Goal: Task Accomplishment & Management: Manage account settings

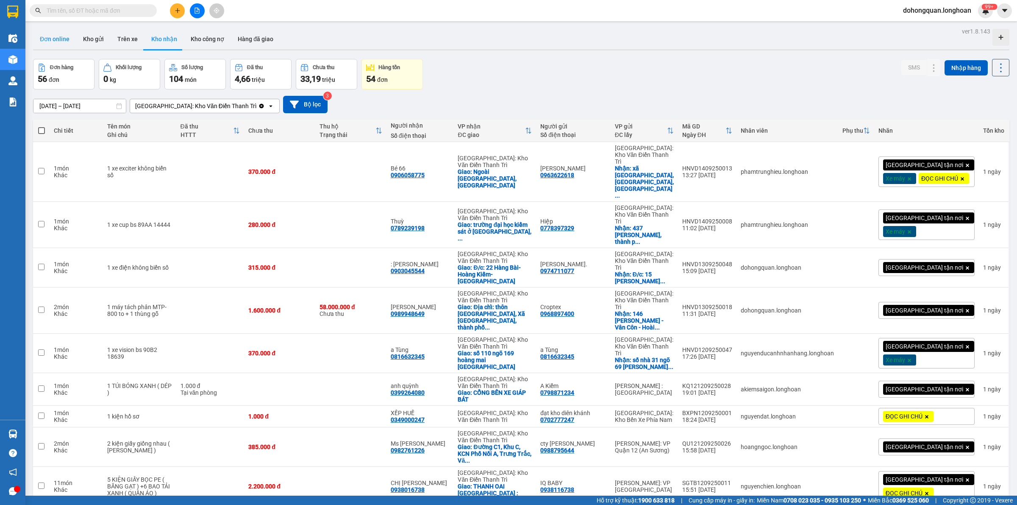
click at [58, 39] on button "Đơn online" at bounding box center [54, 39] width 43 height 20
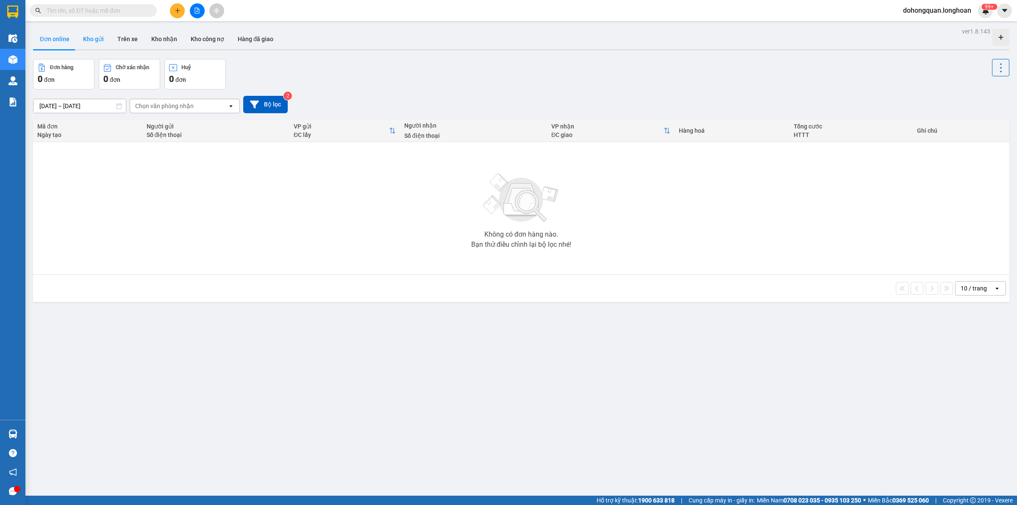
click at [97, 39] on button "Kho gửi" at bounding box center [93, 39] width 34 height 20
type input "[DATE] – [DATE]"
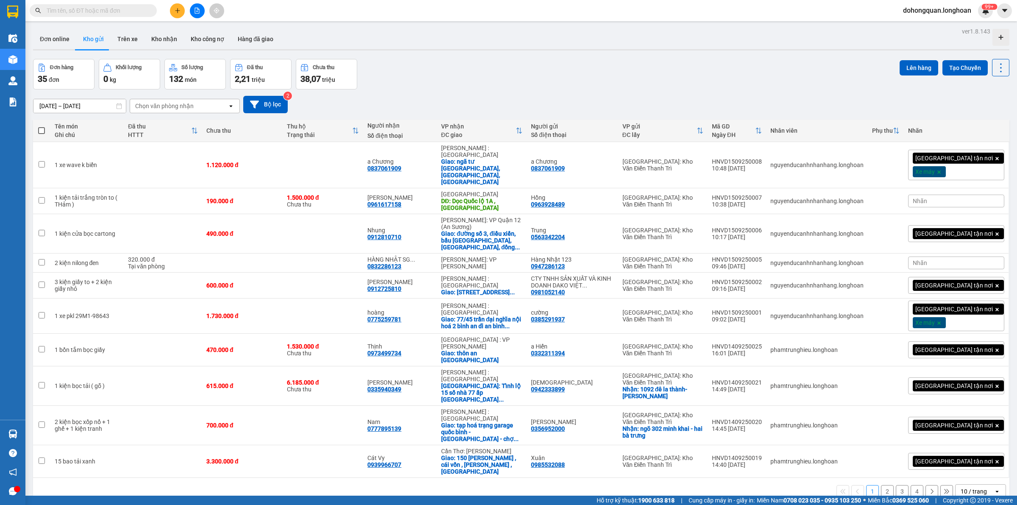
click at [593, 85] on div "Đơn hàng 35 đơn Khối lượng 0 kg Số lượng 132 món Đã thu 2,21 triệu Chưa thu 38,…" at bounding box center [521, 74] width 976 height 31
click at [962, 487] on div "10 / trang" at bounding box center [973, 491] width 26 height 8
click at [962, 410] on span "100 / trang" at bounding box center [969, 409] width 31 height 8
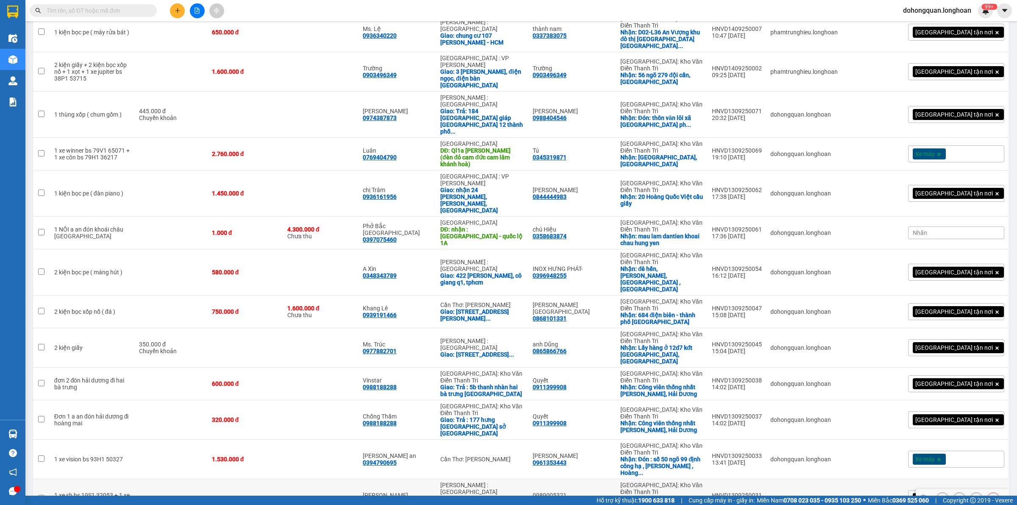
scroll to position [735, 0]
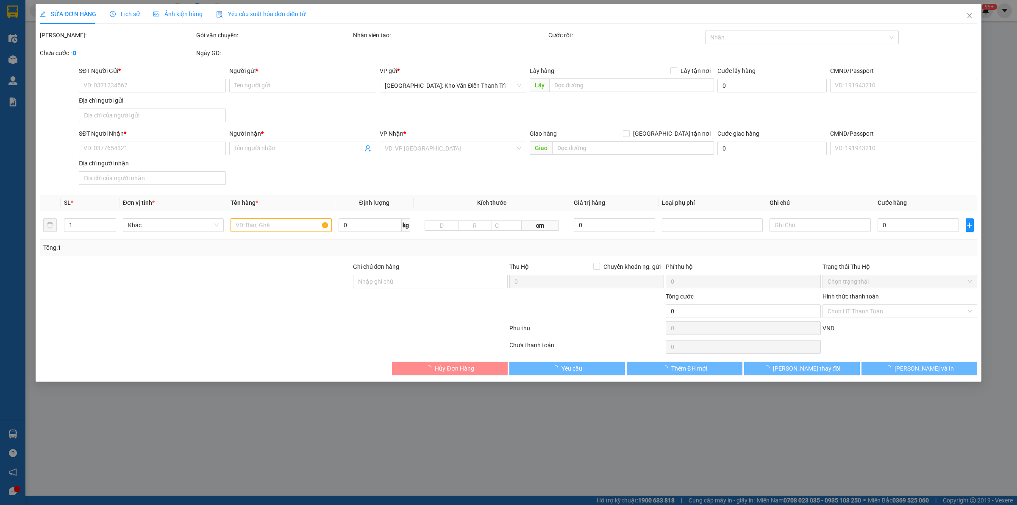
type input "0988114760"
type input "Phú Đạt Vượng"
checkbox input "true"
type input "Đón : Đình Bảng , Từ Sơn, Bắc Ninh"
type input "0938761672"
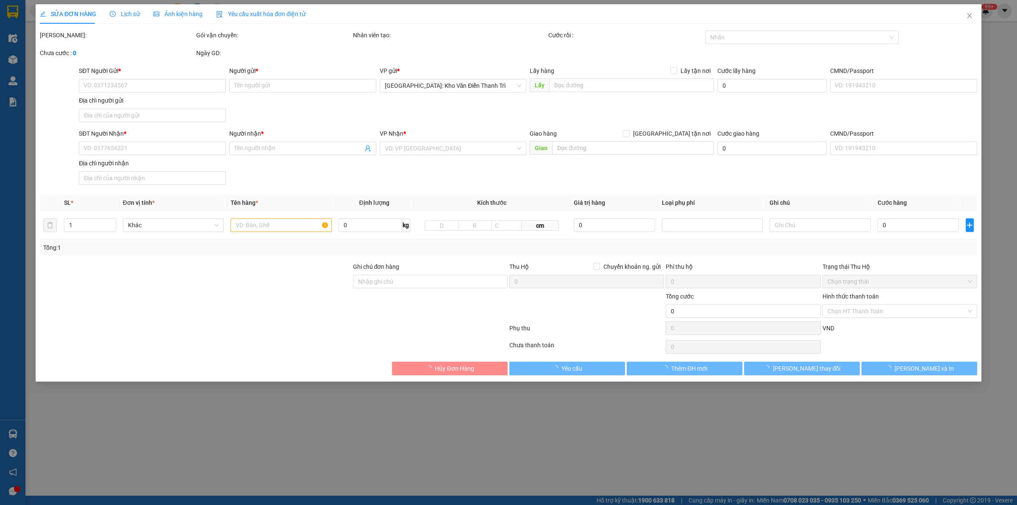
type input "Huyền"
type input "khách huỷ ko gửi nữa"
type input "300.000"
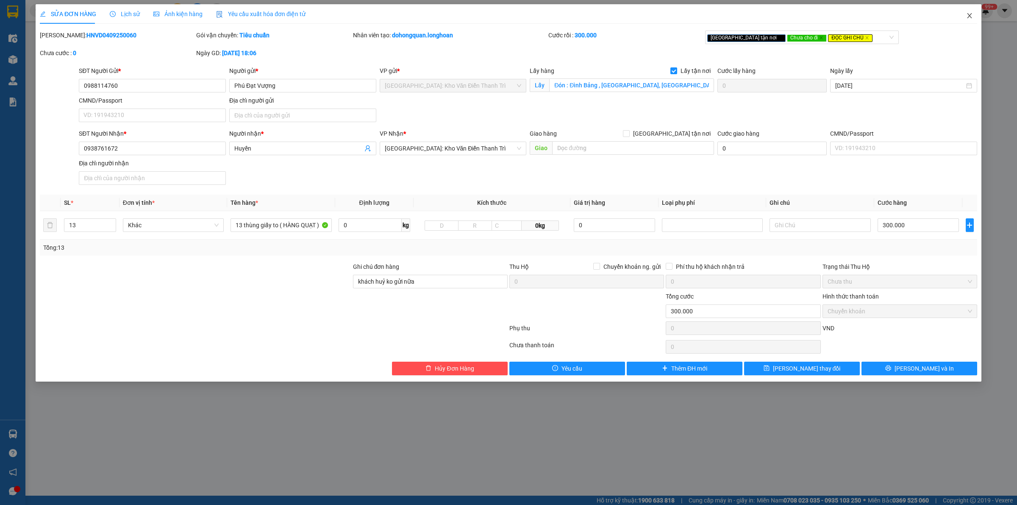
click at [967, 15] on icon "close" at bounding box center [969, 15] width 7 height 7
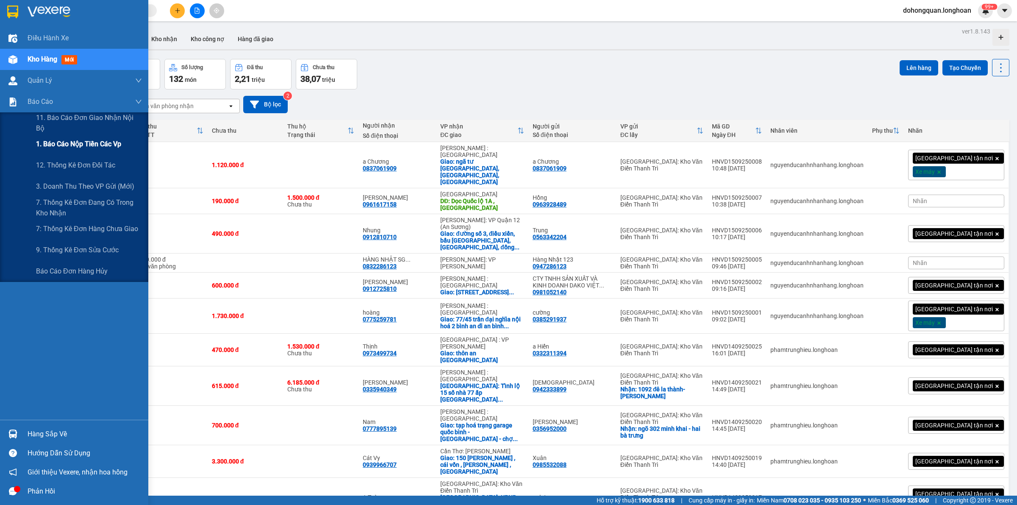
click at [68, 150] on div "1. Báo cáo nộp tiền các vp" at bounding box center [89, 143] width 106 height 21
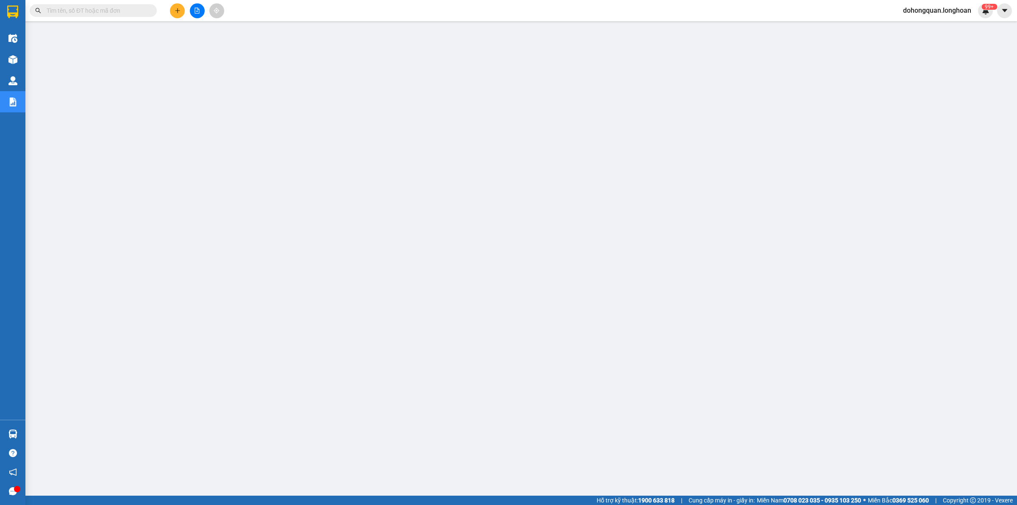
click at [61, 7] on input "text" at bounding box center [97, 10] width 100 height 9
paste input "097 1585074"
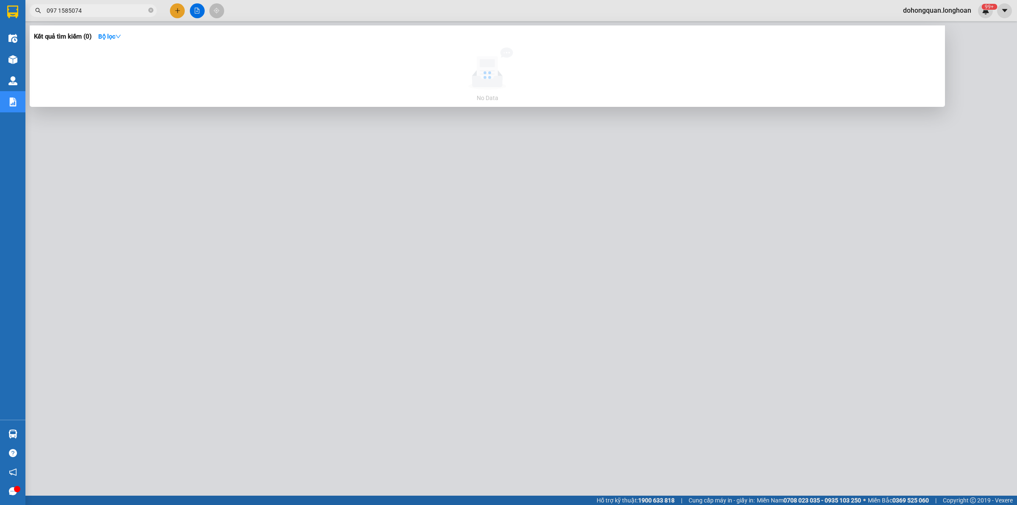
click at [60, 9] on input "097 1585074" at bounding box center [97, 10] width 100 height 9
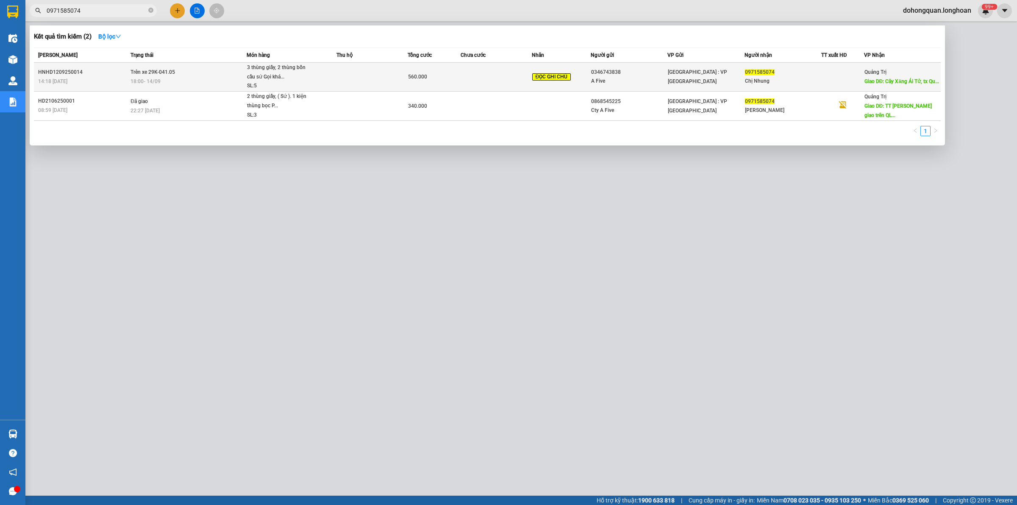
type input "0971585074"
click at [246, 67] on td "Trên xe 29K-041.05 18:00 - 14/09" at bounding box center [187, 77] width 118 height 29
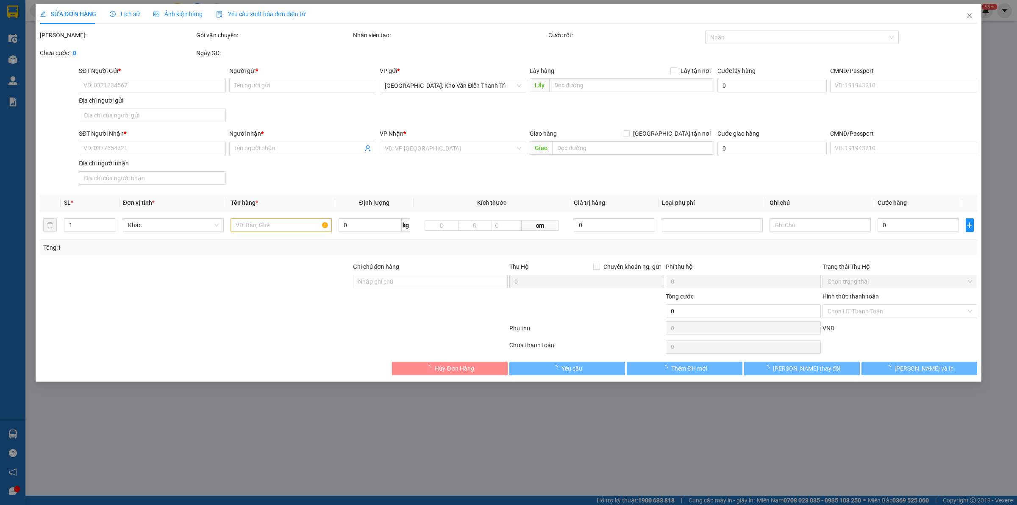
type input "0346743838"
type input "A Five"
type input "0971585074"
type input "Chị Nhung"
type input "Cây Xăng Ái Tử, tx Quảng Trị Ql1A Quảng Trị"
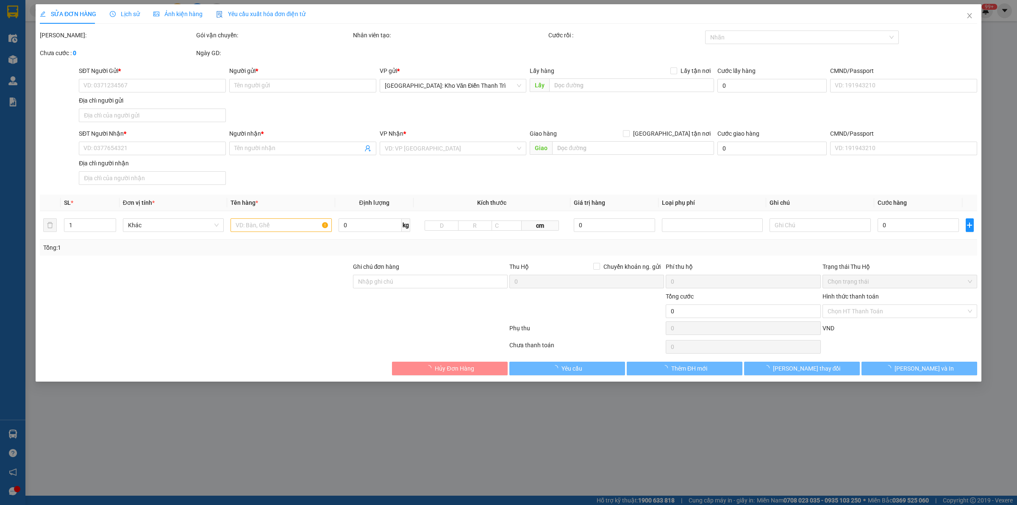
type input "HÀNG DỄ VỠ CHÚ Ý BỐC XẾP NHẸ TAY KHÔNG ĐÈ HÀNG ( HƯ VỠ KHÔNG ĐỀN )"
type input "560.000"
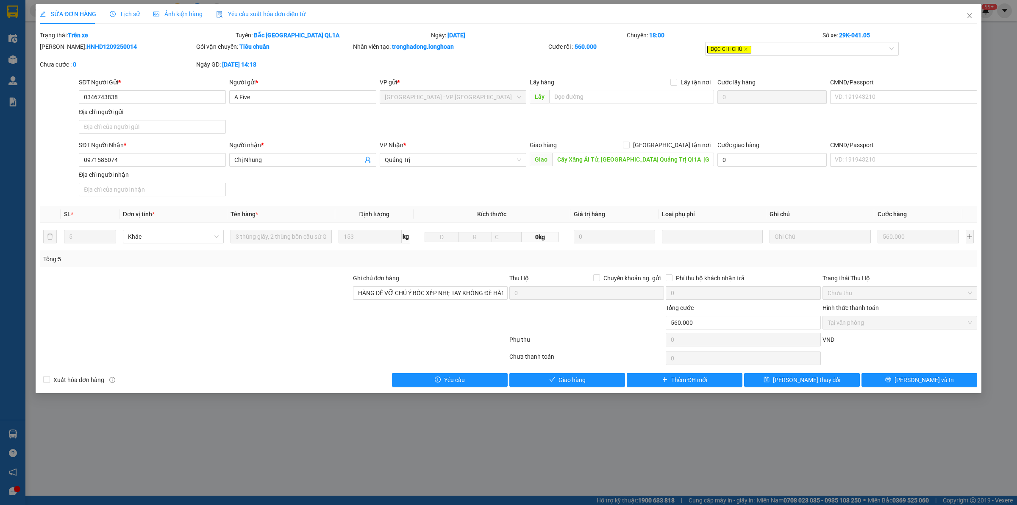
click at [513, 170] on div "SĐT Người Nhận * 0971585074 Người nhận * Chị Nhung VP Nhận * Quảng Trị Giao hàn…" at bounding box center [528, 169] width 902 height 59
click at [130, 19] on div "Lịch sử" at bounding box center [125, 13] width 30 height 19
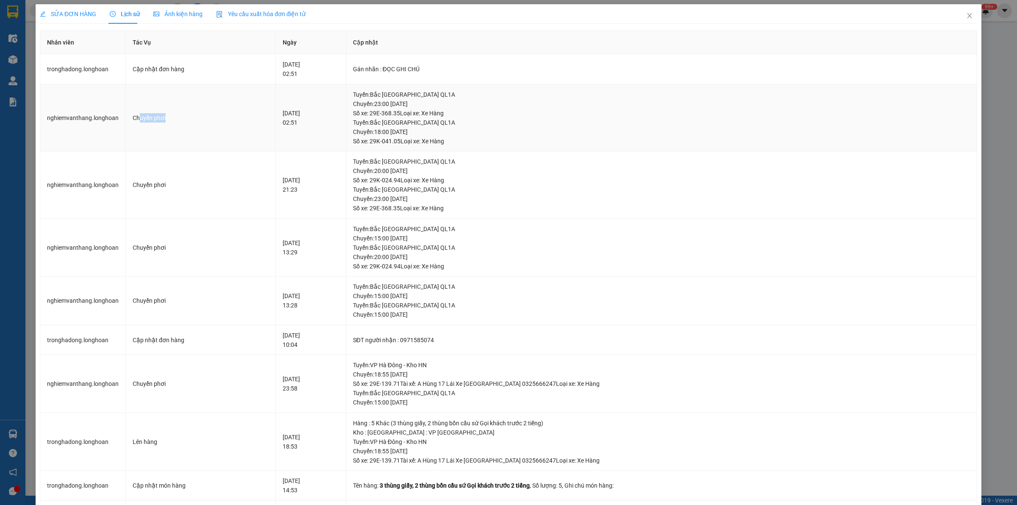
drag, startPoint x: 139, startPoint y: 118, endPoint x: 194, endPoint y: 118, distance: 55.1
click at [194, 118] on div "Chuyển phơi" at bounding box center [201, 117] width 136 height 9
click at [78, 22] on div "SỬA ĐƠN HÀNG" at bounding box center [68, 13] width 56 height 19
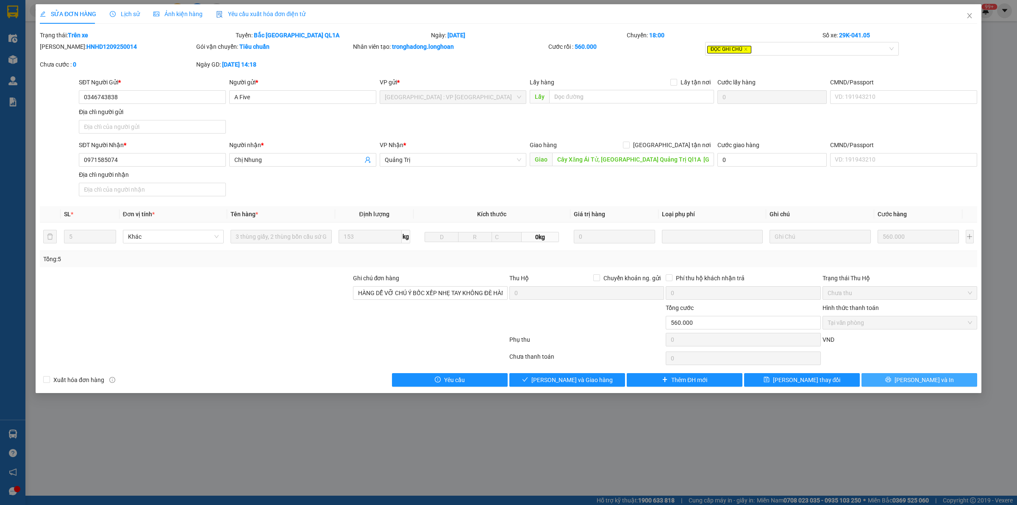
click at [922, 380] on span "[PERSON_NAME] và In" at bounding box center [923, 379] width 59 height 9
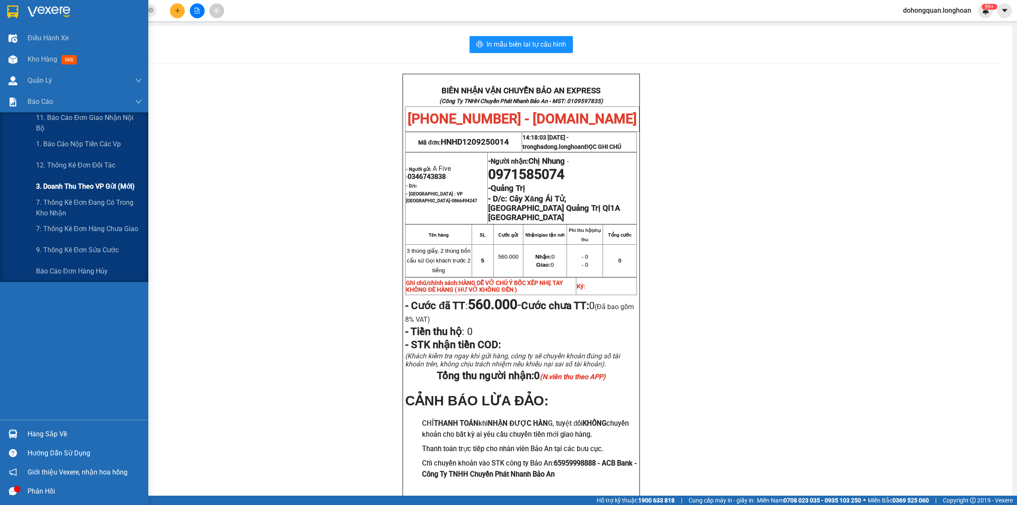
click at [66, 188] on span "3. Doanh Thu theo VP Gửi (mới)" at bounding box center [85, 186] width 99 height 11
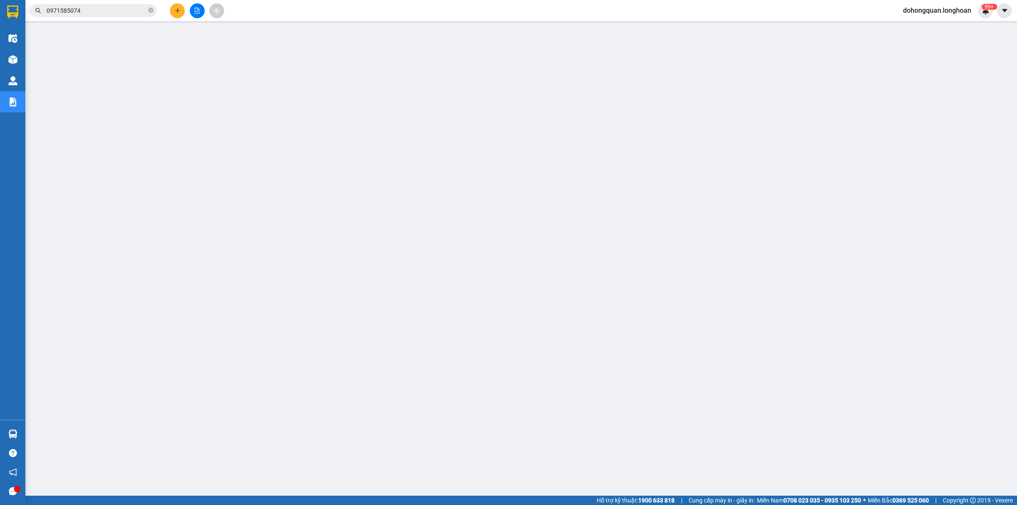
click at [924, 11] on span "dohongquan.longhoan" at bounding box center [937, 10] width 82 height 11
click at [909, 24] on span "Đăng xuất" at bounding box center [940, 26] width 66 height 9
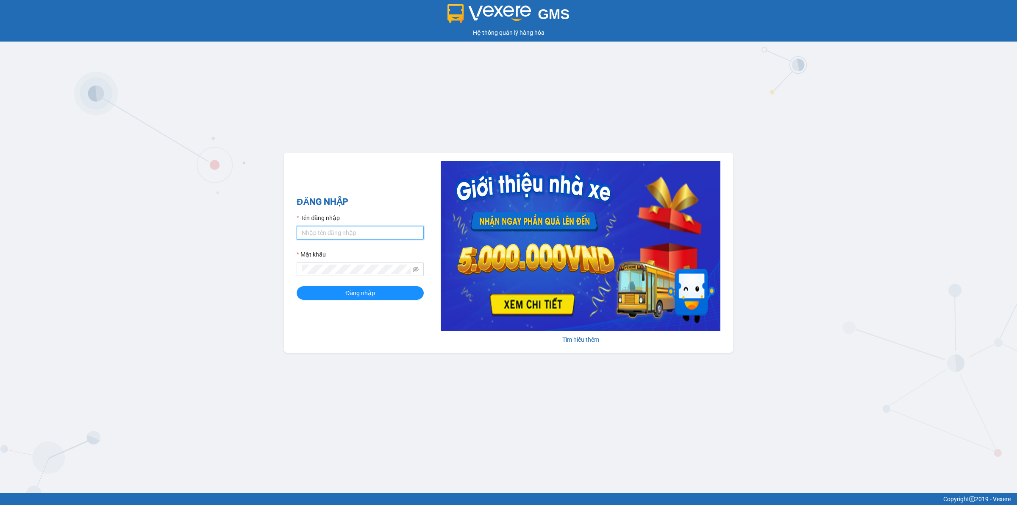
type input "dohongquan.longhoan"
click at [347, 236] on input "dohongquan.longhoan" at bounding box center [360, 233] width 127 height 14
click at [368, 291] on span "Đăng nhập" at bounding box center [360, 292] width 30 height 9
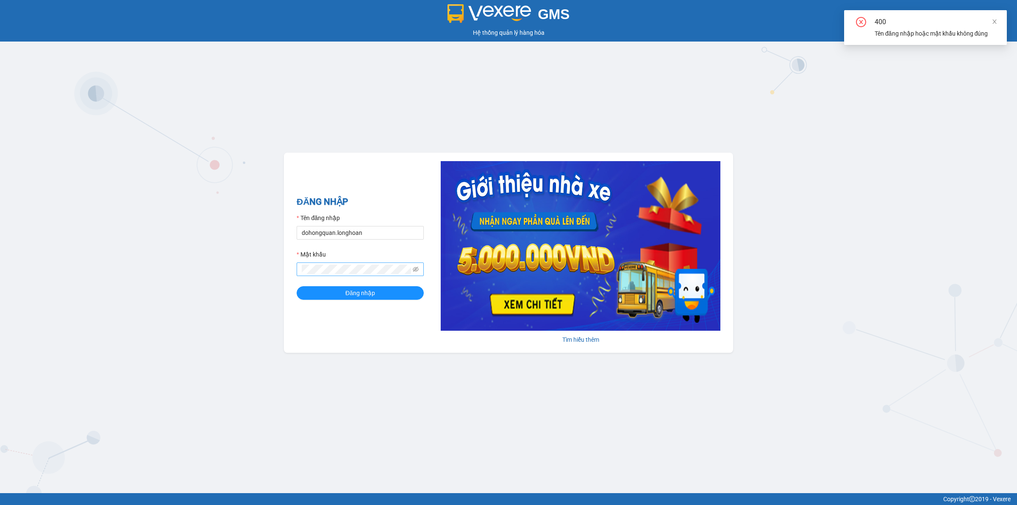
click at [337, 275] on span at bounding box center [360, 269] width 127 height 14
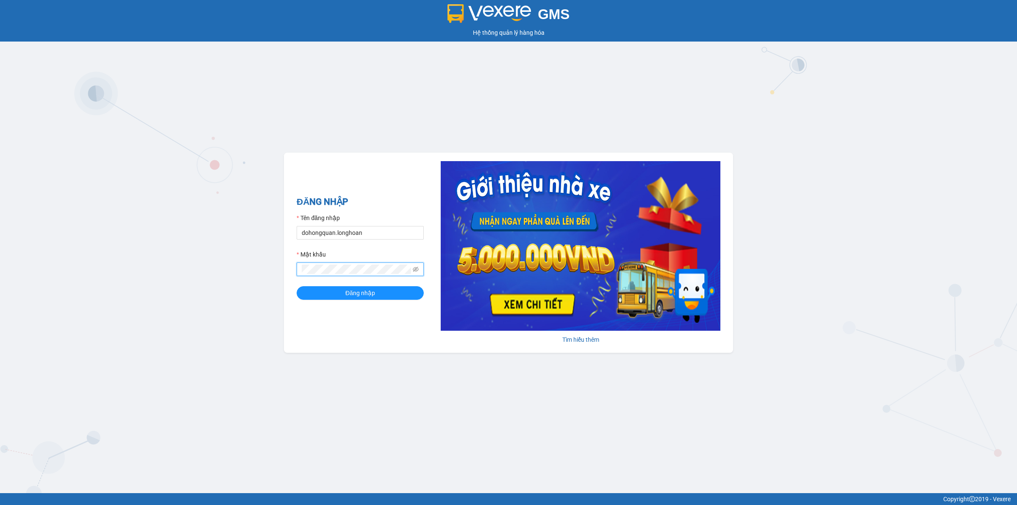
click at [297, 286] on button "Đăng nhập" at bounding box center [360, 293] width 127 height 14
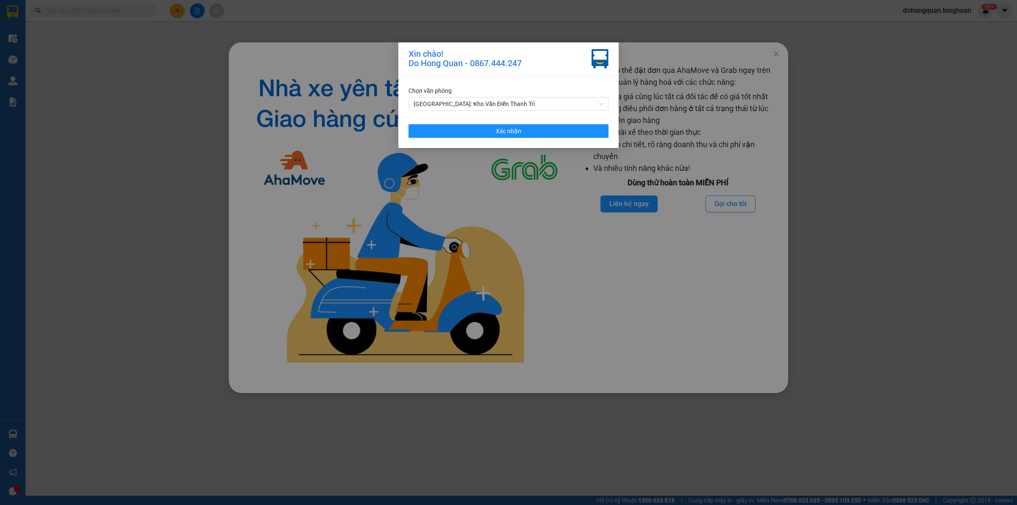
click at [497, 96] on div "Chọn văn phòng Hà Nội: Kho Văn Điển Thanh Trì" at bounding box center [508, 98] width 200 height 25
click at [497, 100] on span "[GEOGRAPHIC_DATA]: Kho Văn Điển Thanh Trì" at bounding box center [509, 103] width 190 height 13
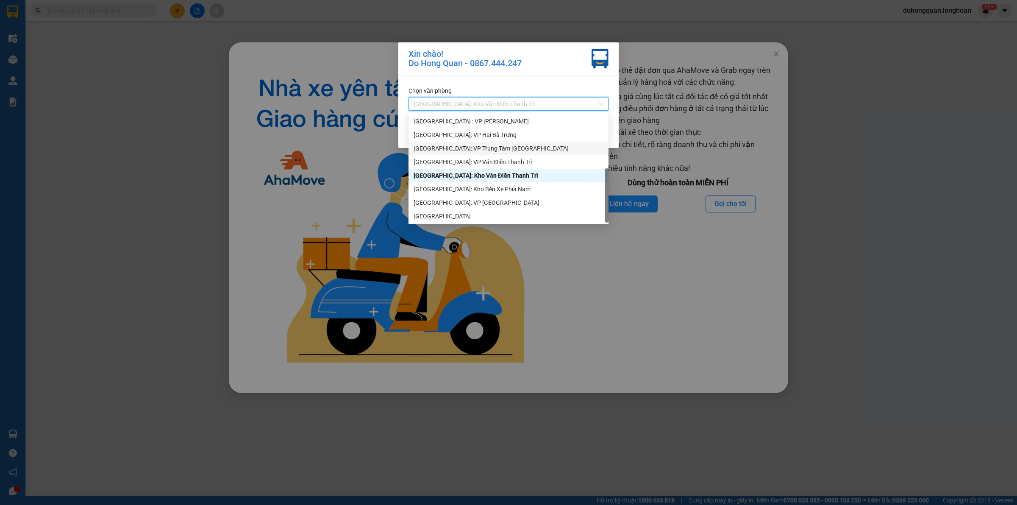
scroll to position [28, 0]
click at [465, 176] on div "[GEOGRAPHIC_DATA] : VP [PERSON_NAME]" at bounding box center [509, 173] width 190 height 9
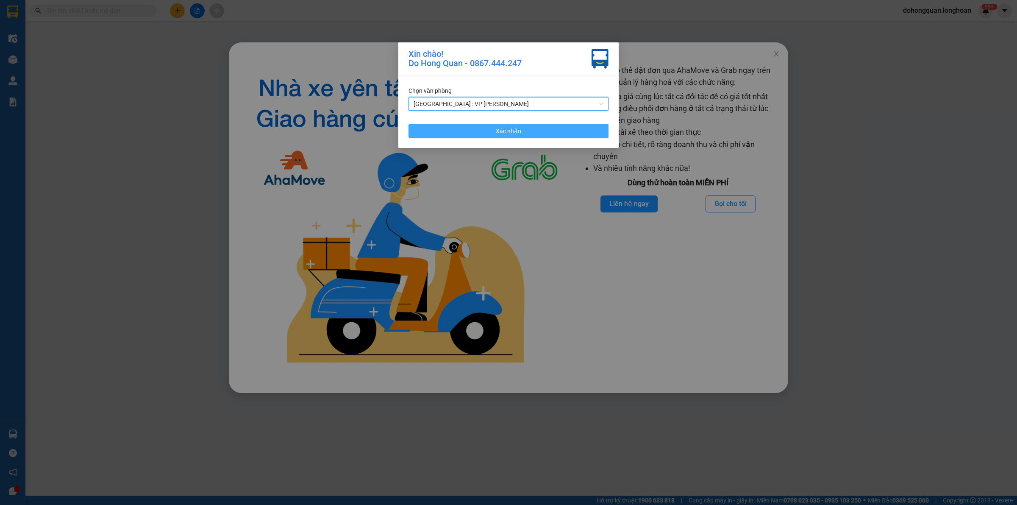
click at [505, 130] on span "Xác nhận" at bounding box center [508, 130] width 25 height 9
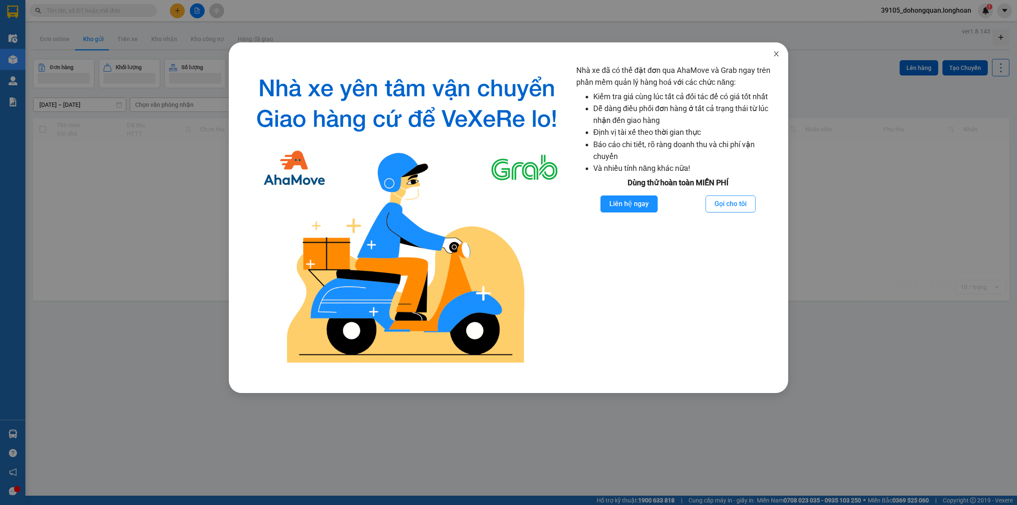
click at [779, 52] on icon "close" at bounding box center [776, 53] width 7 height 7
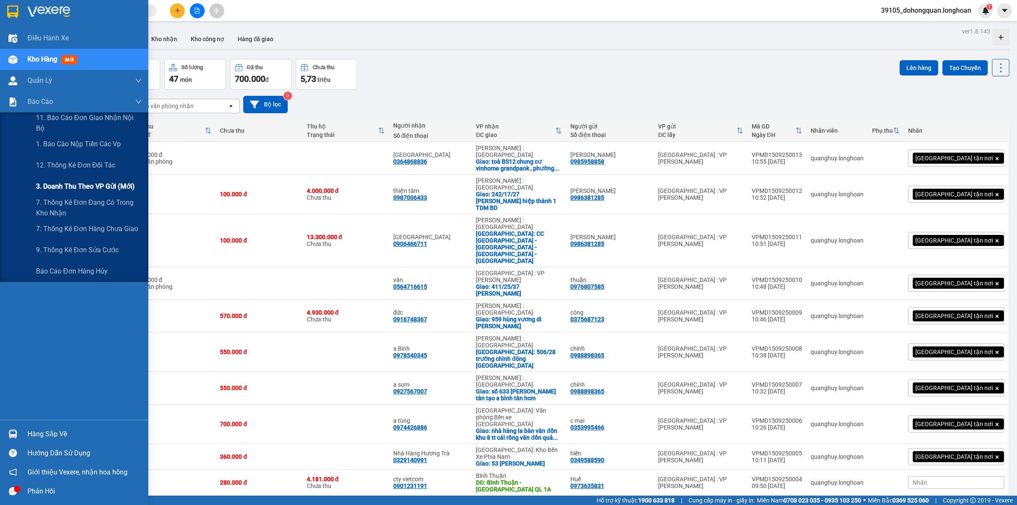
click at [61, 189] on span "3. Doanh Thu theo VP Gửi (mới)" at bounding box center [85, 186] width 99 height 11
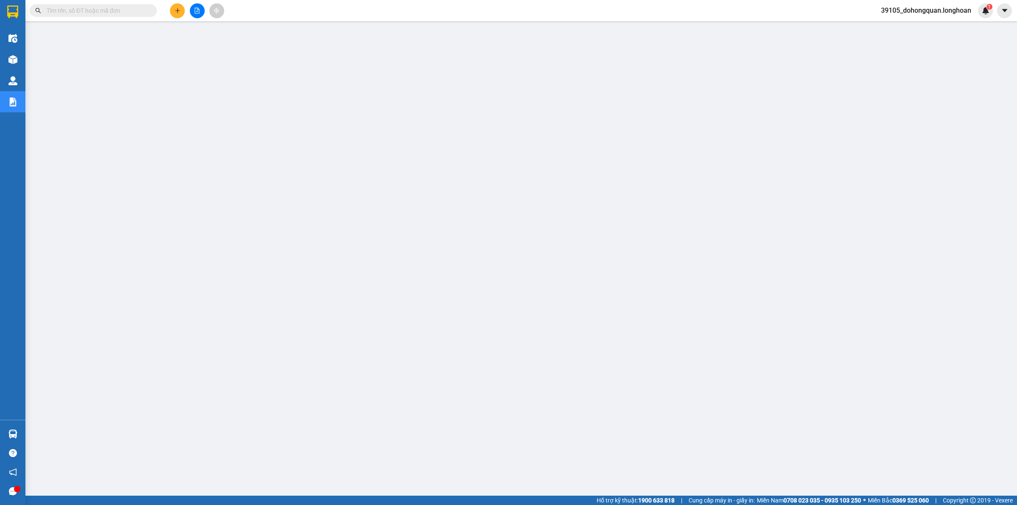
click at [921, 8] on span "39105_dohongquan.longhoan" at bounding box center [926, 10] width 104 height 11
click at [923, 28] on span "Đăng xuất" at bounding box center [928, 26] width 87 height 9
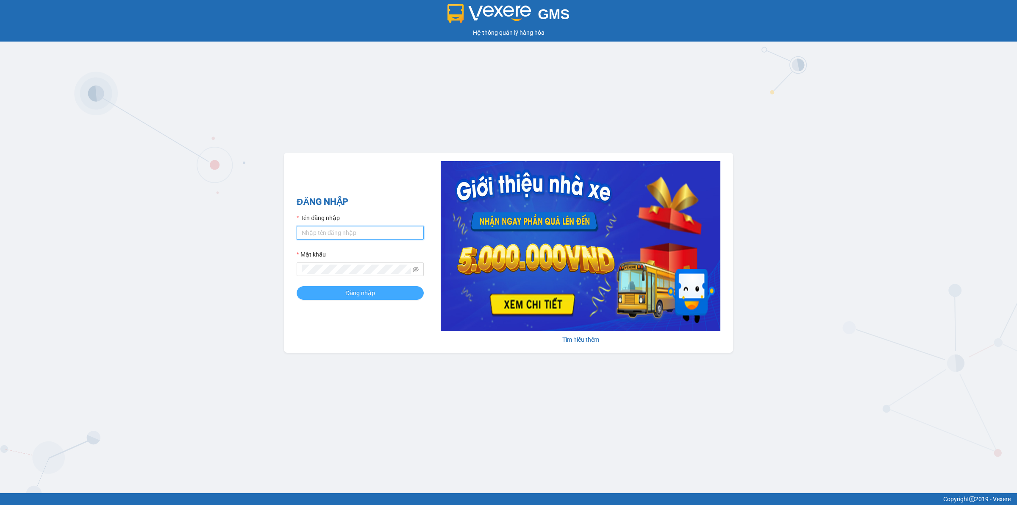
type input "dohongquan.longhoan"
click at [314, 300] on button "Đăng nhập" at bounding box center [360, 293] width 127 height 14
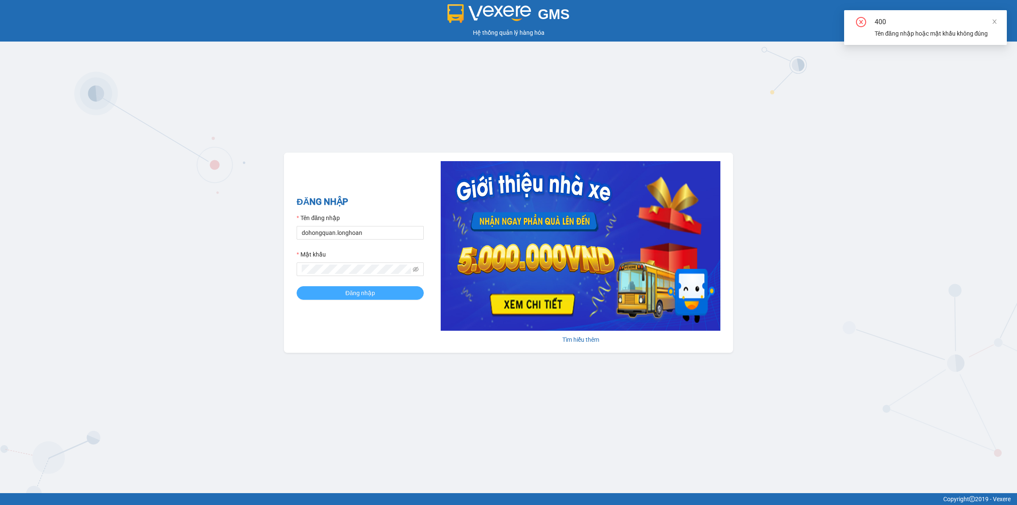
click at [318, 286] on button "Đăng nhập" at bounding box center [360, 293] width 127 height 14
click at [355, 297] on span "Đăng nhập" at bounding box center [360, 292] width 30 height 9
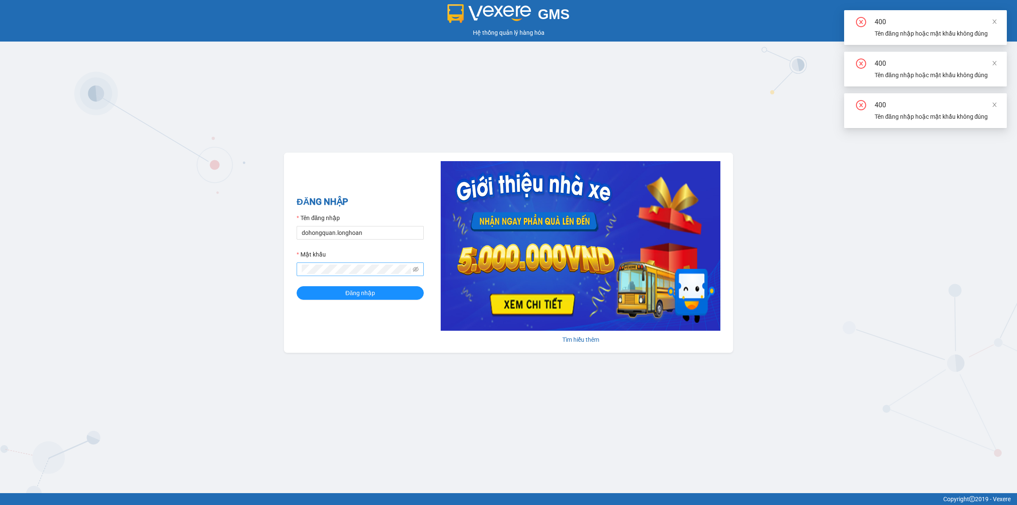
click at [351, 276] on span at bounding box center [360, 269] width 127 height 14
click at [351, 275] on span at bounding box center [360, 269] width 127 height 14
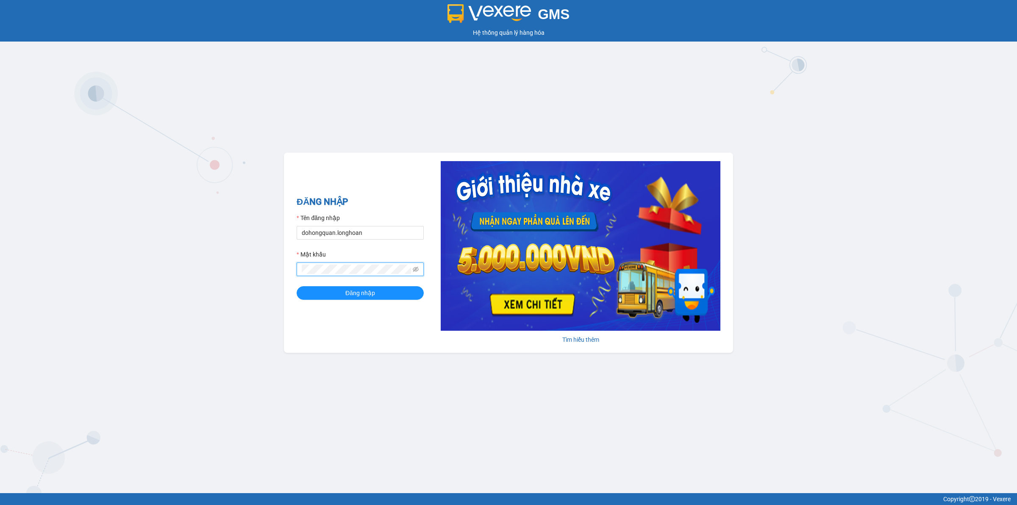
click at [297, 286] on button "Đăng nhập" at bounding box center [360, 293] width 127 height 14
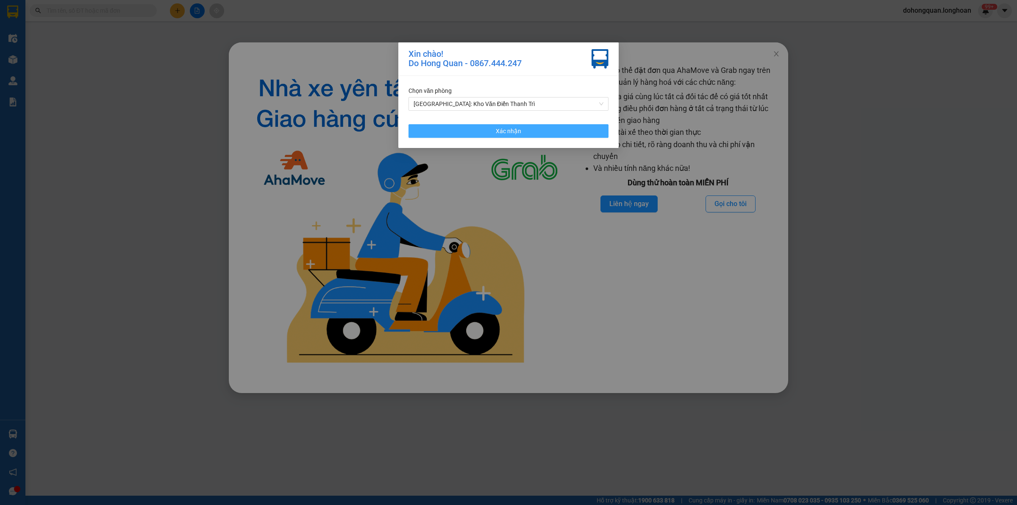
click at [488, 129] on button "Xác nhận" at bounding box center [508, 131] width 200 height 14
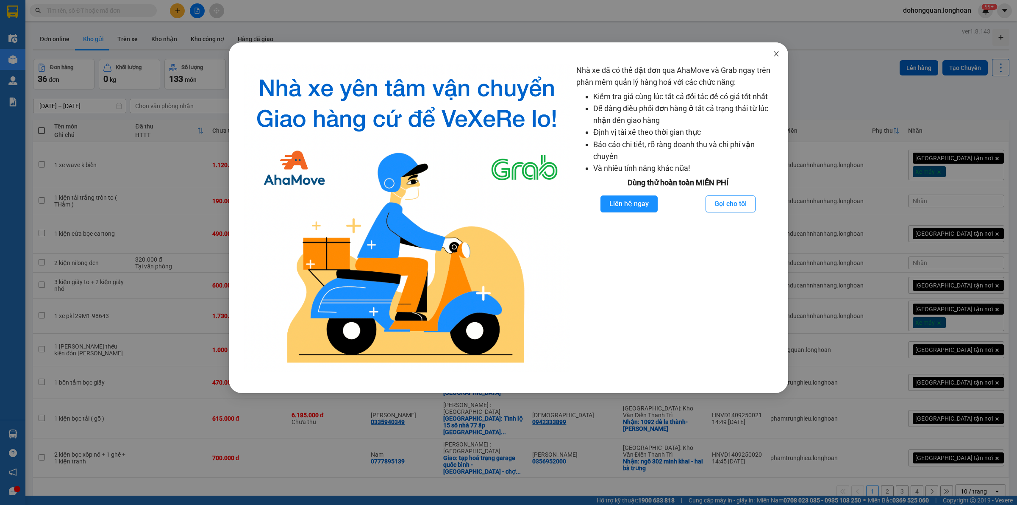
click at [775, 52] on icon "close" at bounding box center [776, 53] width 7 height 7
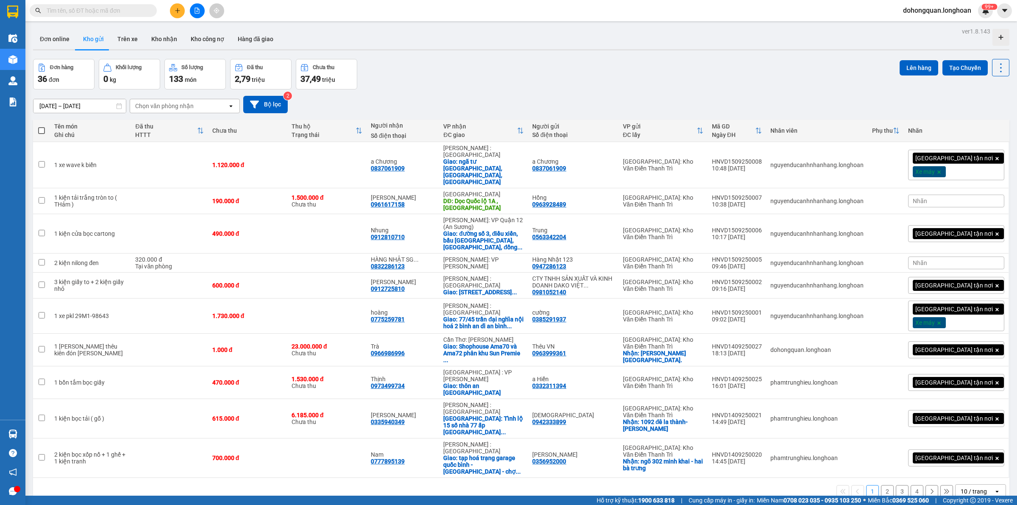
drag, startPoint x: 705, startPoint y: 64, endPoint x: 698, endPoint y: 65, distance: 6.8
click at [702, 65] on div "Đơn hàng 36 đơn Khối lượng 0 kg Số lượng 133 món Đã thu 2,79 triệu Chưa thu 37,…" at bounding box center [521, 74] width 976 height 31
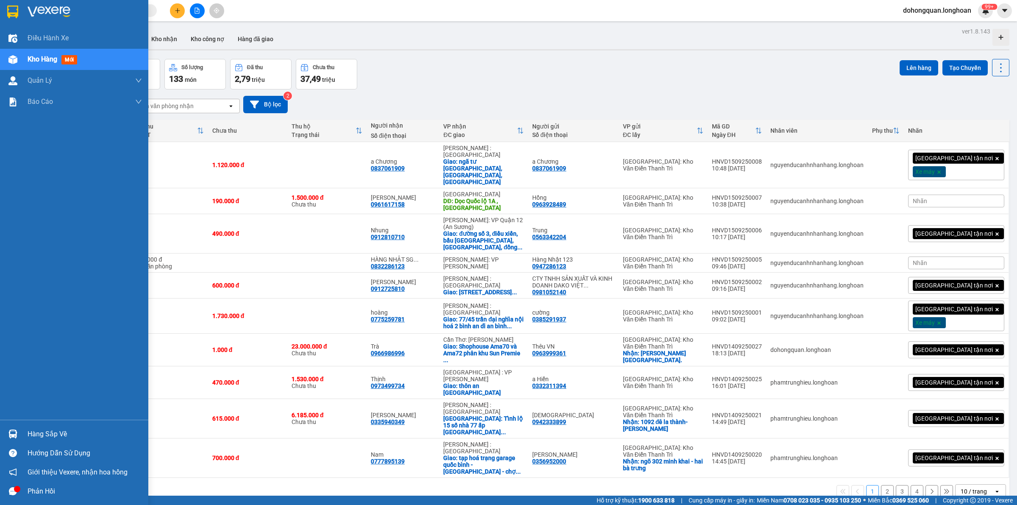
click at [24, 16] on div at bounding box center [74, 14] width 148 height 28
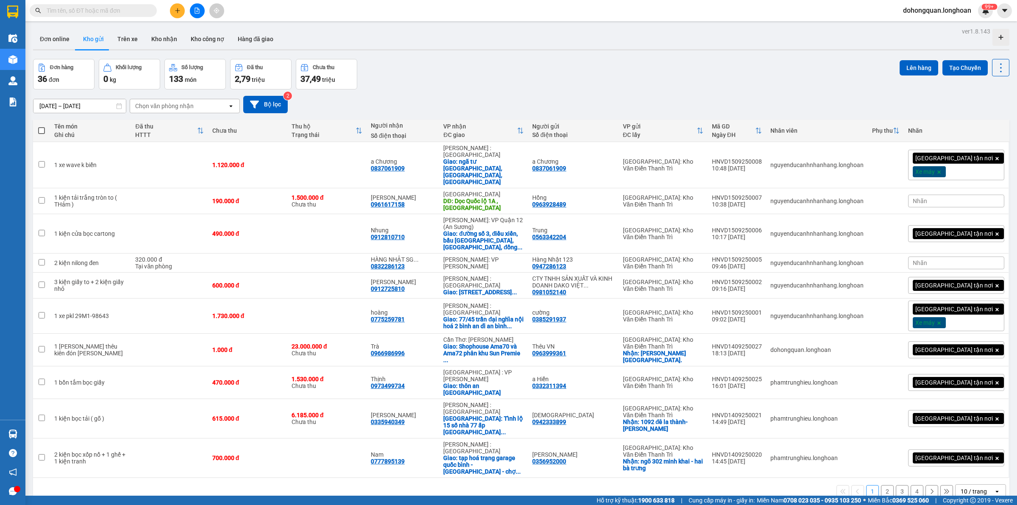
click at [964, 484] on div "10 / trang" at bounding box center [974, 491] width 38 height 14
click at [969, 414] on span "100 / trang" at bounding box center [969, 416] width 31 height 8
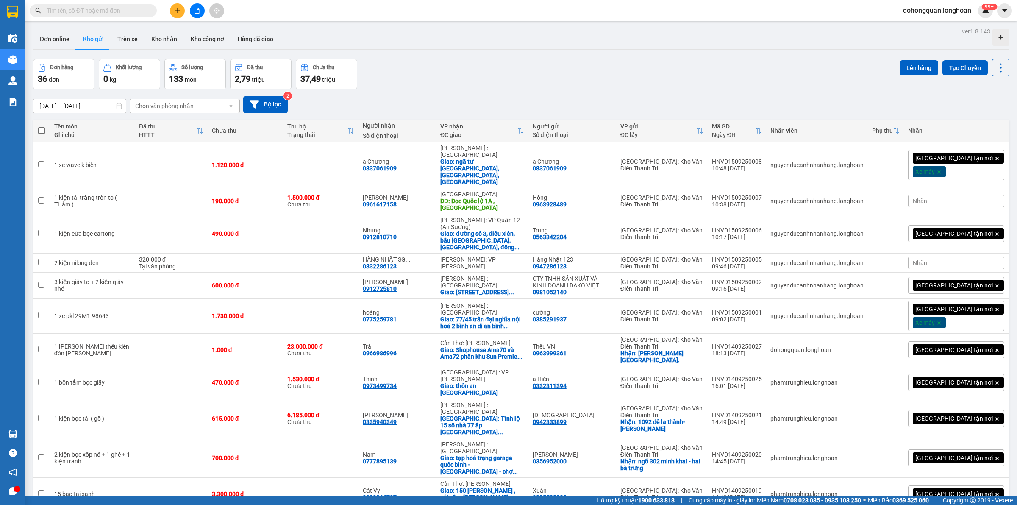
click at [172, 9] on button at bounding box center [177, 10] width 15 height 15
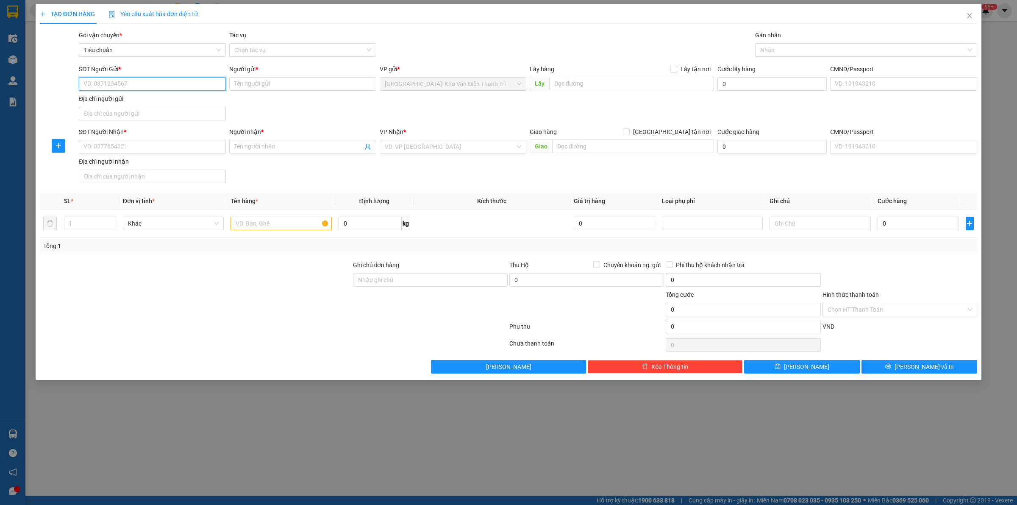
click at [108, 77] on input "SĐT Người Gửi *" at bounding box center [152, 84] width 147 height 14
paste input "0988651995"
click at [138, 105] on div "0988651995 - CHỊ TRÂM" at bounding box center [152, 101] width 137 height 9
type input "0988651995"
type input "CHỊ TRÂM"
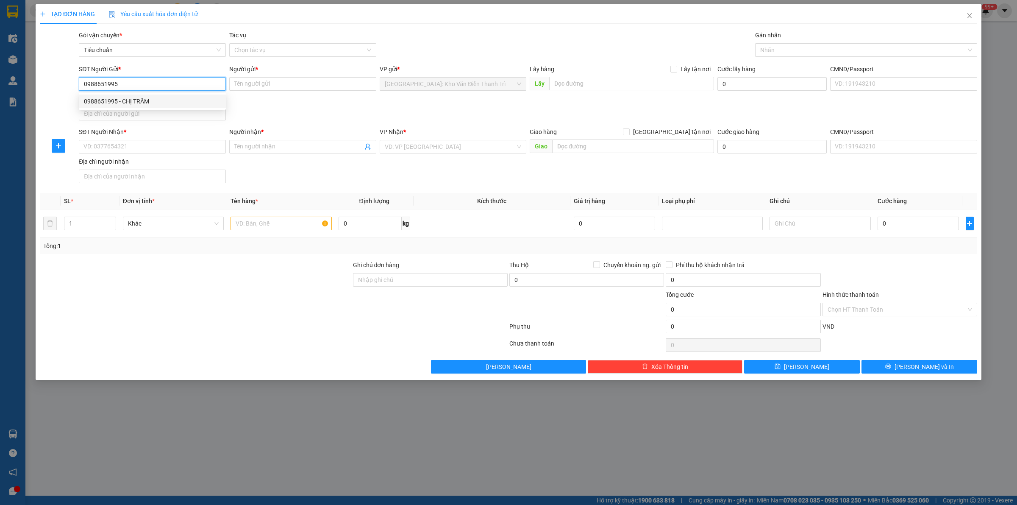
checkbox input "true"
type input "Toà HH Vườn Đào, ngõ 689 Lạc Long Quân , Phú thượng, tây Hồ"
type input "250.000"
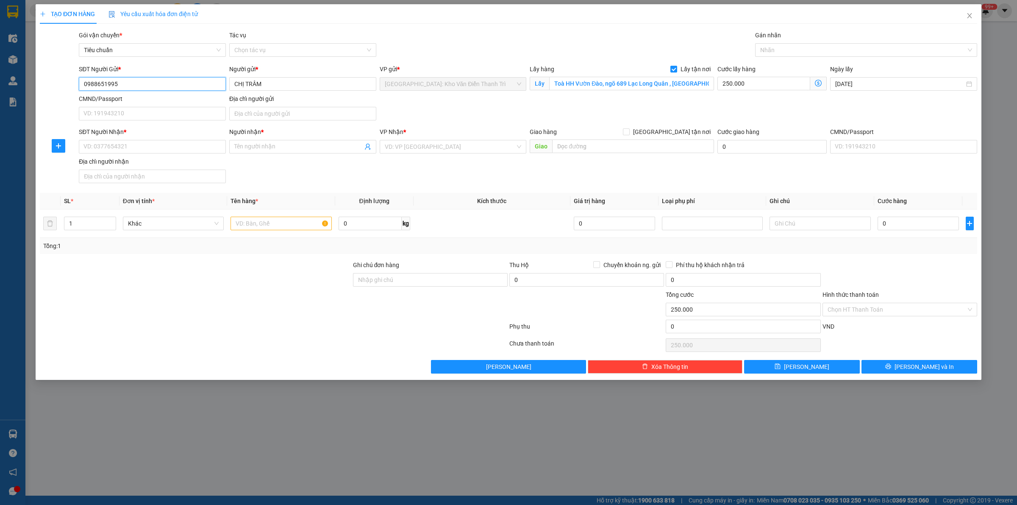
type input "0988651995"
click at [133, 148] on input "SĐT Người Nhận *" at bounding box center [152, 147] width 147 height 14
paste input "985446999"
click at [83, 142] on input "985446999" at bounding box center [152, 147] width 147 height 14
type input "0985446999"
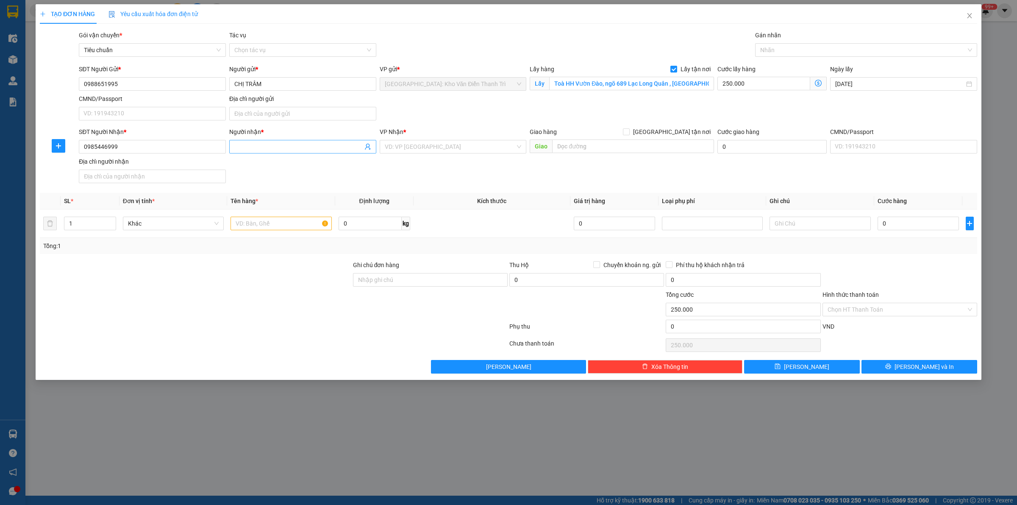
click at [266, 148] on input "Người nhận *" at bounding box center [298, 146] width 128 height 9
paste input "anh trường"
type input "anh trường"
click at [331, 161] on div "SĐT Người Nhận * 0985446999 Người nhận * anh trường anh trường VP Nhận * VD: VP…" at bounding box center [528, 156] width 902 height 59
click at [441, 151] on input "search" at bounding box center [450, 146] width 131 height 13
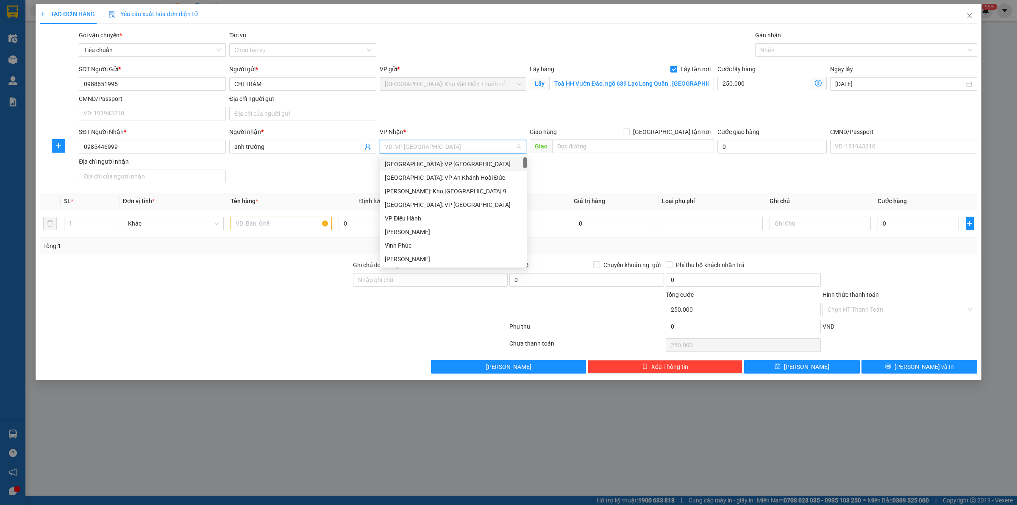
click at [606, 115] on div "SĐT Người Gửi * 0988651995 Người gửi * CHỊ TRÂM VP gửi * Hà Nội: Kho Văn Điển T…" at bounding box center [528, 93] width 902 height 59
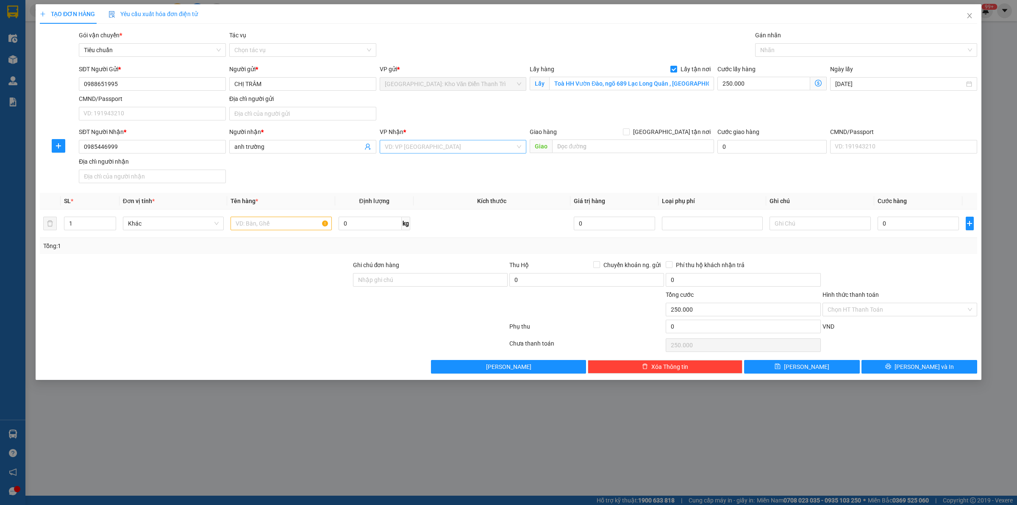
click at [474, 147] on input "search" at bounding box center [450, 146] width 131 height 13
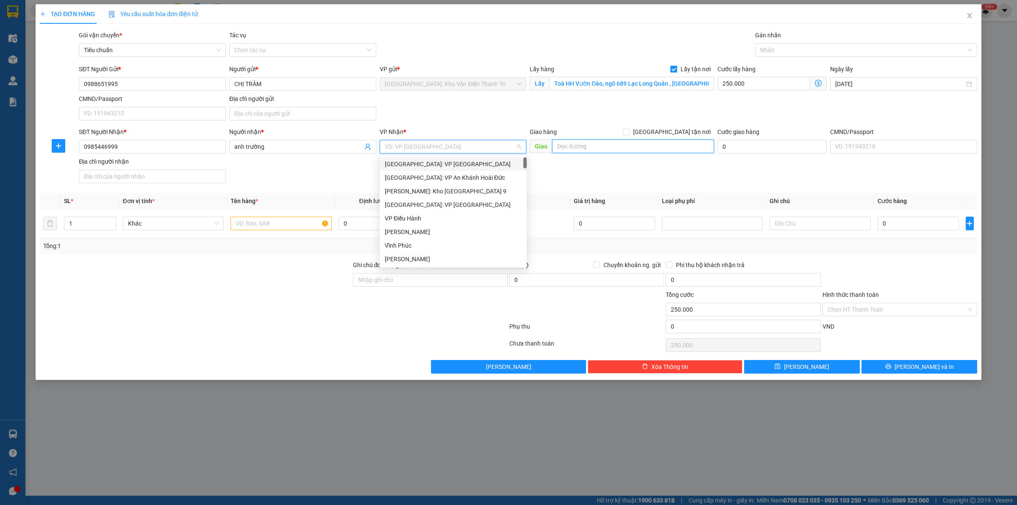
click at [611, 151] on input "text" at bounding box center [633, 146] width 162 height 14
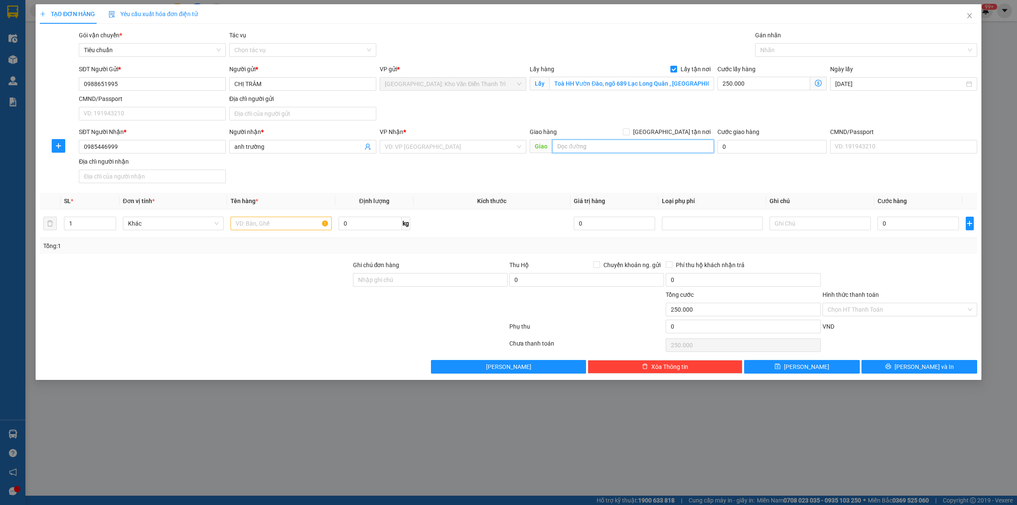
paste input "1000 Ngô Gia Tự , Hải An , Hải Phòng"
type input "1000 Ngô Gia Tự , Hải An , Hải Phòng"
click at [468, 151] on input "search" at bounding box center [450, 146] width 131 height 13
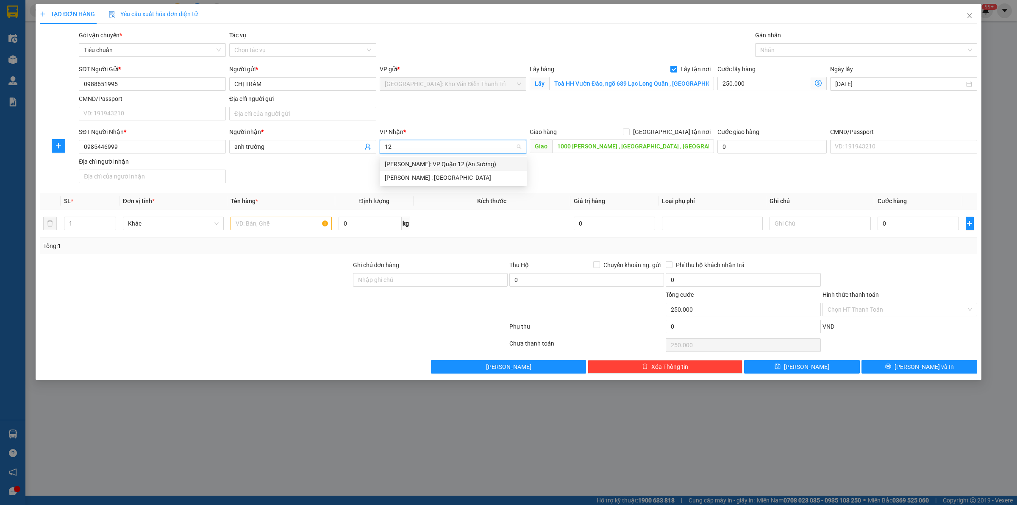
click at [445, 150] on input "12" at bounding box center [450, 146] width 131 height 13
type input "thuo"
click at [446, 159] on div "[GEOGRAPHIC_DATA]: Văn phòng Bến xe [GEOGRAPHIC_DATA]" at bounding box center [468, 163] width 166 height 9
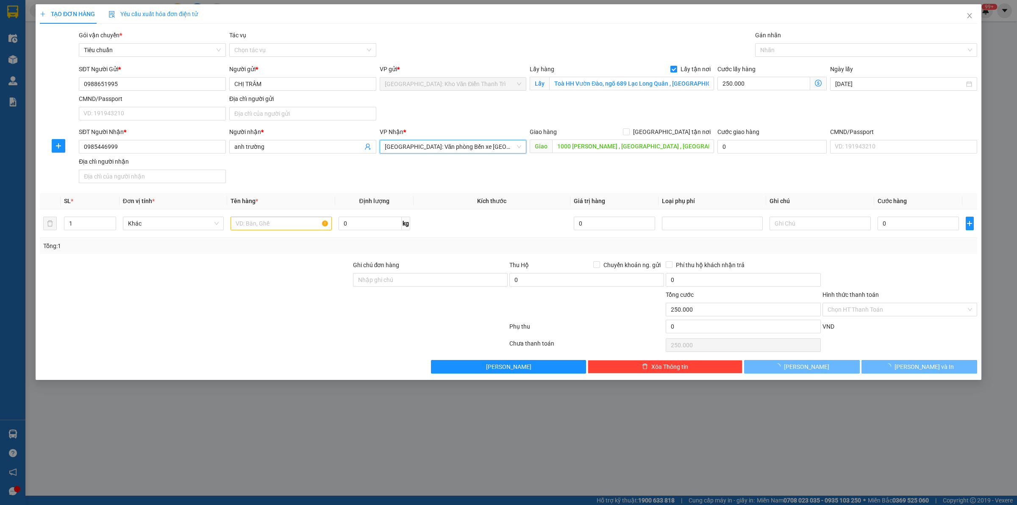
drag, startPoint x: 590, startPoint y: 185, endPoint x: 609, endPoint y: 172, distance: 22.8
click at [591, 184] on div "SĐT Người Nhận * 0985446999 Người nhận * anh trường VP Nhận * Hải Phòng: Văn ph…" at bounding box center [528, 156] width 902 height 59
click at [629, 133] on input "[GEOGRAPHIC_DATA] tận nơi" at bounding box center [626, 131] width 6 height 6
checkbox input "true"
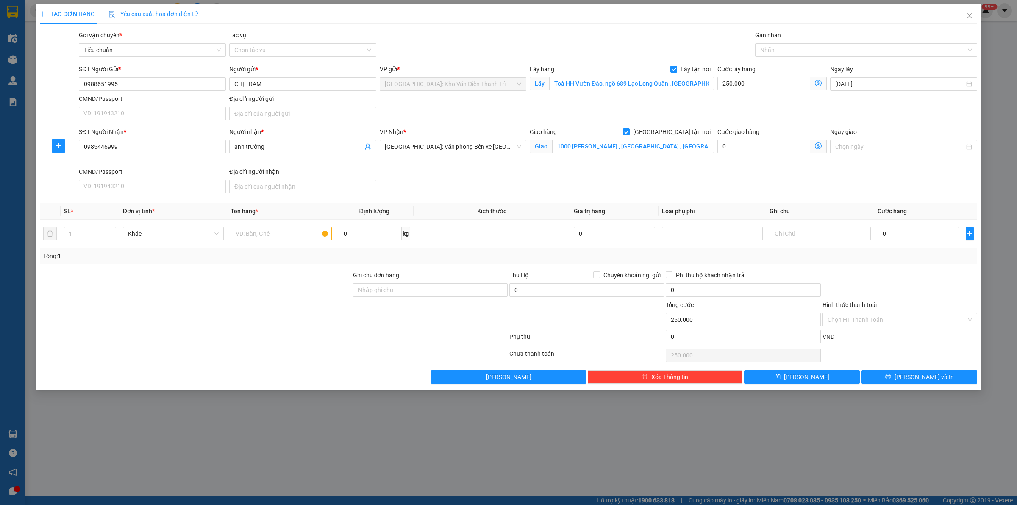
click at [734, 105] on div "SĐT Người Gửi * 0988651995 Người gửi * CHỊ TRÂM VP gửi * Hà Nội: Kho Văn Điển T…" at bounding box center [528, 93] width 902 height 59
click at [786, 57] on div "Gán nhãn Nhãn" at bounding box center [866, 46] width 222 height 30
click at [787, 50] on div at bounding box center [861, 50] width 209 height 10
type input "gt"
click at [780, 61] on div "[GEOGRAPHIC_DATA] tận nơi" at bounding box center [866, 67] width 222 height 14
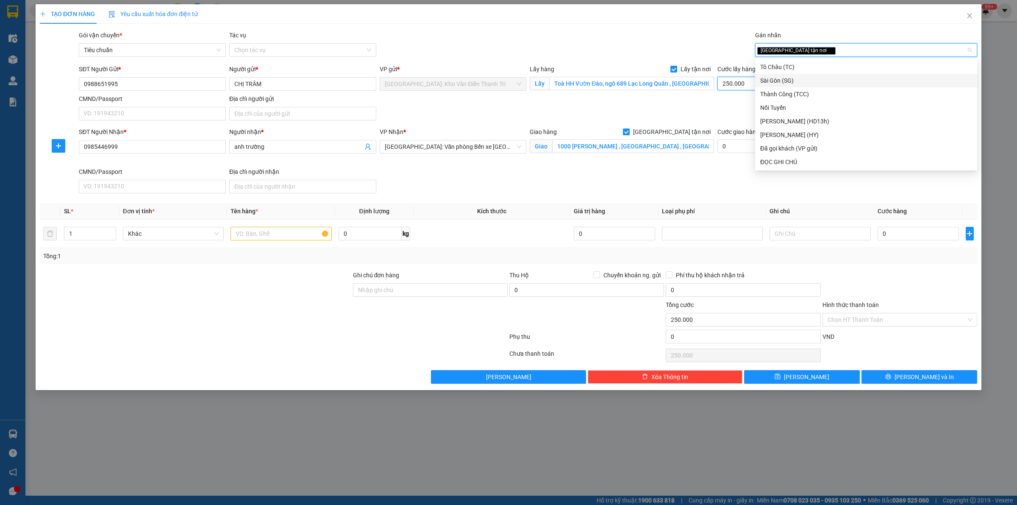
click at [738, 81] on input "250.000" at bounding box center [763, 84] width 93 height 14
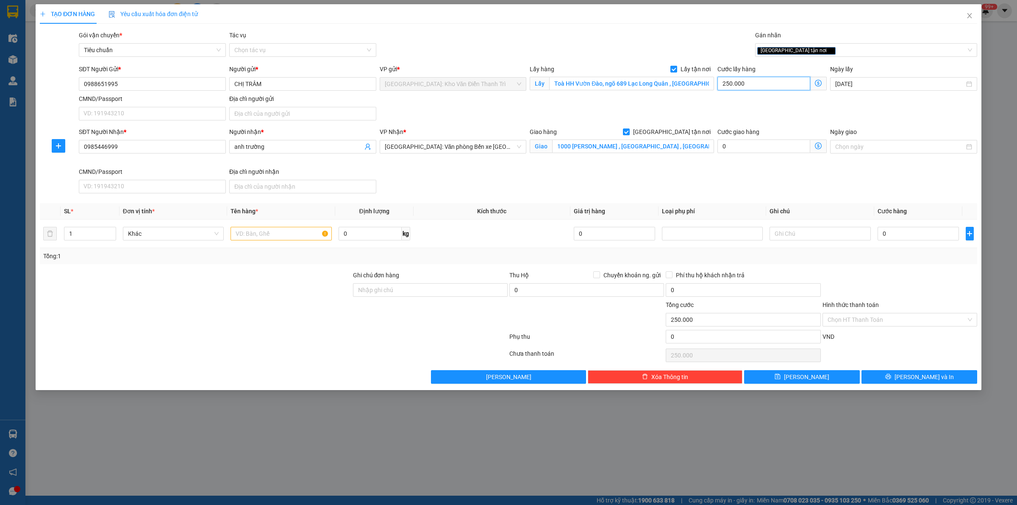
click at [738, 81] on input "250.000" at bounding box center [763, 84] width 93 height 14
type input "6"
type input "65"
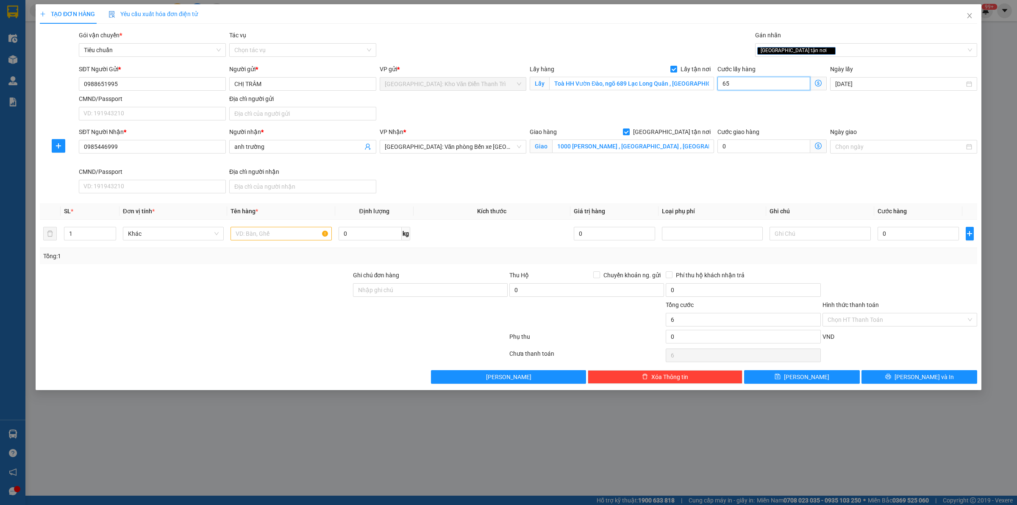
type input "65"
type input "650"
type input "6.500"
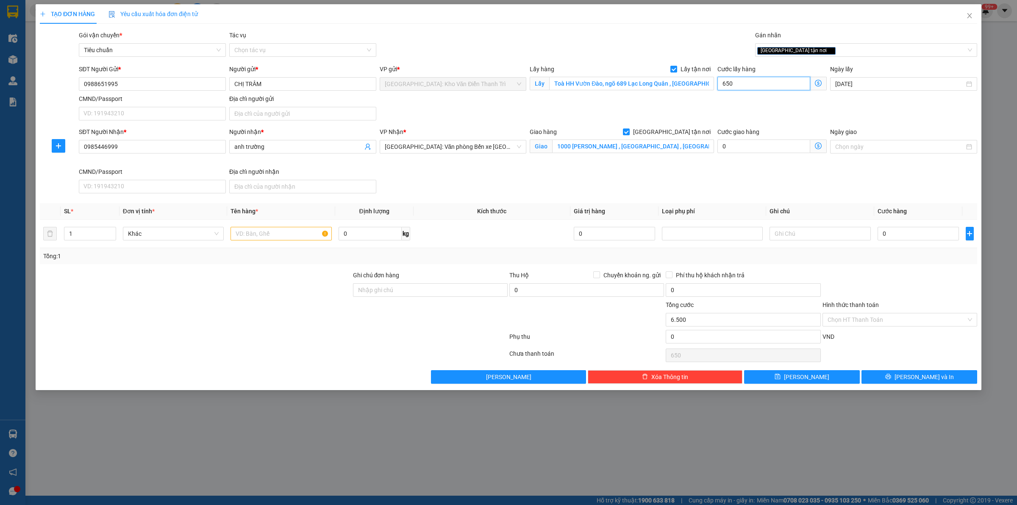
type input "6.500"
type input "65.000"
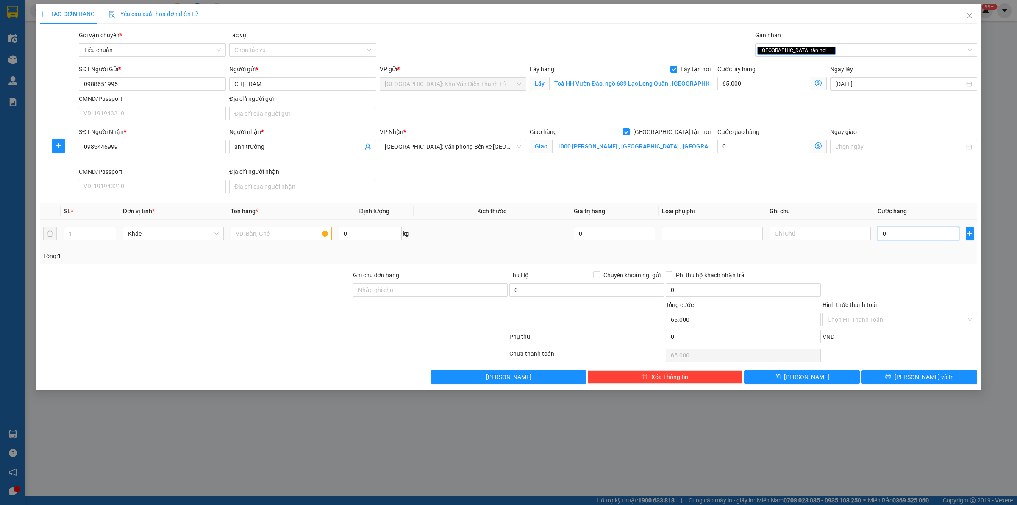
click at [906, 236] on input "0" at bounding box center [917, 234] width 81 height 14
type input "3"
type input "65.003"
type input "34"
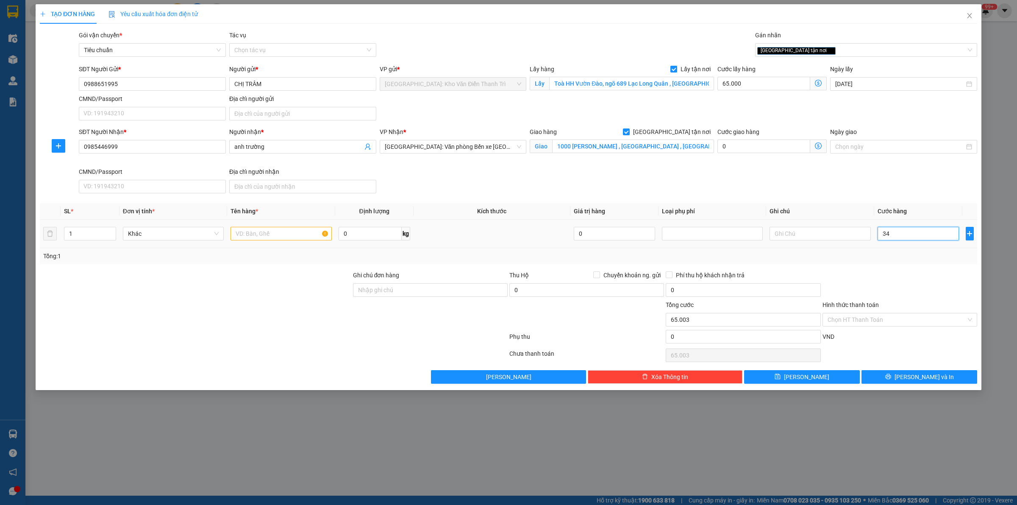
type input "65.034"
type input "340"
type input "65.340"
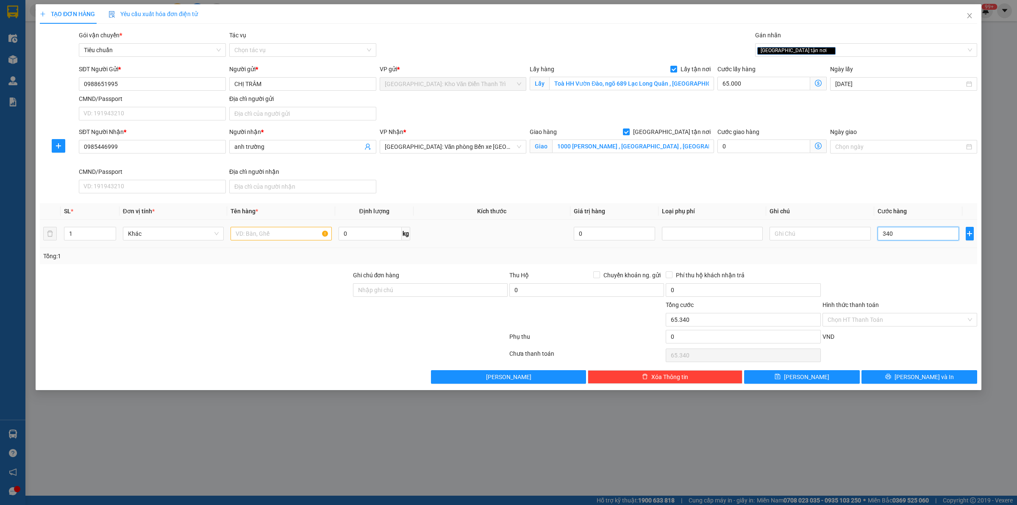
type input "3.400"
type input "68.400"
type input "34.000"
type input "99.000"
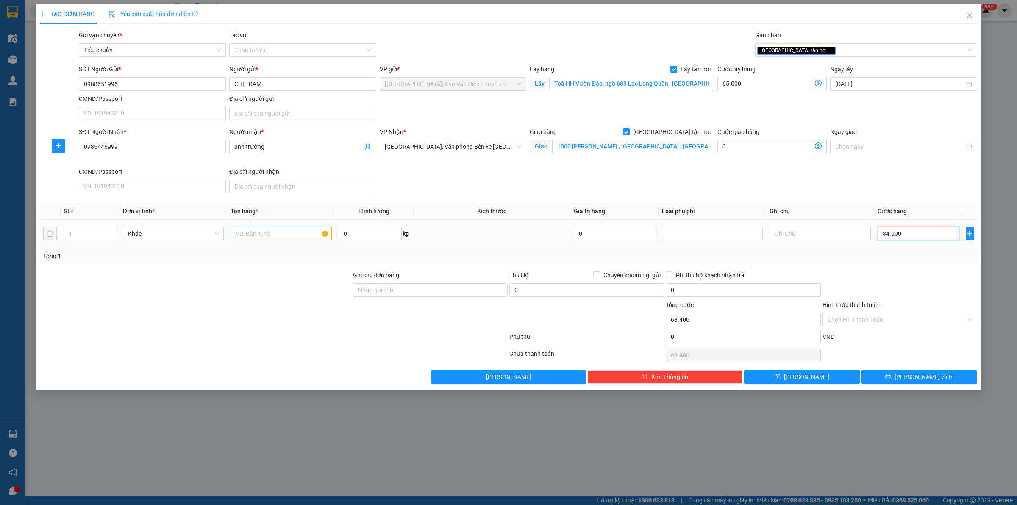
type input "99.000"
type input "340.000"
type input "405.000"
type input "340.000"
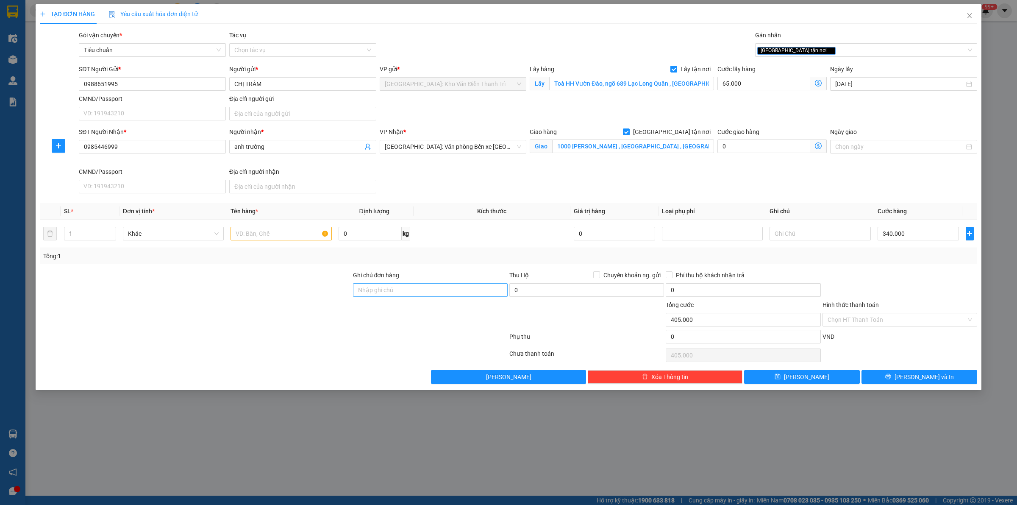
click at [391, 297] on div "Ghi chú đơn hàng" at bounding box center [430, 285] width 155 height 30
click at [392, 294] on input "Ghi chú đơn hàng" at bounding box center [430, 290] width 155 height 14
click at [268, 240] on input "text" at bounding box center [280, 234] width 101 height 14
click at [414, 297] on div "Ghi chú đơn hàng có vat" at bounding box center [430, 285] width 155 height 30
click at [417, 293] on input "có vat" at bounding box center [430, 290] width 155 height 14
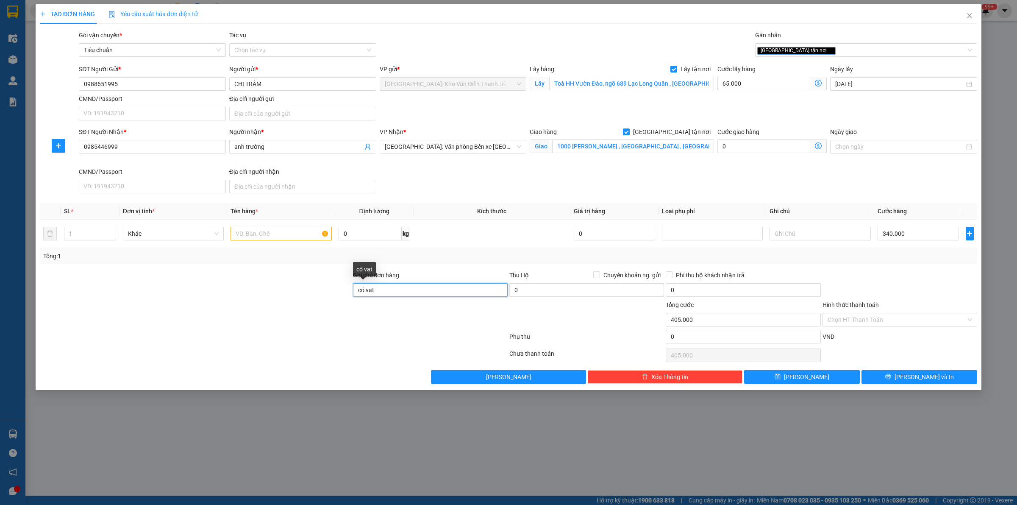
paste input "người gửi trả cước"
type input "có vat người gửi trả cước"
click at [273, 241] on div at bounding box center [280, 233] width 101 height 17
click at [272, 238] on input "text" at bounding box center [280, 234] width 101 height 14
click at [255, 233] on input "text" at bounding box center [280, 234] width 101 height 14
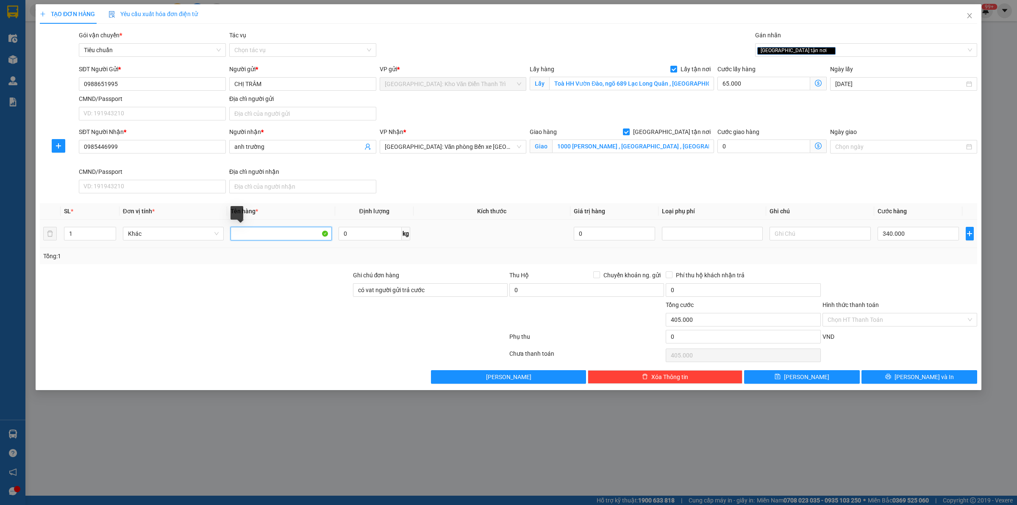
paste input "1 xe wave"
click at [238, 233] on input "1 xe wave" at bounding box center [280, 234] width 101 height 14
click at [303, 244] on td "1 xe wave" at bounding box center [281, 233] width 108 height 28
click at [305, 238] on input "1 xe wave" at bounding box center [280, 234] width 101 height 14
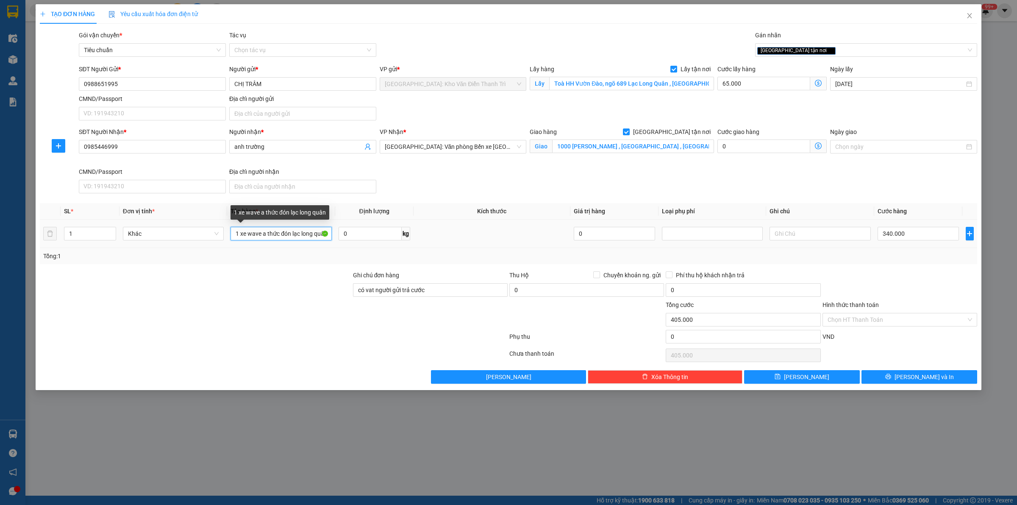
scroll to position [0, 5]
type input "1 xe wave a thức đón lạc long quân"
click at [815, 373] on button "Lưu" at bounding box center [802, 377] width 116 height 14
checkbox input "false"
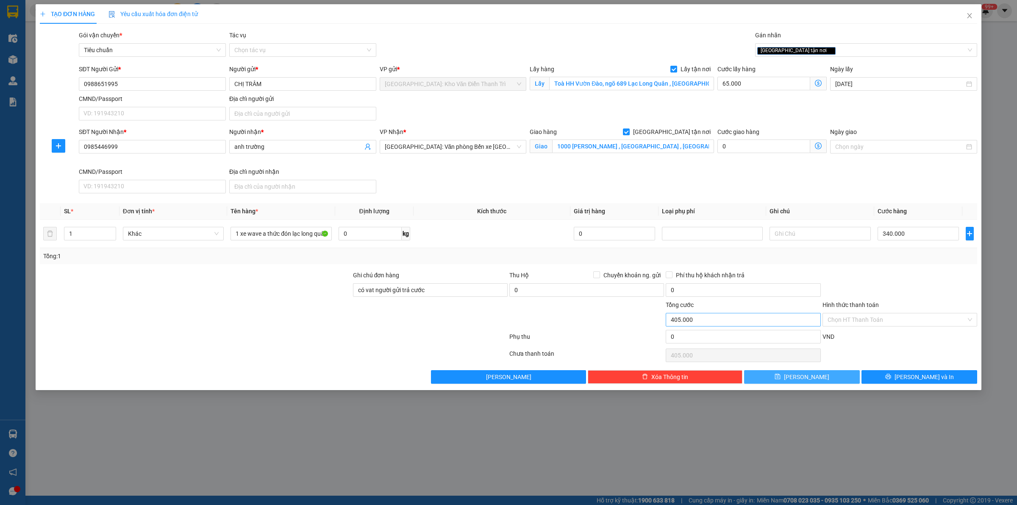
checkbox input "false"
type input "0"
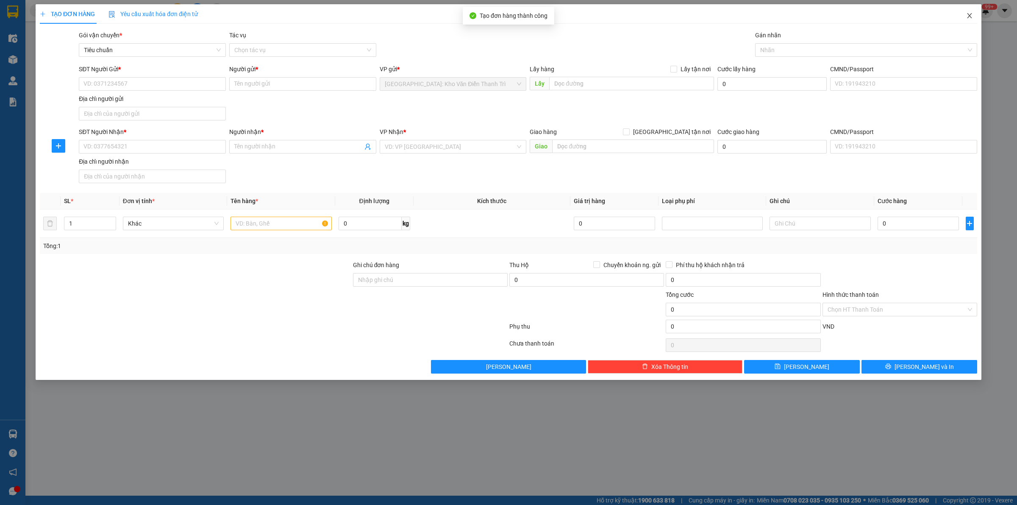
click at [966, 14] on icon "close" at bounding box center [969, 15] width 7 height 7
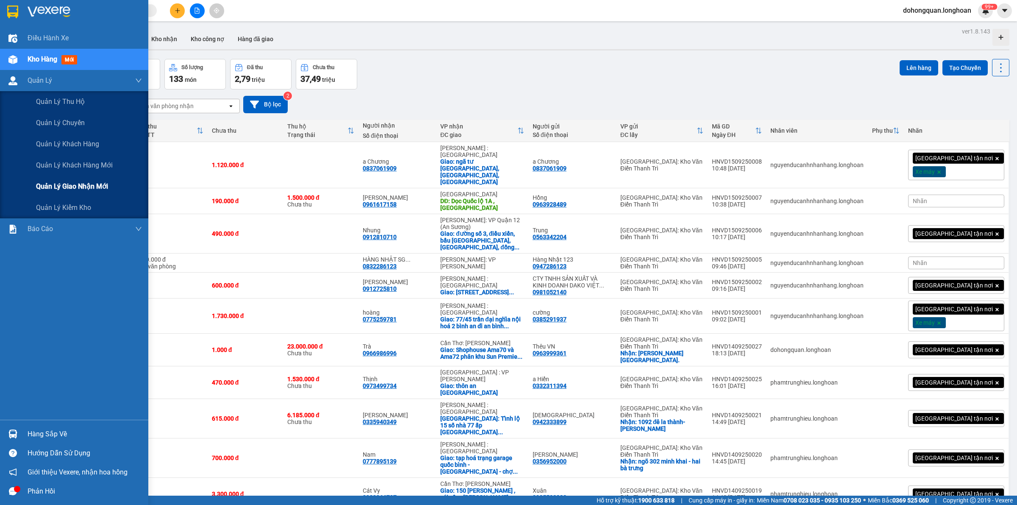
click at [68, 183] on span "Quản lý giao nhận mới" at bounding box center [72, 186] width 72 height 11
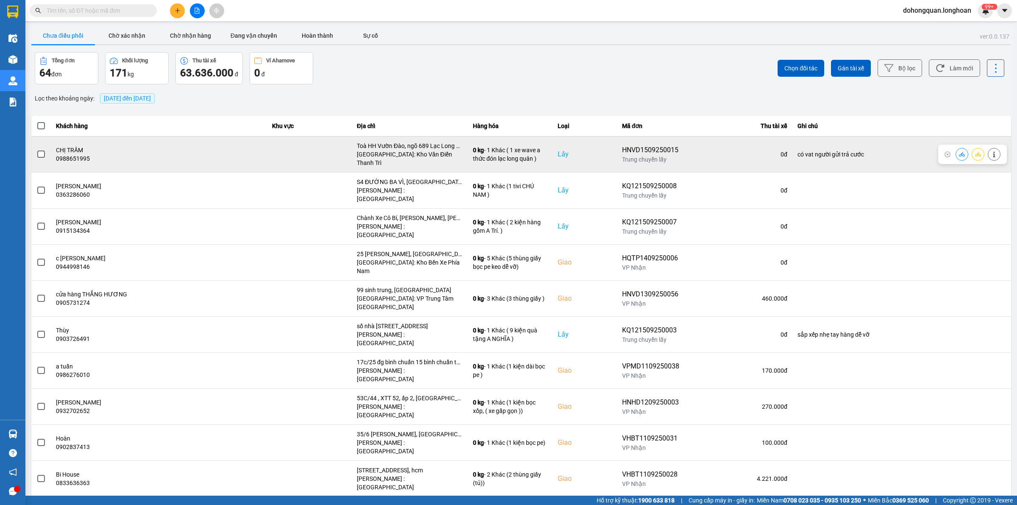
click at [969, 155] on div at bounding box center [977, 154] width 45 height 13
click at [977, 151] on icon at bounding box center [978, 154] width 6 height 6
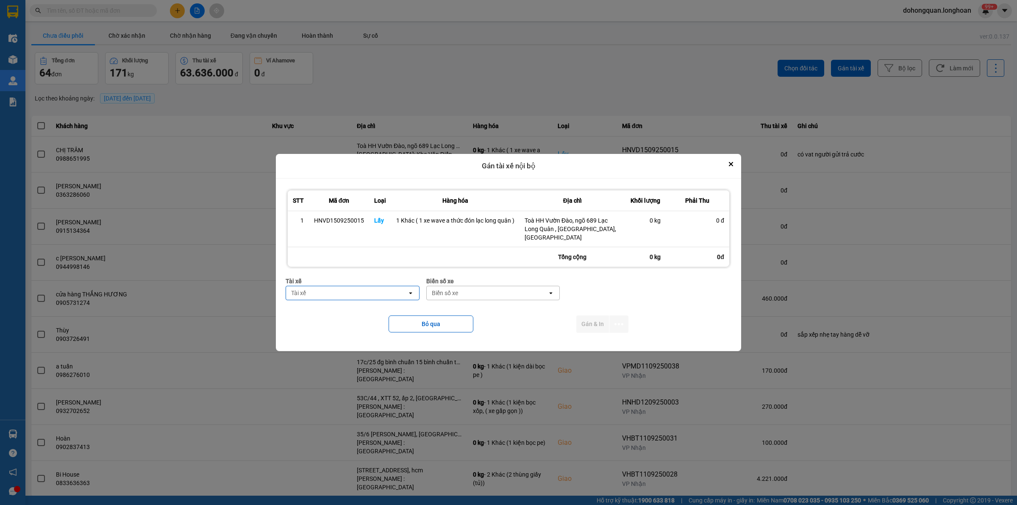
click at [297, 289] on div "Tài xế" at bounding box center [298, 293] width 15 height 8
type input "thức"
click at [333, 308] on span "0353762489 - vũ văn thức lái xe 0356.323.247" at bounding box center [353, 311] width 123 height 17
click at [472, 289] on div "Biển số xe" at bounding box center [462, 293] width 26 height 8
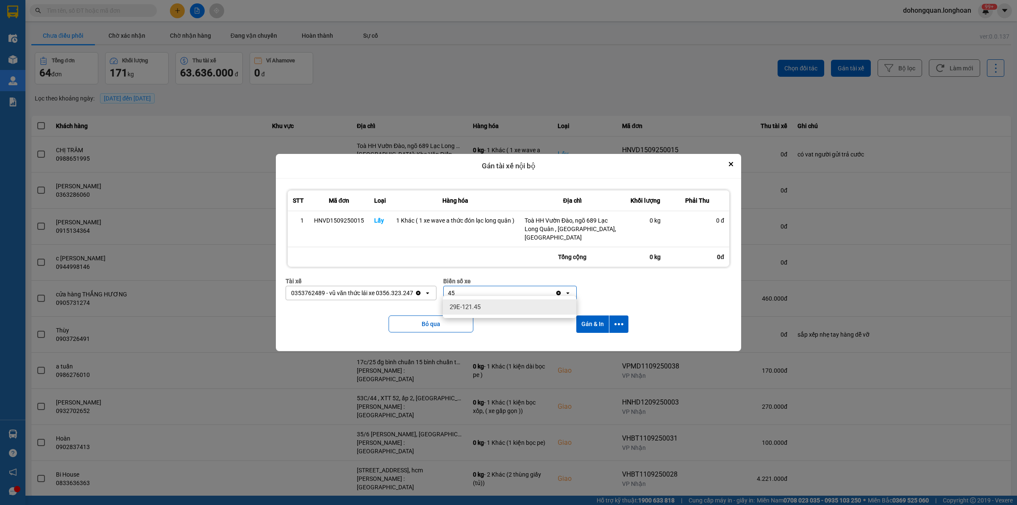
type input "45"
click at [471, 301] on div "29E-121.45" at bounding box center [509, 306] width 133 height 15
click at [616, 319] on icon "dialog" at bounding box center [618, 323] width 9 height 9
click at [590, 344] on span "Chỉ gán tài" at bounding box center [585, 343] width 28 height 8
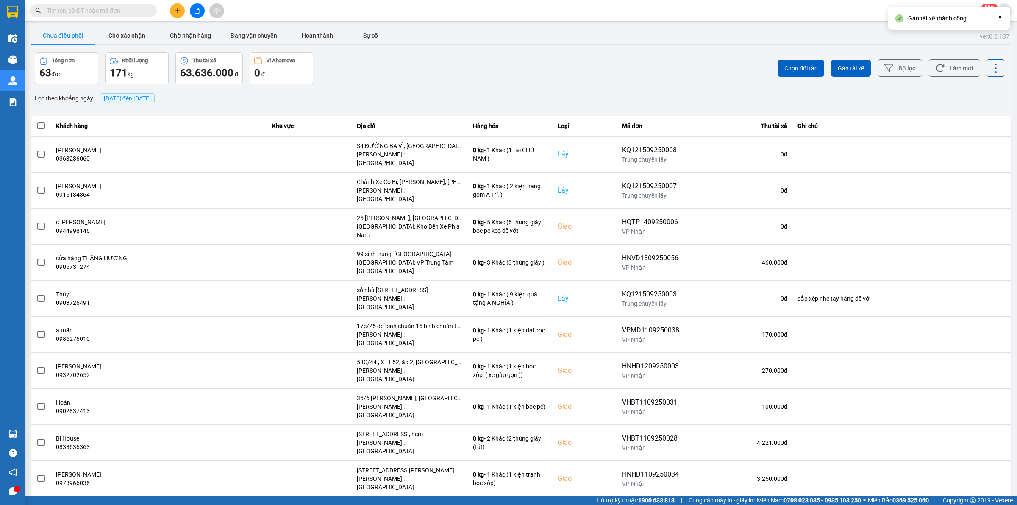
click at [108, 103] on span "15/09/2025 đến 15/09/2025" at bounding box center [127, 98] width 55 height 10
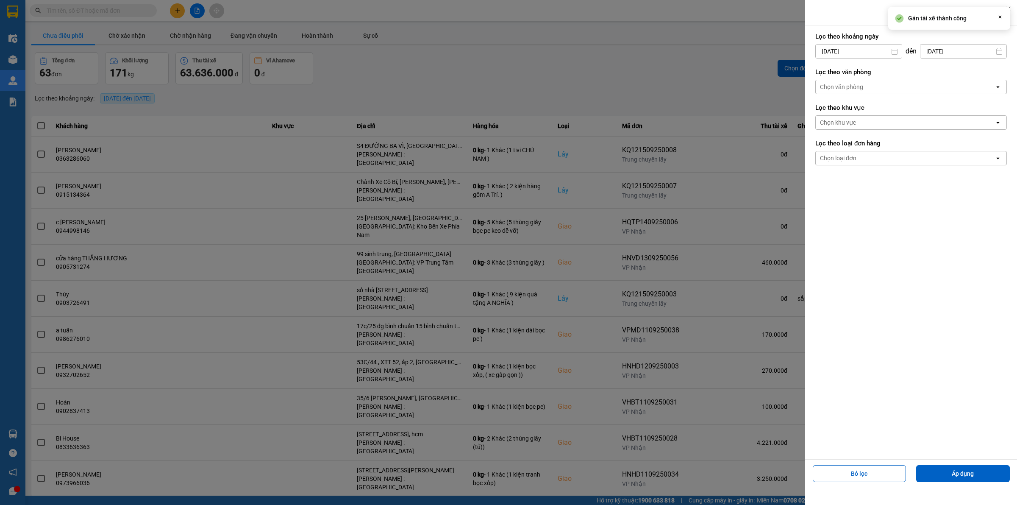
click at [109, 94] on div at bounding box center [508, 252] width 1017 height 505
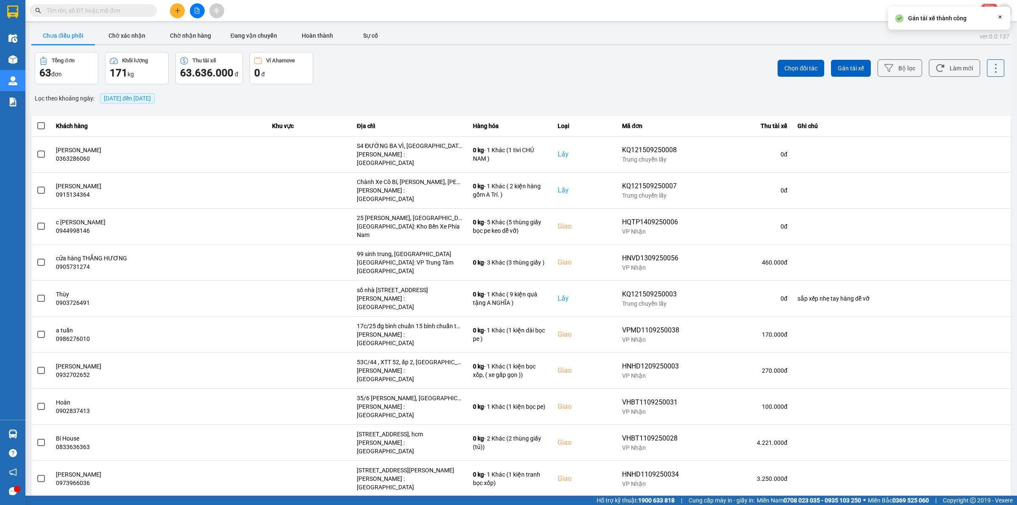
click at [133, 98] on div at bounding box center [508, 252] width 1017 height 505
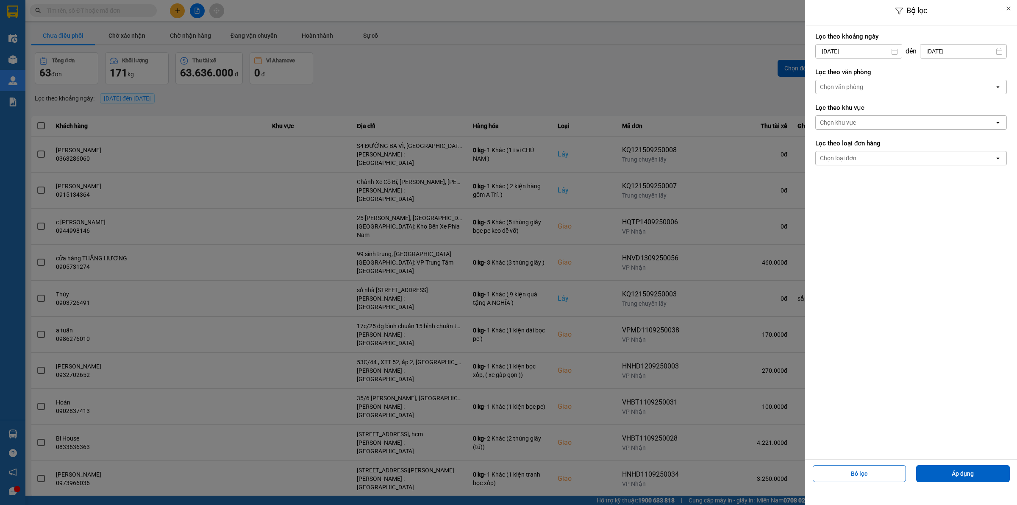
click at [867, 87] on div "Chọn văn phòng" at bounding box center [905, 87] width 179 height 14
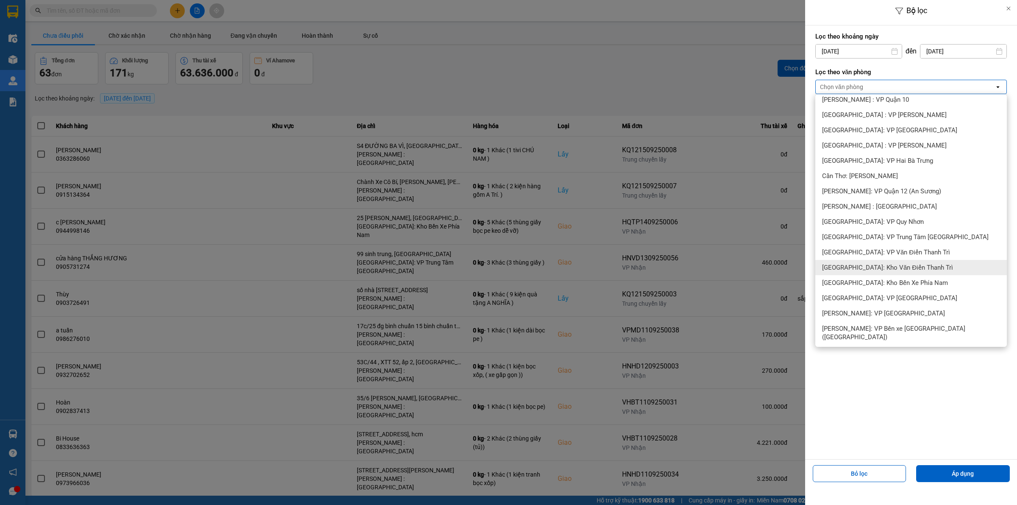
scroll to position [318, 0]
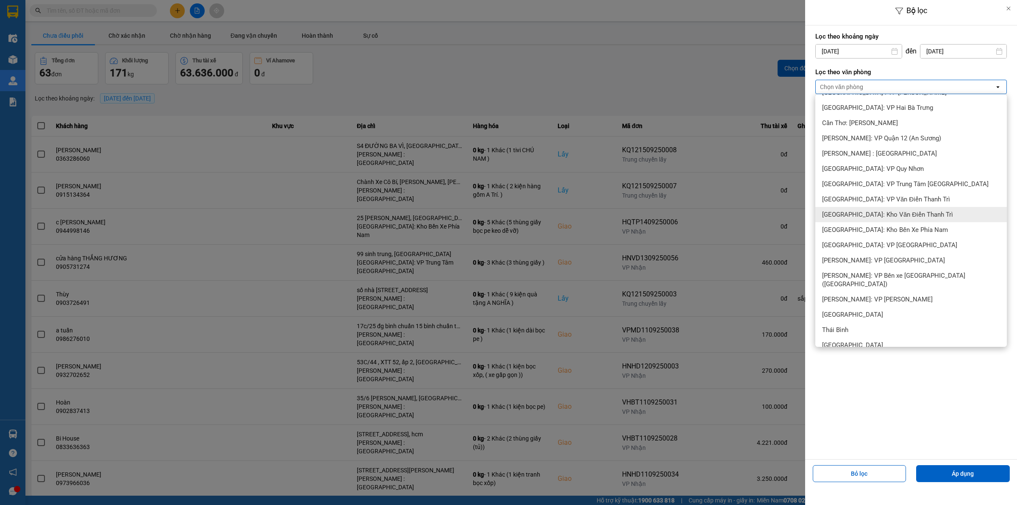
click at [857, 215] on span "[GEOGRAPHIC_DATA]: Kho Văn Điển Thanh Trì" at bounding box center [887, 214] width 131 height 8
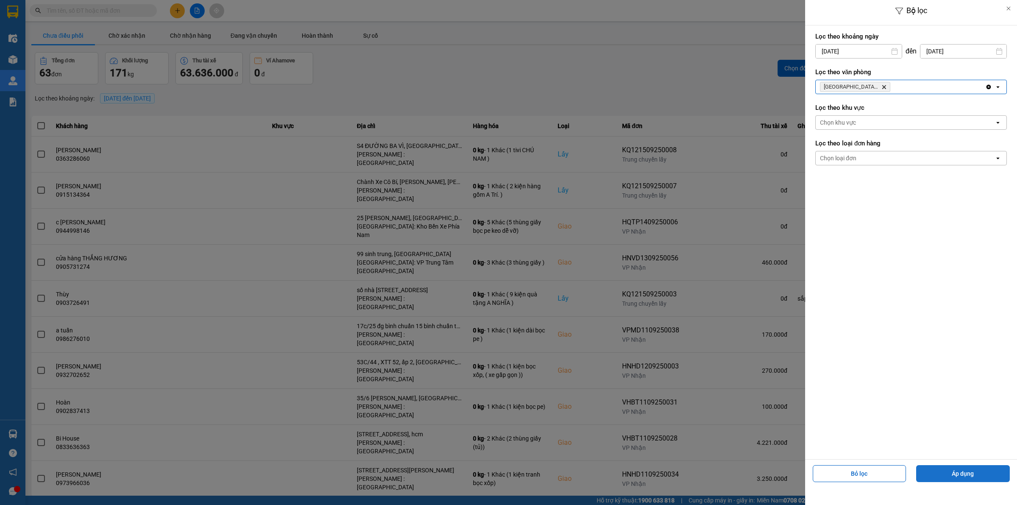
click at [933, 477] on button "Áp dụng" at bounding box center [963, 473] width 94 height 17
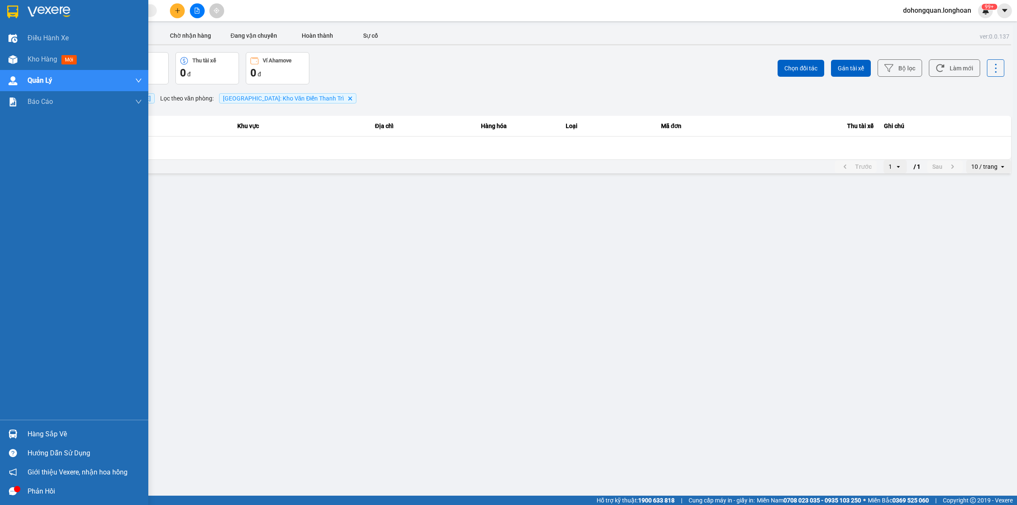
click at [11, 15] on img at bounding box center [12, 12] width 11 height 13
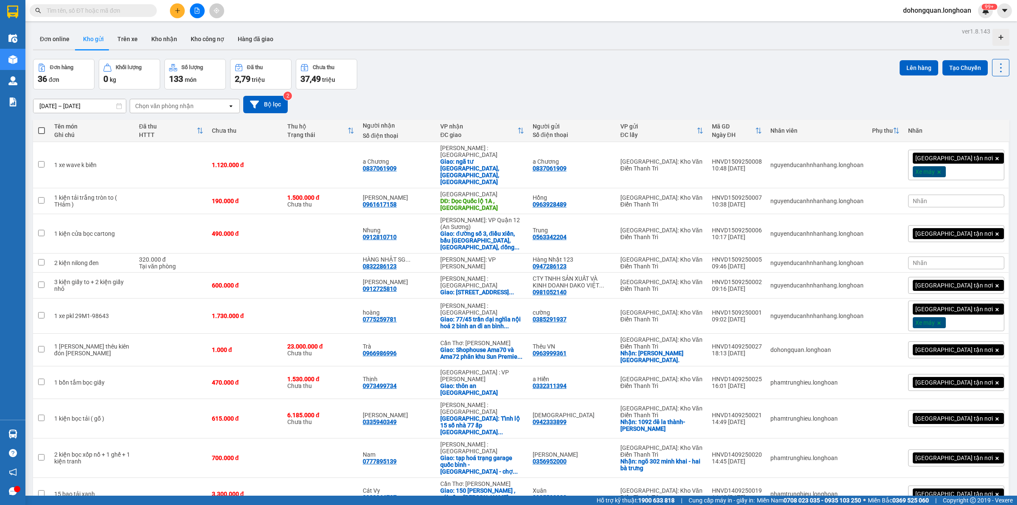
click at [452, 89] on div "17/08/2025 – 15/09/2025 Press the down arrow key to interact with the calendar …" at bounding box center [521, 104] width 976 height 30
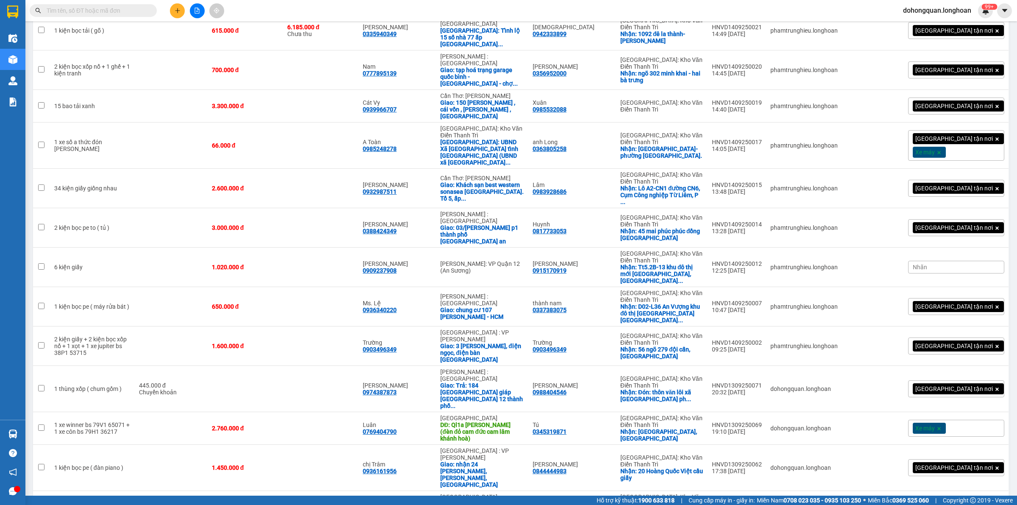
scroll to position [176, 0]
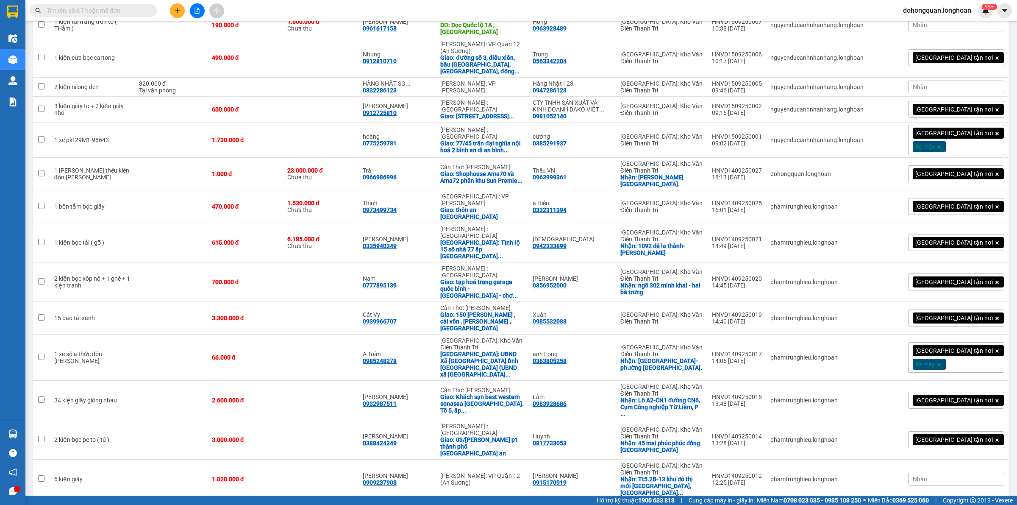
click at [183, 13] on button at bounding box center [177, 10] width 15 height 15
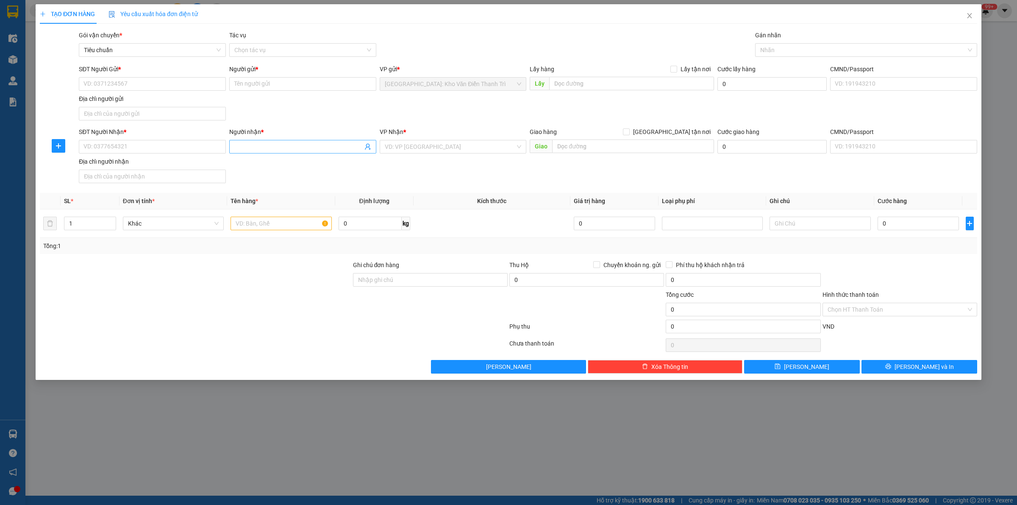
drag, startPoint x: 312, startPoint y: 128, endPoint x: 306, endPoint y: 147, distance: 20.8
click at [312, 128] on div "Người nhận *" at bounding box center [302, 131] width 147 height 9
click at [312, 142] on input "Người nhận *" at bounding box center [298, 146] width 128 height 9
click at [306, 147] on input "Người nhận *" at bounding box center [298, 146] width 128 height 9
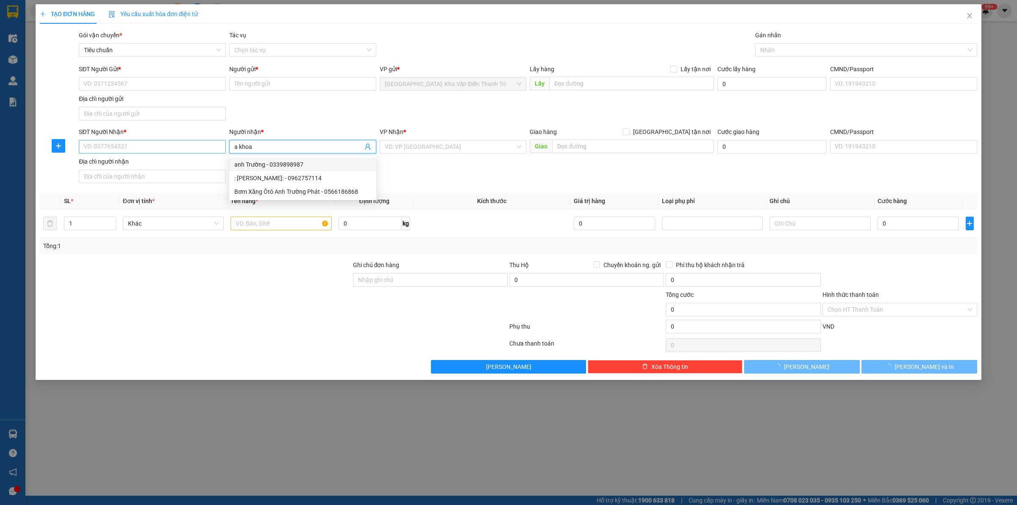
type input "a khoa"
click at [132, 153] on input "SĐT Người Nhận *" at bounding box center [152, 147] width 147 height 14
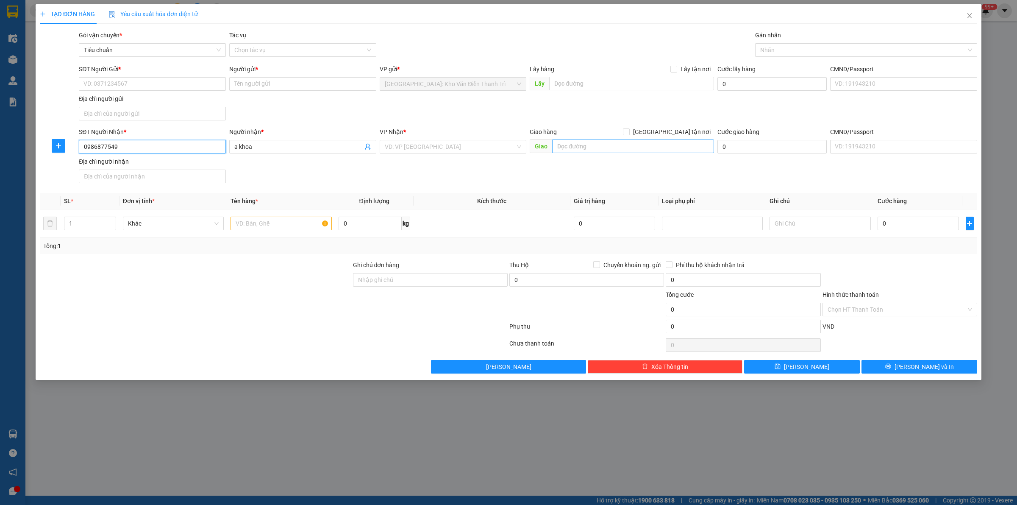
type input "0986877549"
click at [597, 142] on input "text" at bounding box center [633, 146] width 162 height 14
click at [90, 225] on input "1" at bounding box center [89, 223] width 51 height 13
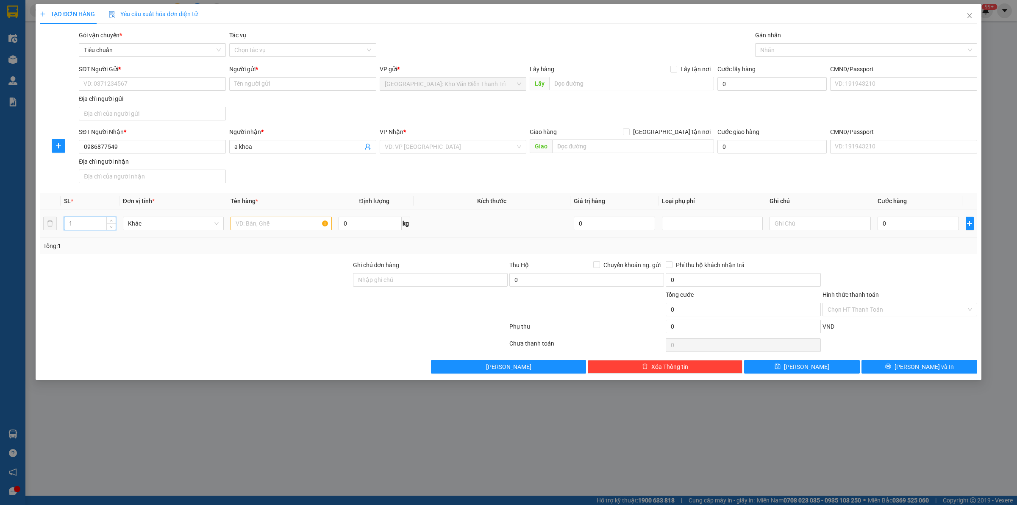
click at [90, 225] on input "1" at bounding box center [89, 223] width 51 height 13
type input "31"
click at [241, 229] on input "text" at bounding box center [280, 223] width 101 height 14
type input "31 kiện"
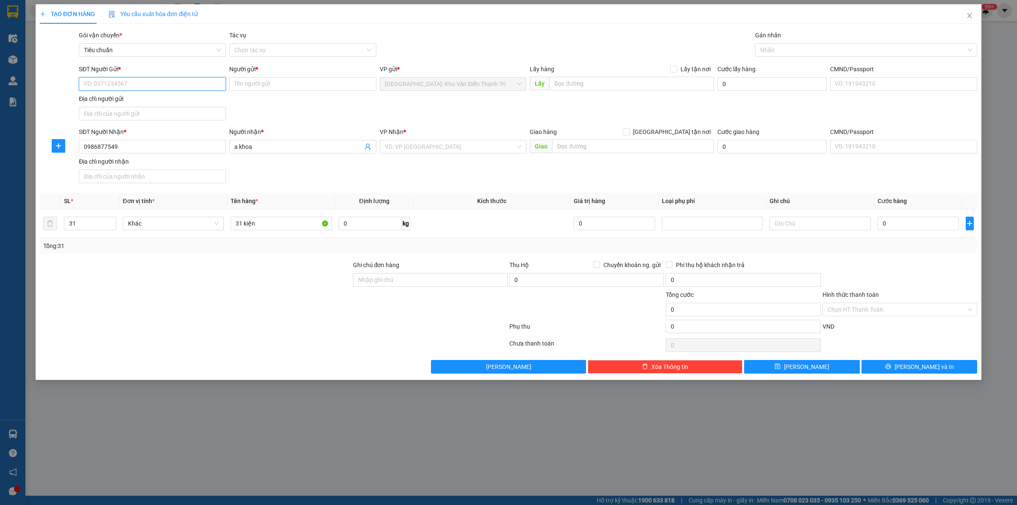
click at [140, 89] on input "SĐT Người Gửi *" at bounding box center [152, 84] width 147 height 14
type input "0365561260"
click at [271, 86] on input "Người gửi *" at bounding box center [302, 84] width 147 height 14
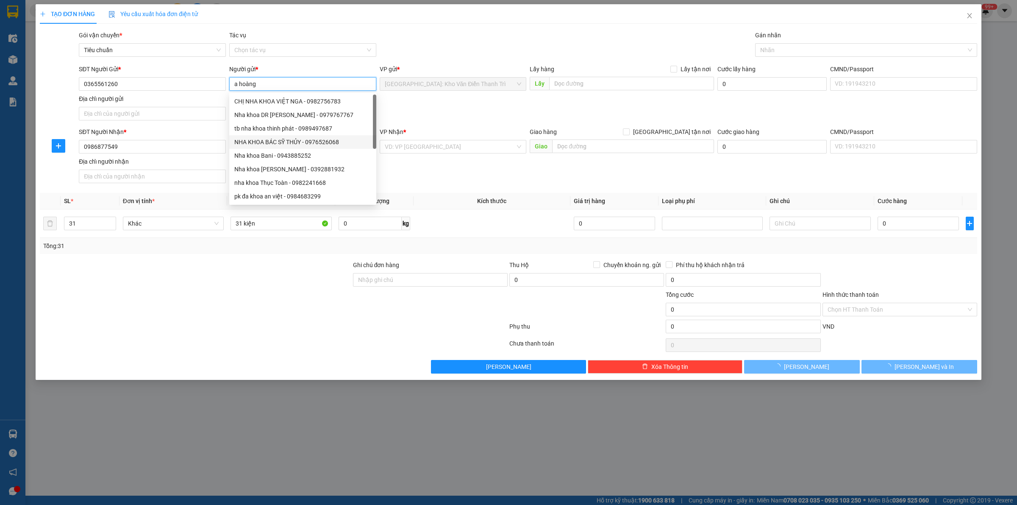
type input "a hoàng"
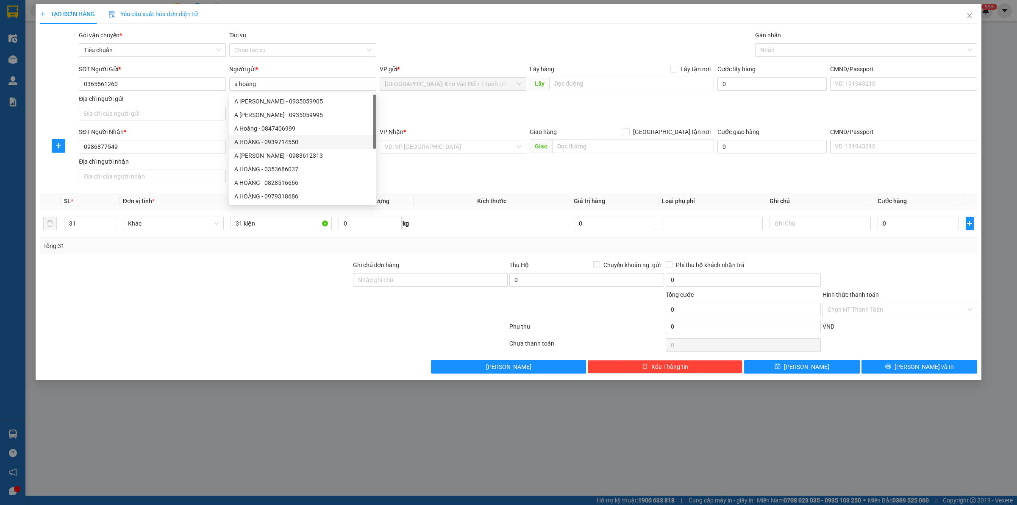
click at [437, 164] on div "SĐT Người Nhận * 0986877549 Người nhận * a khoa VP Nhận * VD: VP Sài Gòn Giao h…" at bounding box center [528, 156] width 902 height 59
click at [438, 153] on input "search" at bounding box center [450, 146] width 131 height 13
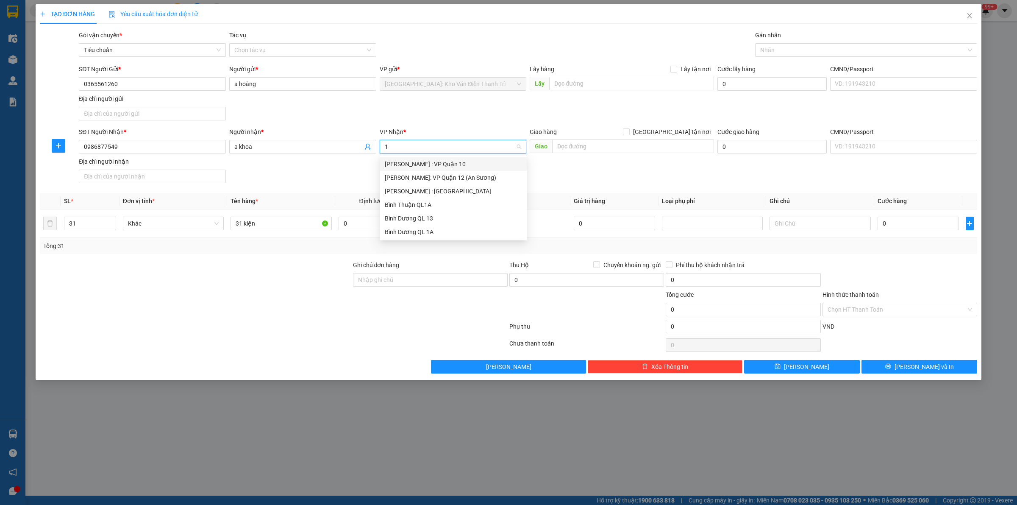
type input "12"
click at [427, 178] on div "[PERSON_NAME] : [GEOGRAPHIC_DATA]" at bounding box center [453, 177] width 137 height 9
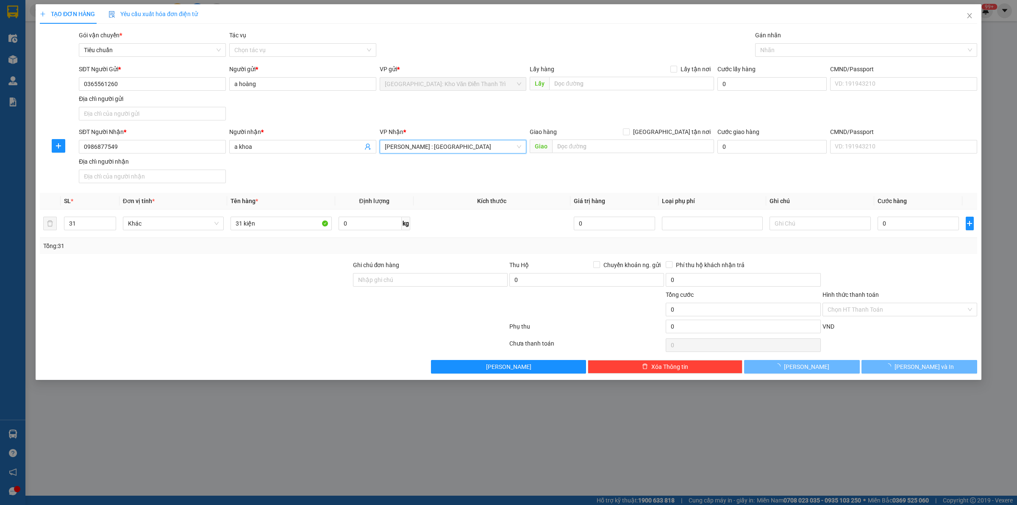
click at [400, 180] on div "SĐT Người Nhận * 0986877549 Người nhận * a khoa VP Nhận * Hồ Chí Minh : Kho Quậ…" at bounding box center [528, 156] width 902 height 59
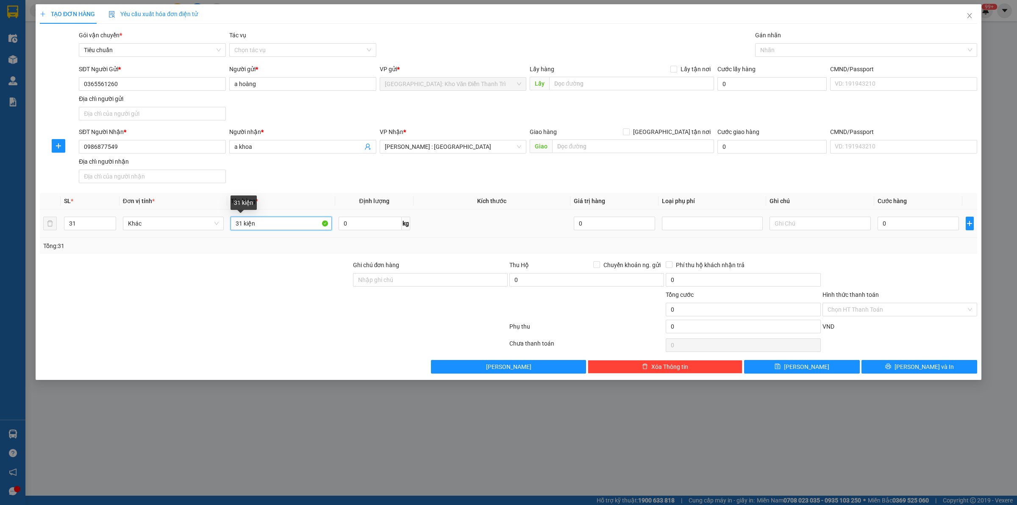
click at [270, 221] on input "31 kiện" at bounding box center [280, 223] width 101 height 14
type input "31 kiện bọc niong trắng giống nhau"
click at [560, 179] on div "SĐT Người Nhận * 0986877549 Người nhận * a khoa VP Nhận * Hồ Chí Minh : Kho Quậ…" at bounding box center [528, 156] width 902 height 59
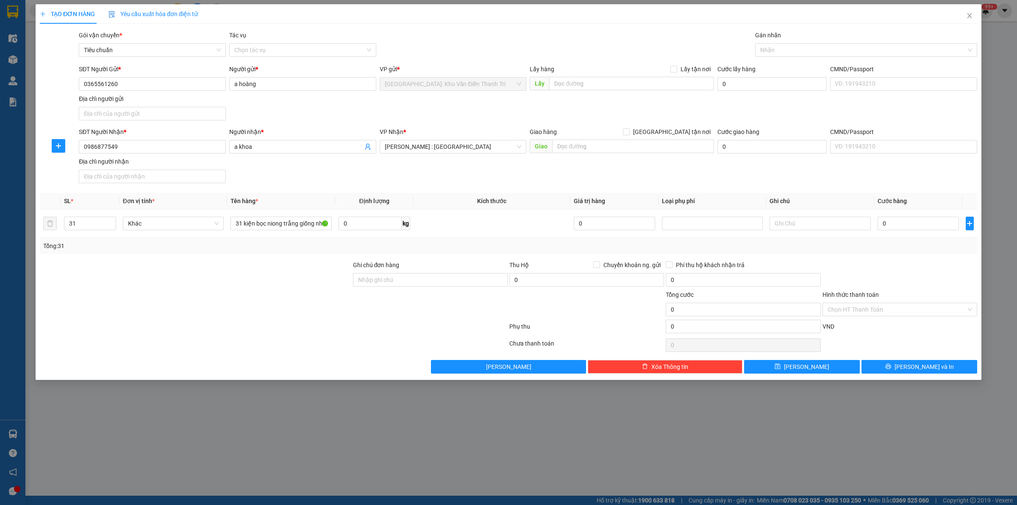
click at [469, 167] on div "SĐT Người Nhận * 0986877549 Người nhận * a khoa VP Nhận * Hồ Chí Minh : Kho Quậ…" at bounding box center [528, 156] width 902 height 59
click at [410, 144] on span "[PERSON_NAME] : [GEOGRAPHIC_DATA]" at bounding box center [453, 146] width 137 height 13
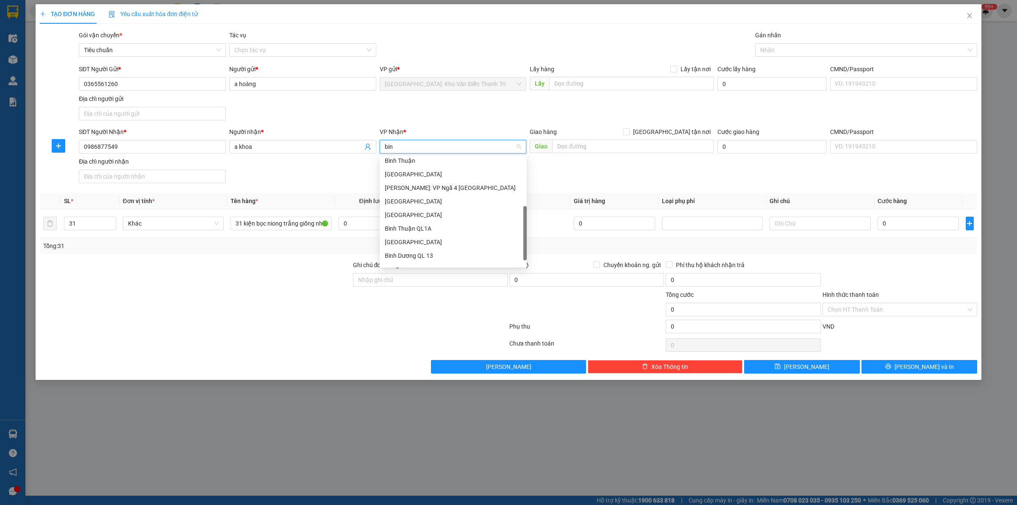
scroll to position [78, 0]
type input "bình t"
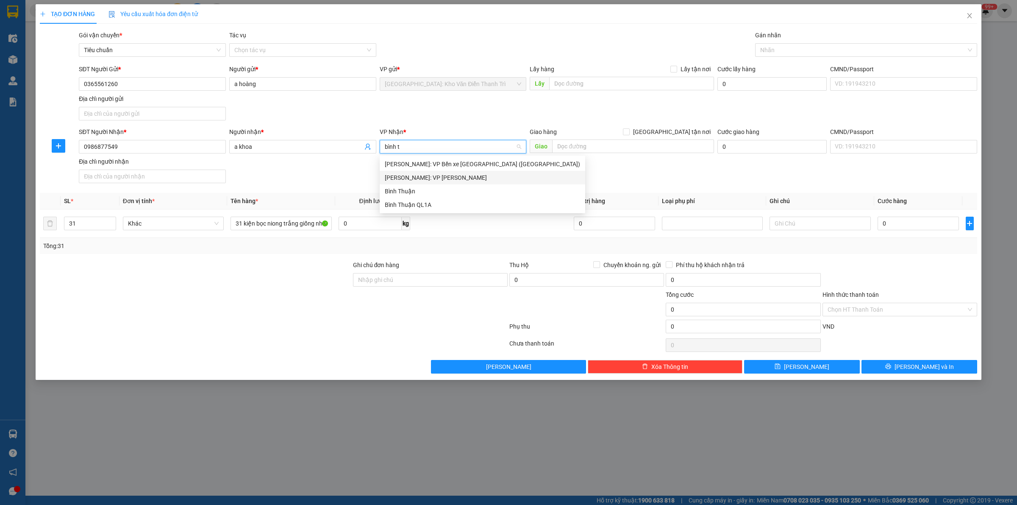
click at [409, 176] on div "Hồ Chí Minh: VP Bình Thạnh" at bounding box center [482, 177] width 195 height 9
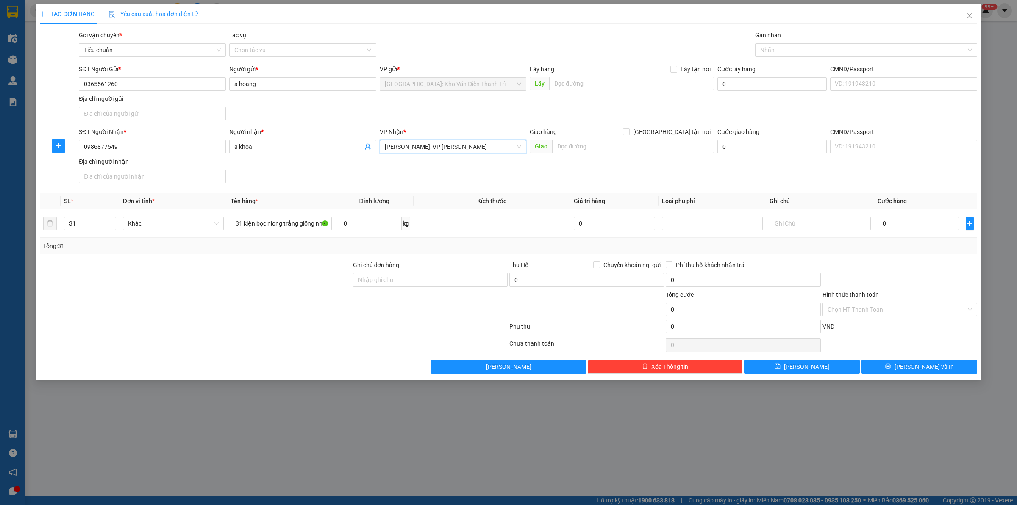
click at [643, 169] on div "SĐT Người Nhận * 0986877549 Người nhận * a khoa VP Nhận * Hồ Chí Minh: VP Bình …" at bounding box center [528, 156] width 902 height 59
click at [926, 234] on td "0" at bounding box center [918, 223] width 88 height 28
click at [920, 230] on input "0" at bounding box center [917, 223] width 81 height 14
type input "1"
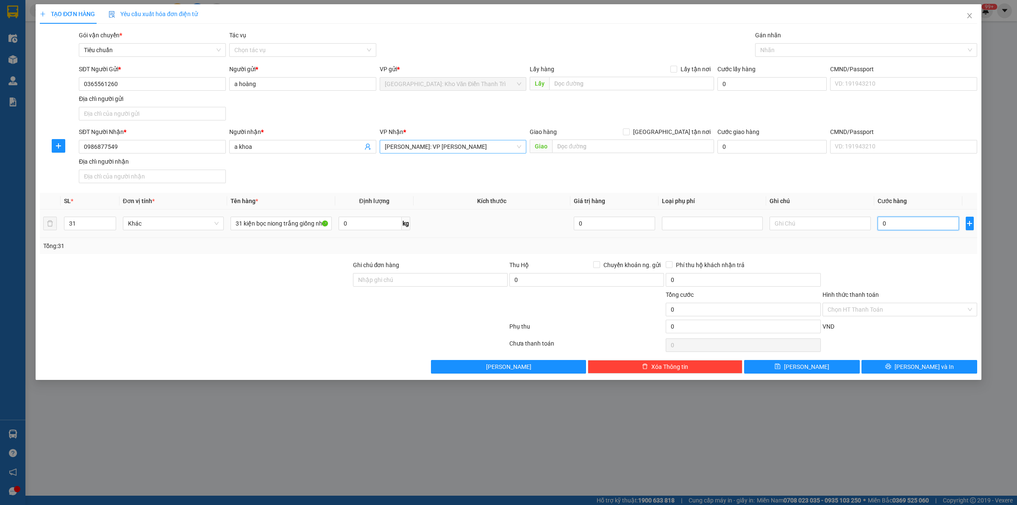
type input "1"
type input "13"
type input "135"
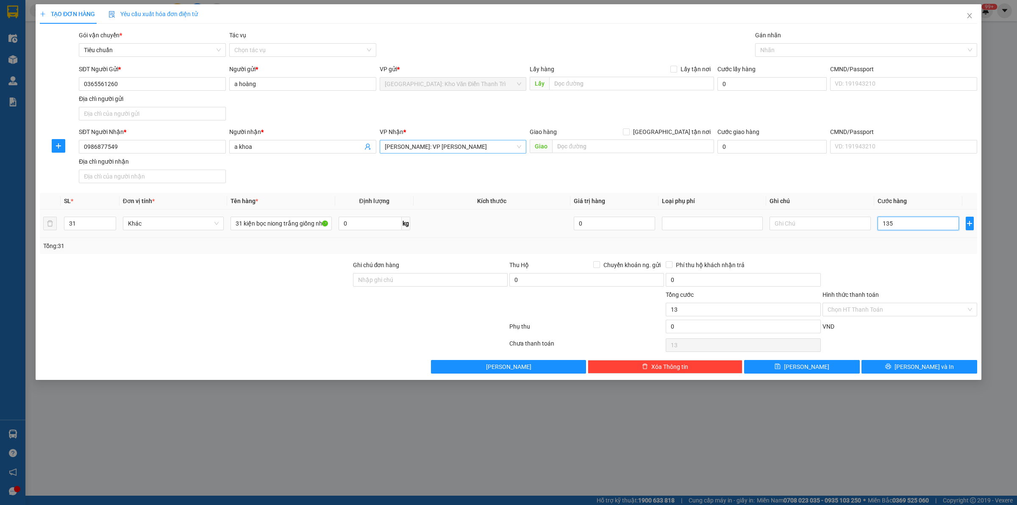
type input "135"
type input "1.350"
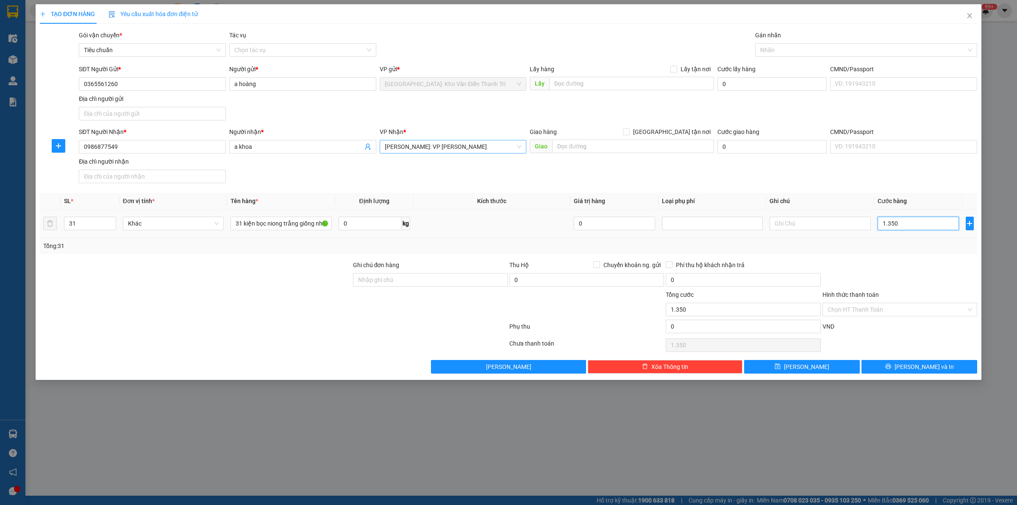
type input "13.500"
type input "135.000"
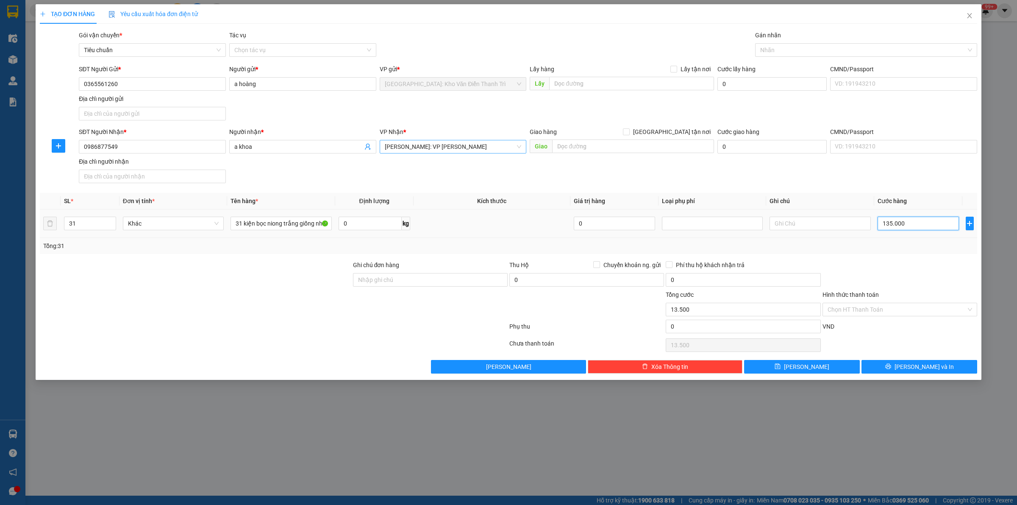
type input "135.000"
type input "1.350.000"
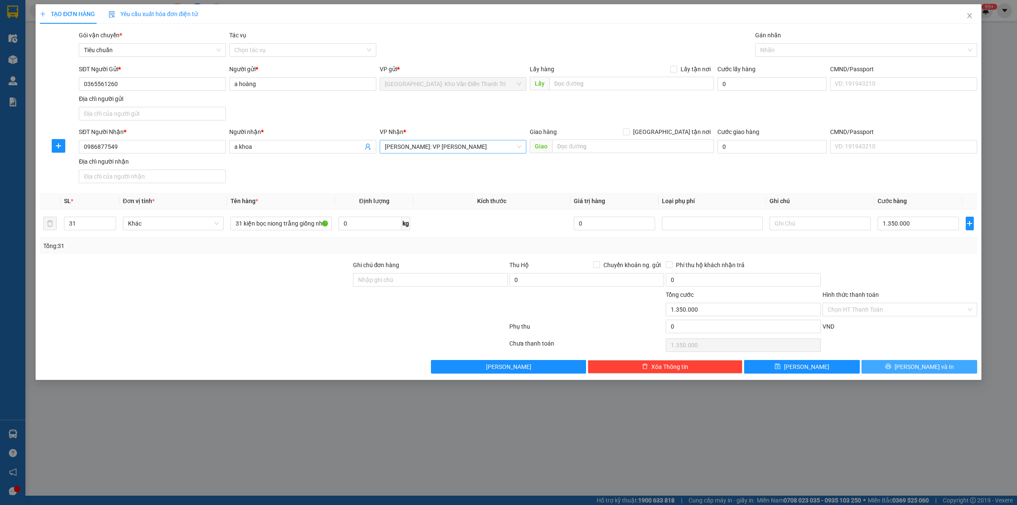
click at [905, 364] on button "[PERSON_NAME] và In" at bounding box center [919, 367] width 116 height 14
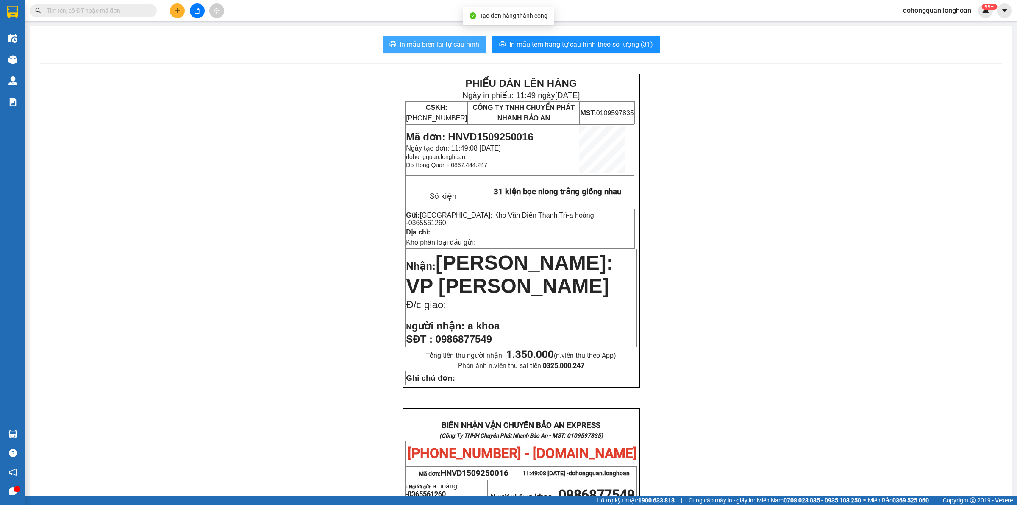
click at [420, 51] on button "In mẫu biên lai tự cấu hình" at bounding box center [434, 44] width 103 height 17
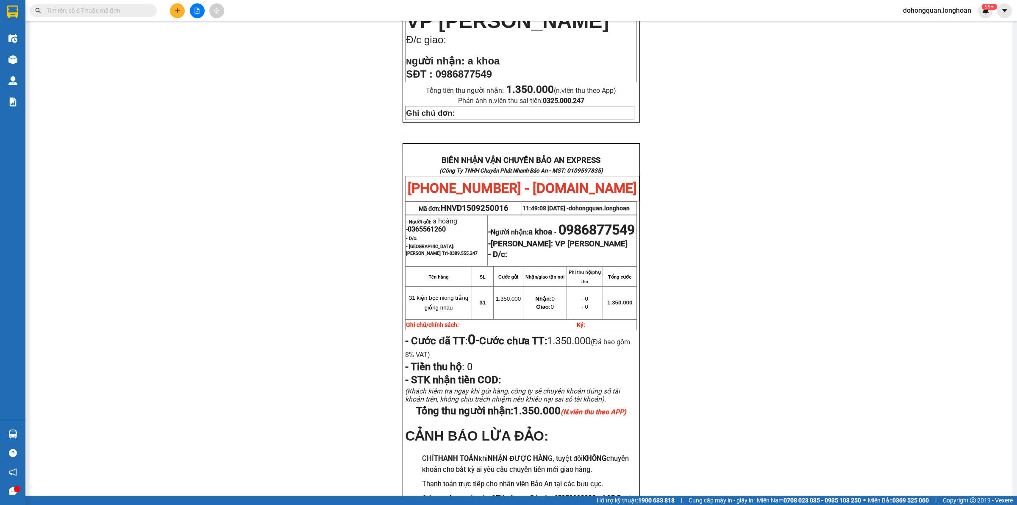
click at [854, 306] on div "PHIẾU DÁN LÊN HÀNG Ngày in phiếu: 11:49 ngày 15-09-2025 CSKH: 1900.06.88.33 CÔN…" at bounding box center [521, 180] width 962 height 743
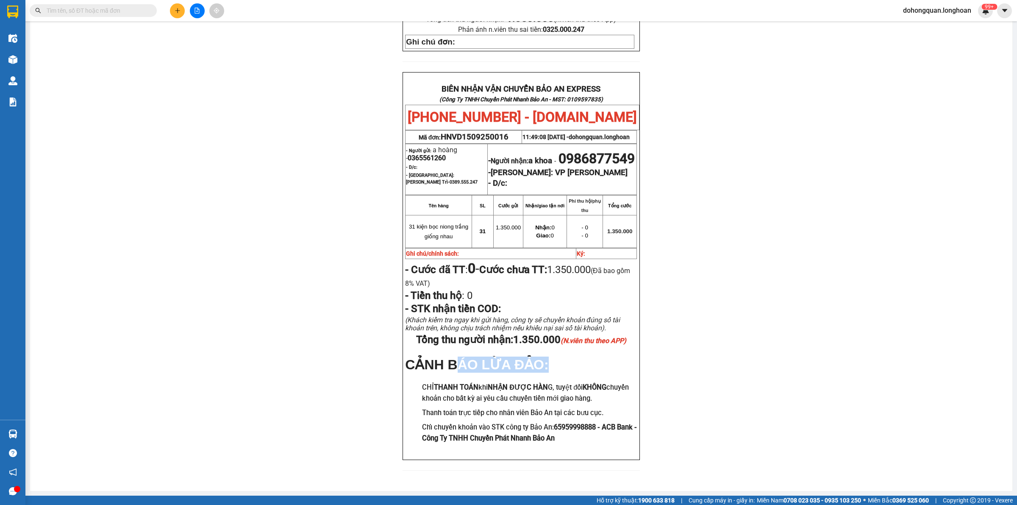
drag, startPoint x: 466, startPoint y: 363, endPoint x: 575, endPoint y: 373, distance: 108.5
click at [574, 372] on div "BIÊN NHẬN VẬN CHUYỂN BẢO AN EXPRESS (Công Ty TNHH Chuyển Phát Nhanh Bảo An - MS…" at bounding box center [520, 266] width 237 height 388
click at [551, 382] on h3 "CHỈ THANH TOÁN khi NHẬN ĐƯỢC HÀN G, tuyệt đối KHÔNG chuyển khoản cho bất kỳ ai …" at bounding box center [529, 393] width 215 height 22
drag, startPoint x: 530, startPoint y: 385, endPoint x: 577, endPoint y: 378, distance: 47.9
click at [577, 378] on div "BIÊN NHẬN VẬN CHUYỂN BẢO AN EXPRESS (Công Ty TNHH Chuyển Phát Nhanh Bảo An - MS…" at bounding box center [520, 266] width 237 height 388
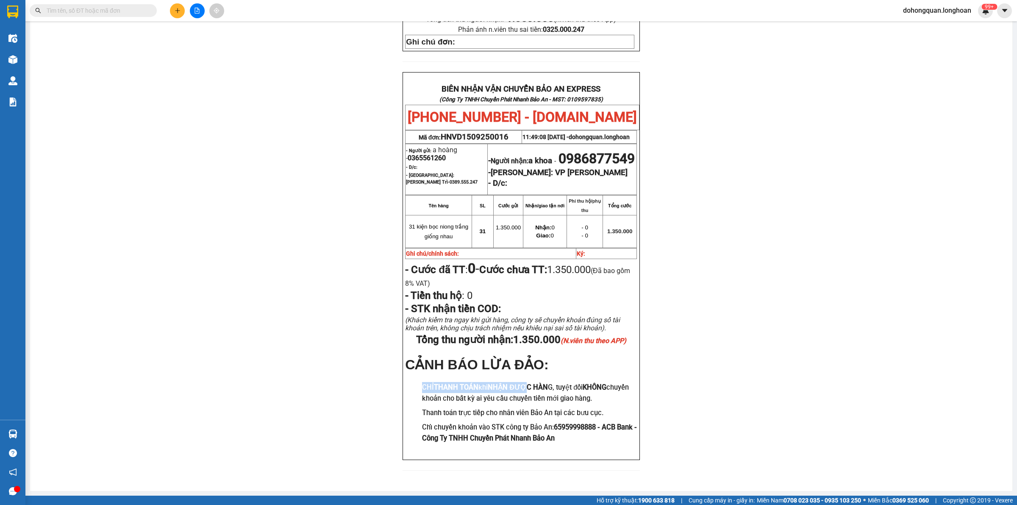
click at [577, 378] on p at bounding box center [521, 377] width 232 height 7
click at [170, 11] on button at bounding box center [177, 10] width 15 height 15
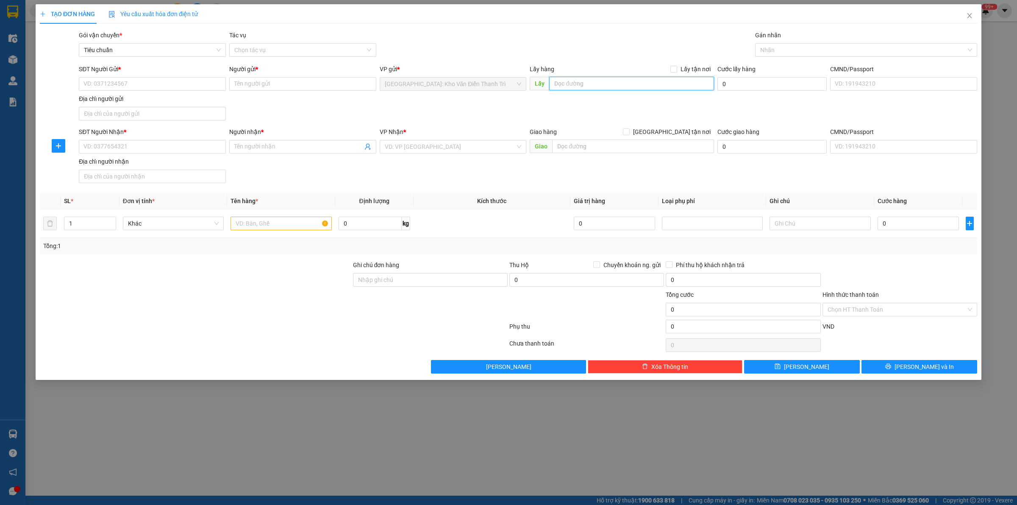
click at [594, 77] on input "text" at bounding box center [631, 84] width 165 height 14
paste input "A gửi hàng từ 53 ngõ 167 dương quảng hàm quan hoa cầu giấy HN"
type input "A gửi hàng từ 53 ngõ 167 dương quảng hàm quan hoa cầu giấy HN"
click at [676, 69] on input "Lấy tận nơi" at bounding box center [673, 69] width 6 height 6
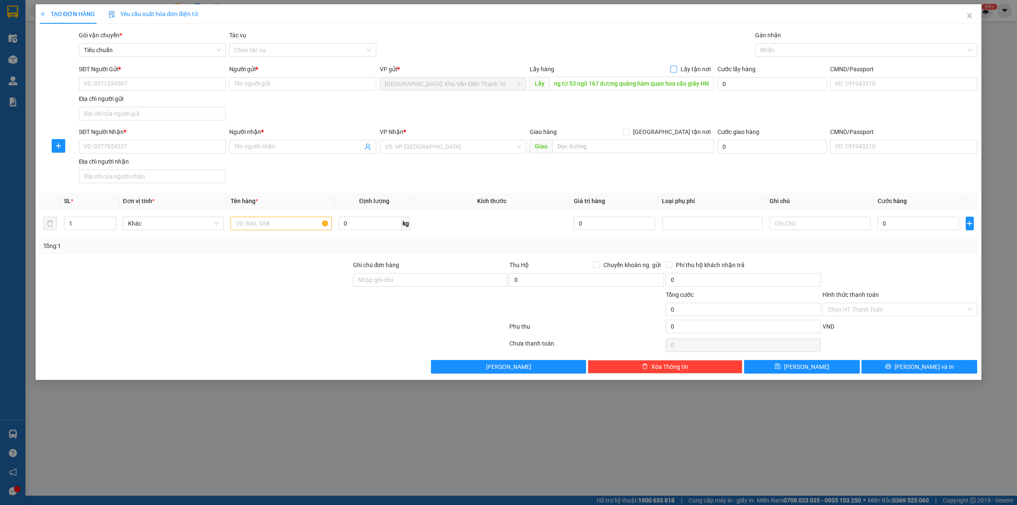
checkbox input "true"
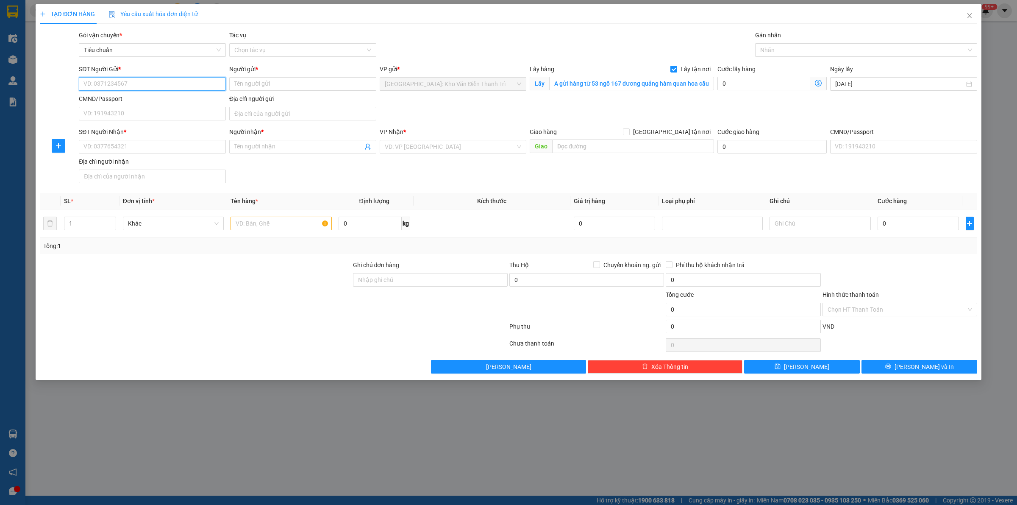
click at [175, 88] on input "SĐT Người Gửi *" at bounding box center [152, 84] width 147 height 14
paste input "0912184986"
type input "0912184986"
click at [257, 75] on div "Người gửi *" at bounding box center [302, 70] width 147 height 13
click at [258, 83] on input "Người gửi *" at bounding box center [302, 84] width 147 height 14
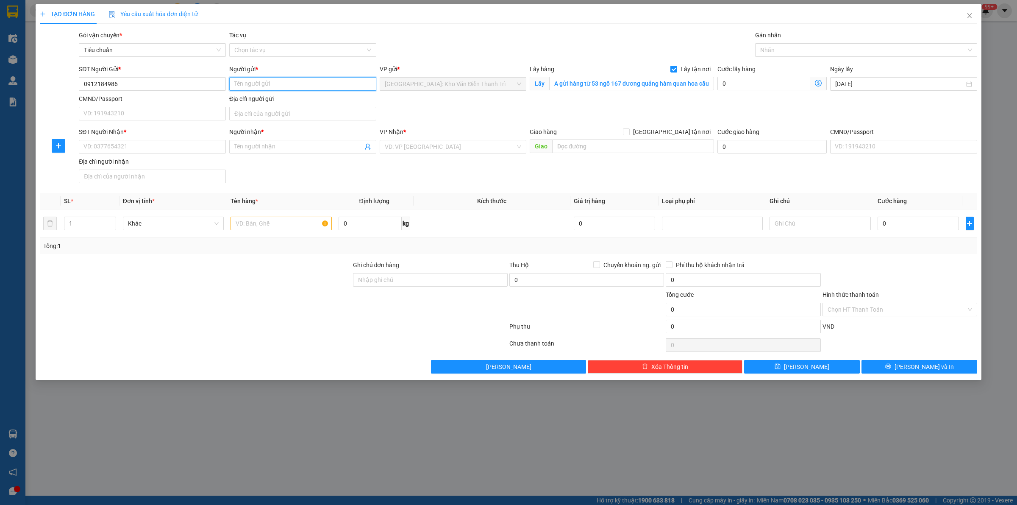
paste input "Hplightstudio"
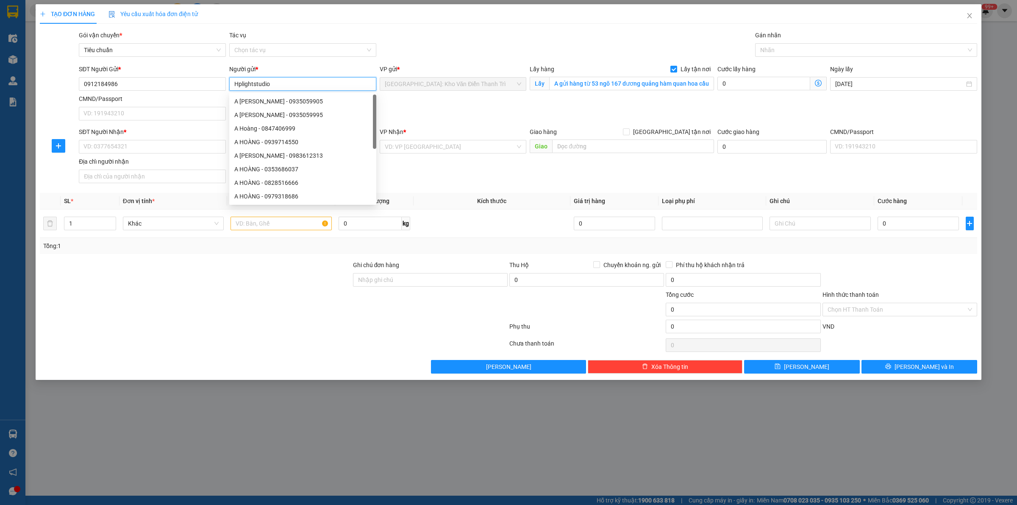
type input "Hplightstudio"
click at [127, 157] on div "SĐT Người Nhận * VD: 0377654321" at bounding box center [152, 142] width 147 height 30
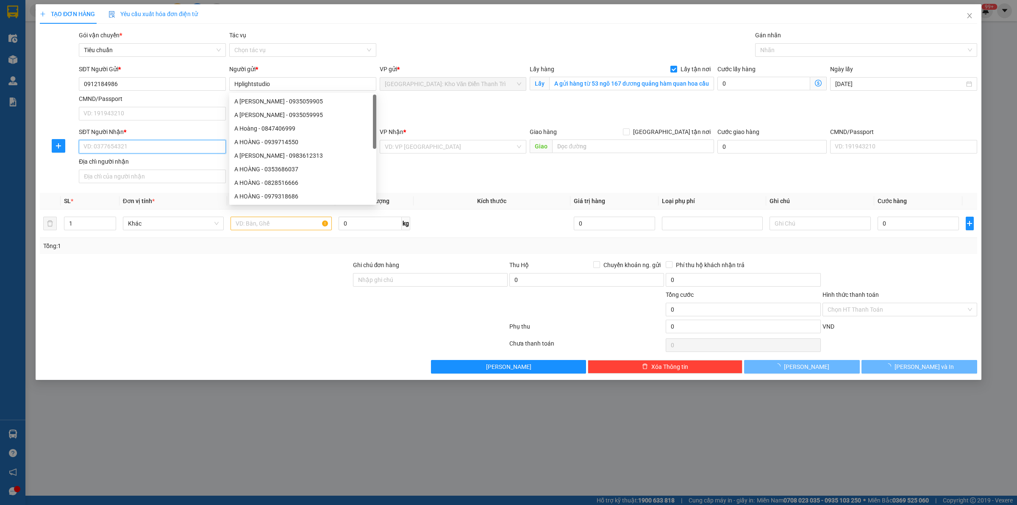
click at [126, 148] on input "SĐT Người Nhận *" at bounding box center [152, 147] width 147 height 14
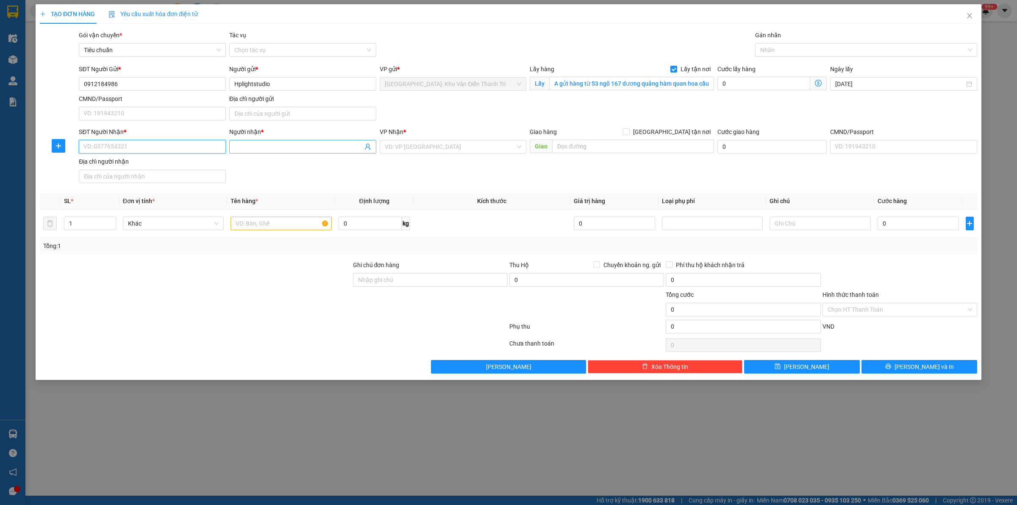
paste input "0982244903"
type input "0982244903"
click at [249, 147] on input "Người nhận *" at bounding box center [298, 146] width 128 height 9
paste input "Khách Huỳnh Đăng Chính"
type input "Khách Huỳnh Đăng Chính"
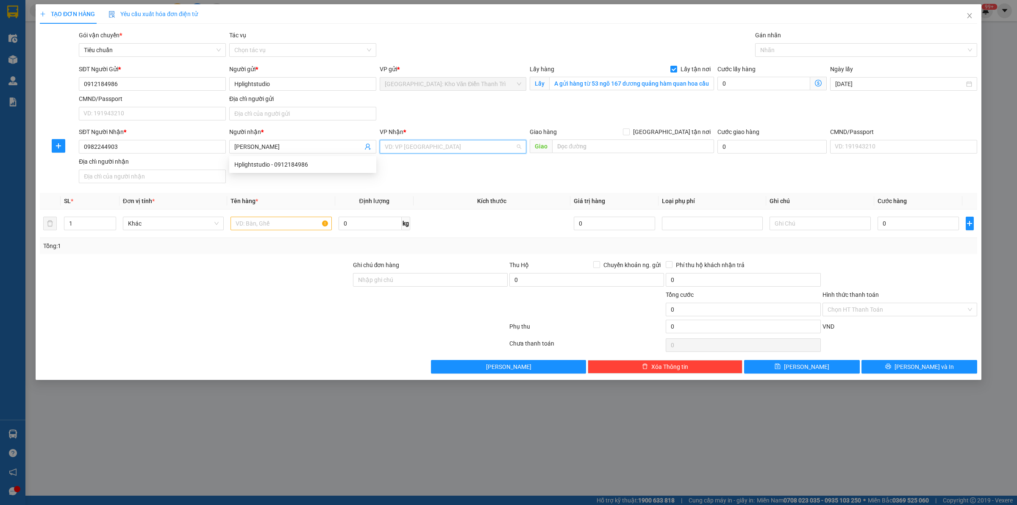
click at [431, 152] on input "search" at bounding box center [450, 146] width 131 height 13
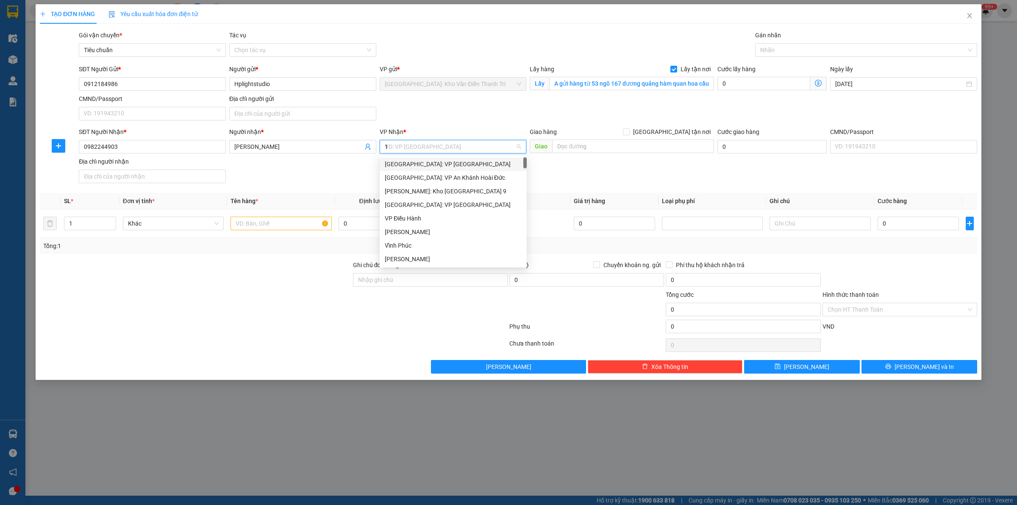
type input "12"
click at [416, 181] on div "[PERSON_NAME] : [GEOGRAPHIC_DATA]" at bounding box center [453, 177] width 137 height 9
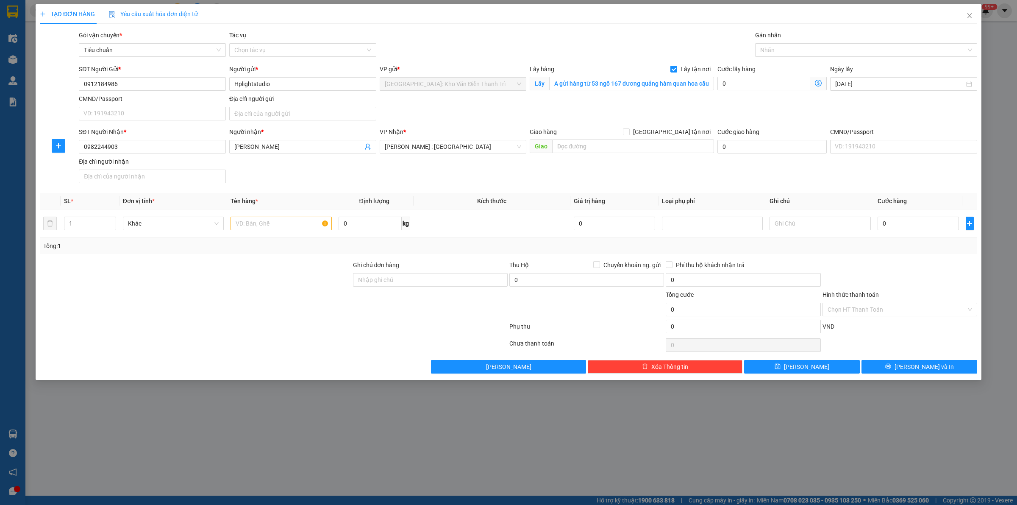
scroll to position [220, 0]
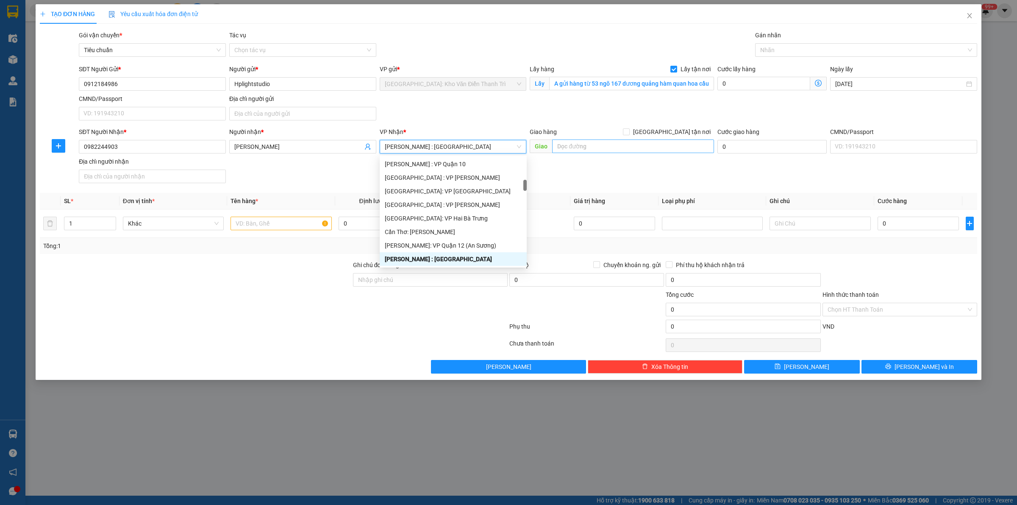
drag, startPoint x: 648, startPoint y: 134, endPoint x: 619, endPoint y: 147, distance: 31.7
click at [647, 134] on div "Giao hàng Giao tận nơi" at bounding box center [622, 131] width 184 height 9
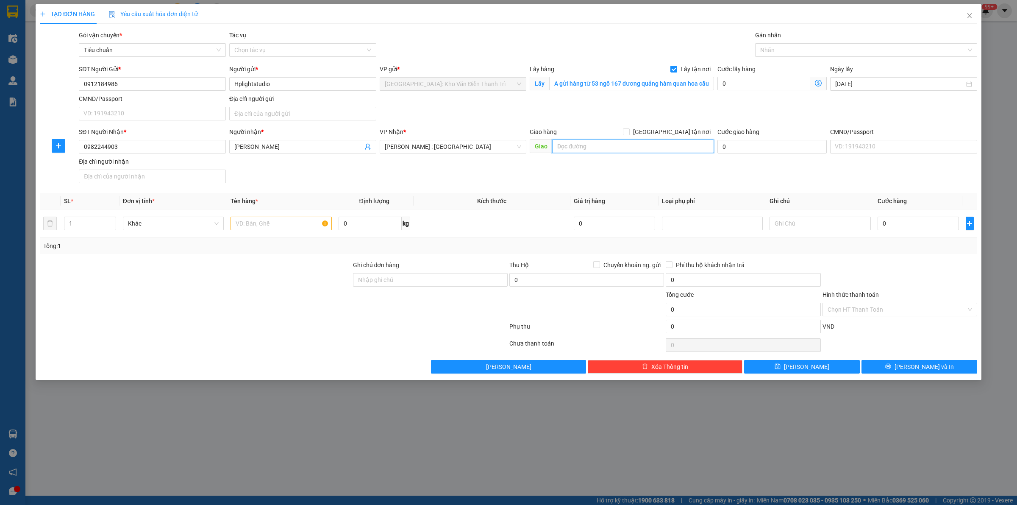
click at [619, 147] on input "text" at bounding box center [633, 146] width 162 height 14
paste input "Đc Từ hồ Yên Phú Yên Mĩ Hưng Yên"
click at [453, 150] on span "[PERSON_NAME] : [GEOGRAPHIC_DATA]" at bounding box center [453, 146] width 137 height 13
type input "Đc Từ hồ Yên Phú Yên Mĩ Hưng Yên"
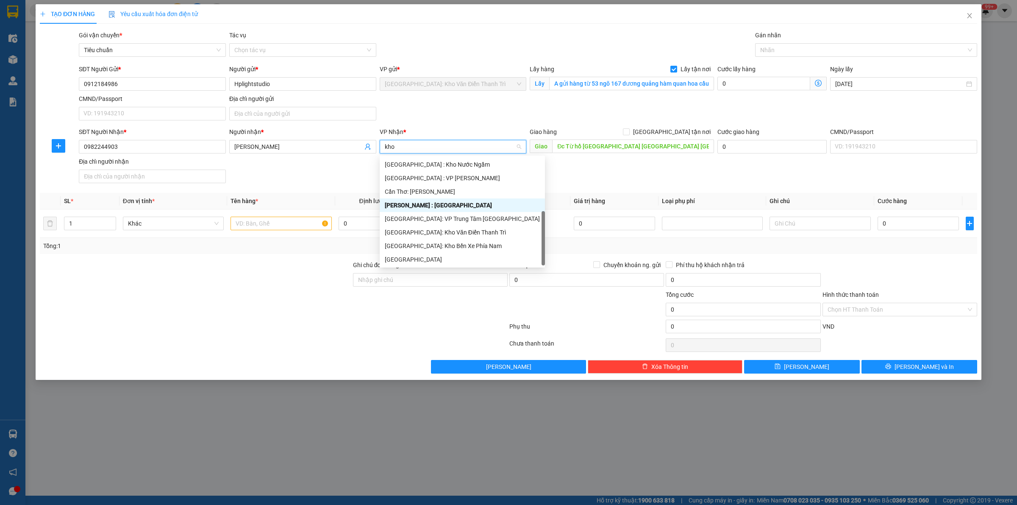
scroll to position [0, 0]
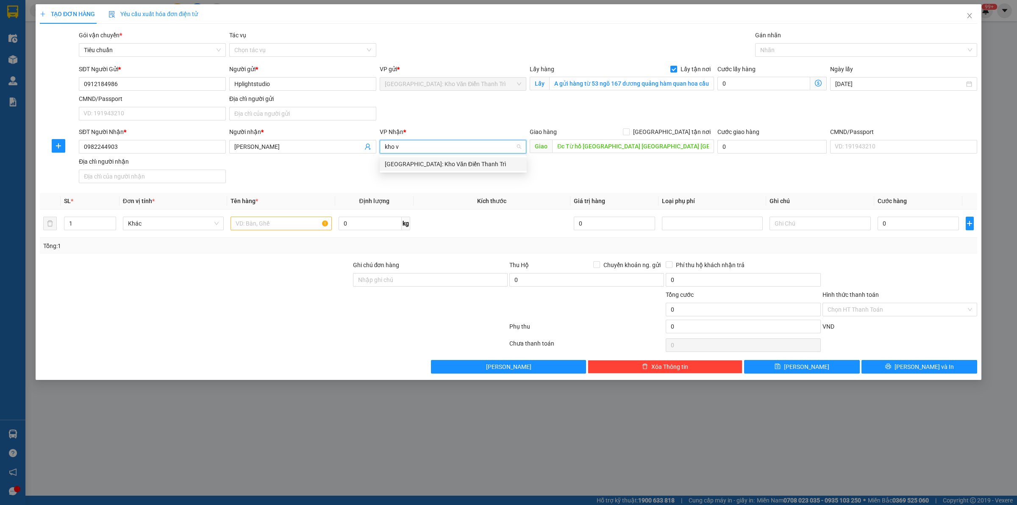
type input "kho va"
click at [448, 164] on div "[GEOGRAPHIC_DATA]: Kho Văn Điển Thanh Trì" at bounding box center [453, 163] width 137 height 9
click at [614, 157] on div "Giao hàng Giao tận nơi Giao Đc Từ hồ Yên Phú Yên Mĩ Hưng Yên" at bounding box center [622, 142] width 184 height 30
drag, startPoint x: 674, startPoint y: 131, endPoint x: 697, endPoint y: 126, distance: 23.9
click at [629, 131] on input "[GEOGRAPHIC_DATA] tận nơi" at bounding box center [626, 131] width 6 height 6
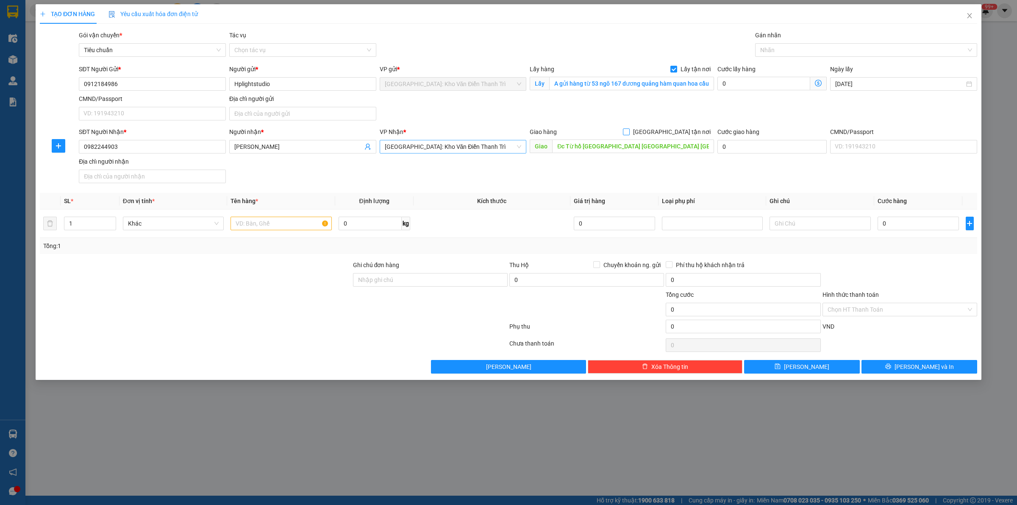
checkbox input "true"
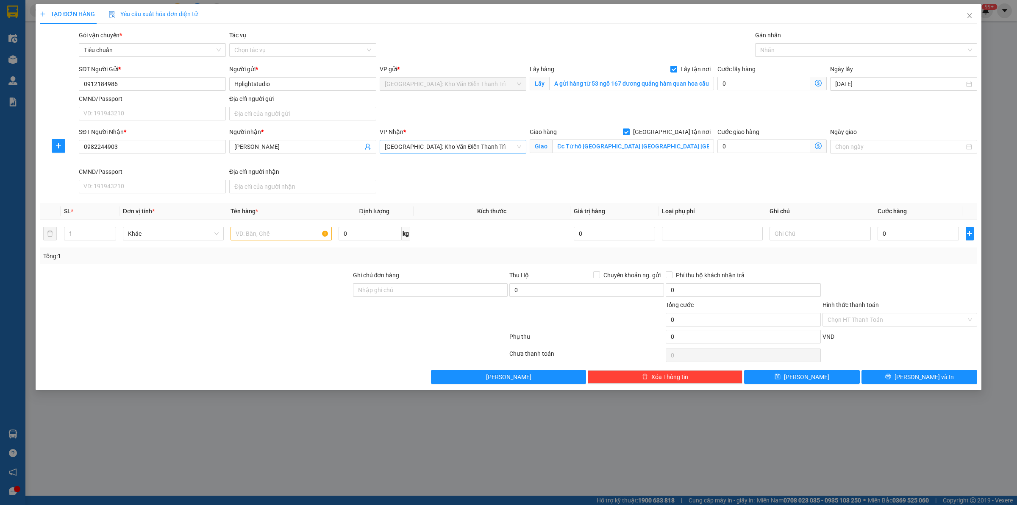
drag, startPoint x: 731, startPoint y: 117, endPoint x: 766, endPoint y: 76, distance: 54.1
click at [732, 117] on div "SĐT Người Gửi * 0912184986 Người gửi * Hplightstudio VP gửi * Hà Nội: Kho Văn Đ…" at bounding box center [528, 93] width 902 height 59
click at [783, 53] on div at bounding box center [861, 50] width 209 height 10
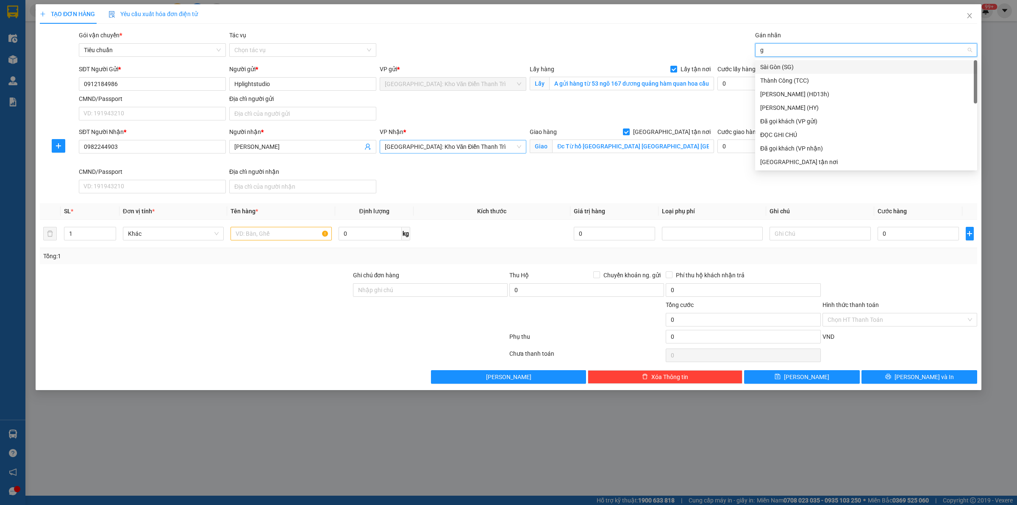
type input "gt"
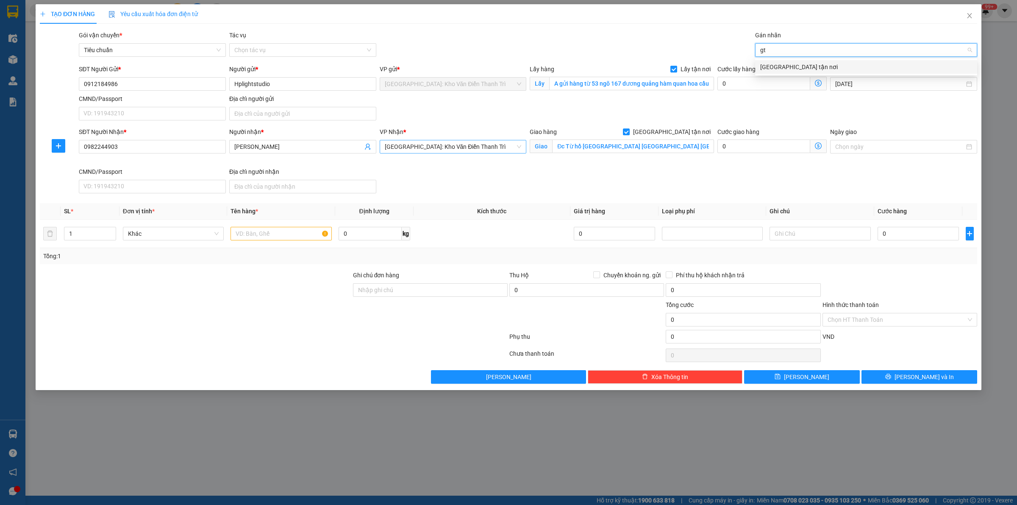
click at [780, 64] on div "[GEOGRAPHIC_DATA] tận nơi" at bounding box center [866, 66] width 212 height 9
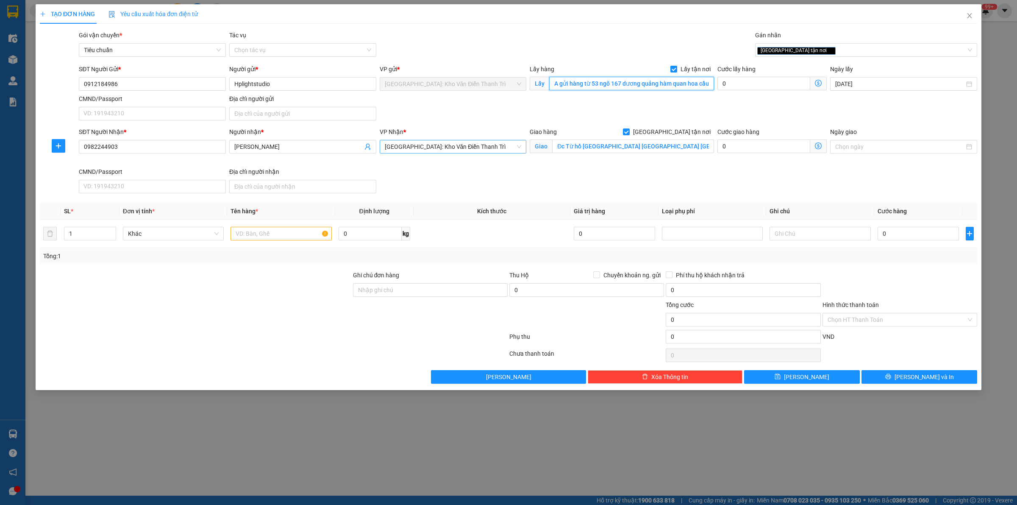
click at [711, 84] on input "A gửi hàng từ 53 ngõ 167 dương quảng hàm quan hoa cầu giấy HN" at bounding box center [631, 84] width 165 height 14
click at [250, 233] on input "text" at bounding box center [280, 234] width 101 height 14
click at [594, 277] on input "Chuyển khoản ng. gửi" at bounding box center [596, 274] width 6 height 6
checkbox input "true"
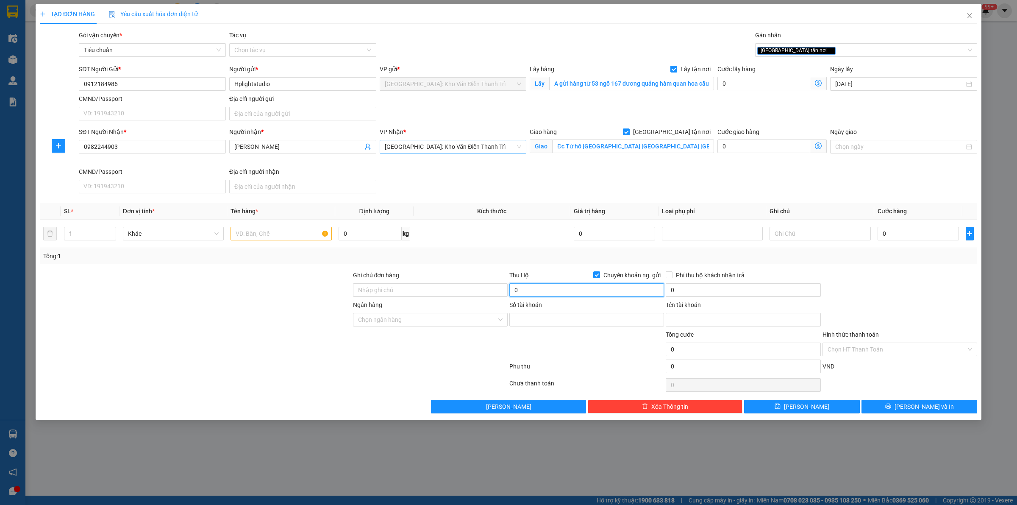
click at [553, 289] on input "0" at bounding box center [586, 290] width 155 height 14
type input "6.650.000"
click at [556, 316] on input "Số tài khoản" at bounding box center [586, 320] width 155 height 14
paste input "8842506466"
type input "8842506466"
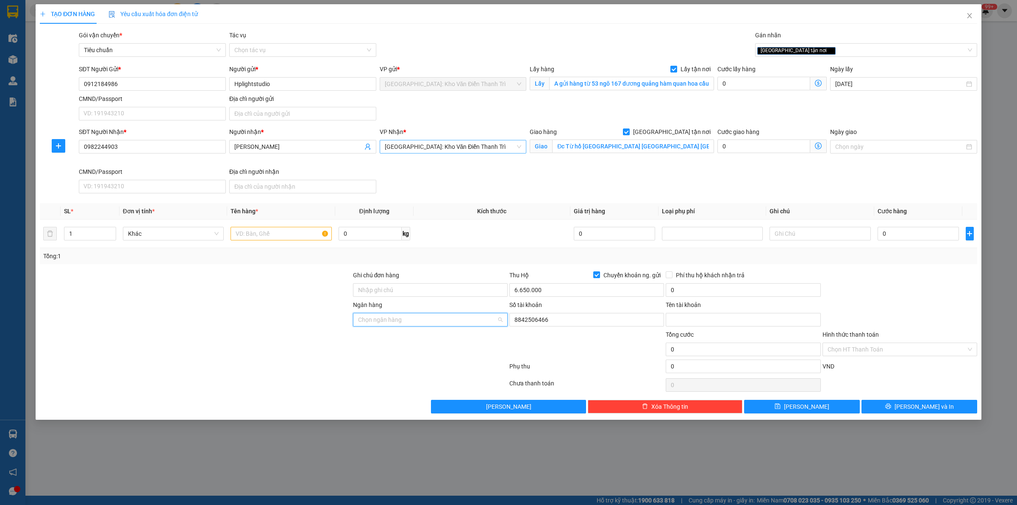
click at [439, 319] on input "Ngân hàng" at bounding box center [427, 319] width 139 height 13
type input "bidv"
click at [409, 341] on div "BIDV - Ngân hàng TMCP Đầu tư và Phát triển Việt Nam" at bounding box center [446, 337] width 177 height 9
click at [325, 330] on div at bounding box center [195, 345] width 313 height 30
click at [681, 316] on input "Tên tài khoản" at bounding box center [743, 320] width 155 height 14
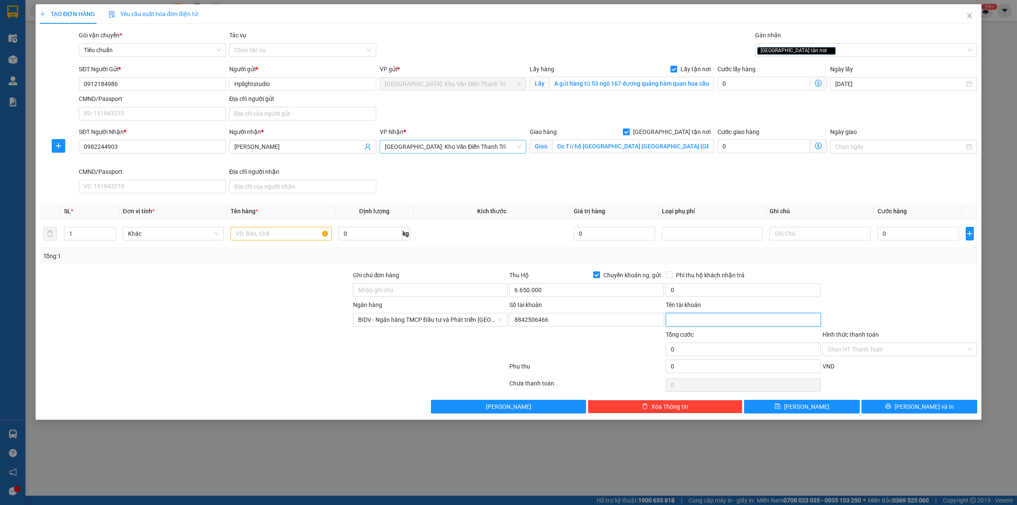
paste input "Lê Xuân Hiển"
type input "Lê Xuân Hiển"
click at [691, 294] on input "0" at bounding box center [743, 290] width 155 height 14
type input "25.000"
click at [758, 73] on div "Cước lấy hàng" at bounding box center [771, 70] width 109 height 13
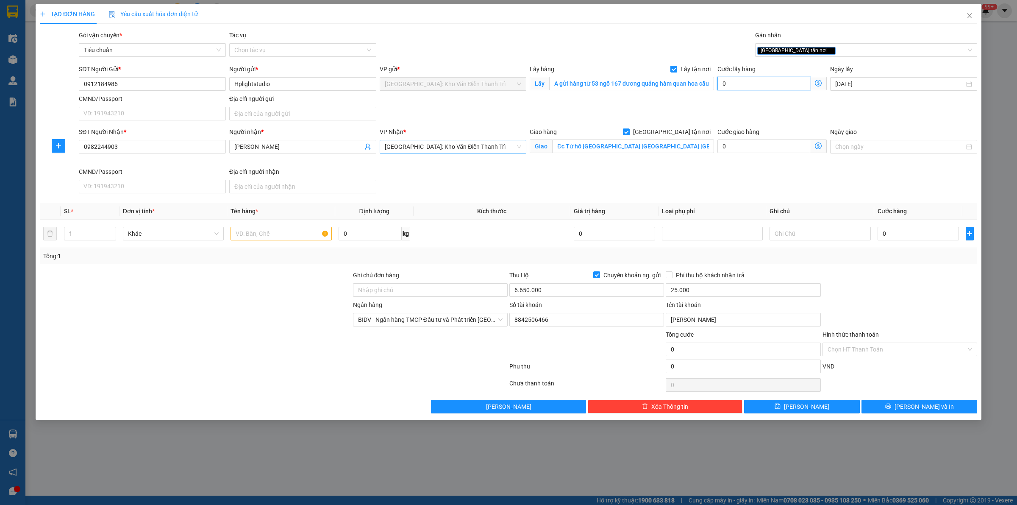
click at [755, 80] on input "0" at bounding box center [763, 84] width 93 height 14
type input "6"
type input "65"
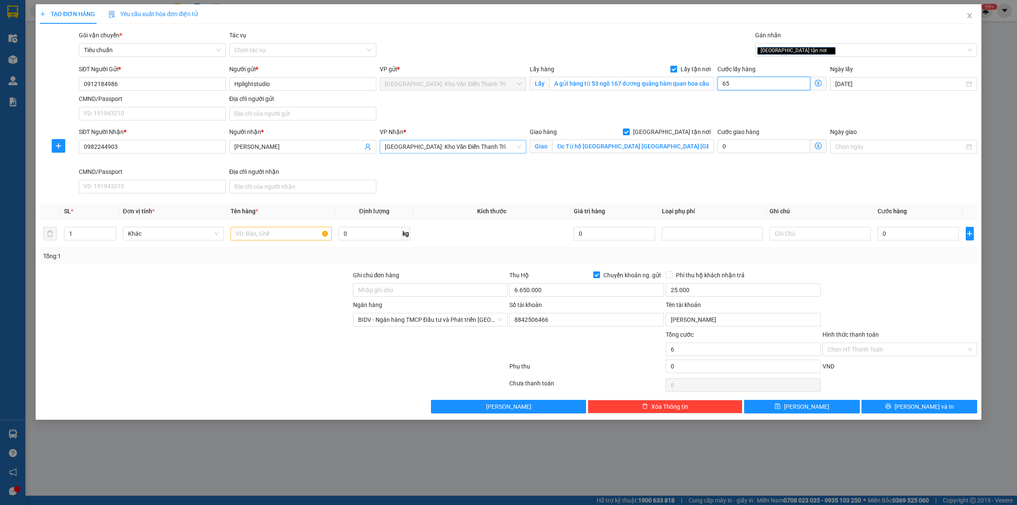
type input "65"
type input "650"
type input "6.500"
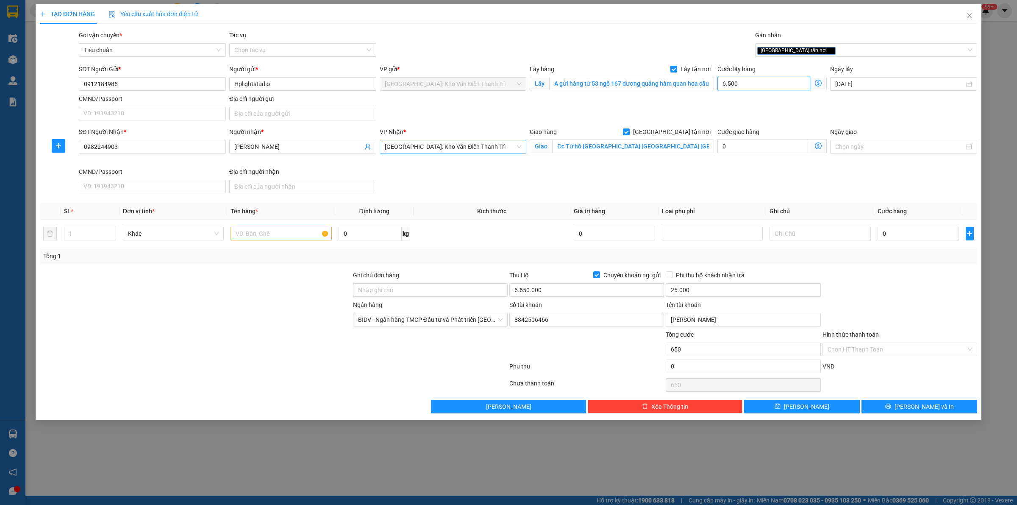
type input "6.500"
type input "65.000"
click at [901, 236] on input "0" at bounding box center [917, 234] width 81 height 14
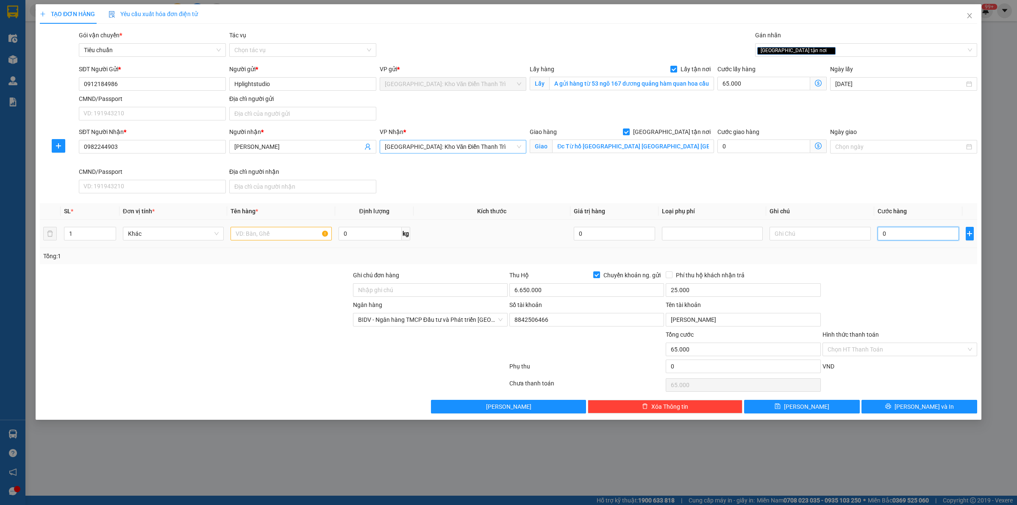
type input "2"
type input "65.002"
type input "22"
type input "65.022"
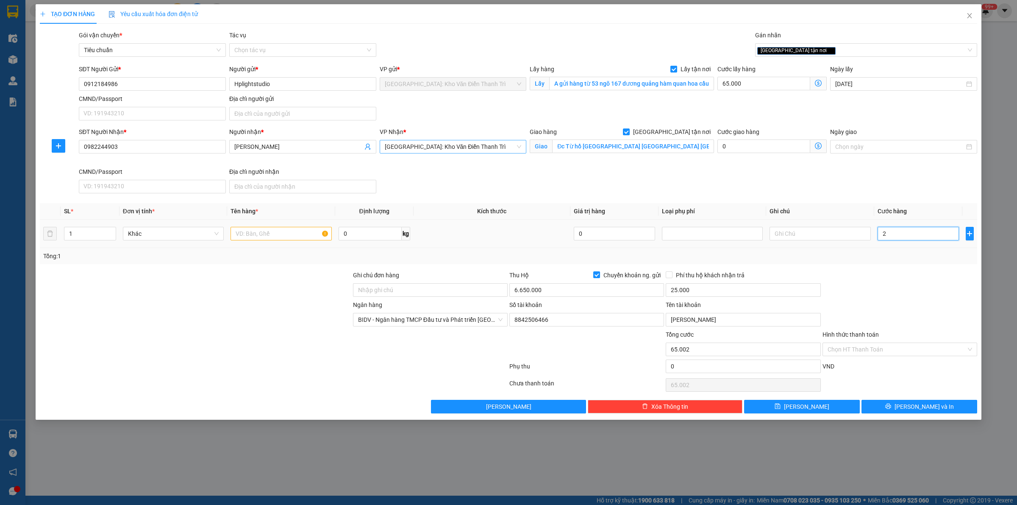
type input "65.022"
type input "220"
type input "65.220"
type input "2.200"
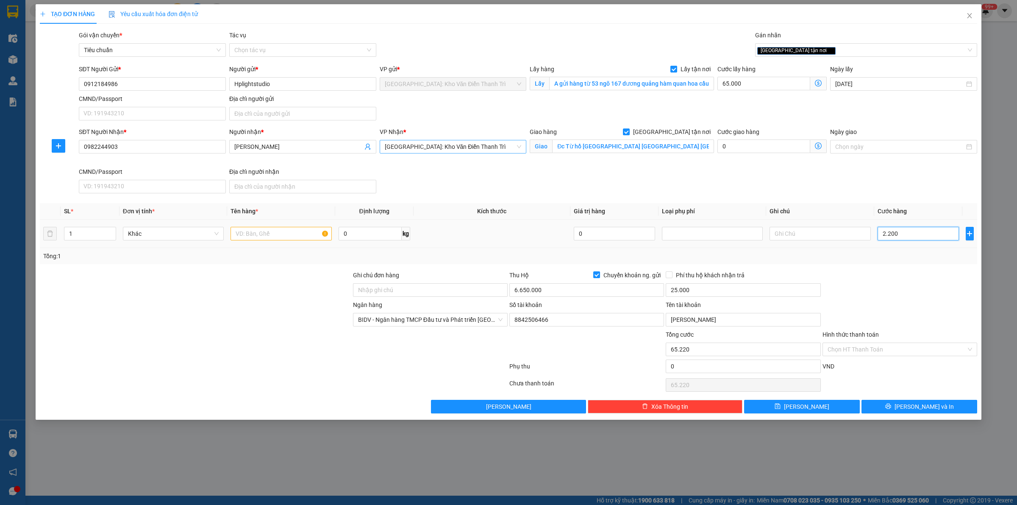
type input "67.200"
type input "22.000"
type input "87.000"
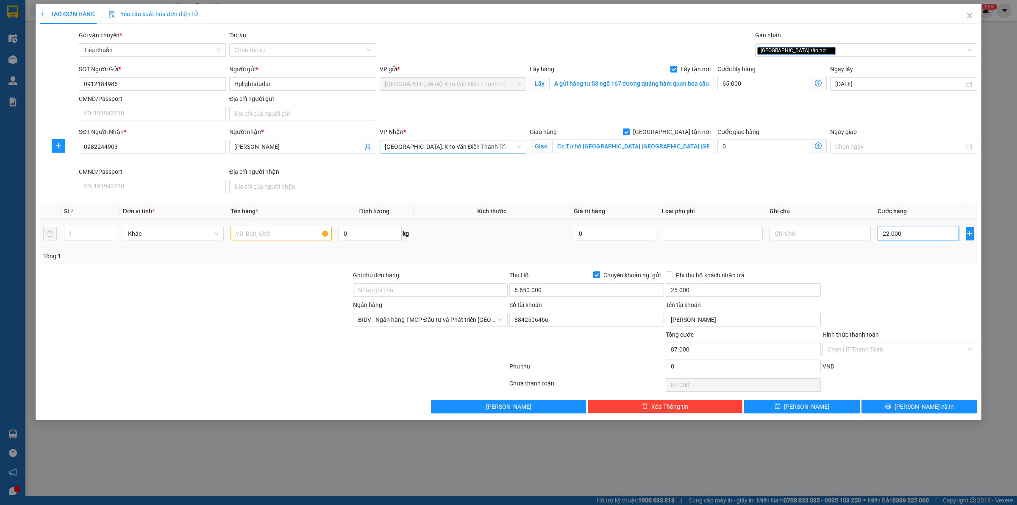
type input "220.000"
type input "285.000"
type input "220.000"
click at [251, 239] on input "text" at bounding box center [280, 234] width 101 height 14
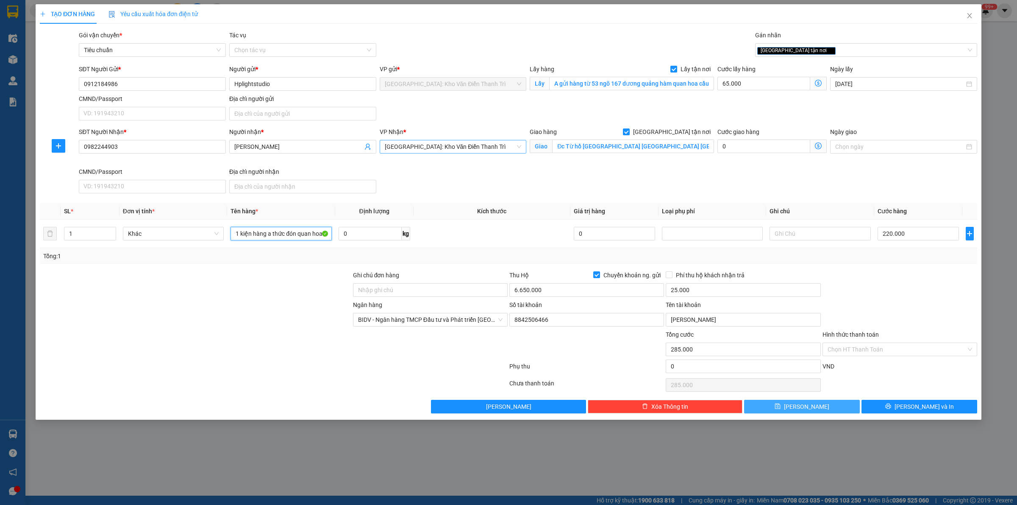
type input "1 kiện hàng a thức đón quan hoa"
click at [778, 402] on button "Lưu" at bounding box center [802, 407] width 116 height 14
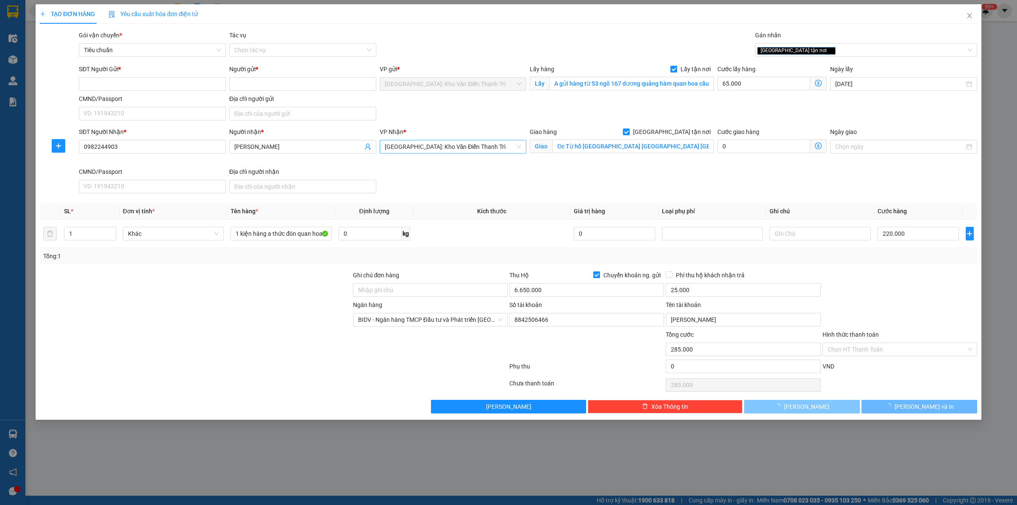
checkbox input "false"
type input "0"
checkbox input "false"
type input "0"
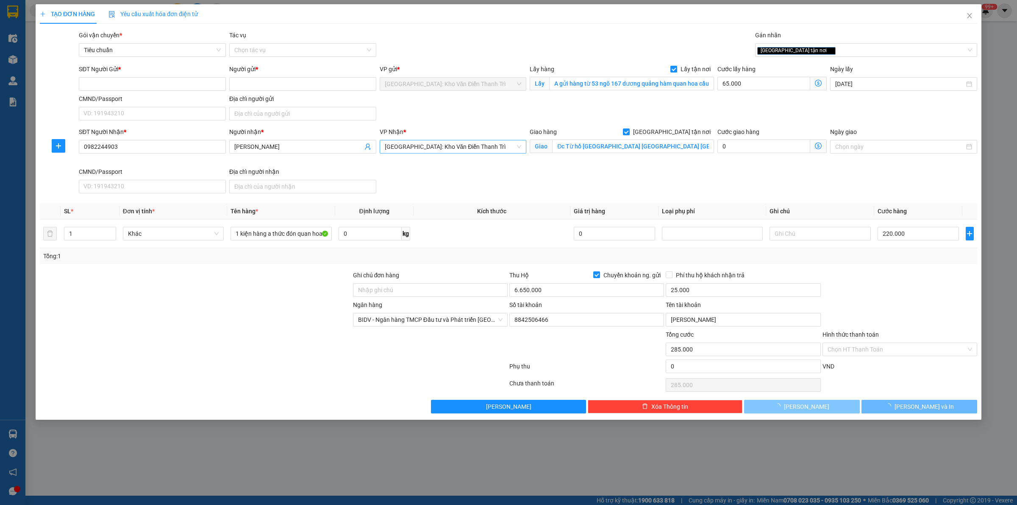
type input "0"
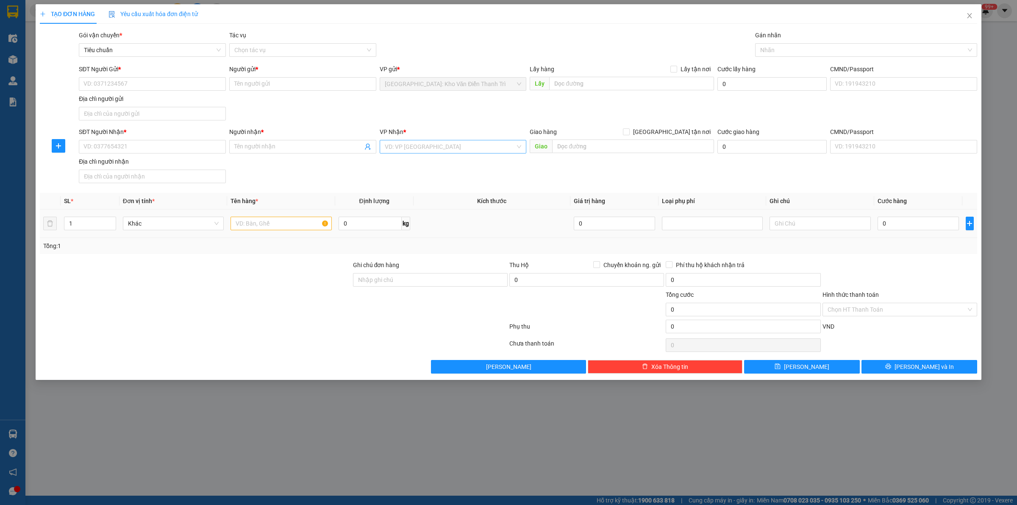
click at [254, 231] on div at bounding box center [280, 223] width 101 height 17
paste input "1 kiện phụ tùng"
click at [261, 230] on input "text" at bounding box center [280, 223] width 101 height 14
type input "1 kiện phụ tùng kiên đón duy tiên hà nam"
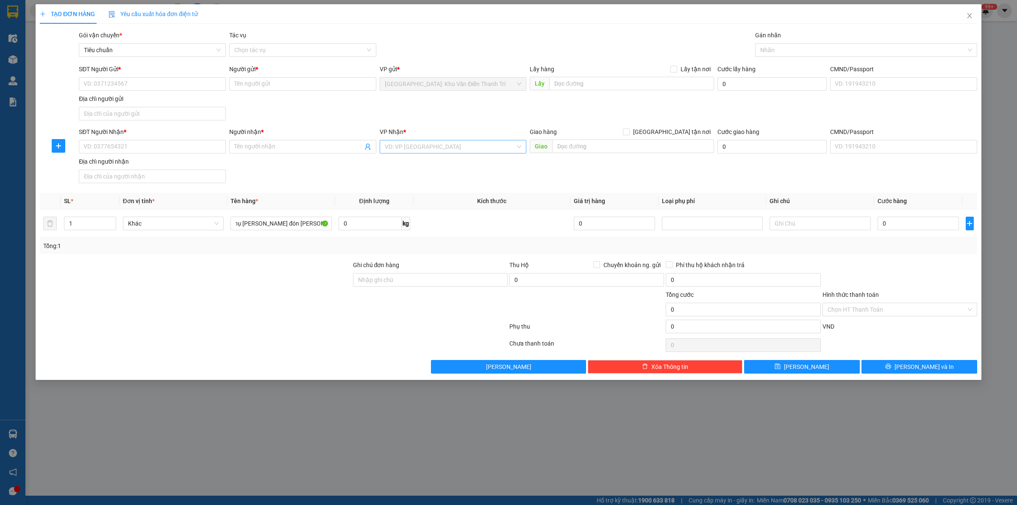
scroll to position [0, 0]
drag, startPoint x: 153, startPoint y: 100, endPoint x: 150, endPoint y: 85, distance: 15.5
click at [153, 98] on div "Địa chỉ người gửi" at bounding box center [152, 98] width 147 height 9
click at [153, 107] on input "Địa chỉ người gửi" at bounding box center [152, 114] width 147 height 14
click at [150, 85] on input "SĐT Người Gửi *" at bounding box center [152, 84] width 147 height 14
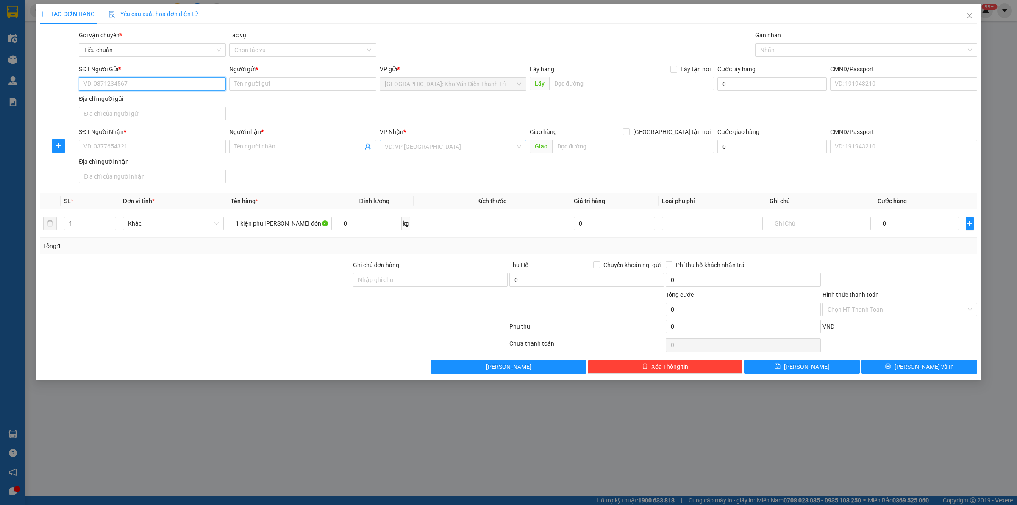
paste input "0397349641"
click at [143, 100] on div "0397349641 - long hyundai" at bounding box center [152, 101] width 137 height 9
type input "0397349641"
type input "long hyundai"
checkbox input "true"
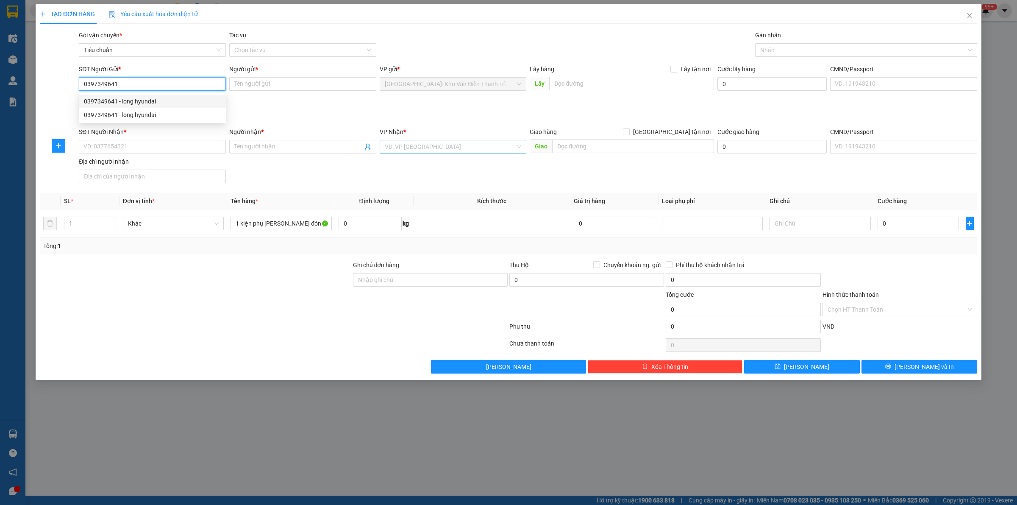
type input "44 đinh tiên hoàng duy minh duy tiên hà n"
type input "0397349641"
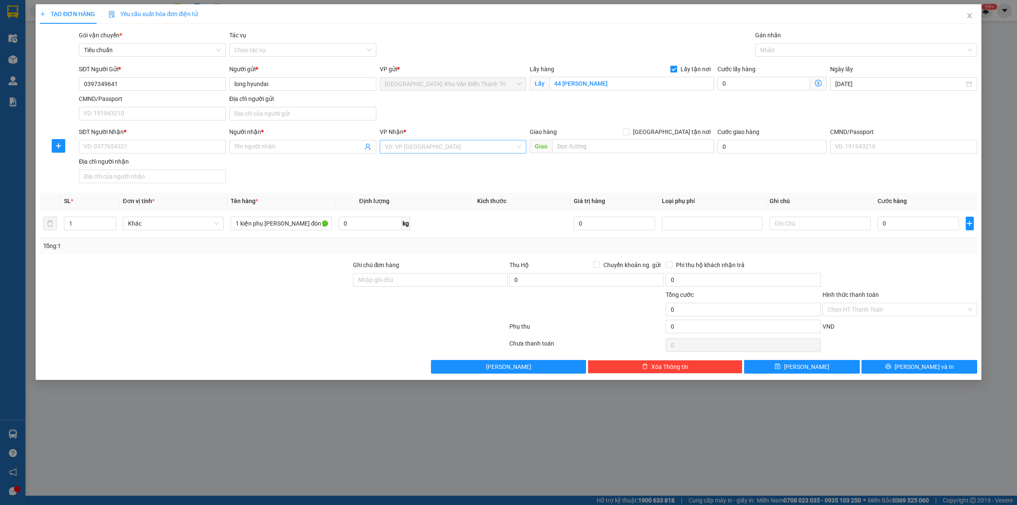
click at [569, 97] on div "SĐT Người Gửi * 0397349641 0397349641 Người gửi * long hyundai VP gửi * Hà Nội:…" at bounding box center [528, 93] width 902 height 59
click at [574, 136] on div "Giao hàng Giao tận nơi" at bounding box center [622, 131] width 184 height 9
click at [578, 150] on input "text" at bounding box center [633, 146] width 162 height 14
paste input "số 42 , đường số 2 , KDC Nam Hùng Vương , An Lạc , Bình Tân , TPHCM"
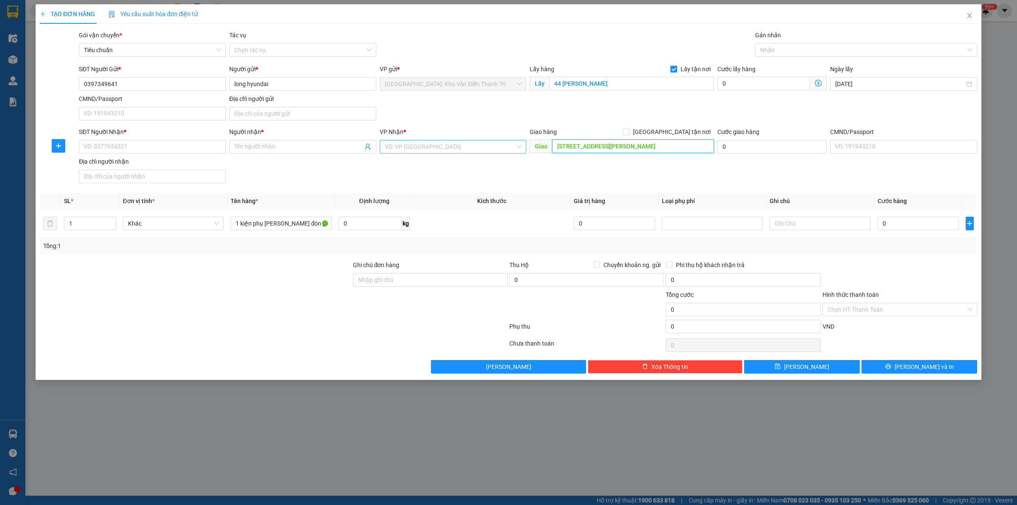
type input "số 42 , đường số 2 , KDC Nam Hùng Vương , An Lạc , Bình Tân , TPHCM"
click at [446, 147] on input "search" at bounding box center [450, 146] width 131 height 13
type input "12"
click at [452, 172] on div "[PERSON_NAME] : [GEOGRAPHIC_DATA]" at bounding box center [453, 178] width 147 height 14
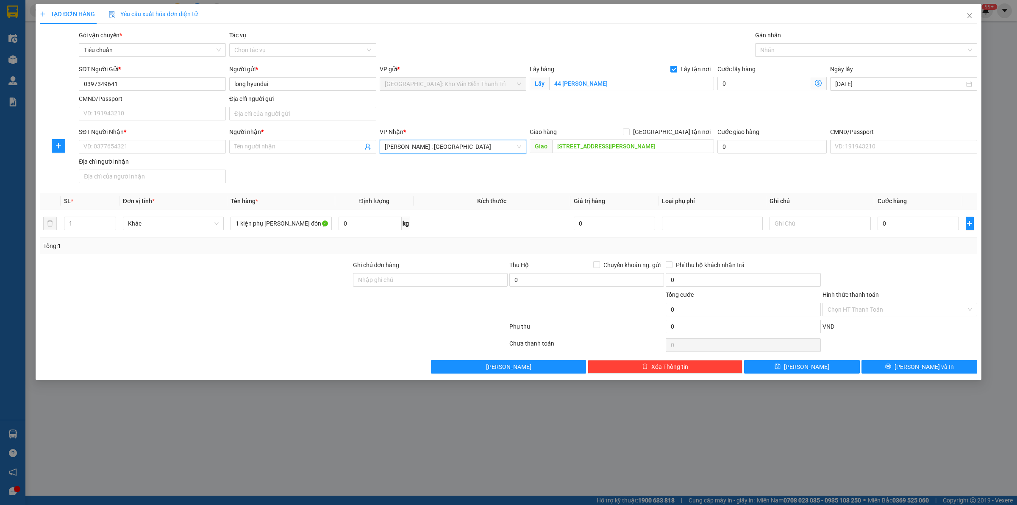
click at [617, 166] on div "SĐT Người Nhận * VD: 0377654321 Người nhận * Tên người nhận VP Nhận * Hồ Chí Mi…" at bounding box center [528, 156] width 902 height 59
click at [679, 131] on span "[GEOGRAPHIC_DATA] tận nơi" at bounding box center [672, 131] width 84 height 9
click at [629, 131] on input "[GEOGRAPHIC_DATA] tận nơi" at bounding box center [626, 131] width 6 height 6
checkbox input "true"
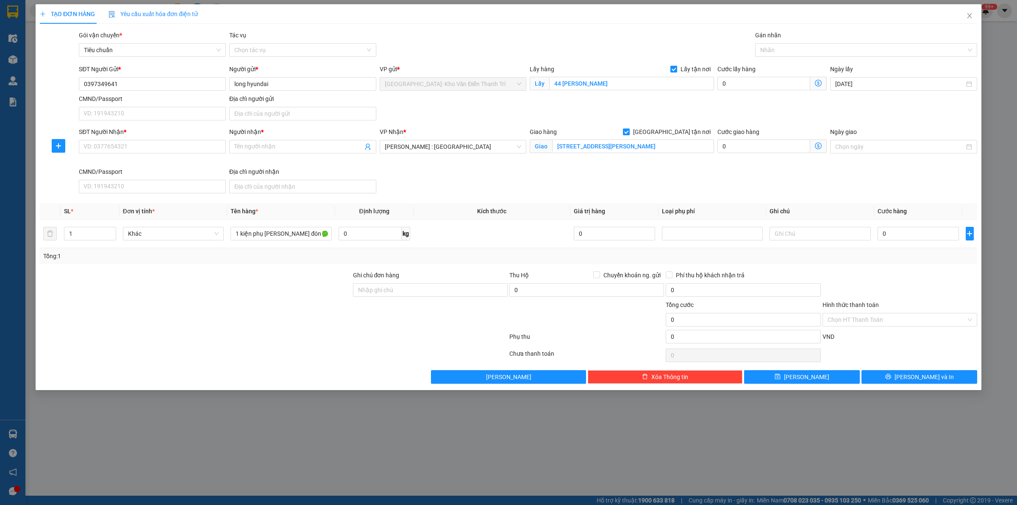
click at [752, 100] on div "SĐT Người Gửi * 0397349641 Người gửi * long hyundai VP gửi * Hà Nội: Kho Văn Đi…" at bounding box center [528, 93] width 902 height 59
click at [777, 56] on div "Nhãn" at bounding box center [866, 50] width 222 height 14
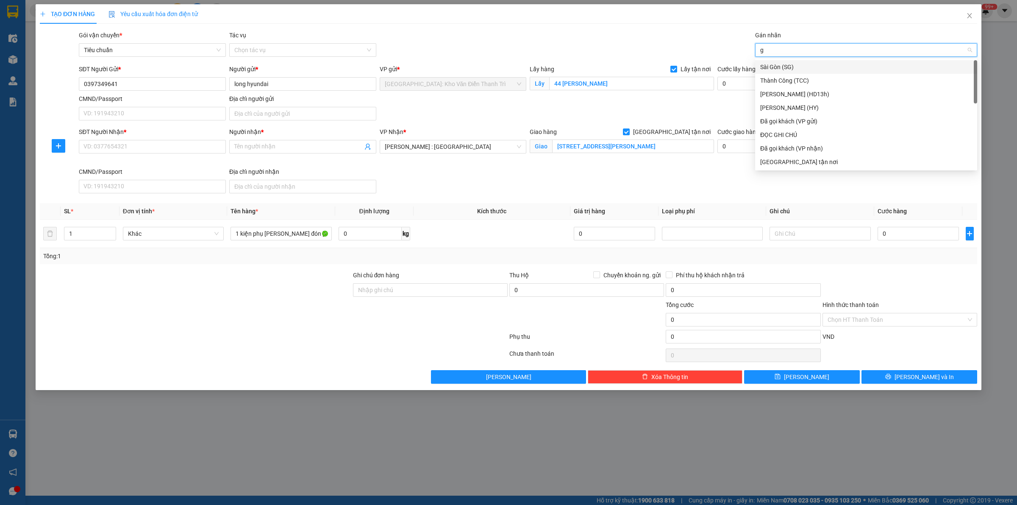
type input "gt"
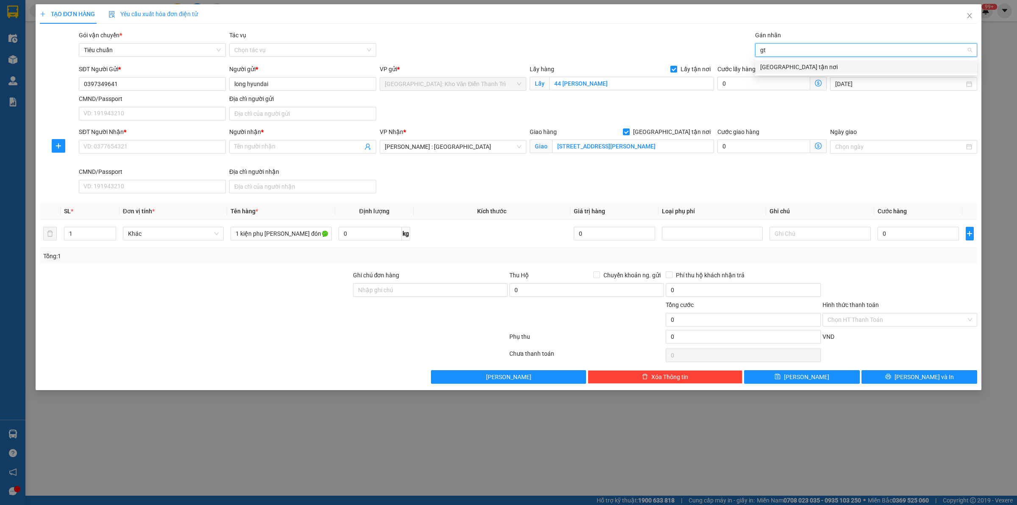
click at [776, 67] on div "[GEOGRAPHIC_DATA] tận nơi" at bounding box center [866, 66] width 212 height 9
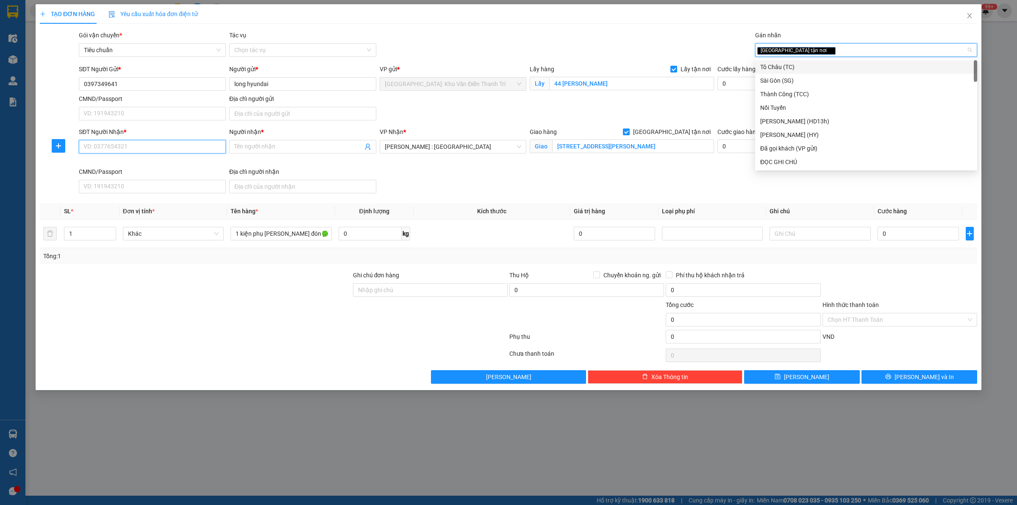
click at [97, 143] on input "SĐT Người Nhận *" at bounding box center [152, 147] width 147 height 14
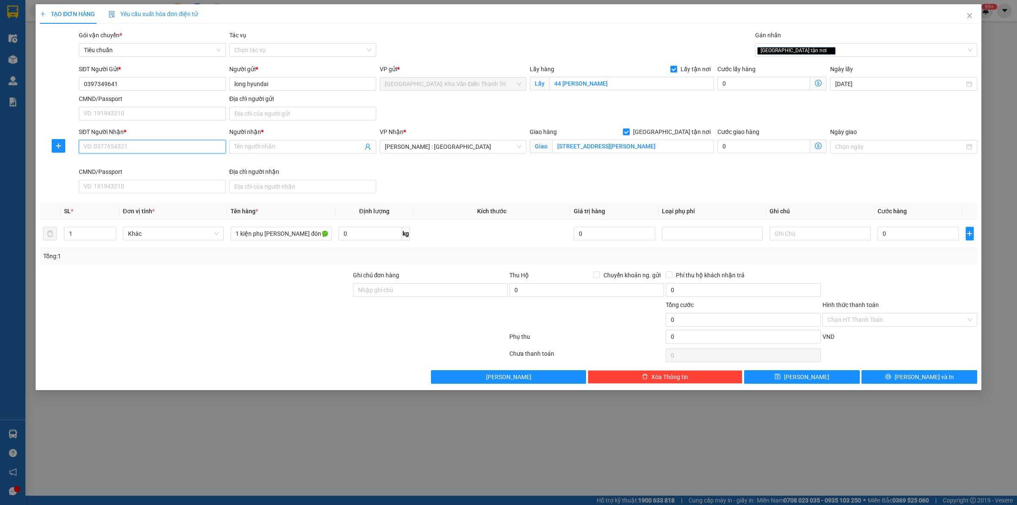
click at [143, 150] on input "SĐT Người Nhận *" at bounding box center [152, 147] width 147 height 14
paste input "0907343879"
type input "0907343879"
click at [279, 150] on input "Người nhận *" at bounding box center [298, 146] width 128 height 9
paste input "Nguyễn Nhựt Minh"
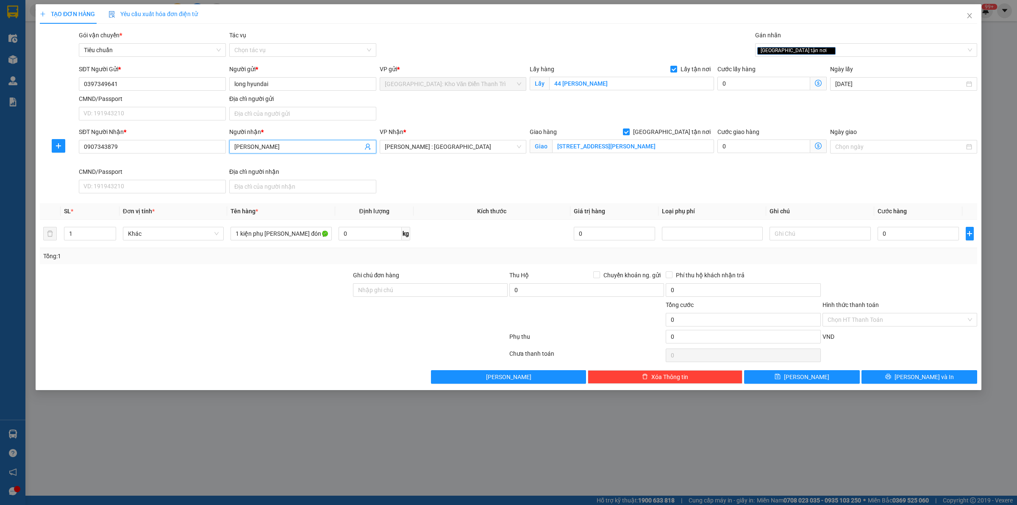
type input "Nguyễn Nhựt Minh"
click at [500, 171] on div "SĐT Người Nhận * 0907343879 Người nhận * Nguyễn Nhựt Minh VP Nhận * Hồ Chí Minh…" at bounding box center [528, 161] width 902 height 69
click at [899, 233] on input "0" at bounding box center [917, 234] width 81 height 14
type input "1"
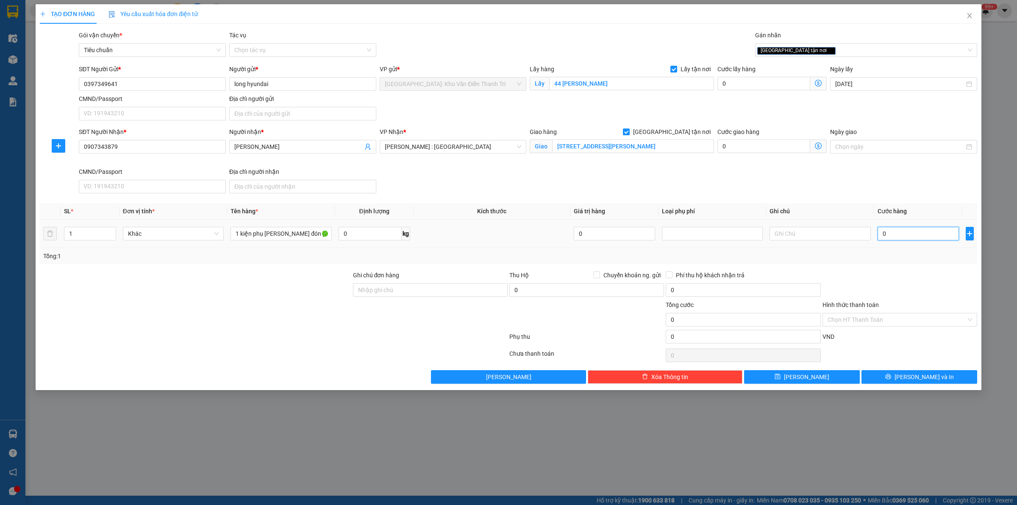
type input "1"
type input "1.000"
type input "1.000.000"
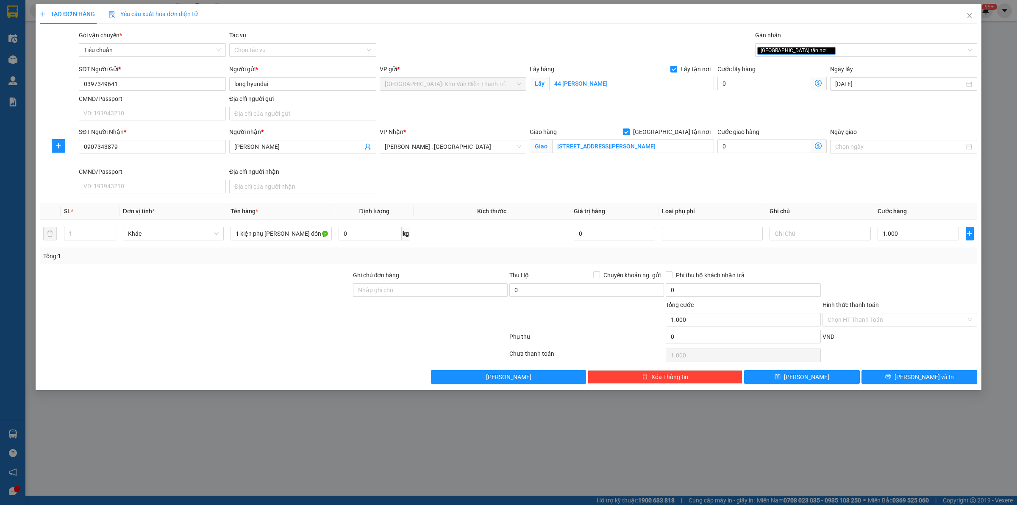
type input "1.000.000"
click at [907, 264] on div "Tổng: 1" at bounding box center [508, 256] width 937 height 16
click at [814, 377] on button "Lưu" at bounding box center [802, 377] width 116 height 14
checkbox input "false"
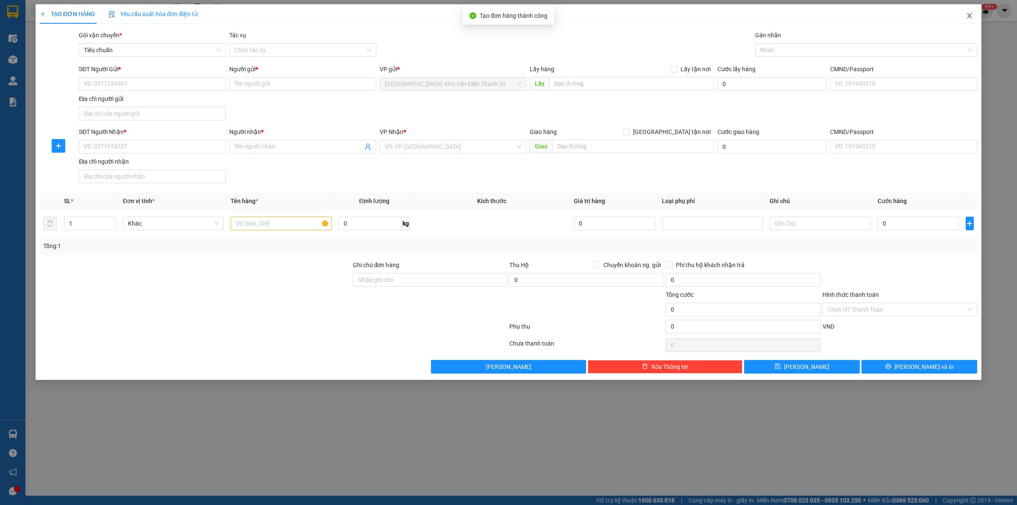
click at [967, 20] on span "Close" at bounding box center [970, 16] width 24 height 24
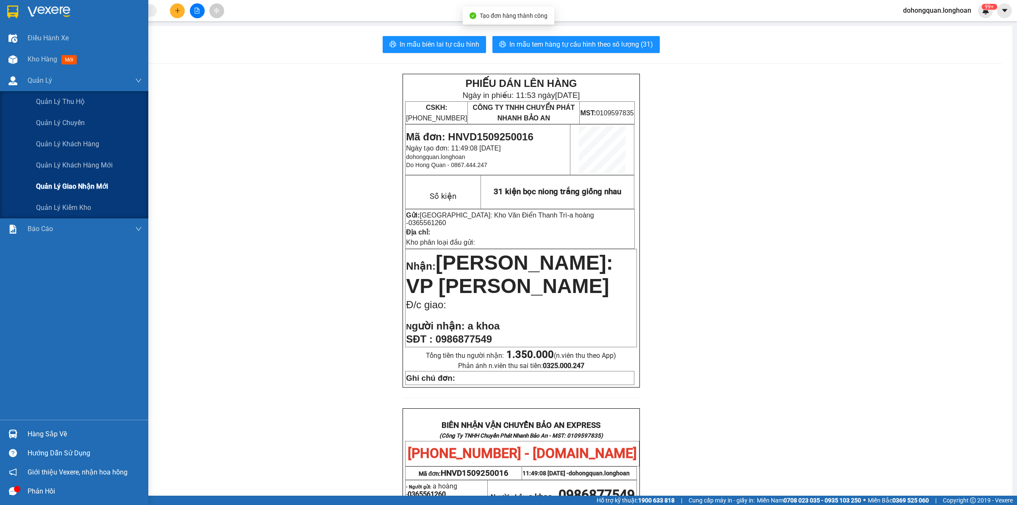
click at [50, 181] on span "Quản lý giao nhận mới" at bounding box center [72, 186] width 72 height 11
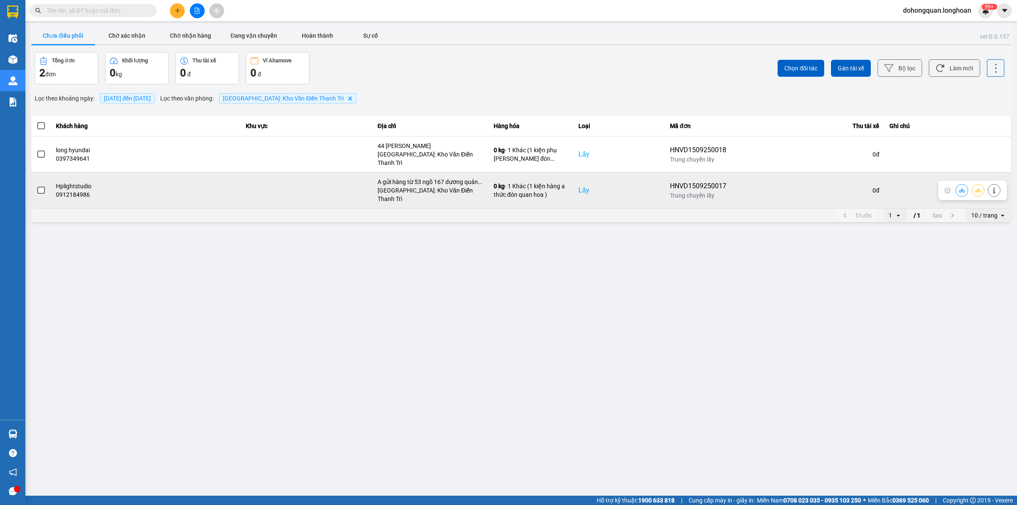
click at [979, 187] on icon at bounding box center [978, 190] width 6 height 6
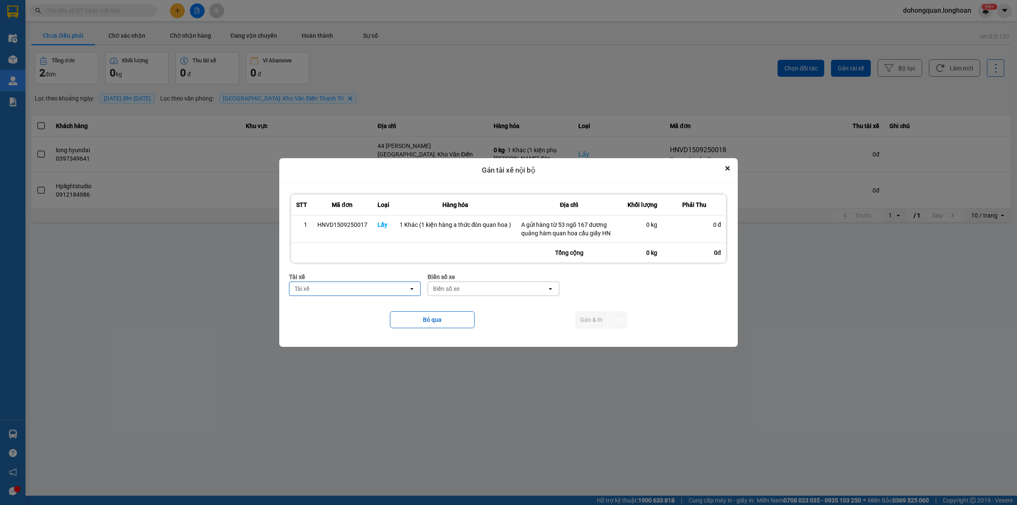
drag, startPoint x: 341, startPoint y: 297, endPoint x: 340, endPoint y: 288, distance: 8.6
click at [341, 294] on div "Tài xế Tài xế open" at bounding box center [355, 287] width 132 height 31
click at [340, 288] on div "Tài xế" at bounding box center [348, 289] width 119 height 14
click at [303, 308] on span "0353762489 - vũ văn thức lái xe 0356.323.247" at bounding box center [356, 311] width 121 height 17
click at [501, 291] on div "Biển số xe" at bounding box center [506, 289] width 119 height 14
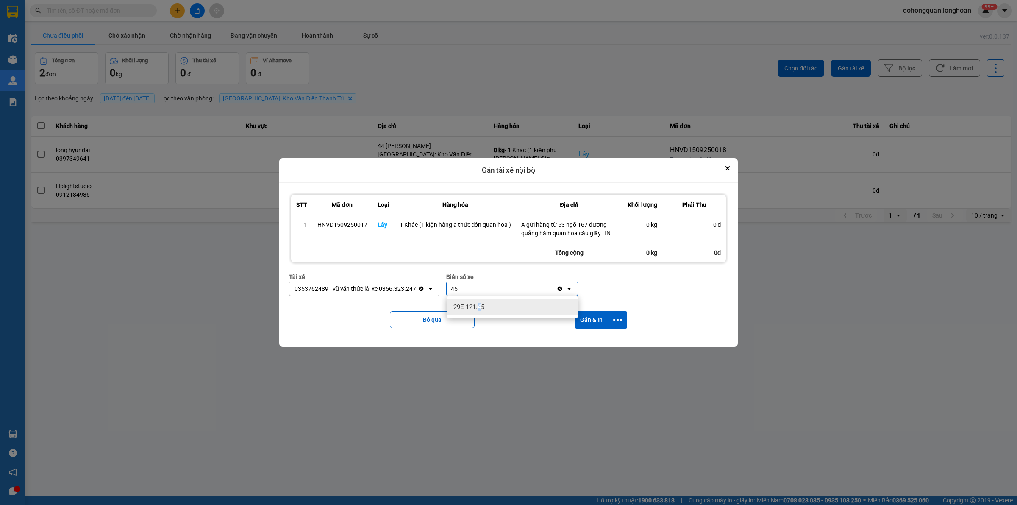
click at [481, 306] on span "29E-121.45" at bounding box center [468, 307] width 31 height 8
click at [617, 322] on icon "dialog" at bounding box center [617, 319] width 9 height 9
click at [587, 342] on span "Chỉ gán tài" at bounding box center [584, 343] width 28 height 8
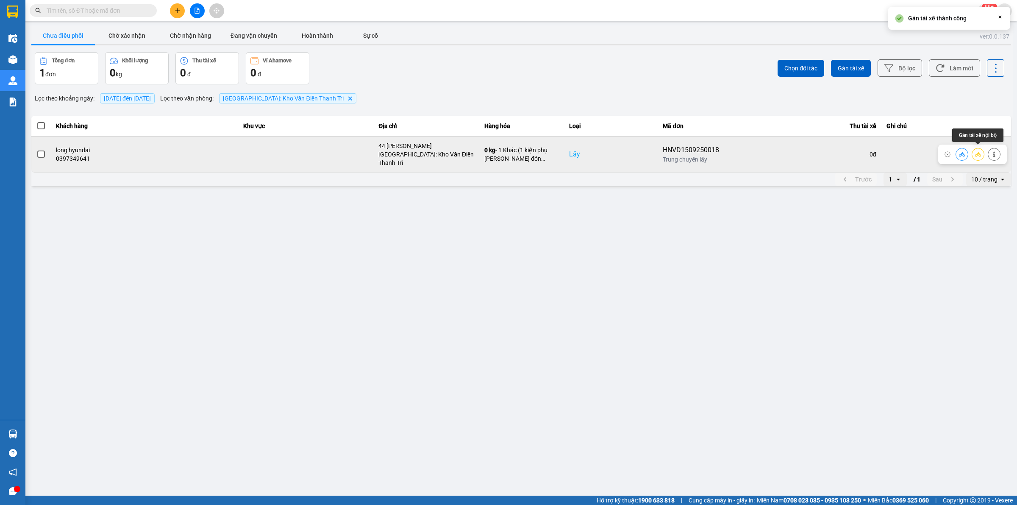
click at [979, 153] on icon at bounding box center [978, 154] width 6 height 6
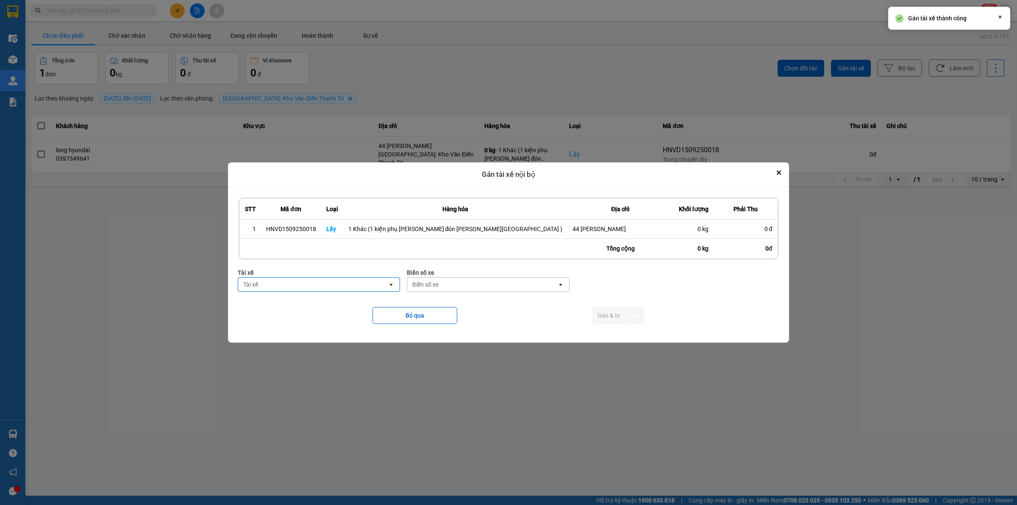
click at [373, 287] on div "Tài xế" at bounding box center [313, 285] width 150 height 14
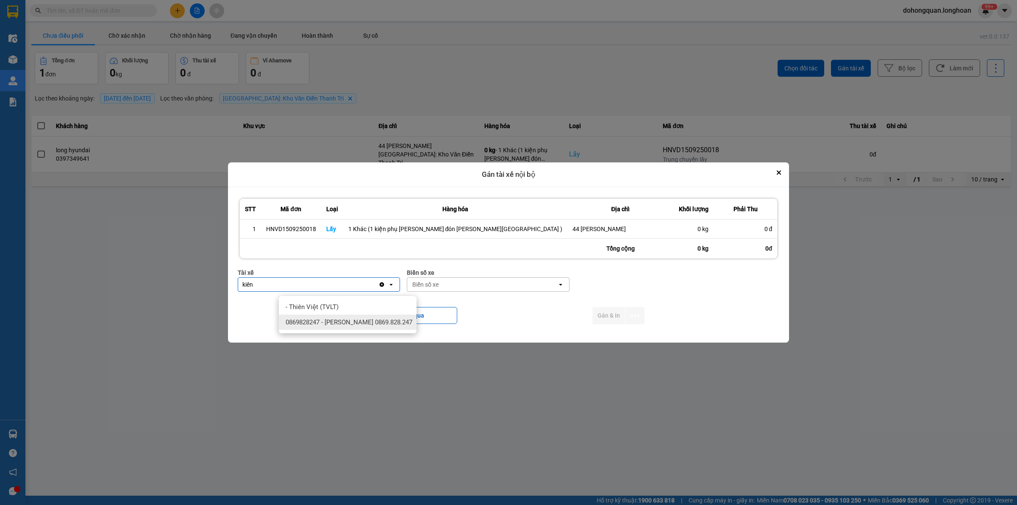
click at [380, 325] on span "0869828247 - Trần Văn Kiên 0869.828.247" at bounding box center [349, 322] width 127 height 8
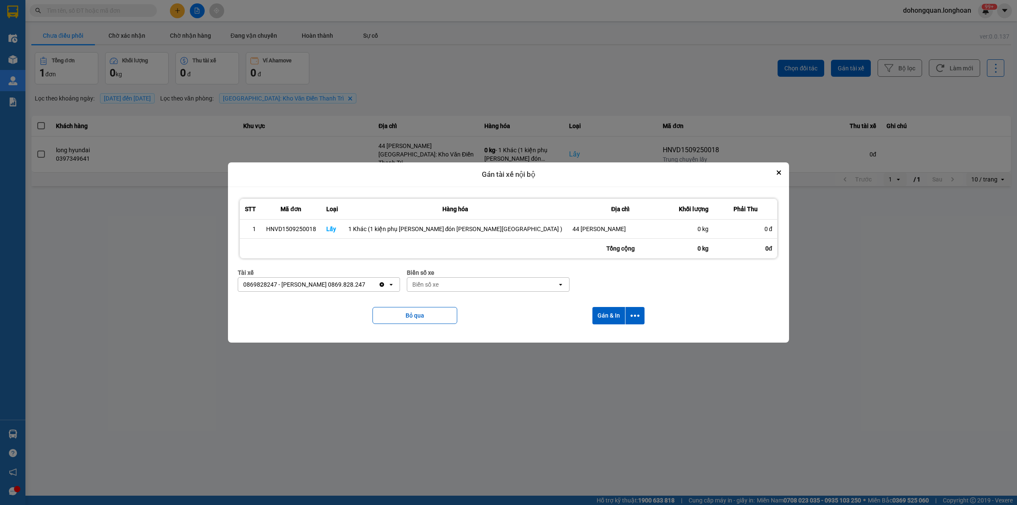
click at [486, 291] on div "Biển số xe" at bounding box center [482, 285] width 150 height 14
click at [461, 334] on span "29E-378.83" at bounding box center [449, 337] width 31 height 8
click at [630, 316] on icon "dialog" at bounding box center [634, 315] width 9 height 9
click at [598, 341] on span "Chỉ gán tài" at bounding box center [588, 343] width 28 height 8
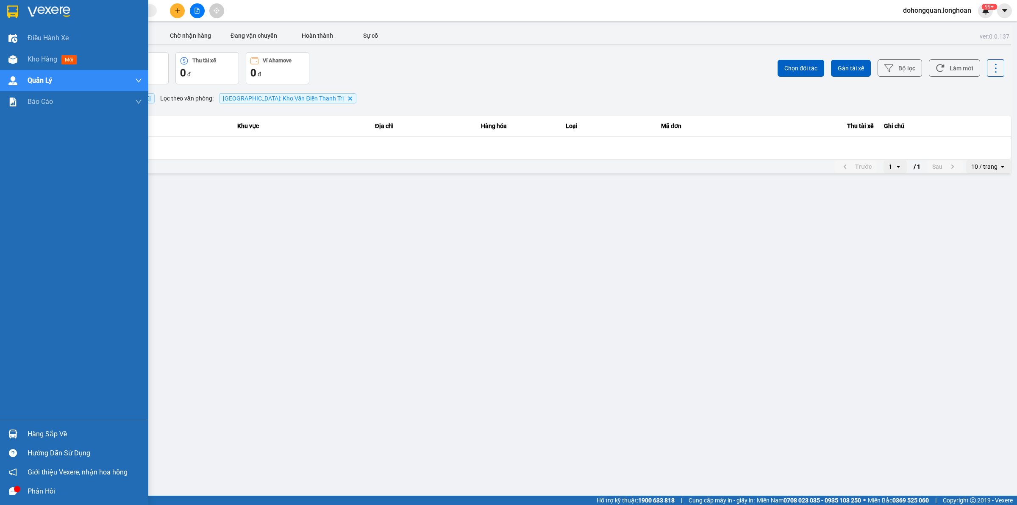
click at [18, 19] on div at bounding box center [74, 14] width 148 height 28
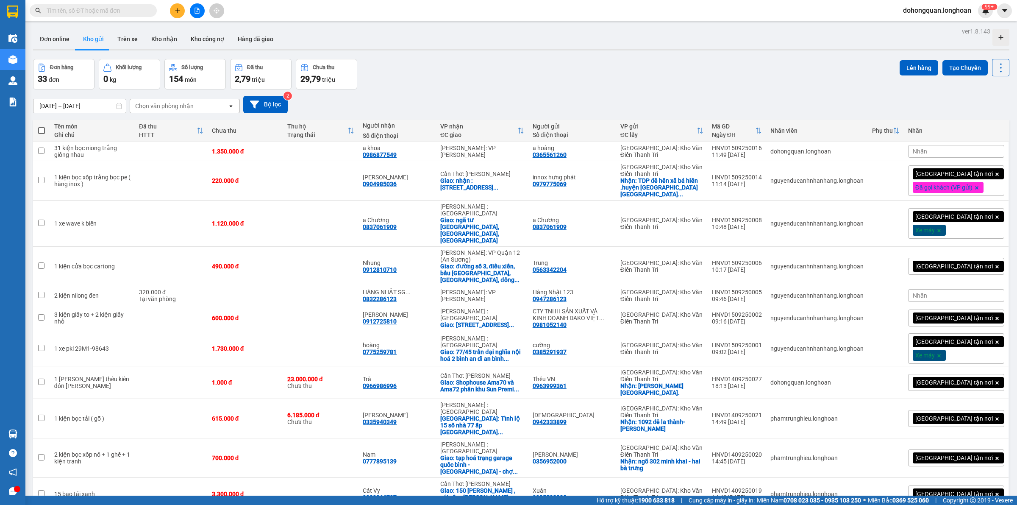
click at [469, 47] on div "Đơn online Kho gửi Trên xe Kho nhận Kho công nợ Hàng đã giao" at bounding box center [521, 40] width 976 height 22
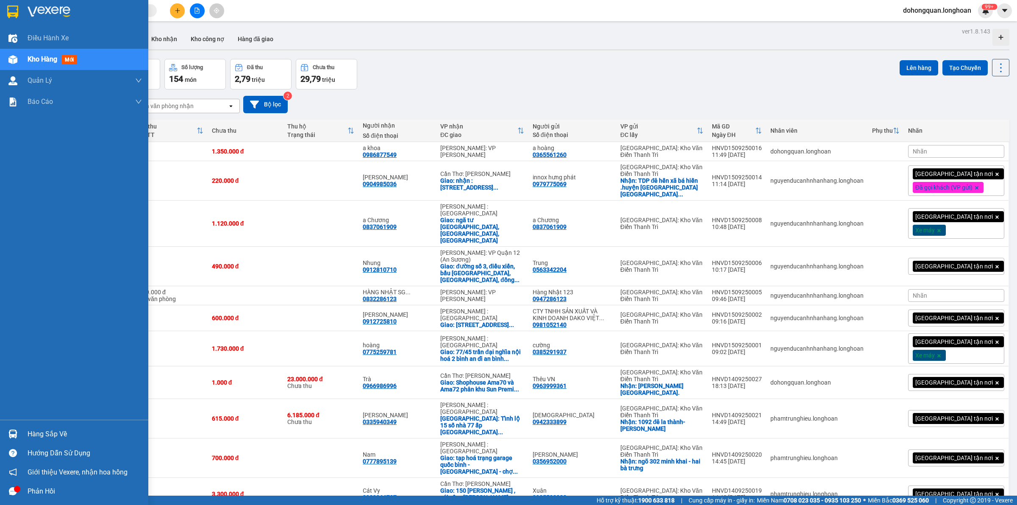
click at [1, 7] on div at bounding box center [74, 14] width 148 height 28
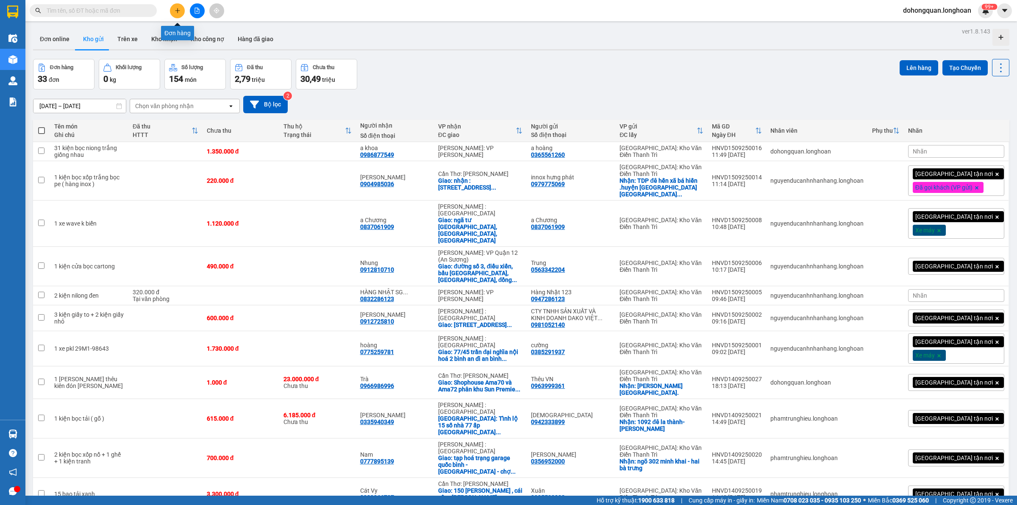
click at [178, 7] on button at bounding box center [177, 10] width 15 height 15
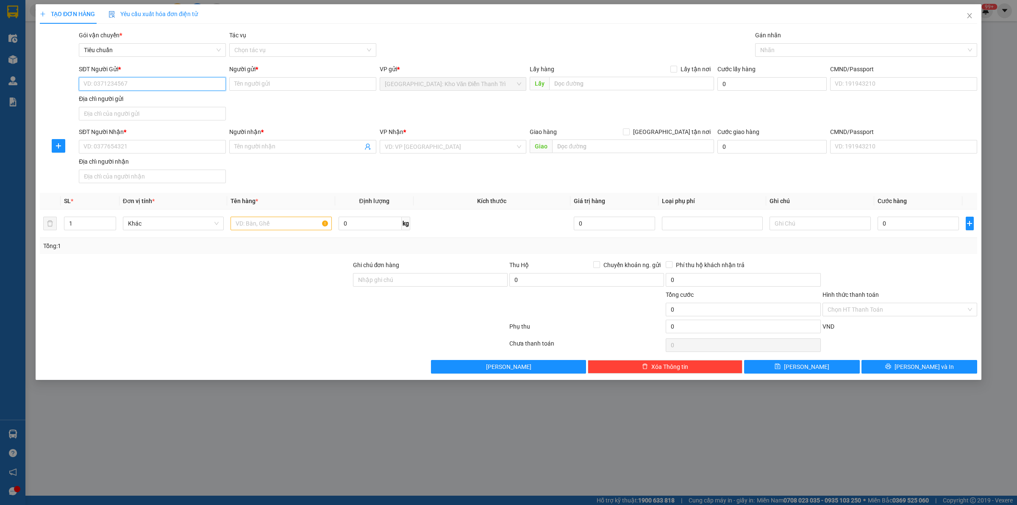
click at [120, 83] on input "SĐT Người Gửi *" at bounding box center [152, 84] width 147 height 14
paste input "0941792622"
click at [281, 82] on input "Người gửi *" at bounding box center [302, 84] width 147 height 14
paste input "vinh nguyễn"
click at [441, 106] on div "SĐT Người Gửi * 0941792622 Người gửi * vinh nguyễn vinh nguyễn VP gửi * Hà Nội:…" at bounding box center [528, 93] width 902 height 59
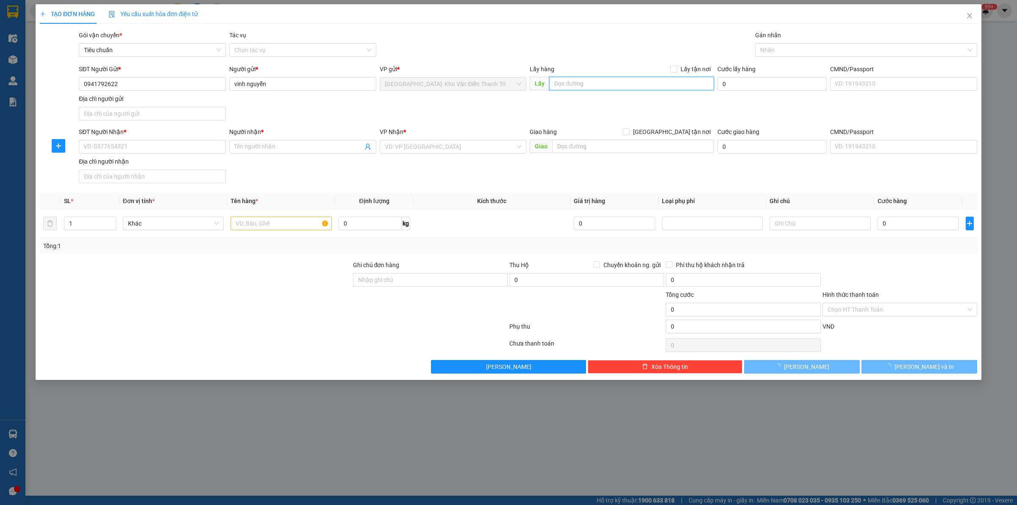
click at [569, 80] on input "text" at bounding box center [631, 84] width 165 height 14
paste input "Số nhà 194 đường Trần Thị Phúc - Phủ Lý Hà Nam"
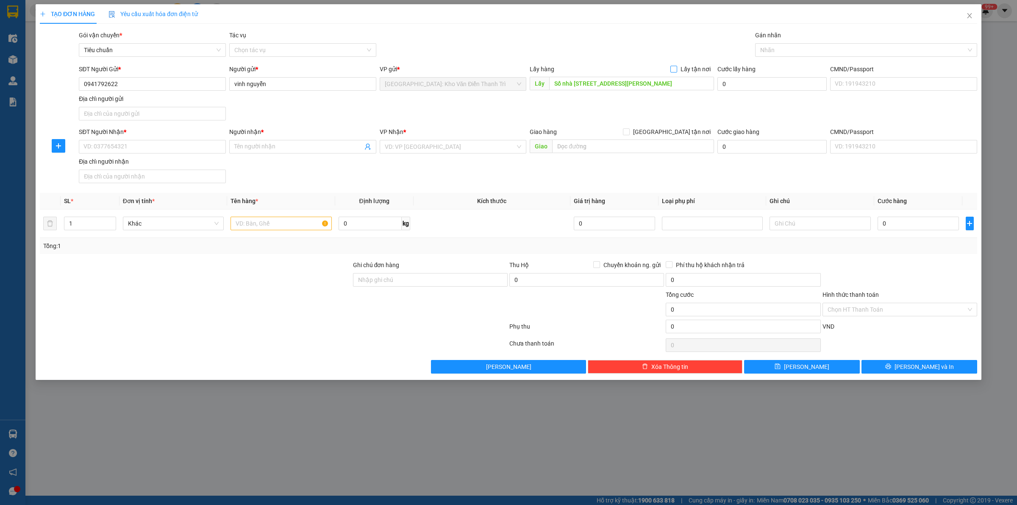
click at [679, 72] on span "Lấy tận nơi" at bounding box center [695, 68] width 37 height 9
click at [676, 72] on input "Lấy tận nơi" at bounding box center [673, 69] width 6 height 6
click at [111, 144] on input "SĐT Người Nhận *" at bounding box center [152, 147] width 147 height 14
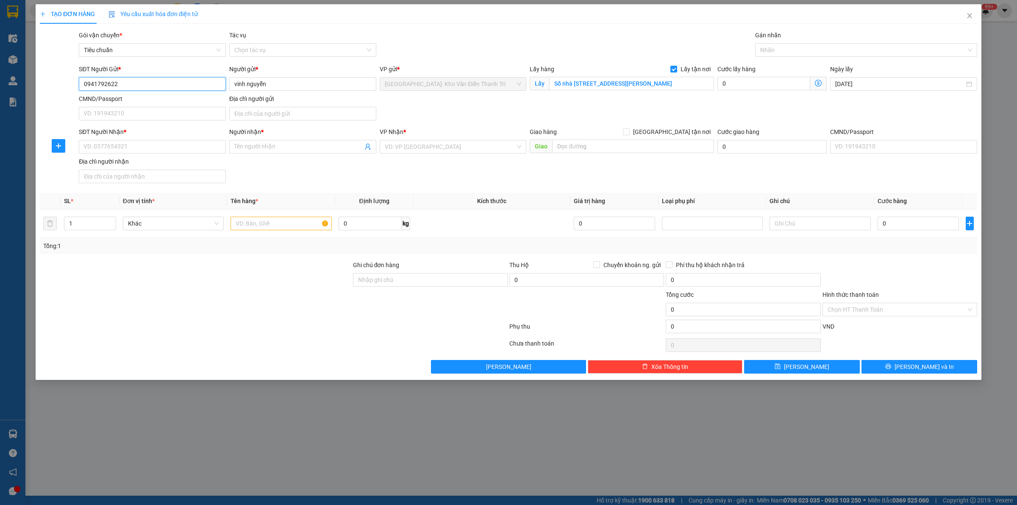
click at [148, 85] on input "0941792622" at bounding box center [152, 84] width 147 height 14
click at [138, 147] on input "SĐT Người Nhận *" at bounding box center [152, 147] width 147 height 14
paste input "0941792622"
click at [266, 85] on input "vinh nguyễn" at bounding box center [302, 84] width 147 height 14
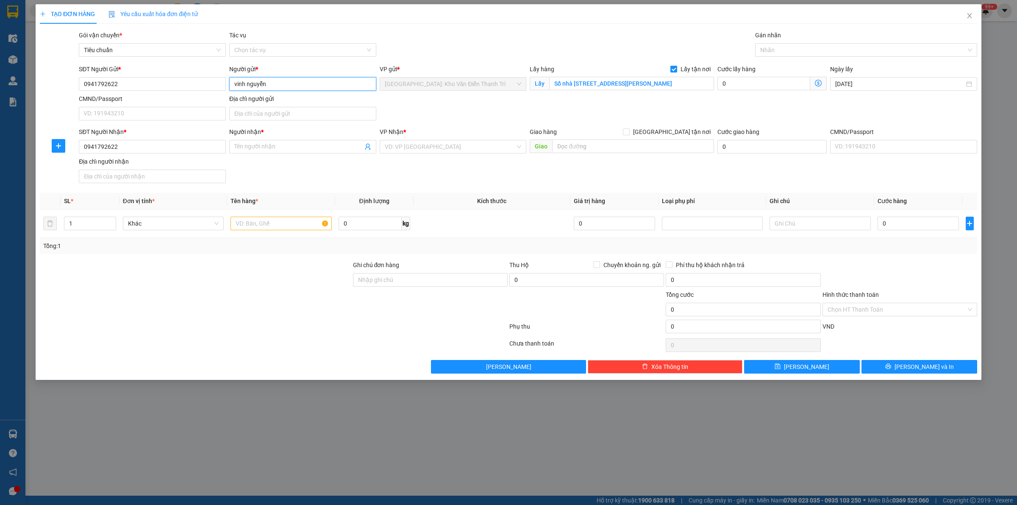
click at [266, 85] on input "vinh nguyễn" at bounding box center [302, 84] width 147 height 14
click at [256, 151] on input "Người nhận *" at bounding box center [298, 146] width 128 height 9
paste input "vinh nguyễn"
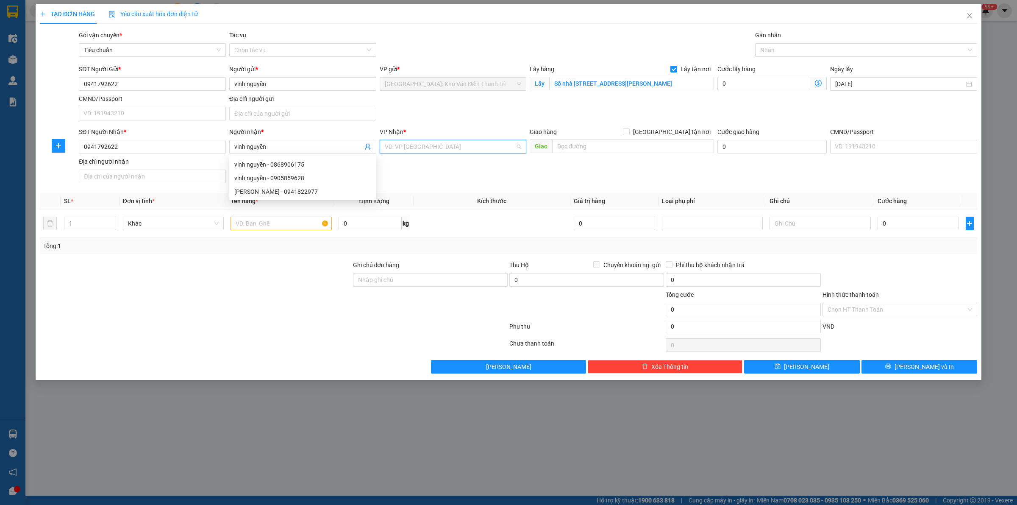
click at [458, 150] on input "search" at bounding box center [450, 146] width 131 height 13
click at [587, 149] on input "text" at bounding box center [633, 146] width 162 height 14
paste input "Long Mỹ - Hậu Giang"
click at [455, 147] on input "search" at bounding box center [450, 146] width 131 height 13
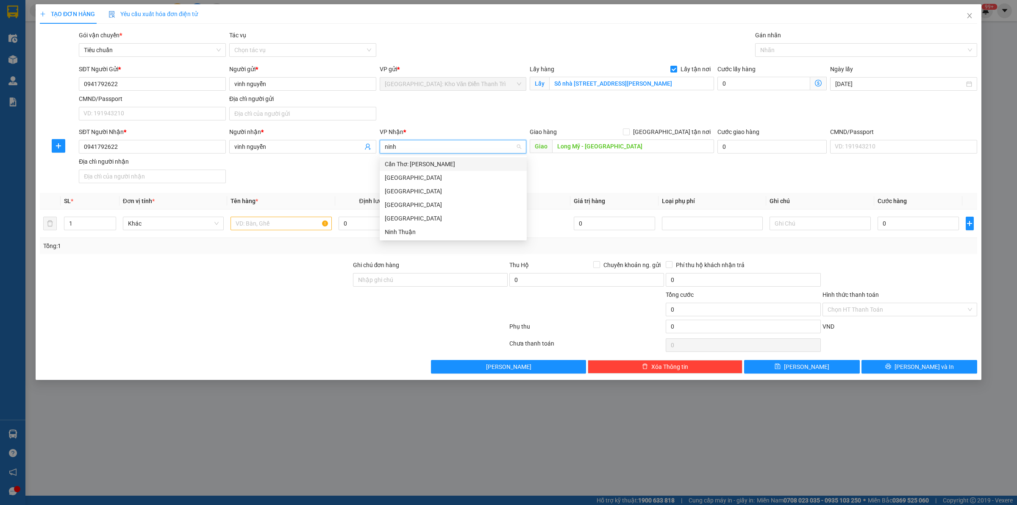
click at [443, 166] on div "Cần Thơ: [PERSON_NAME]" at bounding box center [453, 163] width 137 height 9
drag, startPoint x: 591, startPoint y: 166, endPoint x: 632, endPoint y: 148, distance: 44.2
click at [593, 166] on div "SĐT Người Nhận * 0941792622 Người nhận * vinh nguyễn VP Nhận * Cần Thơ: Kho Nin…" at bounding box center [528, 156] width 902 height 59
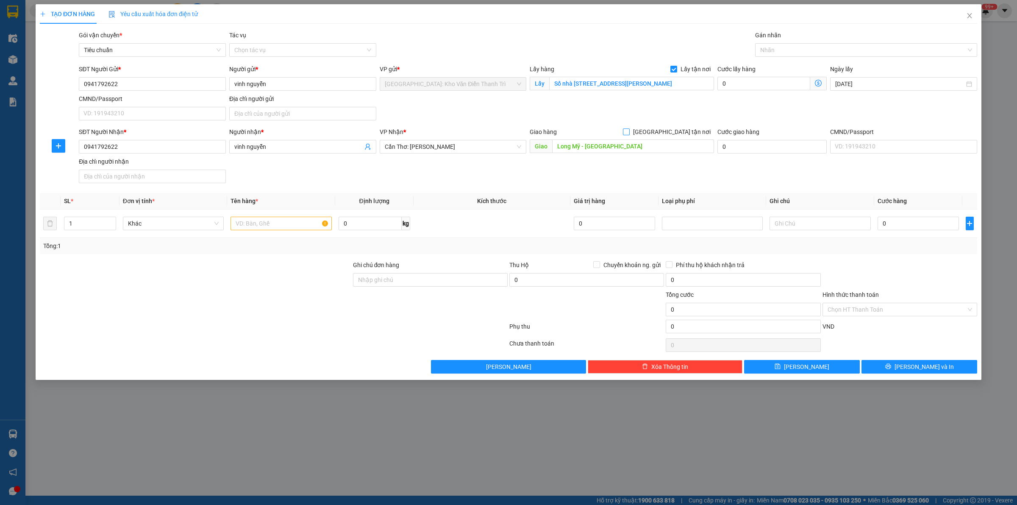
click at [629, 129] on input "[GEOGRAPHIC_DATA] tận nơi" at bounding box center [626, 131] width 6 height 6
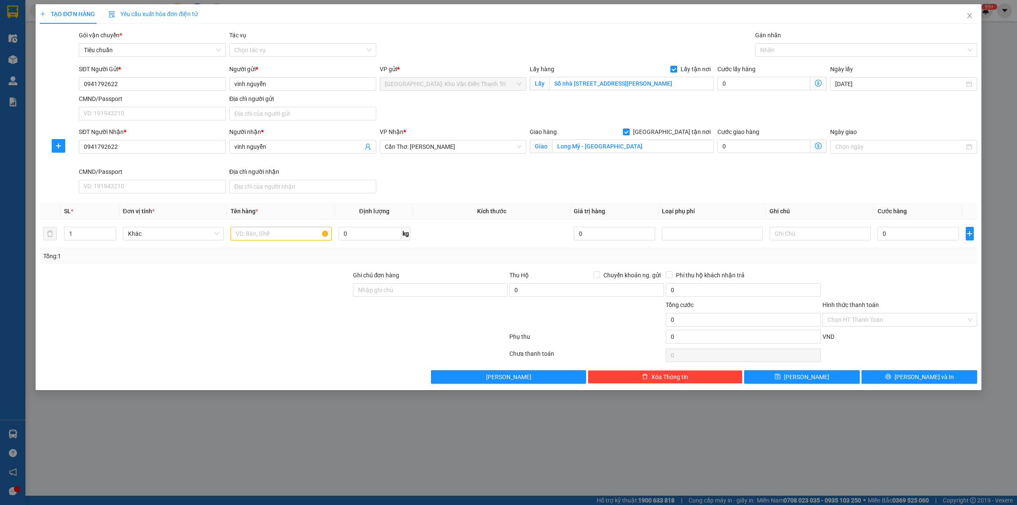
drag, startPoint x: 719, startPoint y: 107, endPoint x: 729, endPoint y: 102, distance: 10.8
click at [721, 107] on div "SĐT Người Gửi * 0941792622 Người gửi * vinh nguyễn VP gửi * Hà Nội: Kho Văn Điể…" at bounding box center [528, 93] width 902 height 59
click at [784, 50] on div at bounding box center [861, 50] width 209 height 10
click at [783, 61] on div "[GEOGRAPHIC_DATA] tận nơi" at bounding box center [866, 67] width 222 height 14
click at [793, 68] on div "Xe máy" at bounding box center [866, 66] width 212 height 9
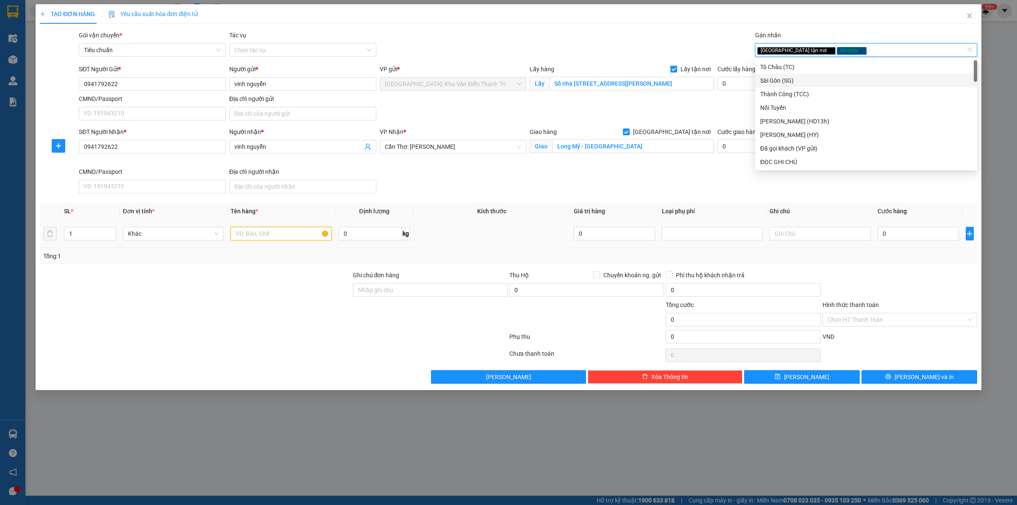
click at [272, 238] on input "text" at bounding box center [280, 234] width 101 height 14
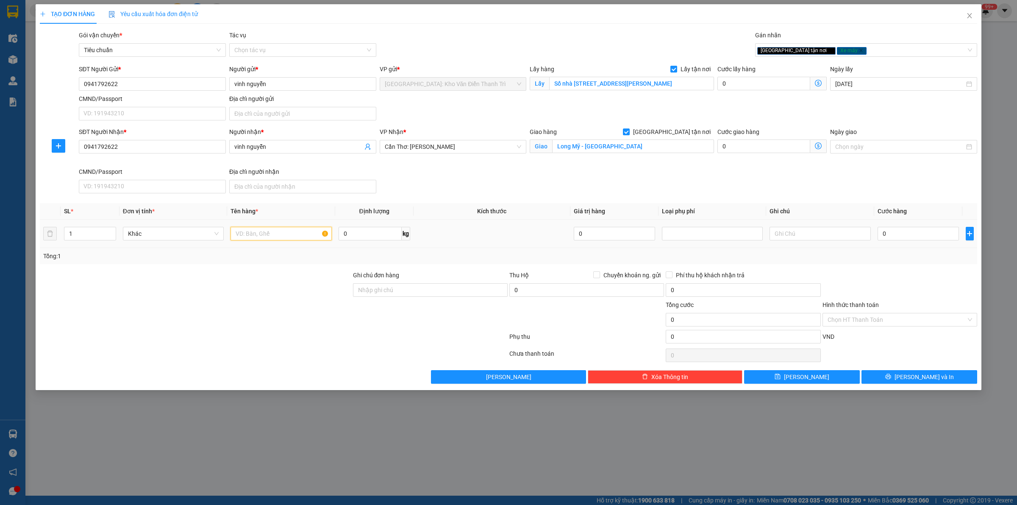
paste input "1 xe máy"
click at [943, 238] on input "0" at bounding box center [917, 234] width 81 height 14
click at [828, 383] on button "Lưu" at bounding box center [802, 377] width 116 height 14
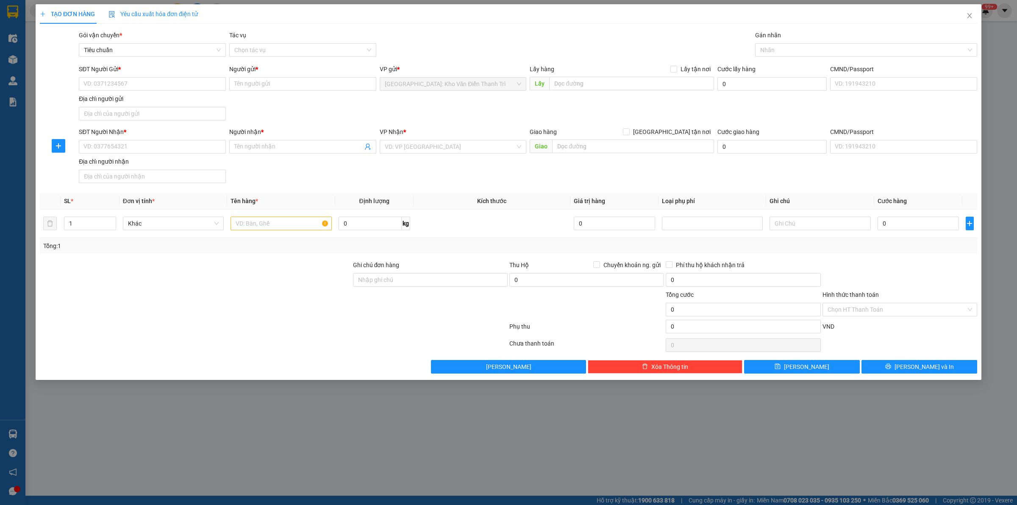
click at [109, 91] on div "SĐT Người Gửi * VD: 0371234567" at bounding box center [152, 79] width 147 height 30
click at [111, 86] on input "SĐT Người Gửi *" at bounding box center [152, 84] width 147 height 14
paste input "0977540557"
click at [249, 86] on input "Người gửi *" at bounding box center [302, 84] width 147 height 14
paste input "Nguyễn Hoàng Sơn,"
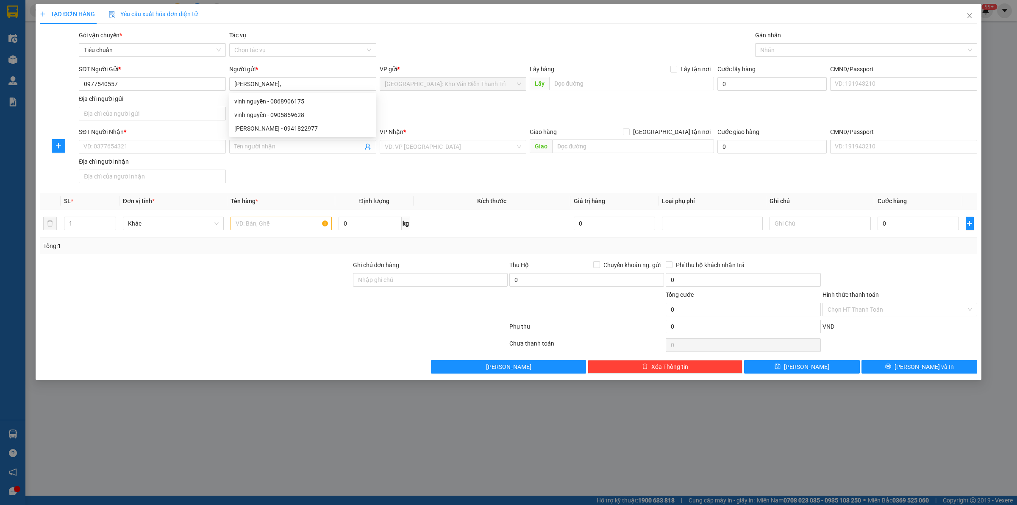
click at [471, 114] on div "SĐT Người Gửi * 0977540557 Người gửi * Nguyễn Hoàng Sơn, VP gửi * Hà Nội: Kho V…" at bounding box center [528, 93] width 902 height 59
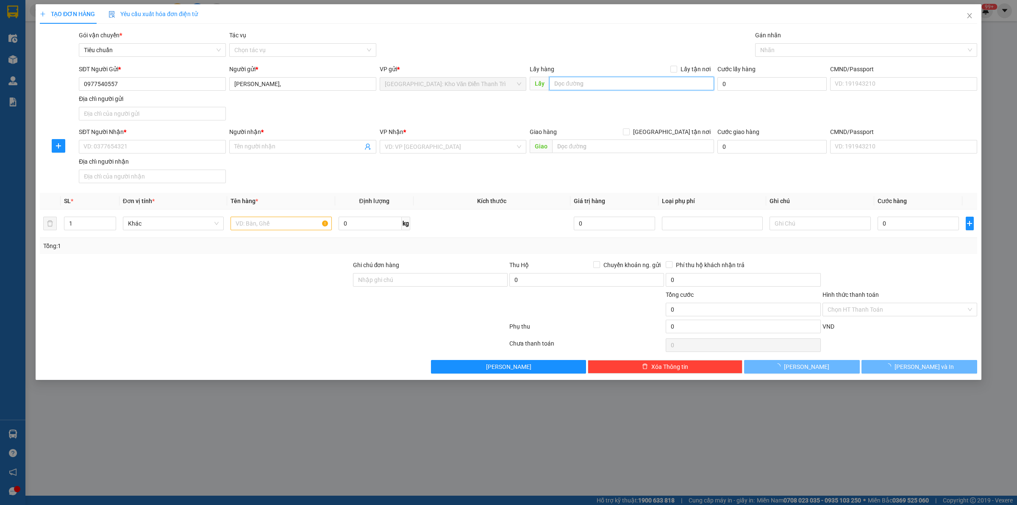
click at [575, 82] on input "text" at bounding box center [631, 84] width 165 height 14
paste input "19 ngách 205/140 ngõ 205 xuân đỉnh, phường xuân đỉnh"
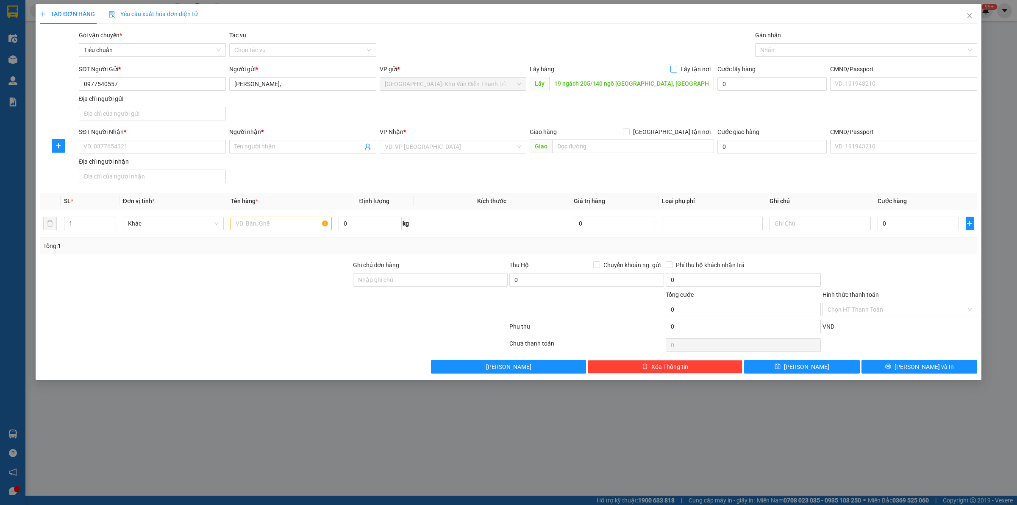
click at [680, 69] on span "Lấy tận nơi" at bounding box center [695, 68] width 37 height 9
click at [676, 69] on input "Lấy tận nơi" at bounding box center [673, 69] width 6 height 6
click at [101, 155] on div "SĐT Người Nhận * VD: 0377654321" at bounding box center [152, 142] width 147 height 30
click at [105, 149] on input "SĐT Người Nhận *" at bounding box center [152, 147] width 147 height 14
paste input "0774060082"
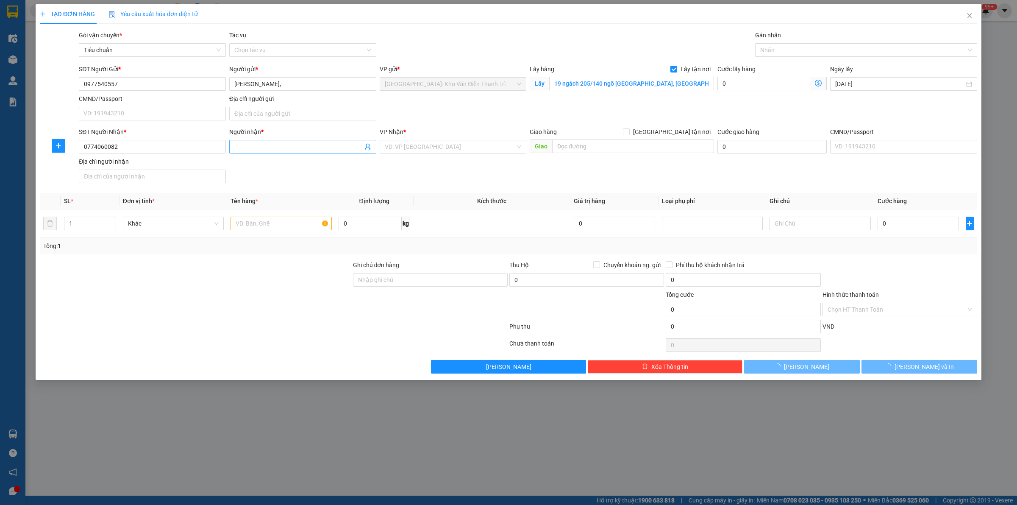
click at [258, 142] on span at bounding box center [302, 147] width 147 height 14
paste input "Tùng"
click at [390, 174] on div "SĐT Người Nhận * 0774060082 Người nhận * Tùng Tùng VP Nhận * VD: VP Sài Gòn Gia…" at bounding box center [528, 156] width 902 height 59
click at [416, 148] on input "search" at bounding box center [450, 146] width 131 height 13
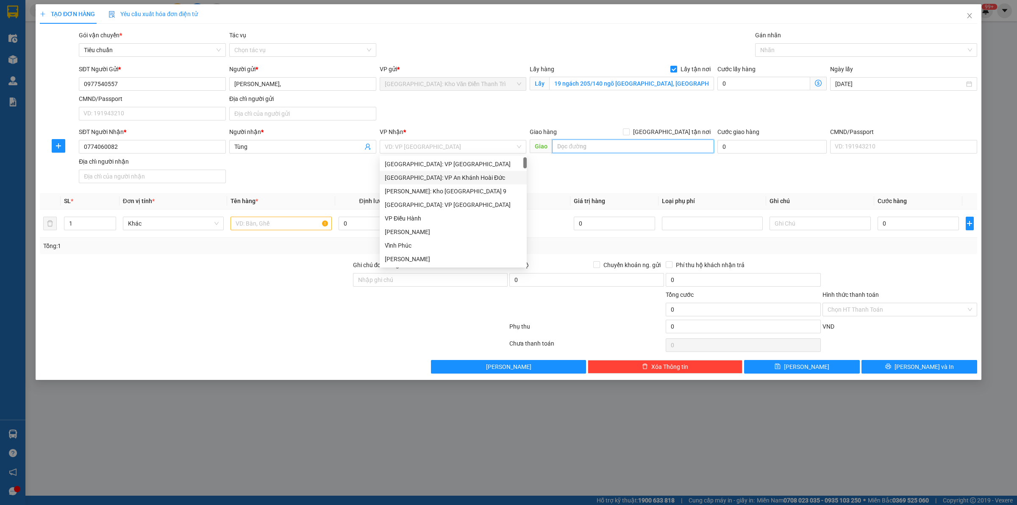
click at [610, 146] on input "text" at bounding box center [633, 146] width 162 height 14
paste input "đ/c: 17/16, Đ.ĐHT 07, đông hưng thuận, quận 12, hcm"
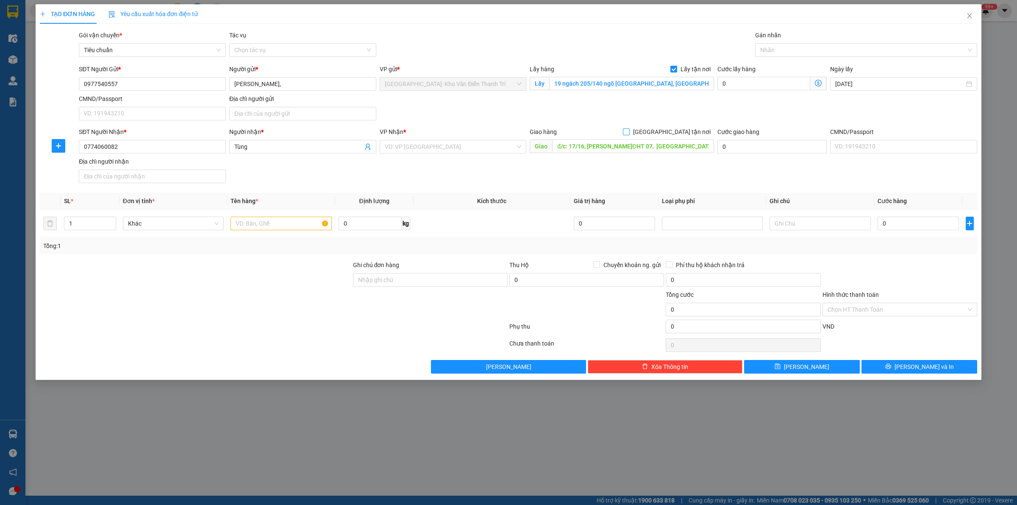
click at [681, 134] on span "[GEOGRAPHIC_DATA] tận nơi" at bounding box center [672, 131] width 84 height 9
click at [629, 134] on input "[GEOGRAPHIC_DATA] tận nơi" at bounding box center [626, 131] width 6 height 6
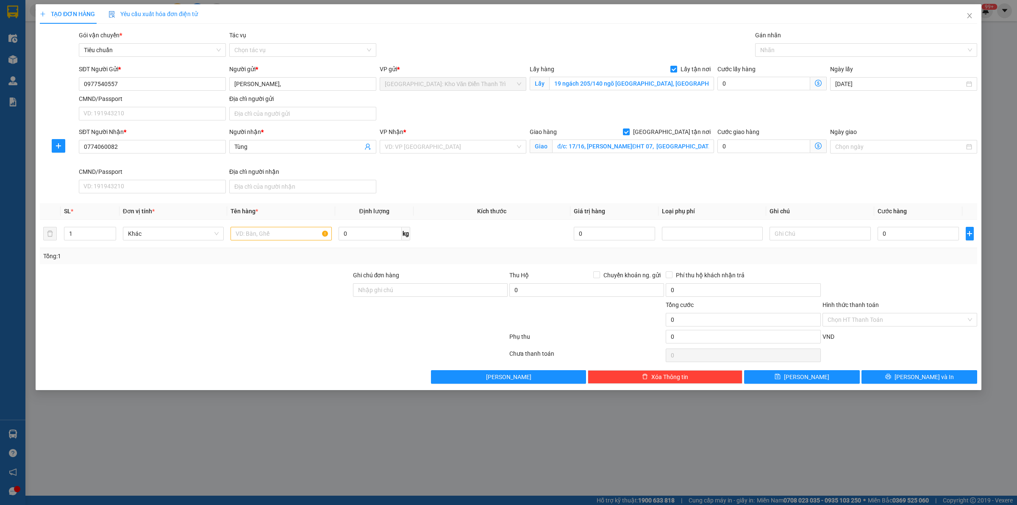
click at [448, 156] on div "VP Nhận * VD: VP Sài Gòn" at bounding box center [453, 142] width 147 height 30
click at [452, 150] on input "search" at bounding box center [450, 146] width 131 height 13
click at [448, 176] on div "[PERSON_NAME] : [GEOGRAPHIC_DATA]" at bounding box center [453, 177] width 137 height 9
click at [602, 172] on div "SĐT Người Nhận * 0774060082 Người nhận * Tùng VP Nhận * Hồ Chí Minh : Kho Quận …" at bounding box center [528, 161] width 902 height 69
click at [768, 51] on div at bounding box center [861, 50] width 209 height 10
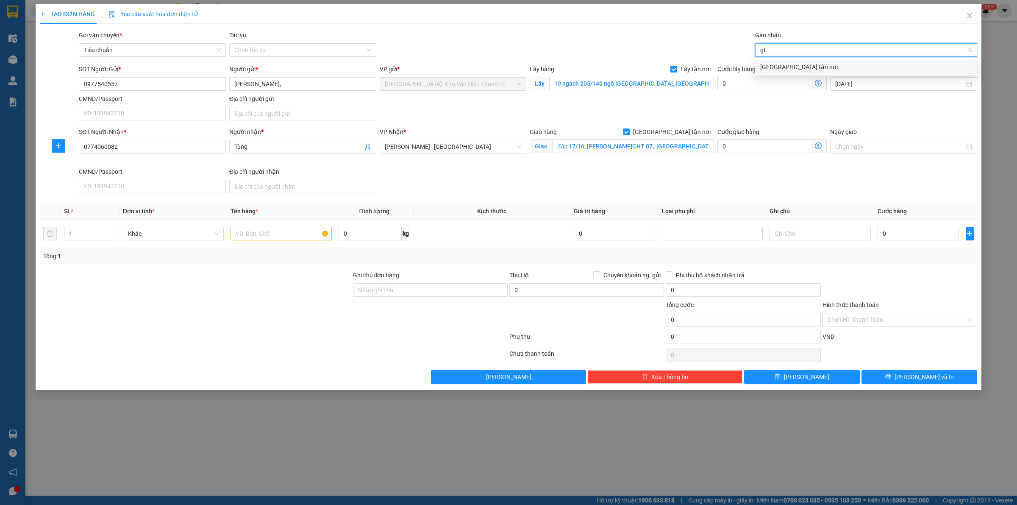
click at [773, 67] on div "[GEOGRAPHIC_DATA] tận nơi" at bounding box center [866, 66] width 212 height 9
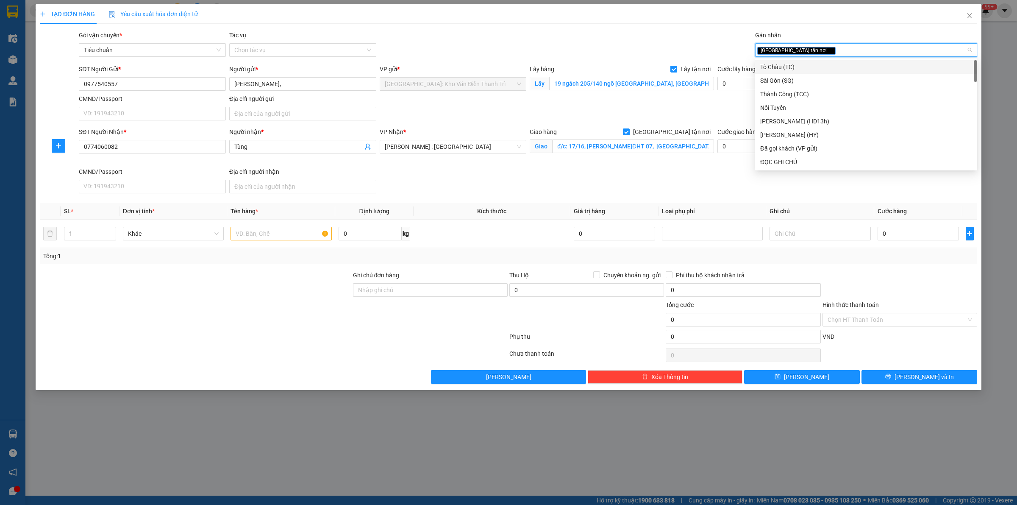
click at [723, 100] on div "SĐT Người Gửi * 0977540557 Người gửi * Nguyễn Hoàng Sơn, VP gửi * Hà Nội: Kho V…" at bounding box center [528, 93] width 902 height 59
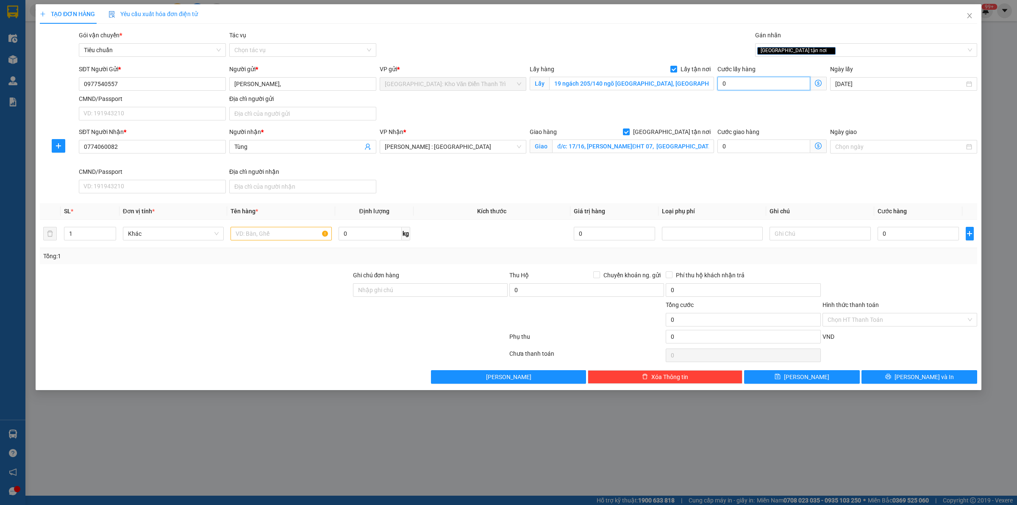
click at [742, 85] on input "0" at bounding box center [763, 84] width 93 height 14
drag, startPoint x: 897, startPoint y: 236, endPoint x: 899, endPoint y: 222, distance: 13.7
click at [899, 238] on input "0" at bounding box center [917, 234] width 81 height 14
click at [278, 234] on input "text" at bounding box center [280, 234] width 101 height 14
paste input "3 kiện bàn + máy bơm"
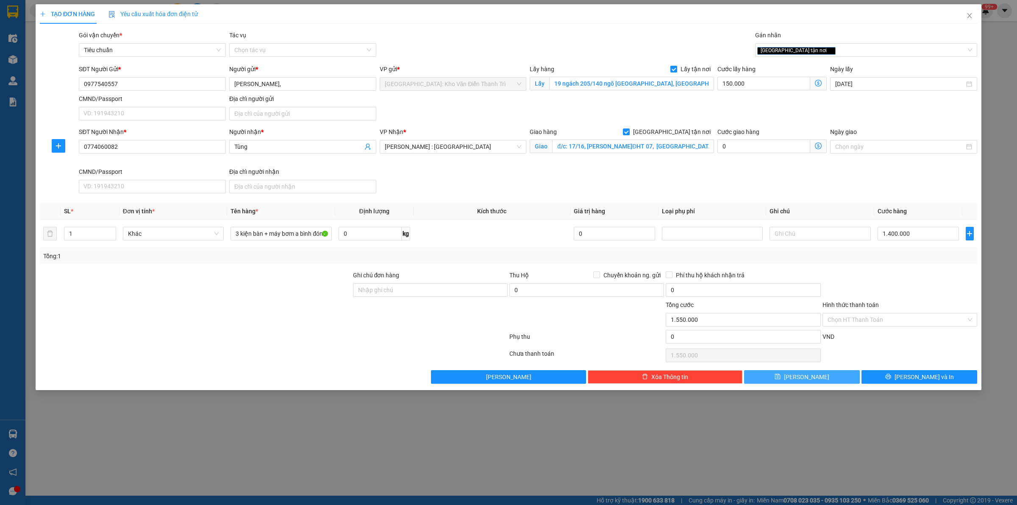
click at [814, 378] on button "Lưu" at bounding box center [802, 377] width 116 height 14
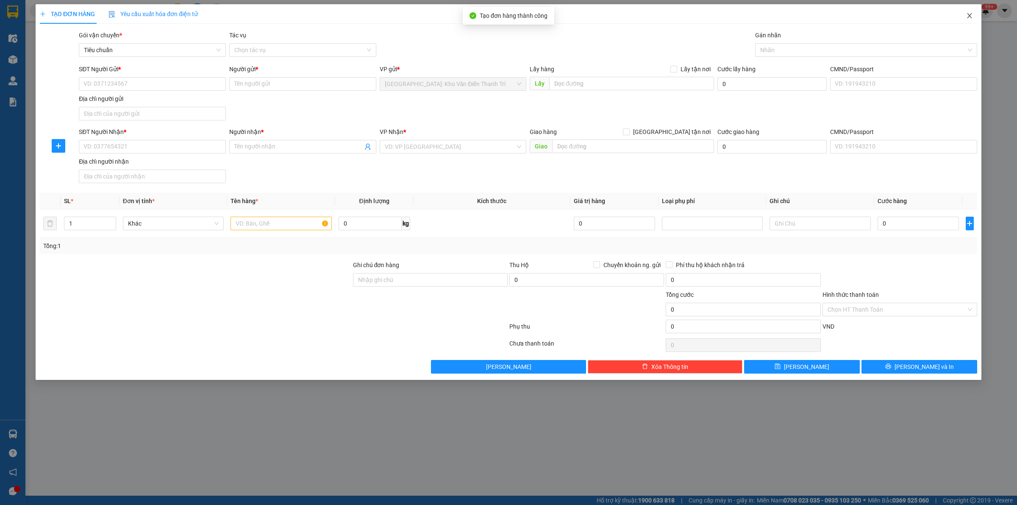
click at [969, 17] on icon "close" at bounding box center [969, 15] width 7 height 7
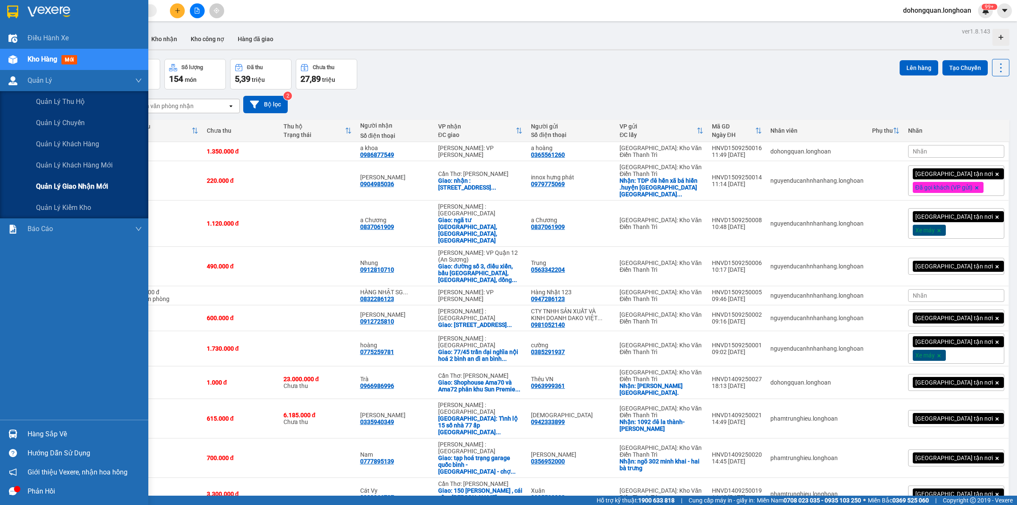
click at [73, 186] on span "Quản lý giao nhận mới" at bounding box center [72, 186] width 72 height 11
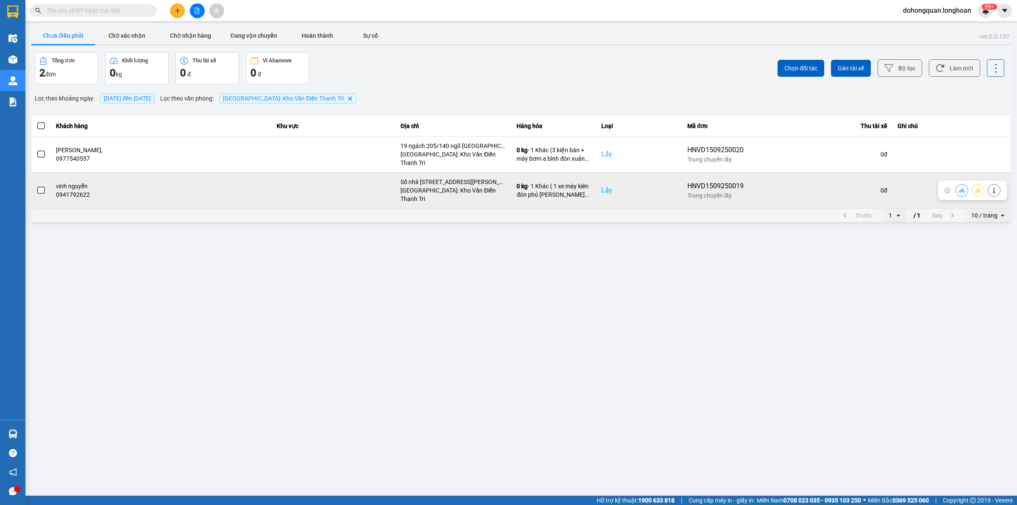
click at [977, 183] on button at bounding box center [978, 190] width 12 height 15
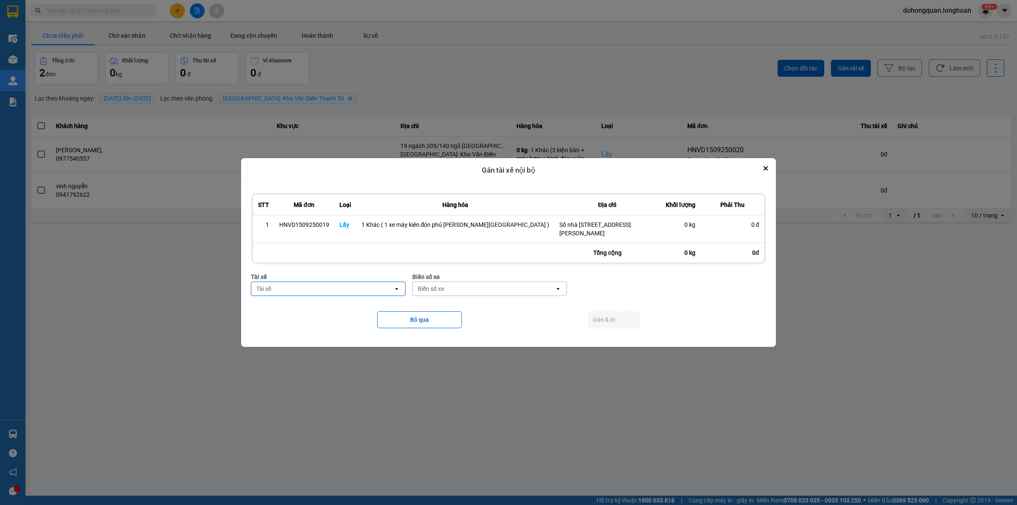
click at [328, 285] on div "Tài xế" at bounding box center [322, 289] width 142 height 14
type input "kiên"
click at [342, 324] on span "0869828247 - [PERSON_NAME] 0869.828.247" at bounding box center [357, 326] width 122 height 17
click at [444, 291] on div "Biển số xe" at bounding box center [431, 288] width 26 height 8
type input "83"
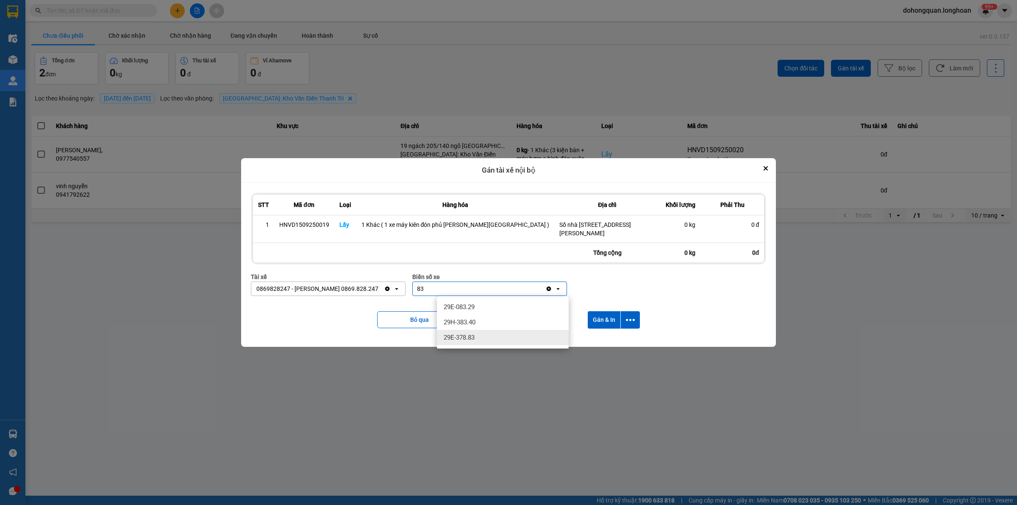
drag, startPoint x: 453, startPoint y: 337, endPoint x: 456, endPoint y: 330, distance: 7.0
click at [453, 337] on span "29E-378.83" at bounding box center [459, 337] width 31 height 8
click at [626, 319] on icon "dialog" at bounding box center [630, 319] width 9 height 9
click at [586, 341] on span "Chỉ gán tài" at bounding box center [584, 343] width 28 height 8
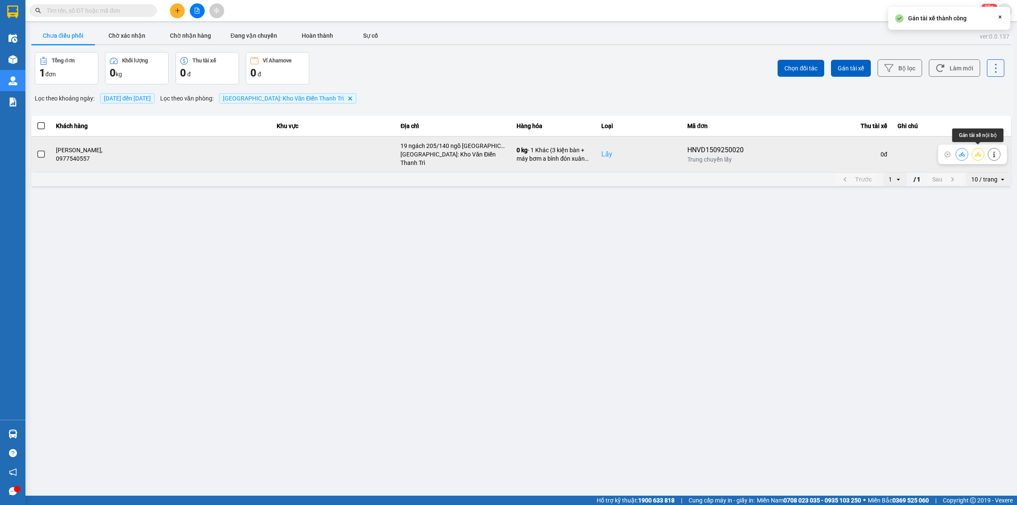
click at [980, 153] on icon at bounding box center [978, 154] width 6 height 6
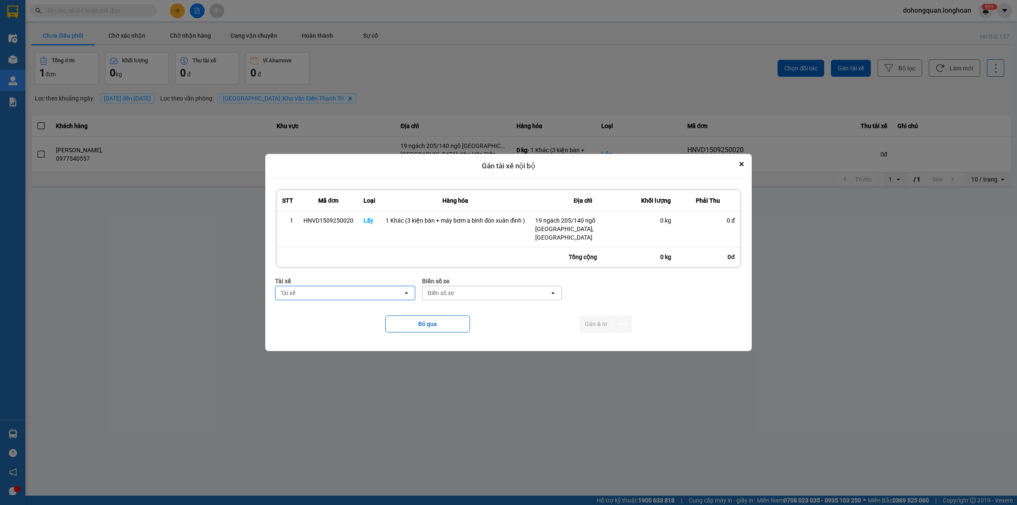
click at [335, 294] on div "Tài xế" at bounding box center [338, 293] width 127 height 14
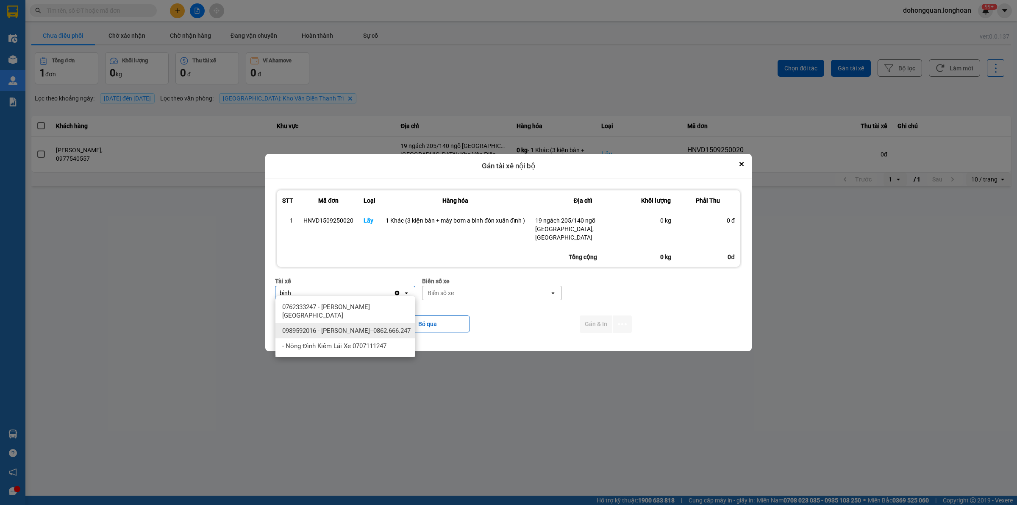
type input "bình"
drag, startPoint x: 344, startPoint y: 332, endPoint x: 386, endPoint y: 309, distance: 48.0
click at [345, 332] on span "0989592016 - [PERSON_NAME]--0862.666.247" at bounding box center [346, 330] width 128 height 8
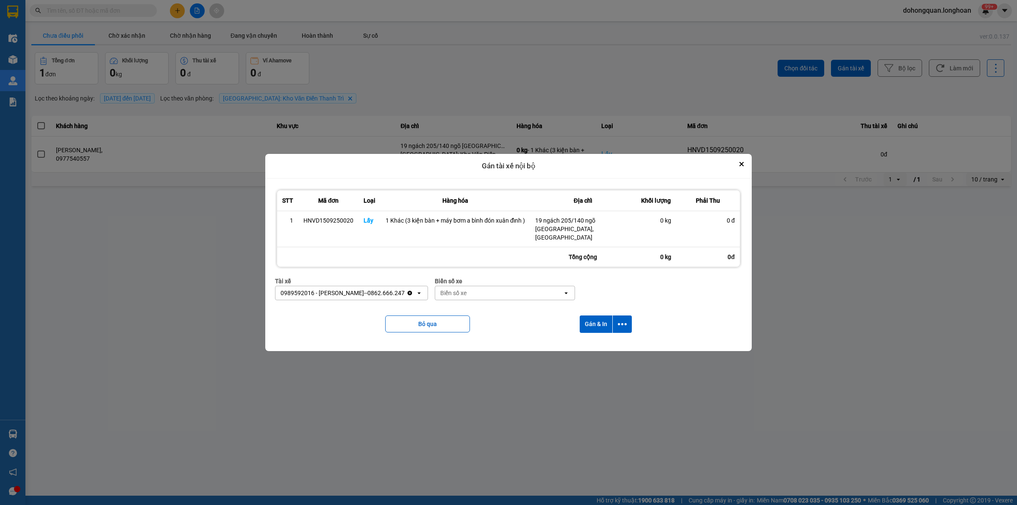
click at [448, 291] on div "Biển số xe" at bounding box center [453, 293] width 26 height 8
type input "44"
click at [469, 311] on span "29E-122.44" at bounding box center [454, 307] width 31 height 8
click at [615, 315] on button "dialog" at bounding box center [622, 323] width 19 height 17
click at [585, 343] on span "Chỉ gán tài" at bounding box center [589, 343] width 28 height 8
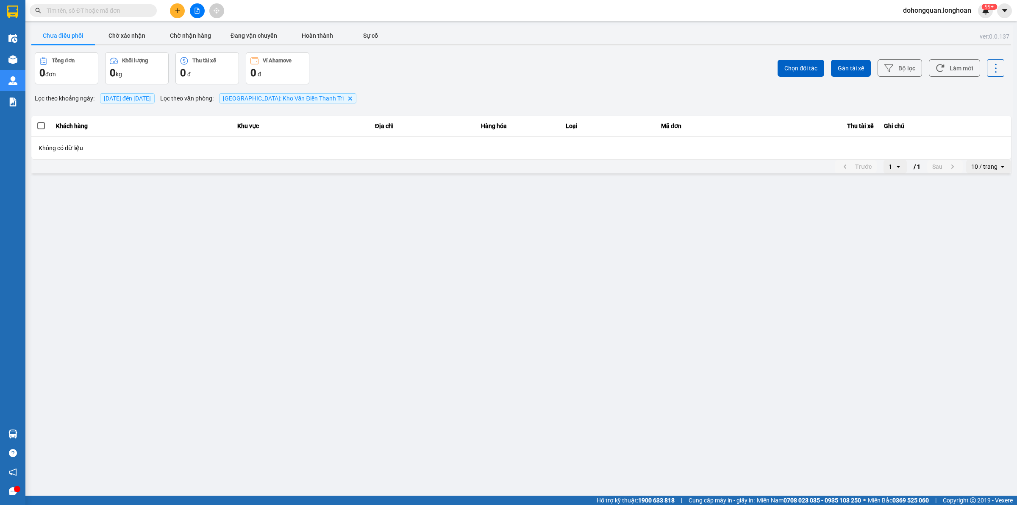
click at [9, 7] on img at bounding box center [12, 12] width 11 height 13
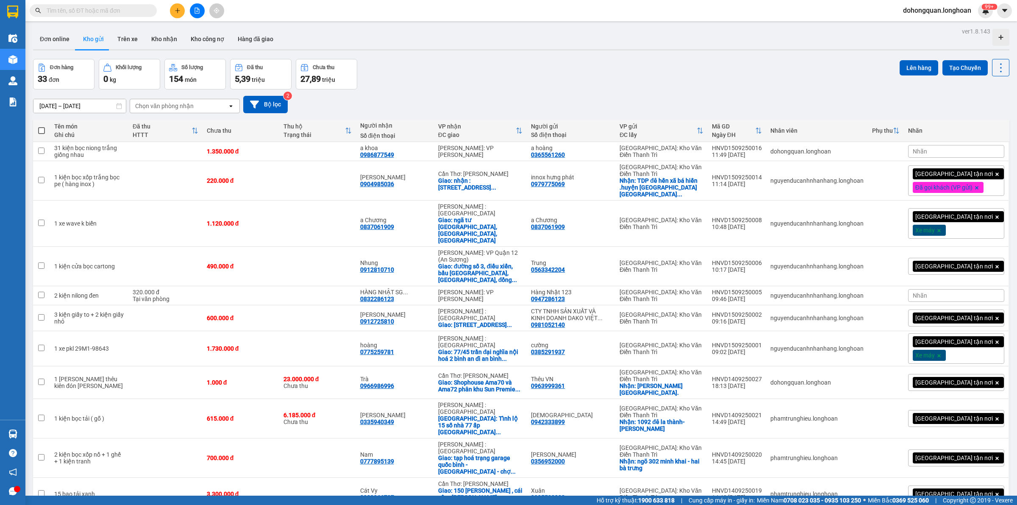
click at [478, 89] on div "17/08/2025 – 15/09/2025 Press the down arrow key to interact with the calendar …" at bounding box center [521, 104] width 976 height 30
drag, startPoint x: 721, startPoint y: 89, endPoint x: 716, endPoint y: 90, distance: 4.7
click at [720, 89] on div "17/08/2025 – 15/09/2025 Press the down arrow key to interact with the calendar …" at bounding box center [521, 104] width 976 height 30
click at [549, 47] on div "Đơn online Kho gửi Trên xe Kho nhận Kho công nợ Hàng đã giao" at bounding box center [521, 40] width 976 height 22
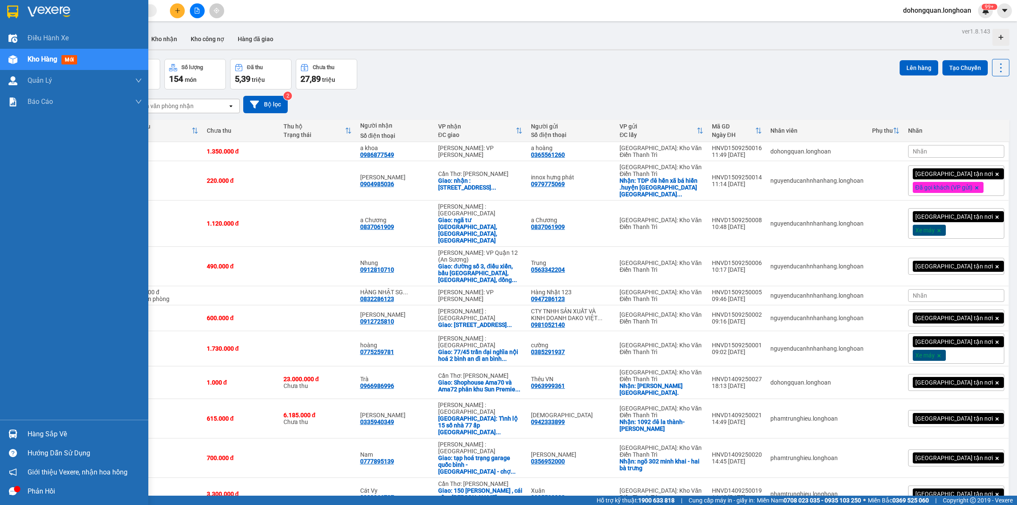
click at [6, 13] on div at bounding box center [13, 11] width 15 height 15
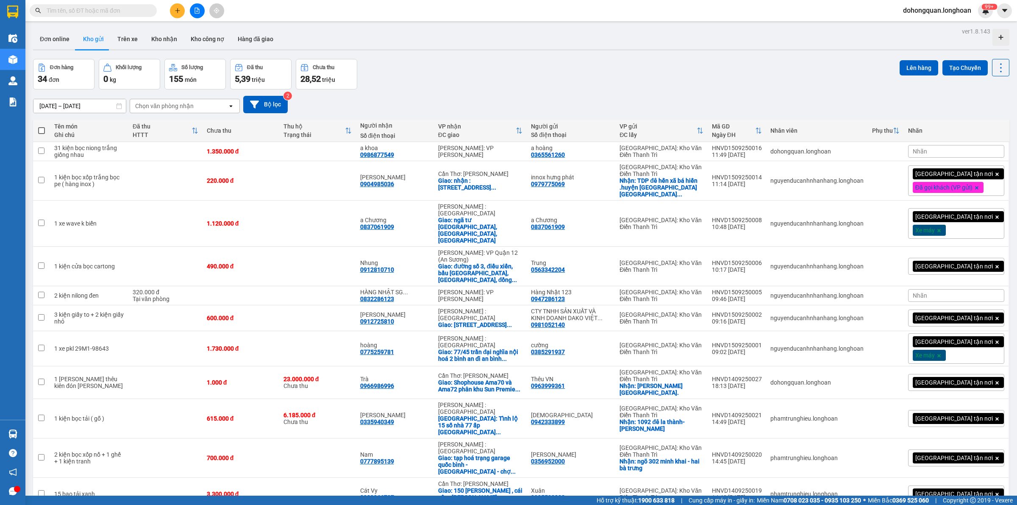
click at [445, 85] on div "Đơn hàng 34 đơn Khối lượng 0 kg Số lượng 155 món Đã thu 5,39 triệu Chưa thu 28,…" at bounding box center [521, 74] width 976 height 31
click at [455, 79] on div "Đơn hàng 34 đơn Khối lượng 0 kg Số lượng 155 món Đã thu 5,39 triệu Chưa thu 28,…" at bounding box center [521, 74] width 976 height 31
click at [180, 12] on button at bounding box center [177, 10] width 15 height 15
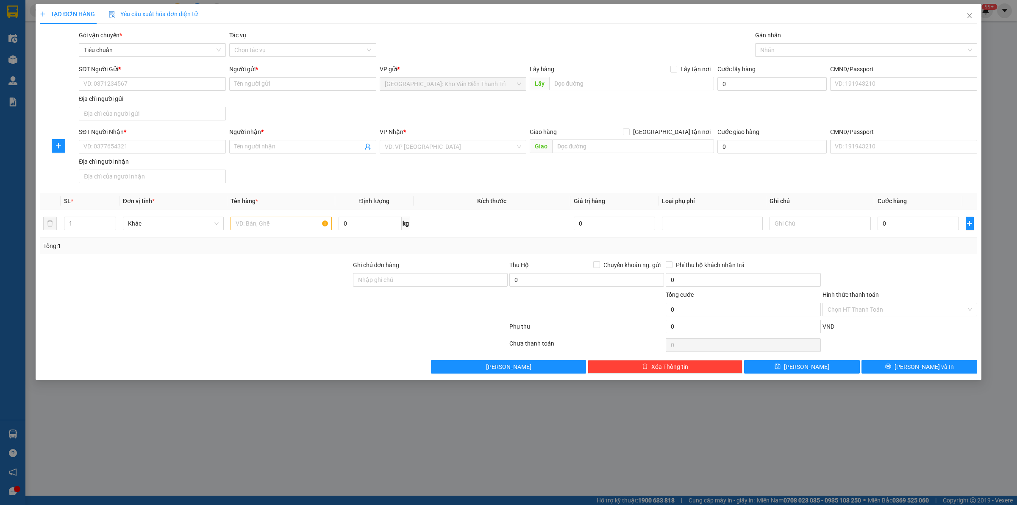
click at [645, 25] on div "TẠO ĐƠN HÀNG Yêu cầu xuất hóa đơn điện tử Transit Pickup Surcharge Ids Transit …" at bounding box center [508, 188] width 937 height 369
click at [358, 333] on div at bounding box center [273, 327] width 469 height 17
click at [153, 79] on input "SĐT Người Gửi *" at bounding box center [152, 84] width 147 height 14
click at [167, 75] on div "SĐT Người Gửi *" at bounding box center [152, 70] width 147 height 13
click at [206, 90] on input "SĐT Người Gửi *" at bounding box center [152, 84] width 147 height 14
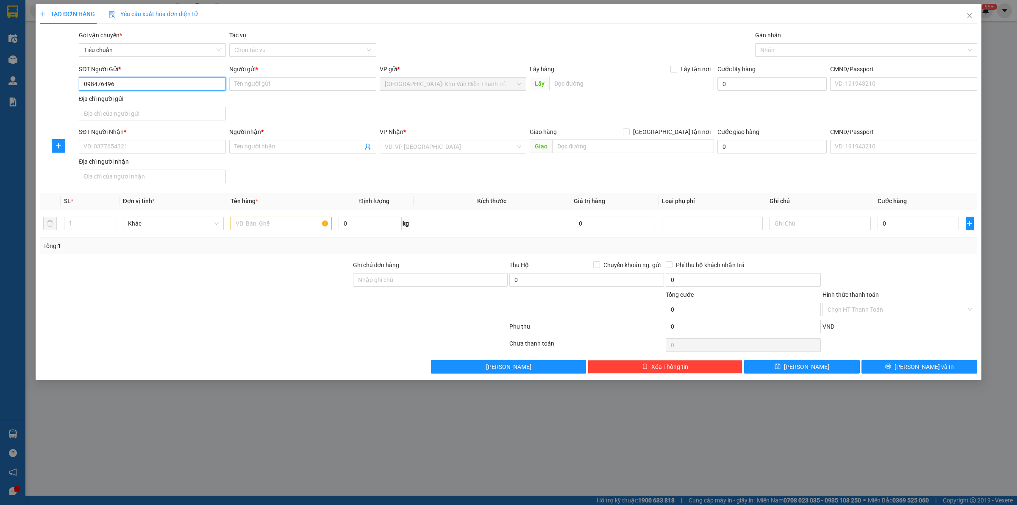
type input "0984764966"
click at [125, 100] on div "0984764966 - winsun 0963887213" at bounding box center [152, 101] width 137 height 9
type input "winsun 0963887213"
type input "0984764966"
click at [356, 120] on div "SĐT Người Gửi * 0984764966 0984764966 Người gửi * winsun 0963887213 VP gửi * Hà…" at bounding box center [528, 93] width 902 height 59
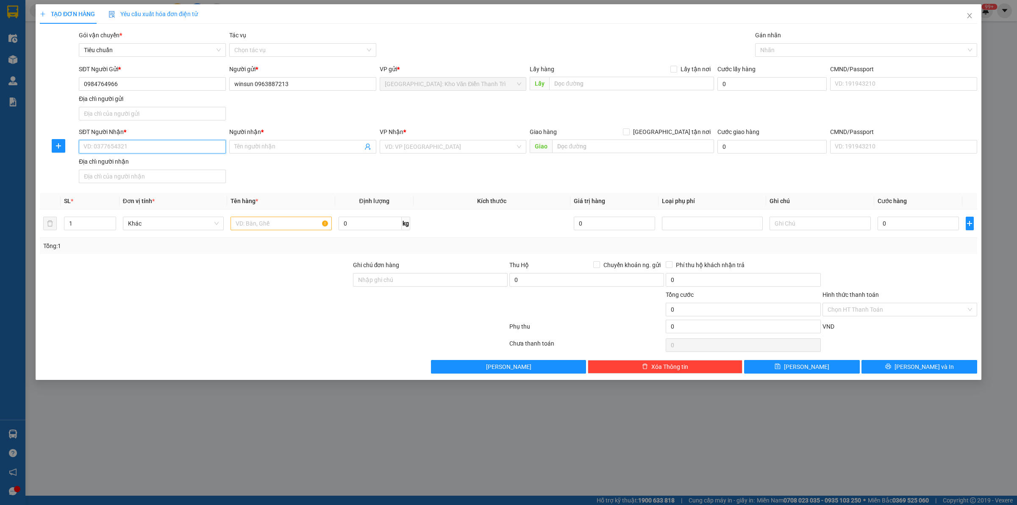
click at [154, 150] on input "SĐT Người Nhận *" at bounding box center [152, 147] width 147 height 14
type input "0949069239"
click at [156, 167] on div "0949069239 - Lê Thuận" at bounding box center [152, 164] width 137 height 9
type input "[PERSON_NAME]"
type input "GIAO TẬN NƠI: Chợ Nhàn Dân Giá Rai, Bạc Liêu"
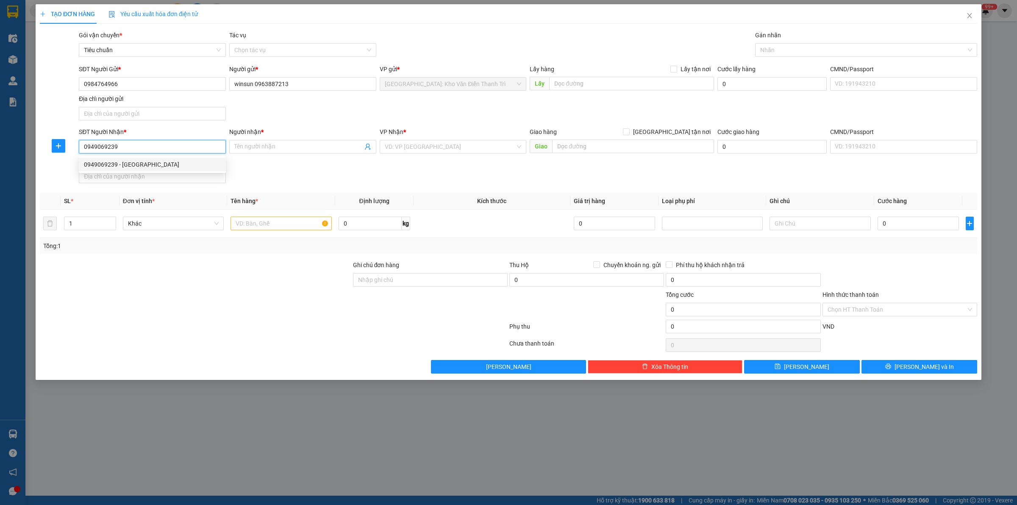
type input "270.000"
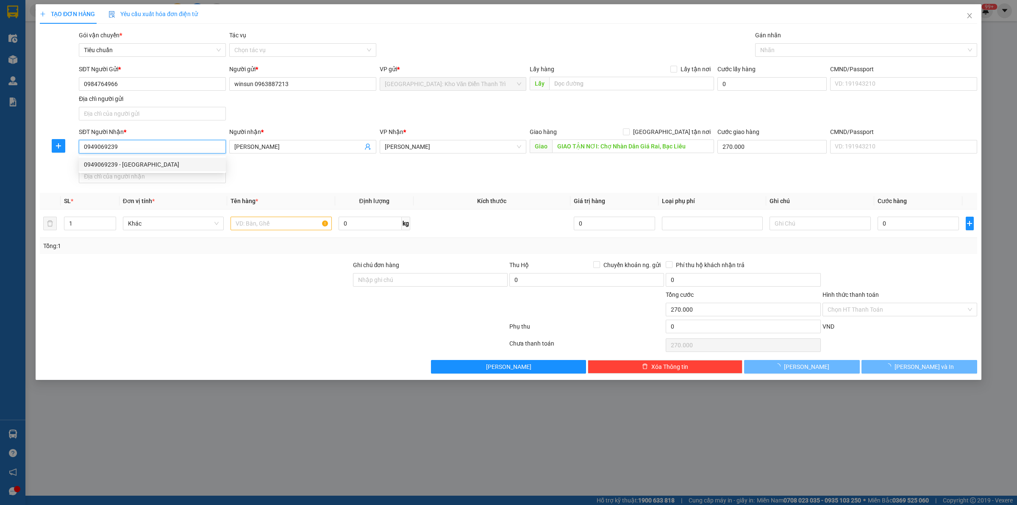
type input "0949069239"
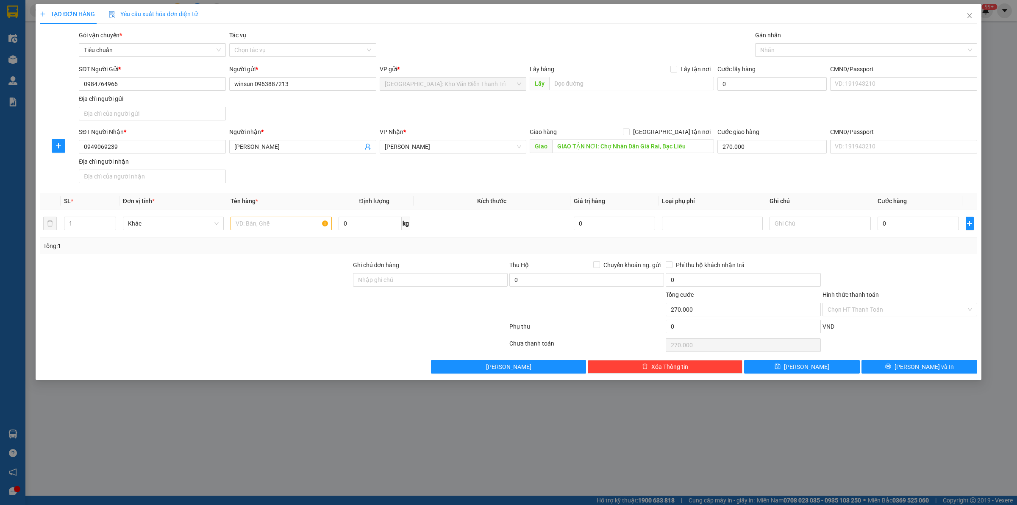
click at [287, 165] on div "SĐT Người Nhận * 0949069239 0949069239 Người nhận * Lê Thuận VP Nhận * Bạc Liêu…" at bounding box center [528, 156] width 902 height 59
click at [435, 152] on span "Bạc Liêu" at bounding box center [453, 146] width 137 height 13
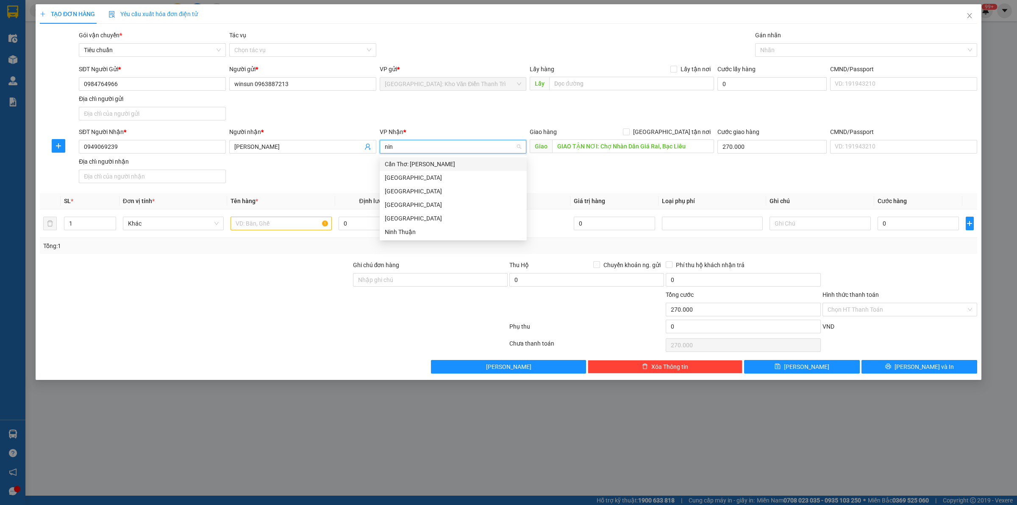
type input "ninh"
click at [629, 131] on input "[GEOGRAPHIC_DATA] tận nơi" at bounding box center [626, 131] width 6 height 6
checkbox input "true"
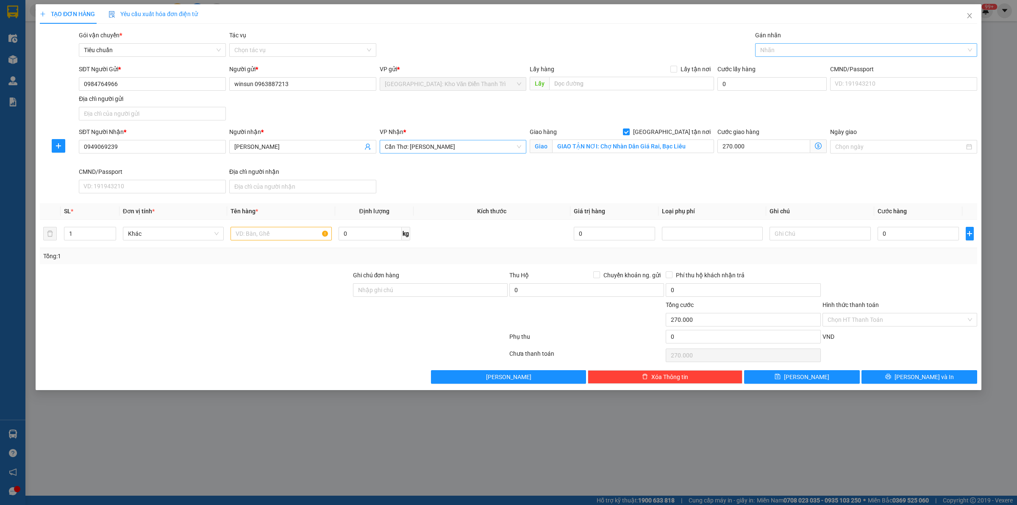
click at [791, 49] on div at bounding box center [861, 50] width 209 height 10
type input "gtn"
click at [793, 64] on div "[GEOGRAPHIC_DATA] tận nơi" at bounding box center [866, 66] width 212 height 9
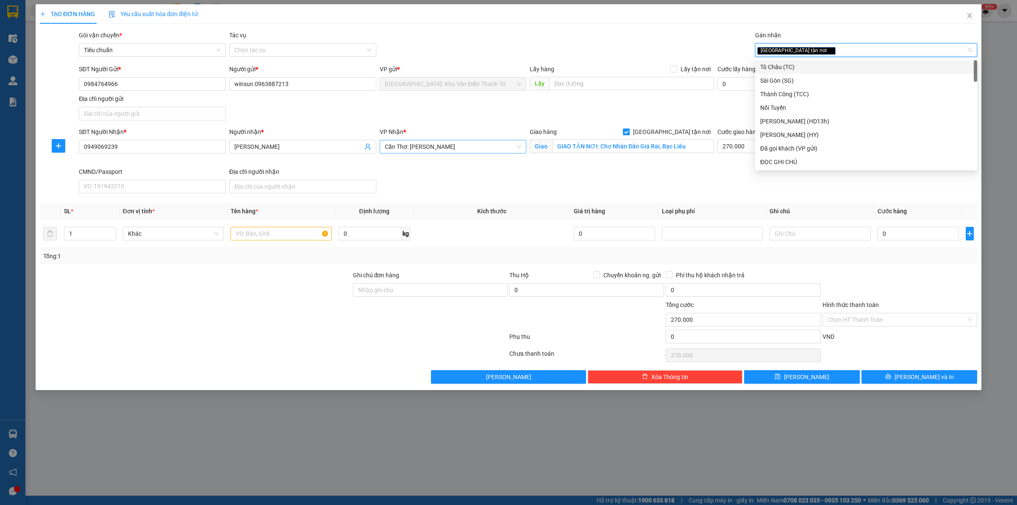
click at [664, 52] on div "Gói vận chuyển * Tiêu chuẩn Tác vụ Chọn tác vụ Gán nhãn Giao tận nơi" at bounding box center [528, 46] width 902 height 30
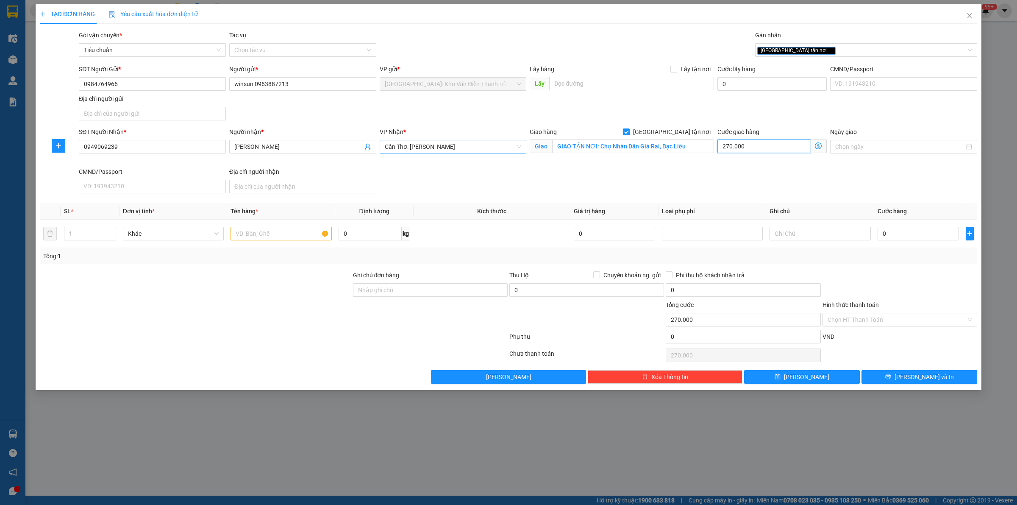
click at [745, 141] on input "270.000" at bounding box center [763, 146] width 93 height 14
type input "0"
click at [262, 323] on div at bounding box center [195, 315] width 313 height 30
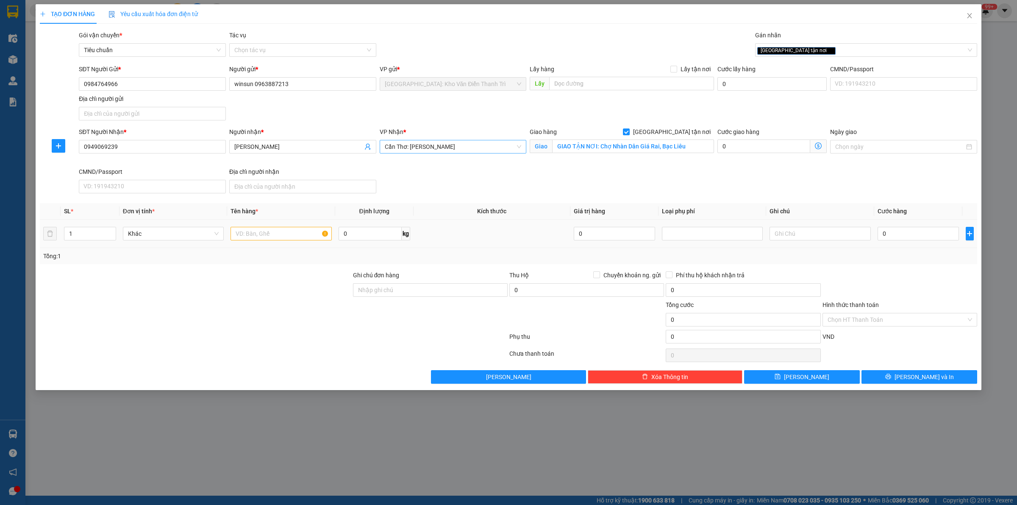
click at [289, 222] on td at bounding box center [281, 233] width 108 height 28
click at [284, 236] on input "text" at bounding box center [280, 234] width 101 height 14
type input "7 kiện giấy dài"
click at [73, 232] on input "1" at bounding box center [89, 233] width 51 height 13
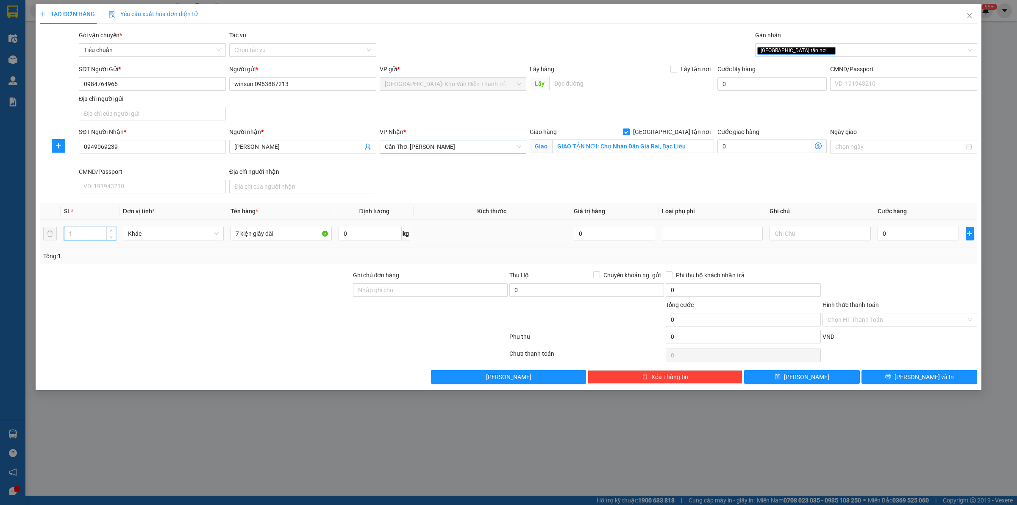
click at [73, 232] on input "1" at bounding box center [89, 233] width 51 height 13
type input "7"
click at [215, 322] on div at bounding box center [195, 315] width 313 height 30
click at [909, 229] on input "0" at bounding box center [917, 234] width 81 height 14
type input "2"
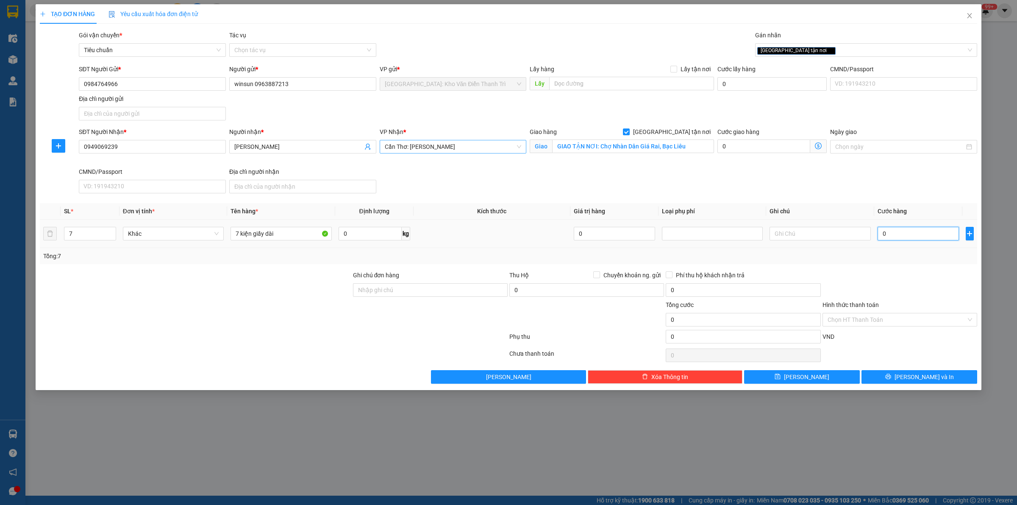
type input "2"
type input "20"
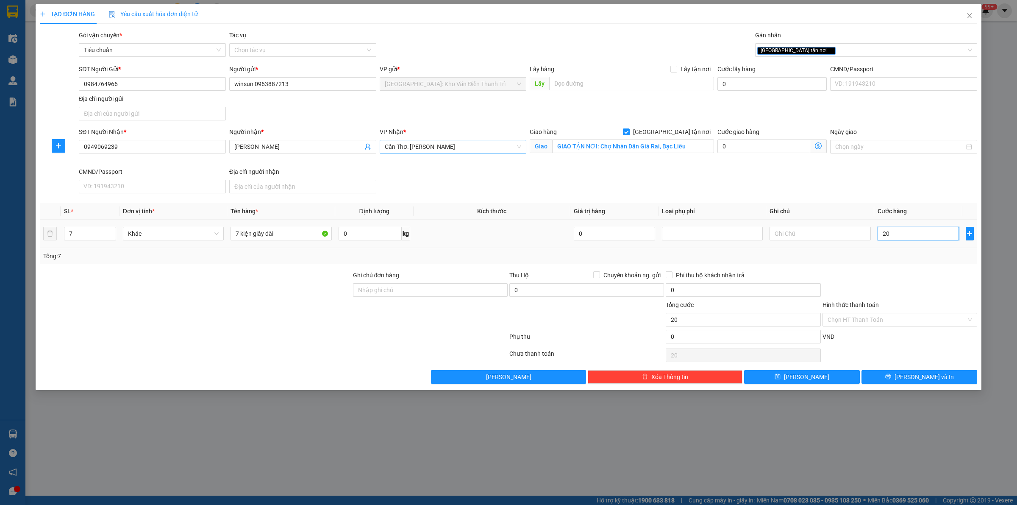
type input "205"
type input "2.050"
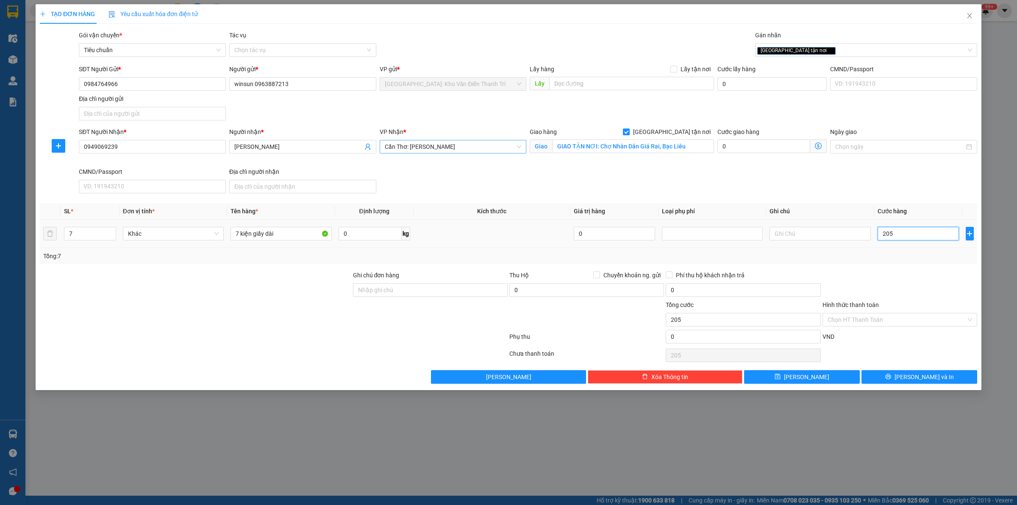
type input "2.050"
type input "20.500"
type input "205.000"
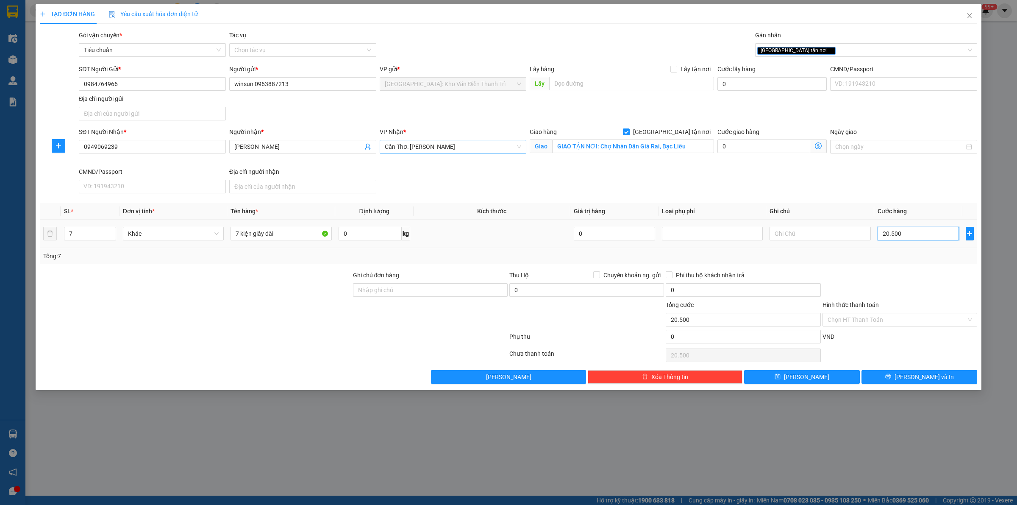
type input "205.000"
type input "2.050.000"
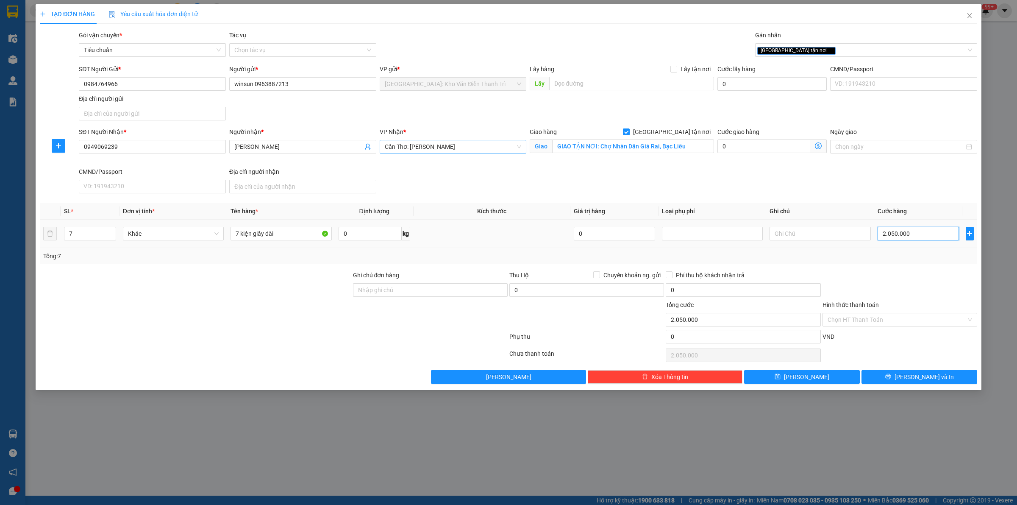
type input "2.050.000"
click at [880, 286] on div at bounding box center [900, 285] width 156 height 30
click at [856, 275] on div at bounding box center [900, 285] width 156 height 30
click at [521, 240] on td at bounding box center [492, 233] width 157 height 28
click at [425, 98] on div "SĐT Người Gửi * 0984764966 Người gửi * winsun 0963887213 VP gửi * Hà Nội: Kho V…" at bounding box center [528, 93] width 902 height 59
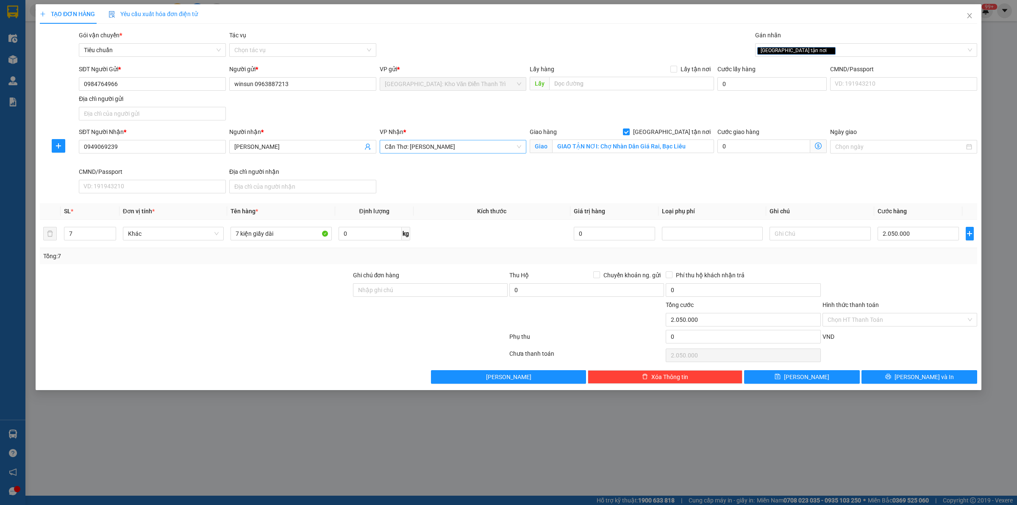
click at [929, 366] on div "Transit Pickup Surcharge Ids Transit Deliver Surcharge Ids Transit Deliver Surc…" at bounding box center [508, 207] width 937 height 353
click at [917, 377] on span "[PERSON_NAME] và In" at bounding box center [923, 376] width 59 height 9
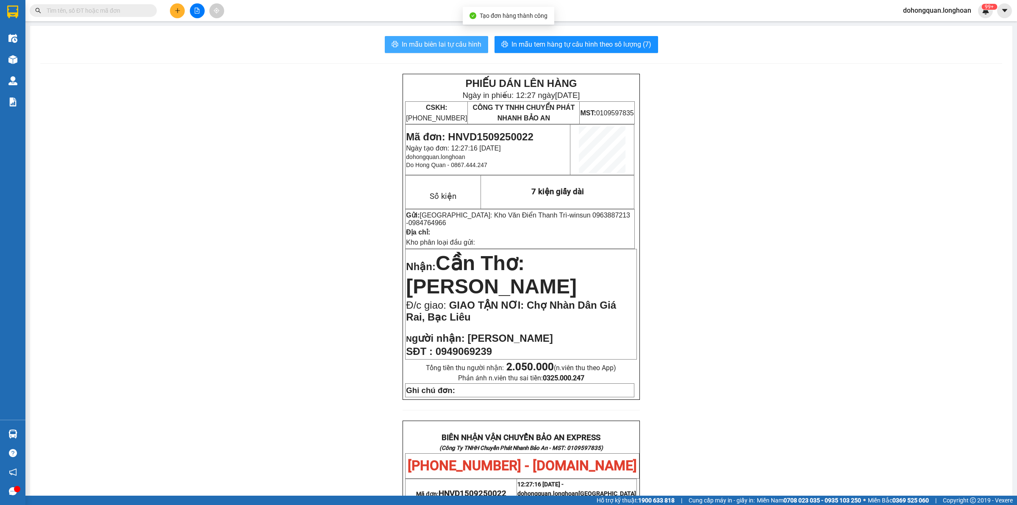
click at [393, 38] on button "In mẫu biên lai tự cấu hình" at bounding box center [436, 44] width 103 height 17
click at [416, 39] on span "In mẫu biên lai tự cấu hình" at bounding box center [442, 44] width 80 height 11
click at [753, 367] on div "PHIẾU DÁN LÊN HÀNG Ngày in phiếu: 12:27 ngày 15-09-2025 CSKH: 1900.06.88.33 CÔN…" at bounding box center [521, 465] width 962 height 783
click at [563, 47] on span "In mẫu tem hàng tự cấu hình theo số lượng (7)" at bounding box center [581, 44] width 140 height 11
click at [771, 316] on div "PHIẾU DÁN LÊN HÀNG Ngày in phiếu: 12:34 ngày 15-09-2025 CSKH: 1900.06.88.33 CÔN…" at bounding box center [521, 465] width 962 height 783
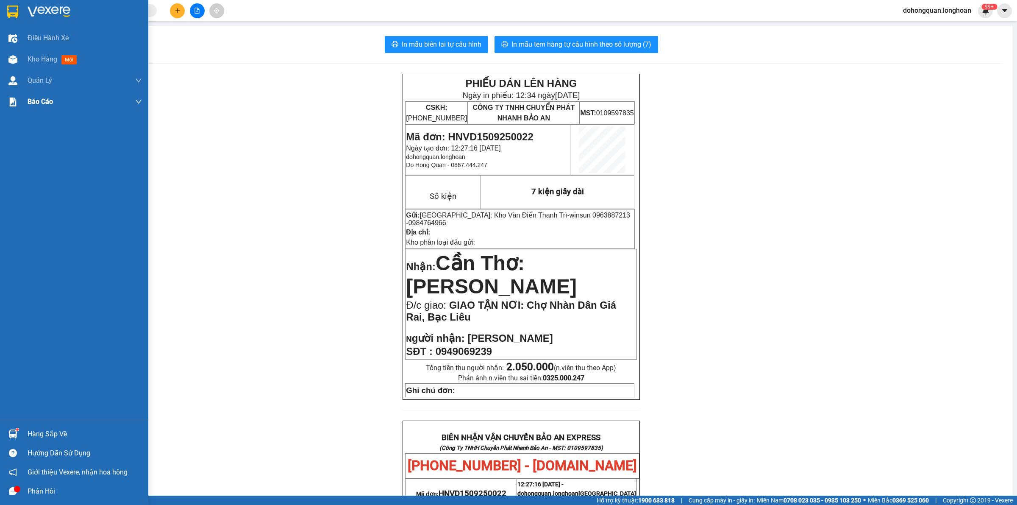
click at [0, 15] on div at bounding box center [74, 14] width 148 height 28
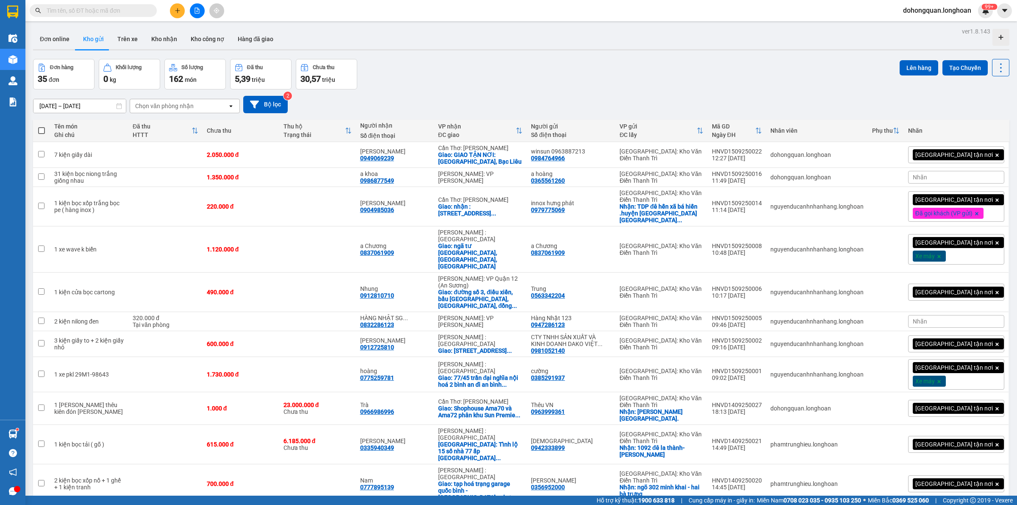
click at [521, 62] on div "Đơn hàng 35 đơn Khối lượng 0 kg Số lượng 162 món Đã thu 5,39 triệu Chưa thu 30,…" at bounding box center [521, 74] width 976 height 31
click at [196, 9] on icon "file-add" at bounding box center [197, 11] width 6 height 6
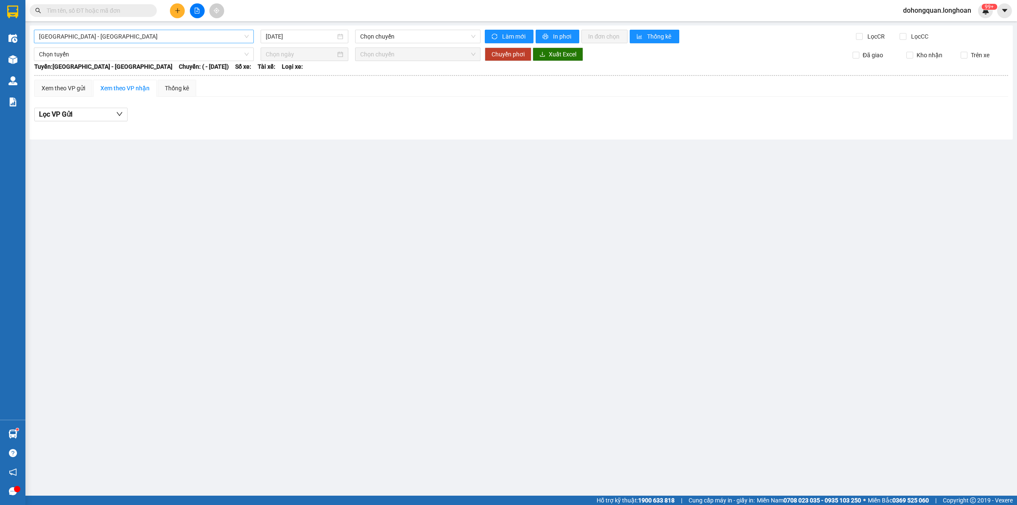
click at [90, 38] on span "Hải Phòng - Hà Nội" at bounding box center [144, 36] width 210 height 13
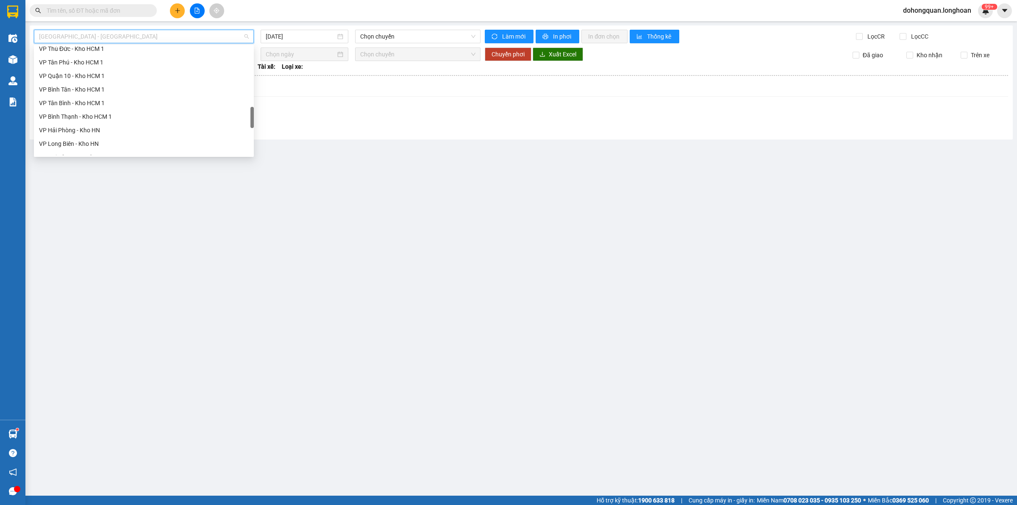
scroll to position [530, 0]
click at [73, 135] on div "Nam Trung Bắc QL1A" at bounding box center [144, 133] width 210 height 9
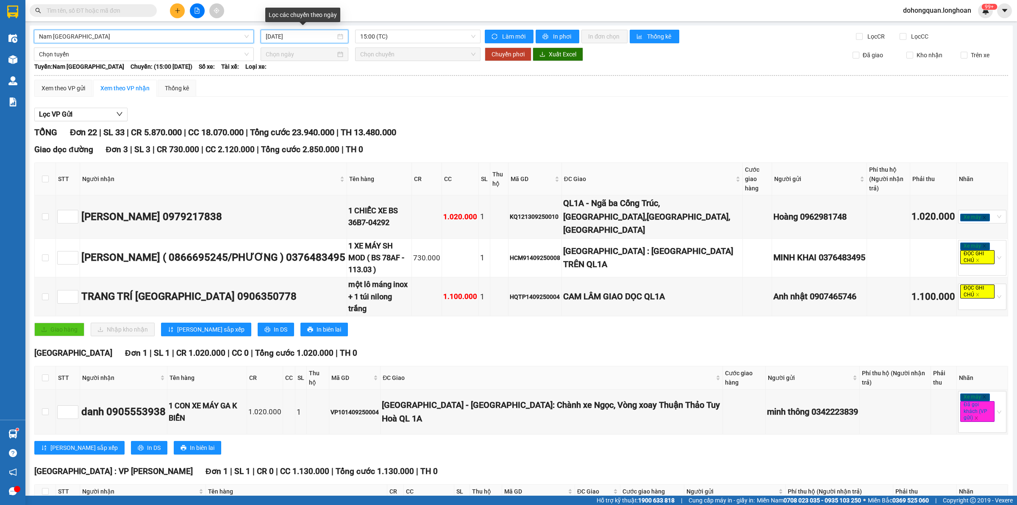
click at [285, 32] on input "15/09/2025" at bounding box center [301, 36] width 70 height 9
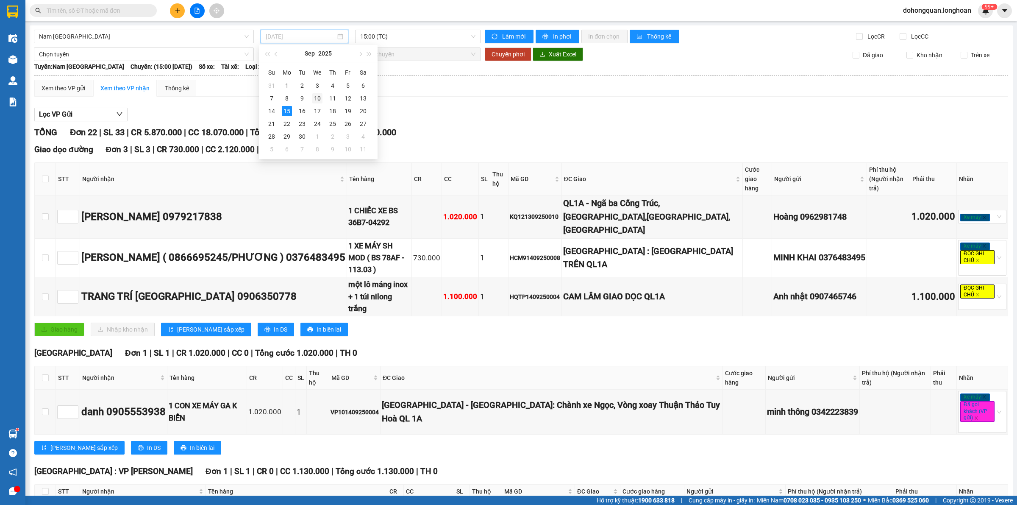
click at [310, 100] on td "10" at bounding box center [317, 98] width 15 height 13
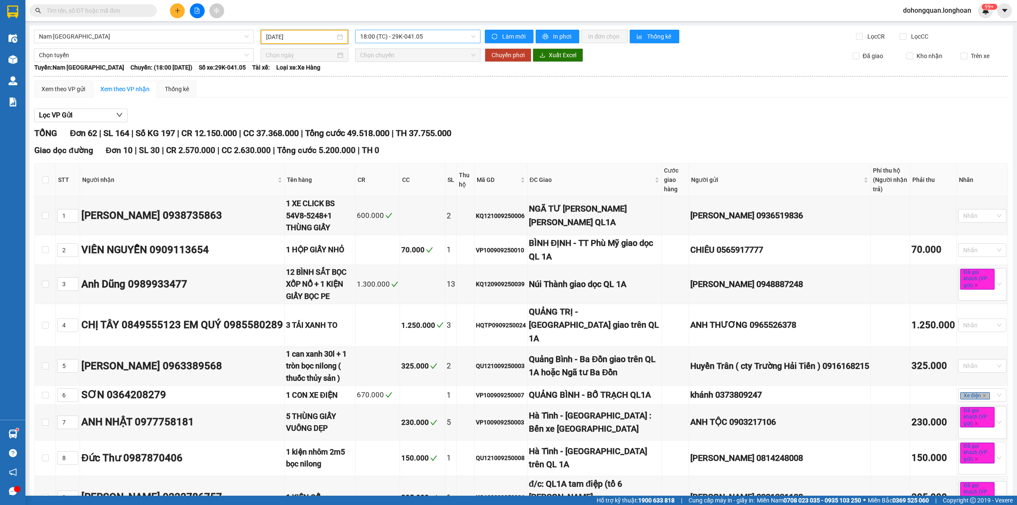
click at [398, 36] on span "18:00 (TC) - 29K-041.05" at bounding box center [417, 36] width 115 height 13
click at [399, 77] on div "22:00 (TC) - 29K-107.57" at bounding box center [391, 80] width 66 height 9
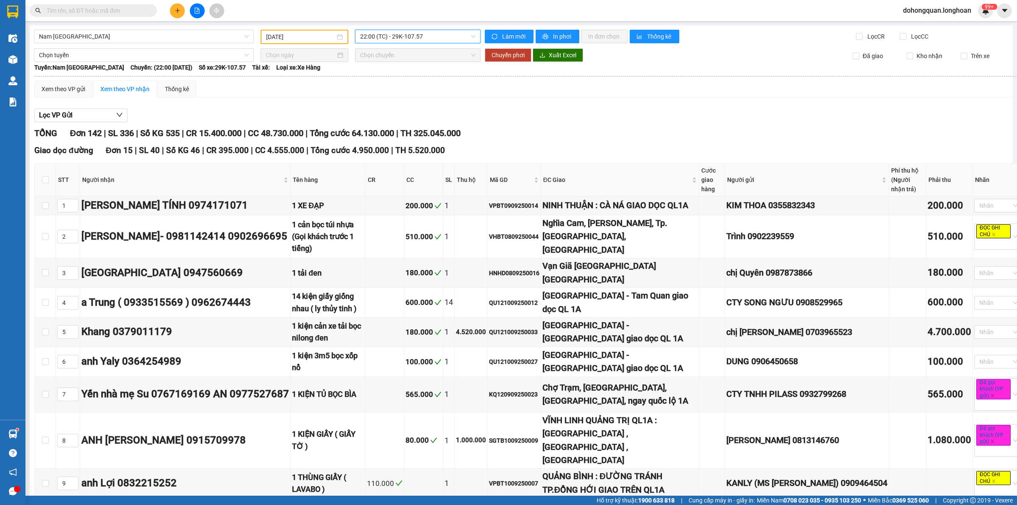
click at [292, 37] on input "10/09/2025" at bounding box center [300, 36] width 69 height 9
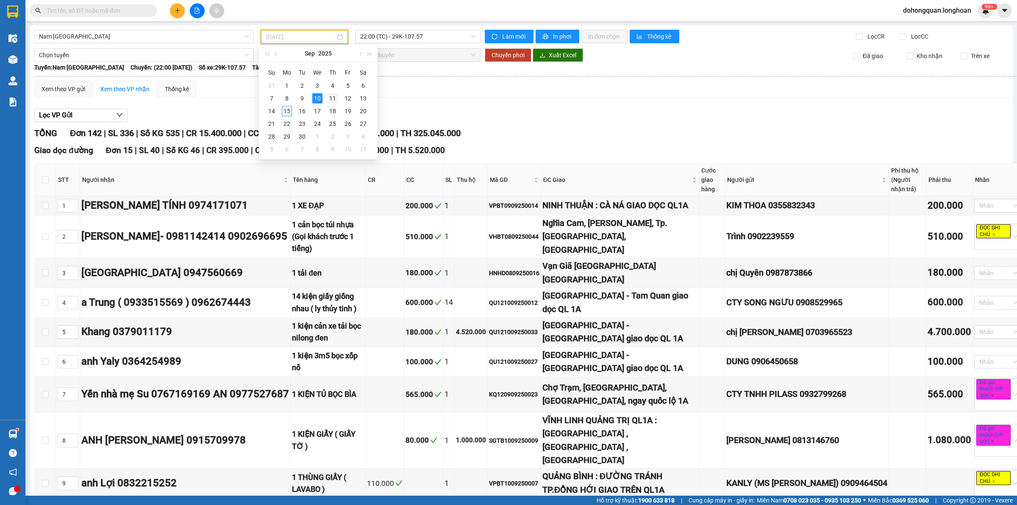
click at [331, 99] on div "11" at bounding box center [333, 98] width 10 height 10
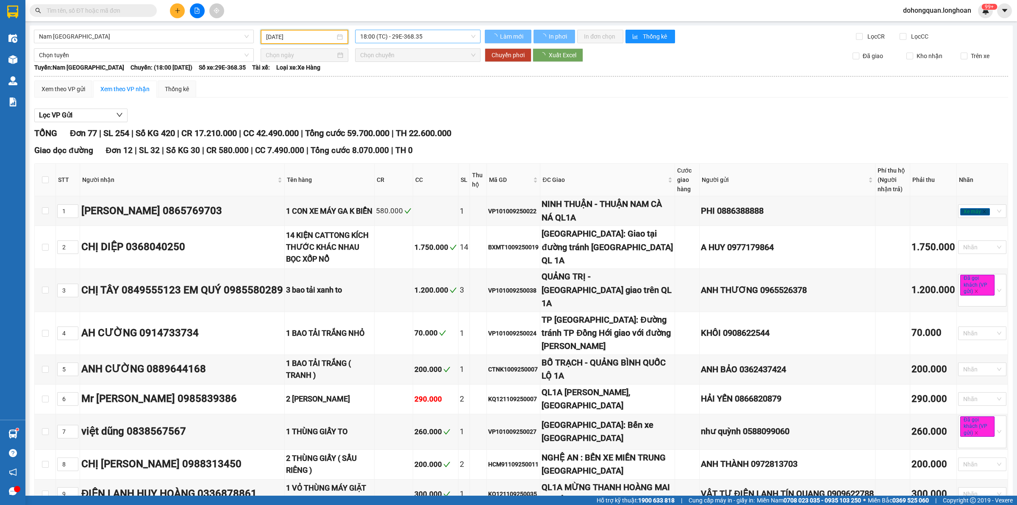
click at [414, 38] on span "18:00 (TC) - 29E-368.35" at bounding box center [417, 36] width 115 height 13
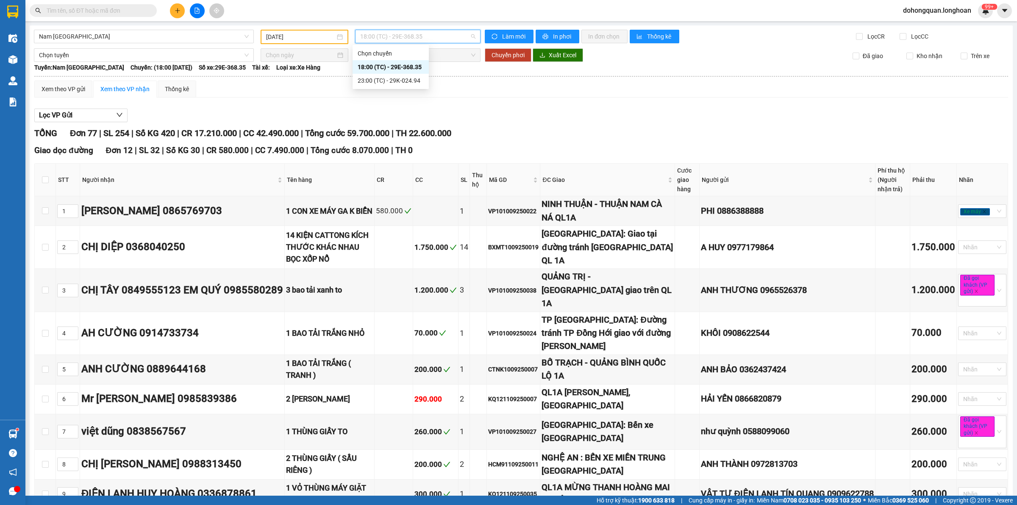
click at [284, 38] on input "11/09/2025" at bounding box center [300, 36] width 69 height 9
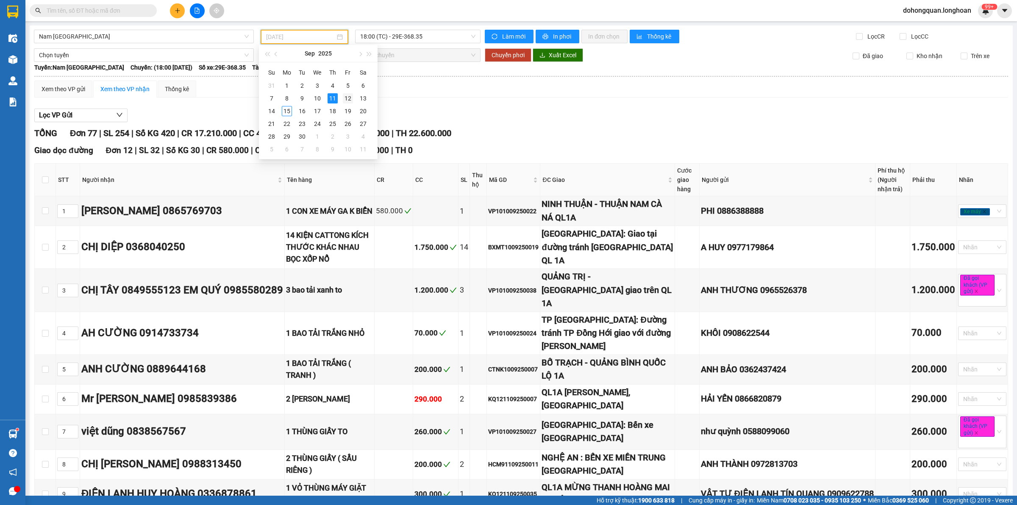
click at [348, 95] on div "12" at bounding box center [348, 98] width 10 height 10
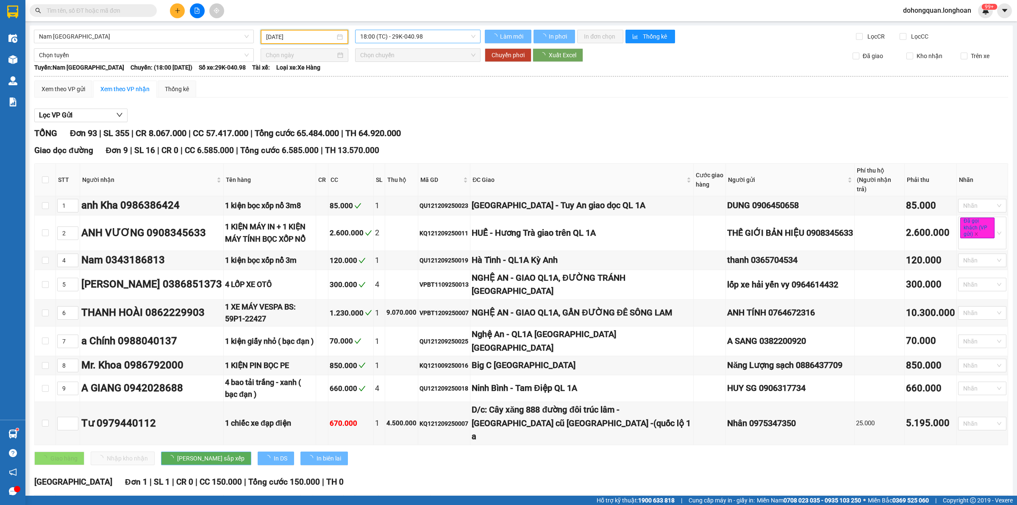
click at [382, 37] on span "18:00 (TC) - 29K-040.98" at bounding box center [417, 36] width 115 height 13
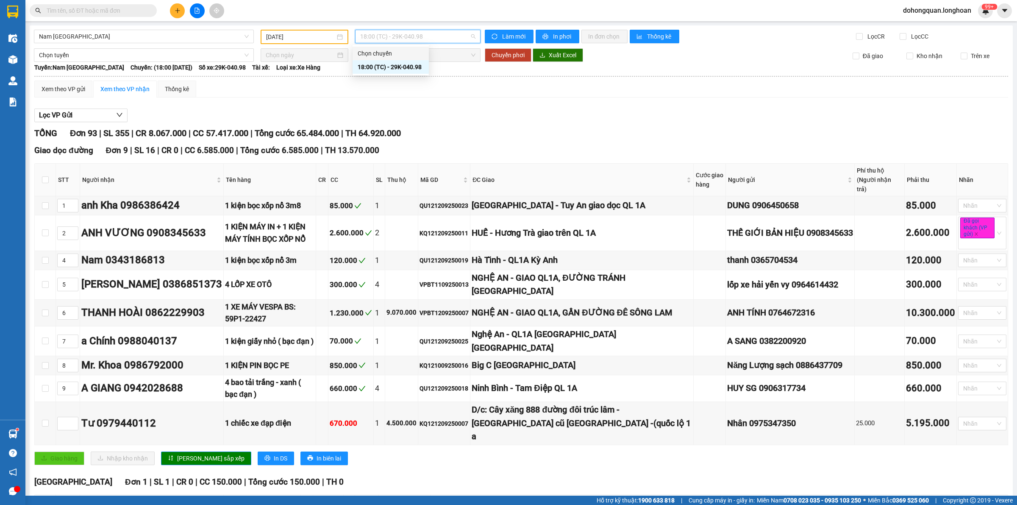
click at [479, 128] on div "TỔNG Đơn 93 | SL 355 | CR 8.067.000 | CC 57.417.000 | Tổng cước 65.484.000 | TH…" at bounding box center [521, 133] width 974 height 13
click at [299, 37] on input "12/09/2025" at bounding box center [300, 36] width 69 height 9
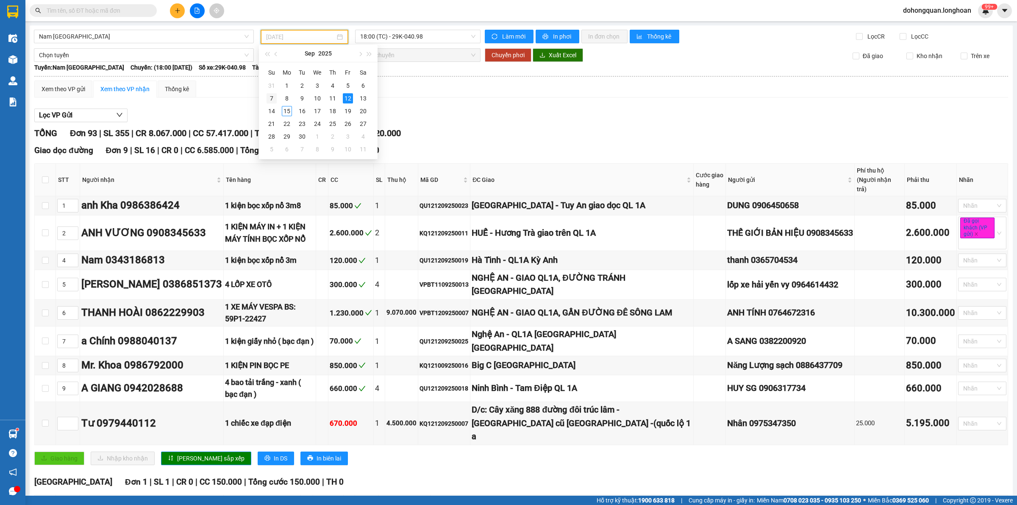
click at [268, 100] on div "7" at bounding box center [271, 98] width 10 height 10
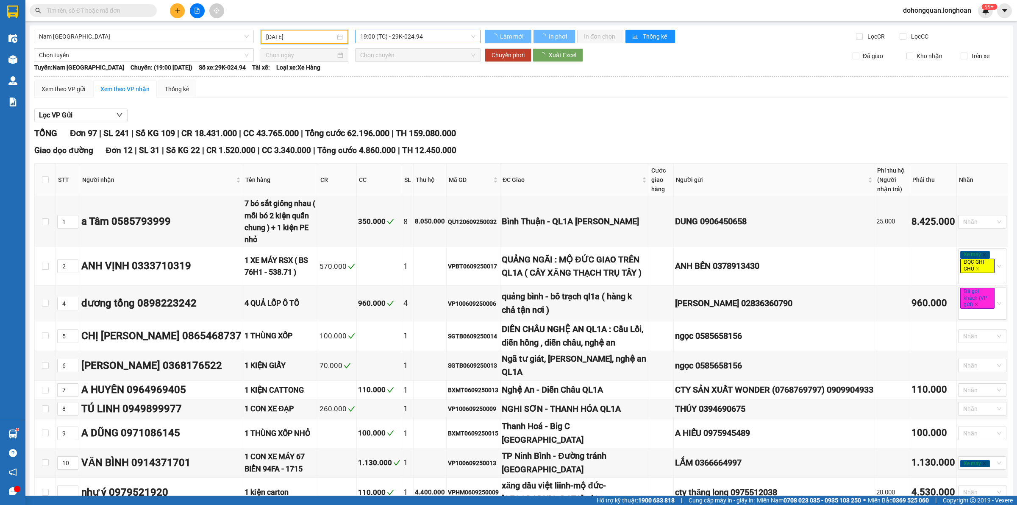
click at [401, 36] on span "19:00 (TC) - 29K-024.94" at bounding box center [417, 36] width 115 height 13
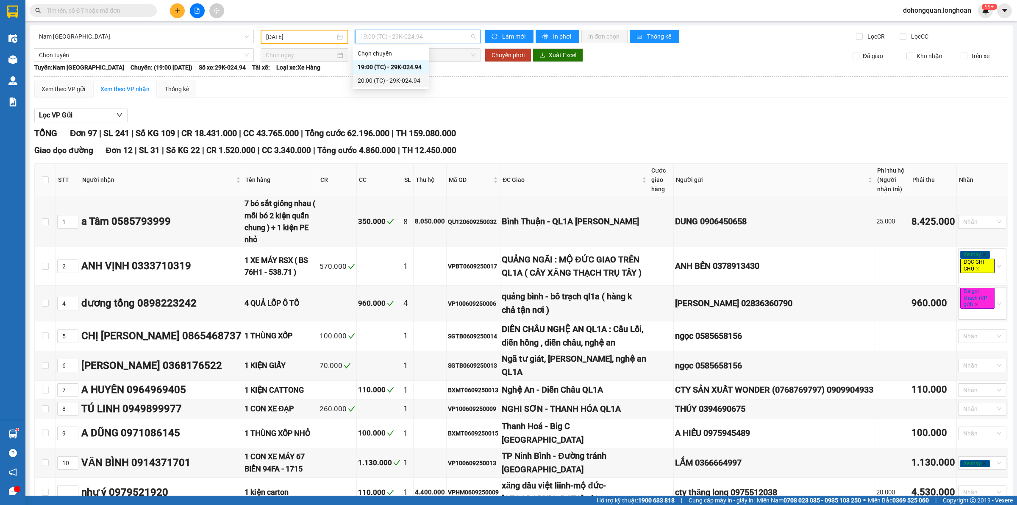
click at [292, 35] on input "07/09/2025" at bounding box center [300, 36] width 69 height 9
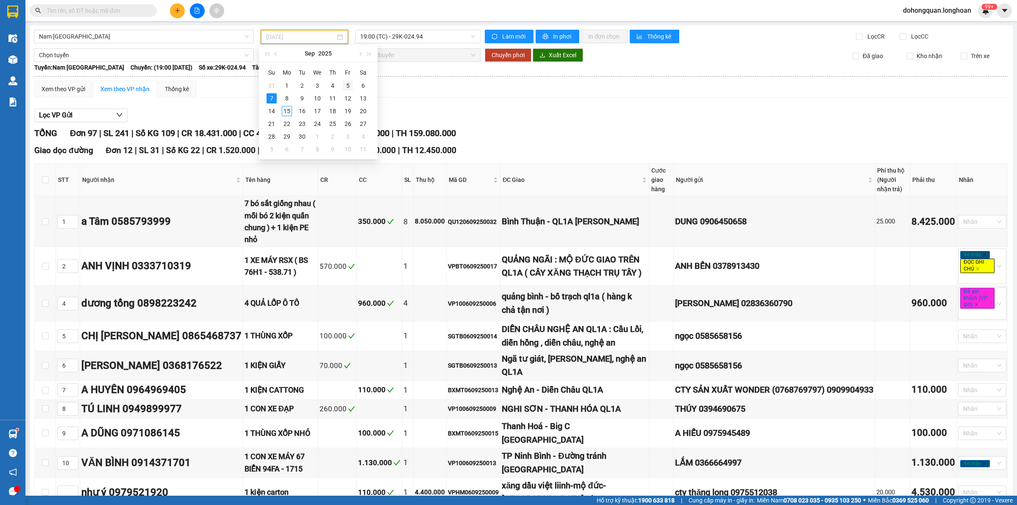
click at [350, 86] on div "5" at bounding box center [348, 85] width 10 height 10
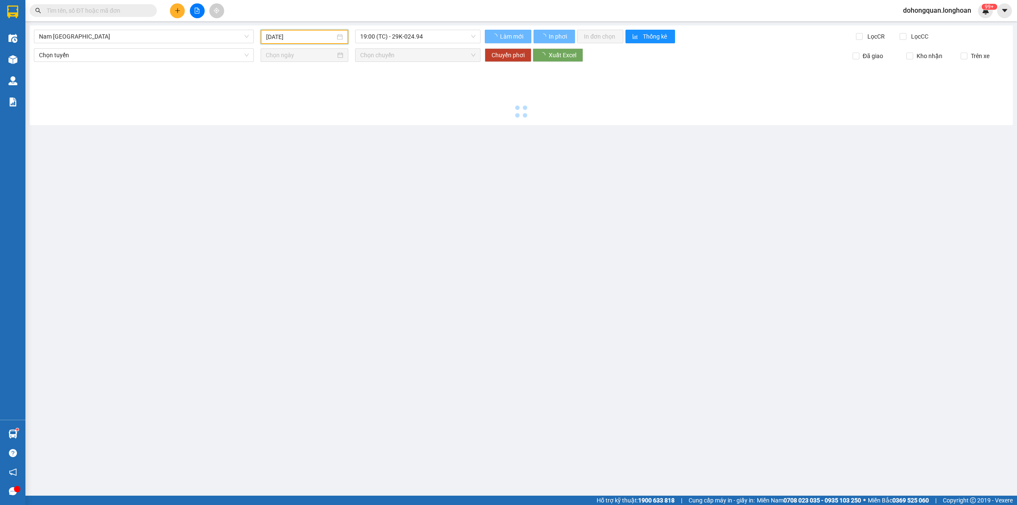
type input "05/09/2025"
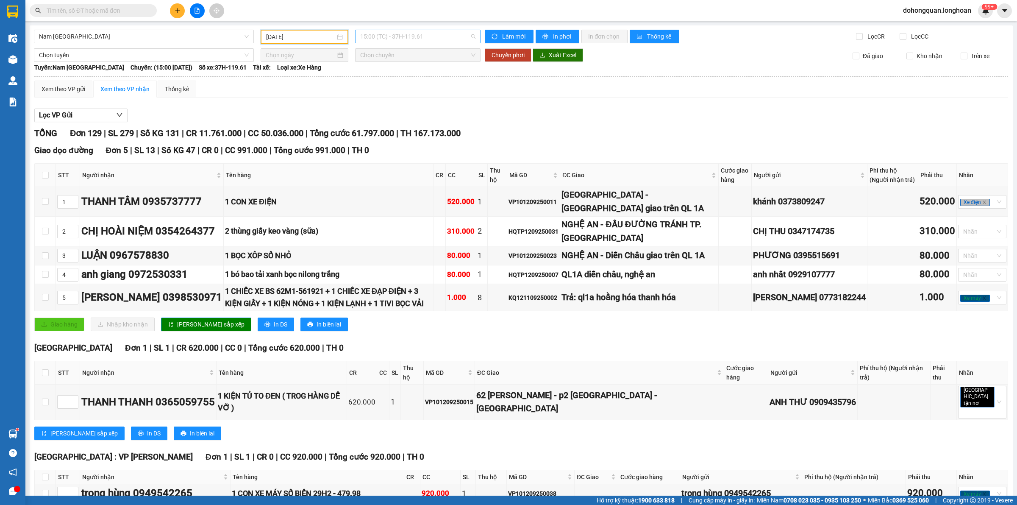
click at [392, 34] on span "15:00 (TC) - 37H-119.61" at bounding box center [417, 36] width 115 height 13
click at [408, 79] on div "21:00 (TC) - 29E-097.92" at bounding box center [391, 80] width 66 height 9
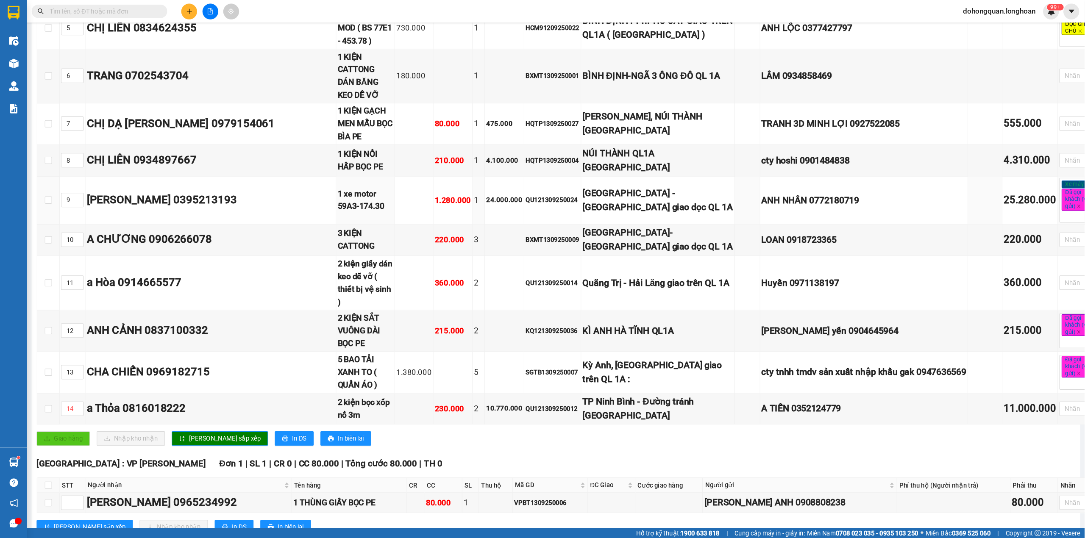
scroll to position [318, 0]
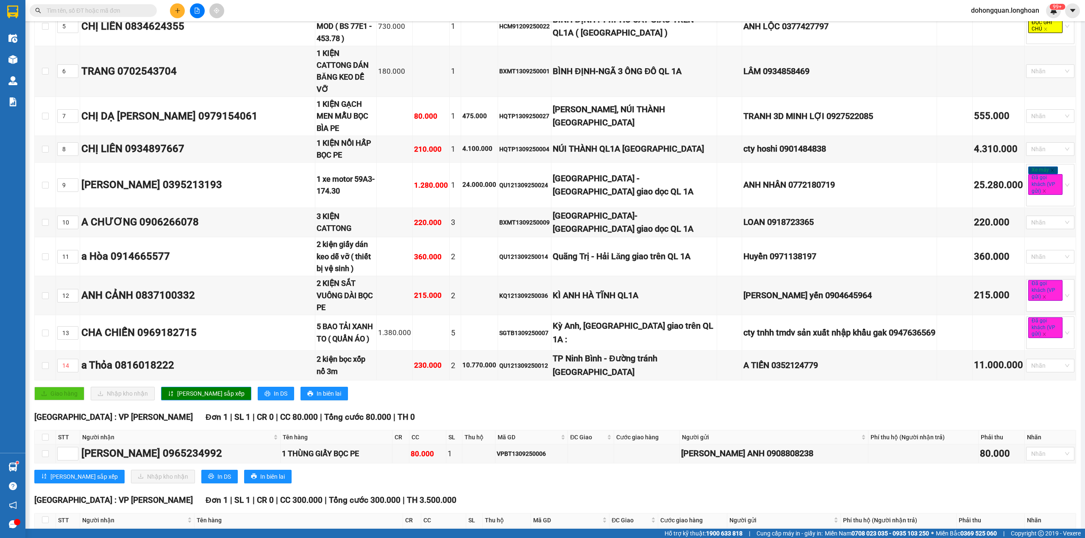
click at [607, 401] on div "Giao dọc đường Đơn 13 | SL 23 | CR 2.610.000 | CC 2.596.000 | Tổng cước 5.206.0…" at bounding box center [554, 116] width 1041 height 580
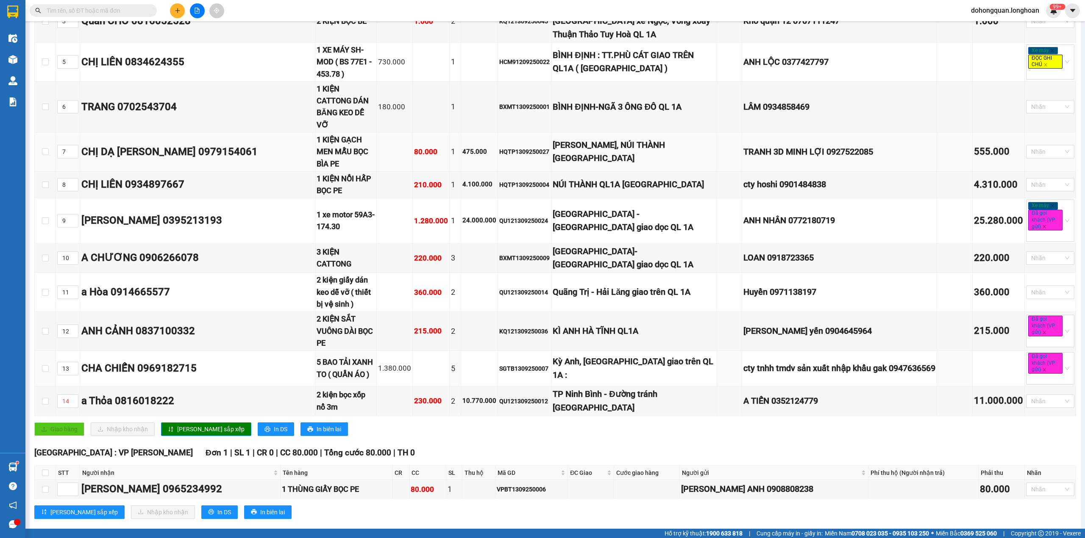
scroll to position [226, 0]
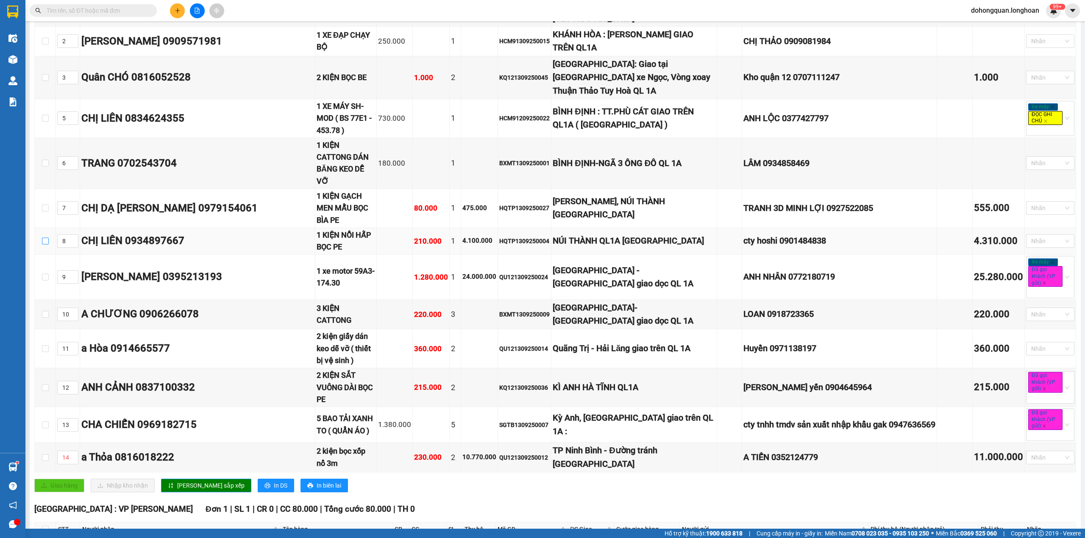
click at [45, 238] on input "checkbox" at bounding box center [45, 241] width 7 height 7
checkbox input "true"
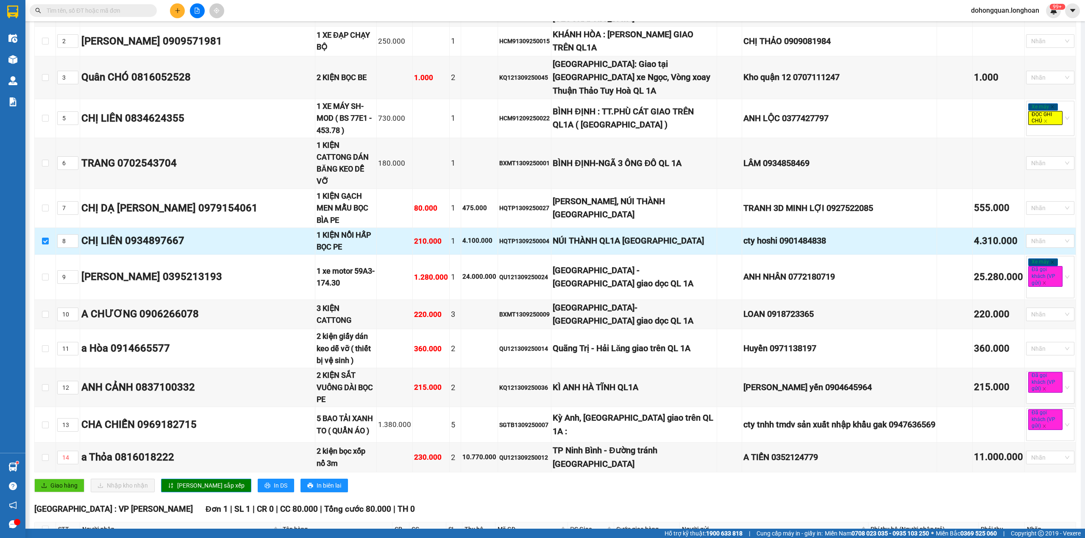
click at [538, 236] on div "HQTP1309250004" at bounding box center [524, 240] width 50 height 9
copy div "HQTP1309250004"
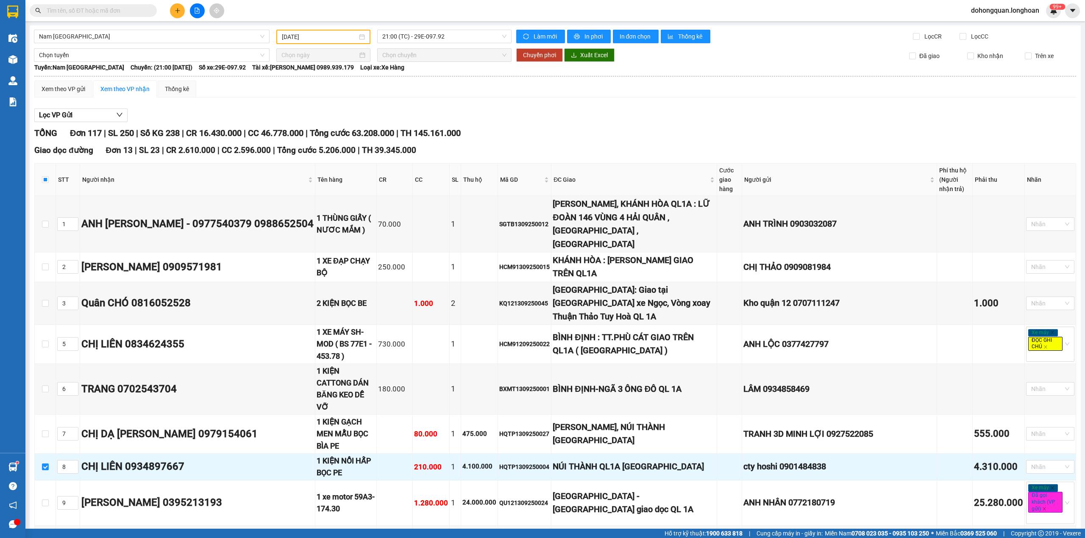
click at [29, 9] on div at bounding box center [82, 10] width 165 height 13
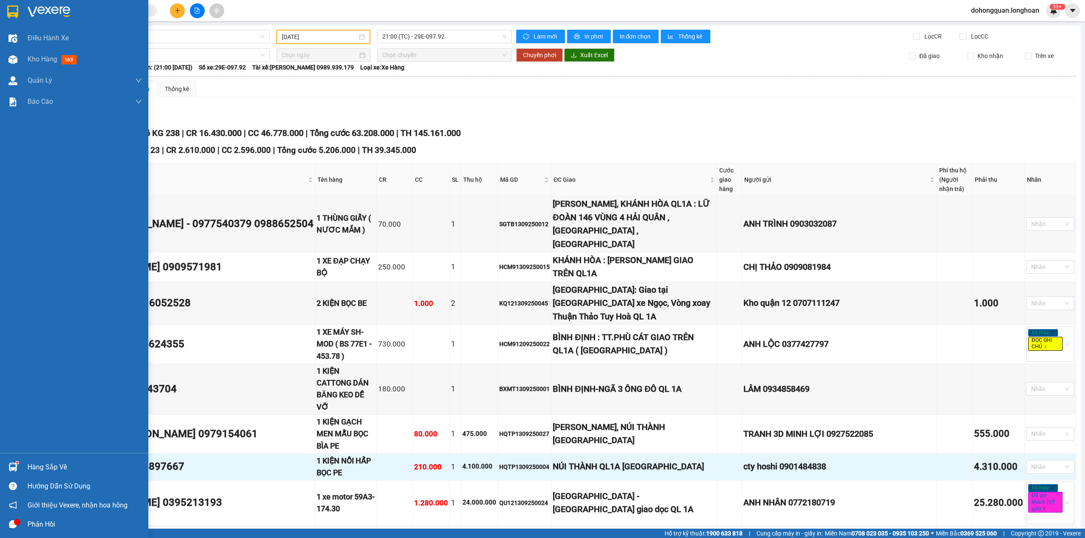
click at [19, 12] on div at bounding box center [13, 11] width 15 height 15
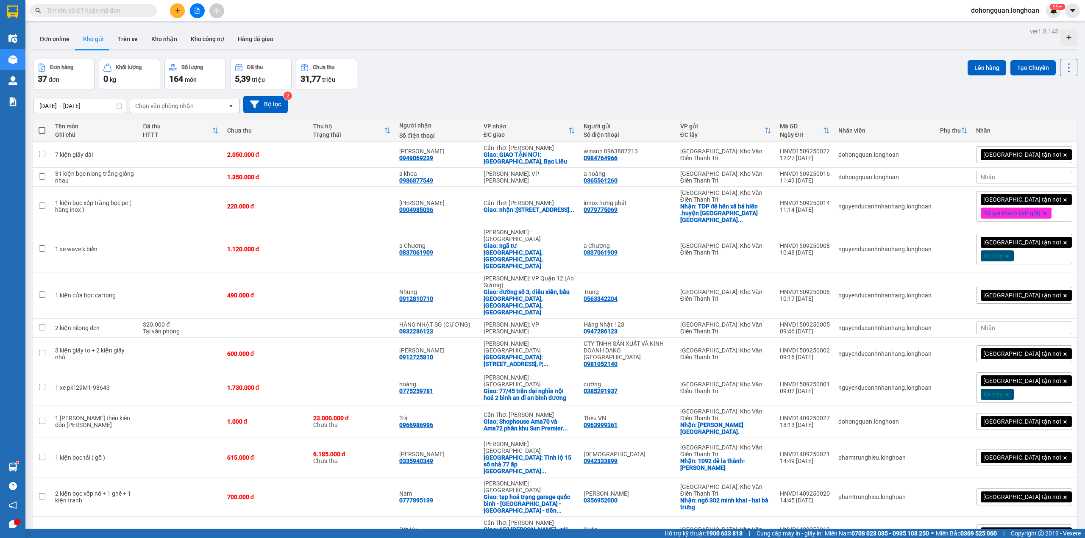
click at [111, 14] on input "text" at bounding box center [97, 10] width 100 height 9
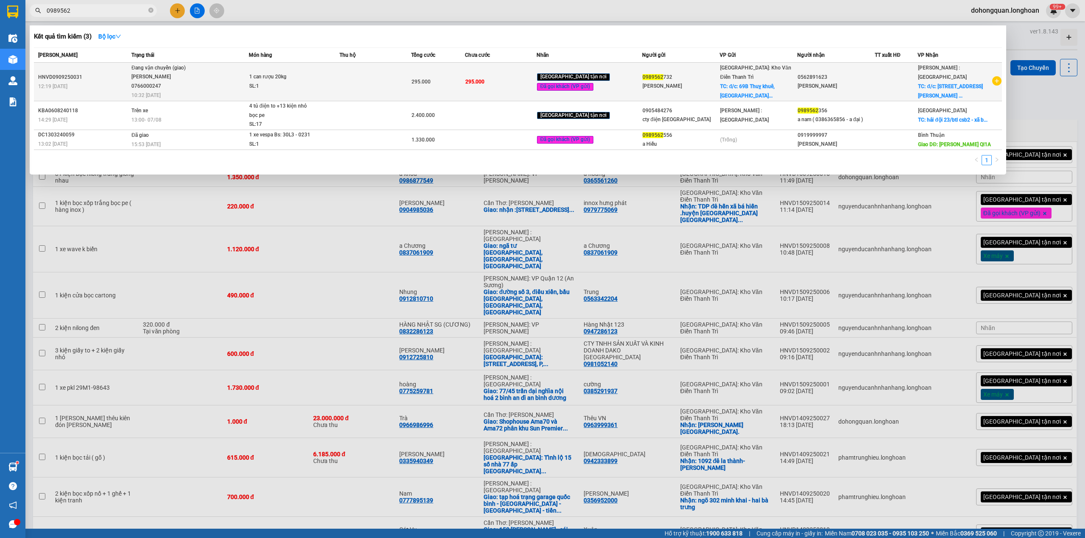
type input "0989562"
click at [169, 84] on div "NGUYỄN MINH TUYẾN 0766000247" at bounding box center [163, 81] width 64 height 18
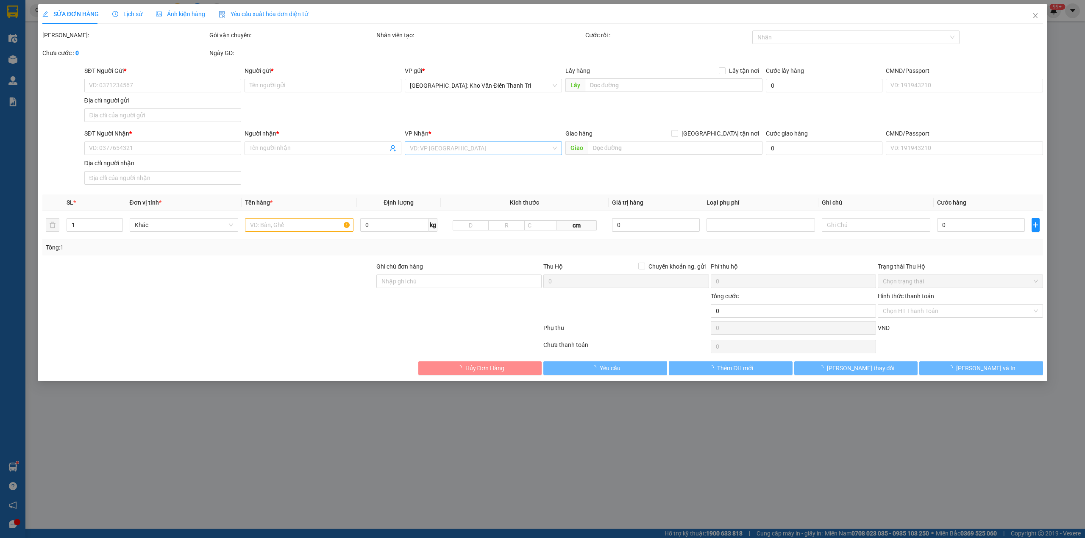
type input "0989562732"
type input "Kim Anh"
checkbox input "true"
type input "đ/c: 69B Thuỵ khuê, tây hồ, hn"
type input "0562891623"
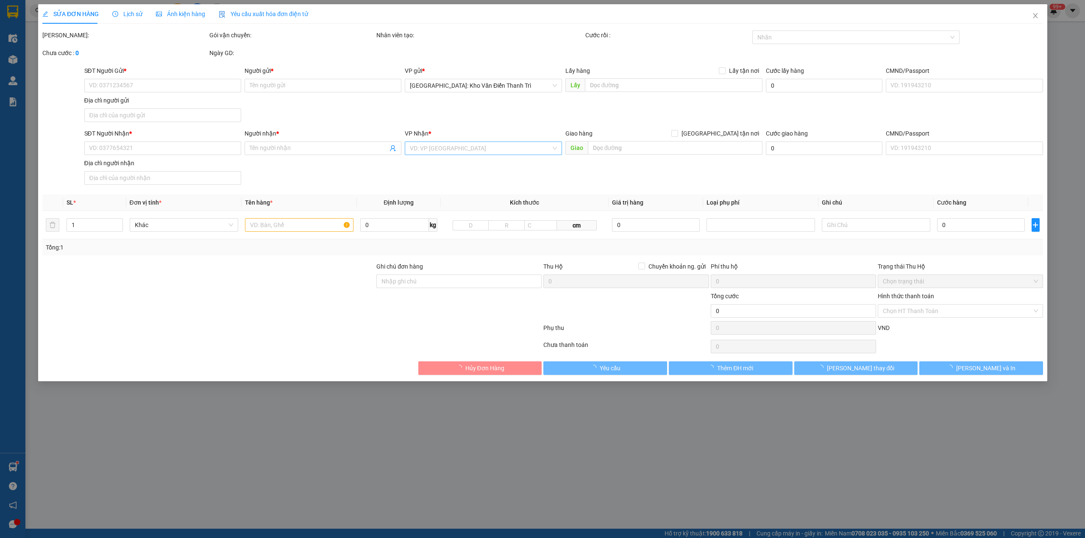
type input "Linh"
checkbox input "true"
type input "đ/c: 87A Hàm Nghi, quận 1 HCM"
type input "hàng giao nguyên kiện, hư vỡ ko đền"
type input "295.000"
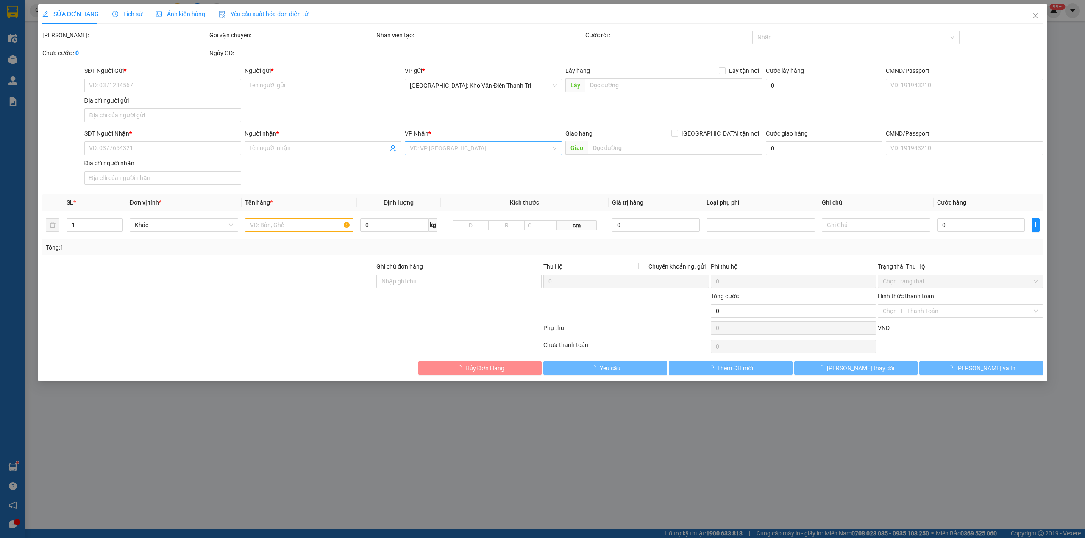
type input "295.000"
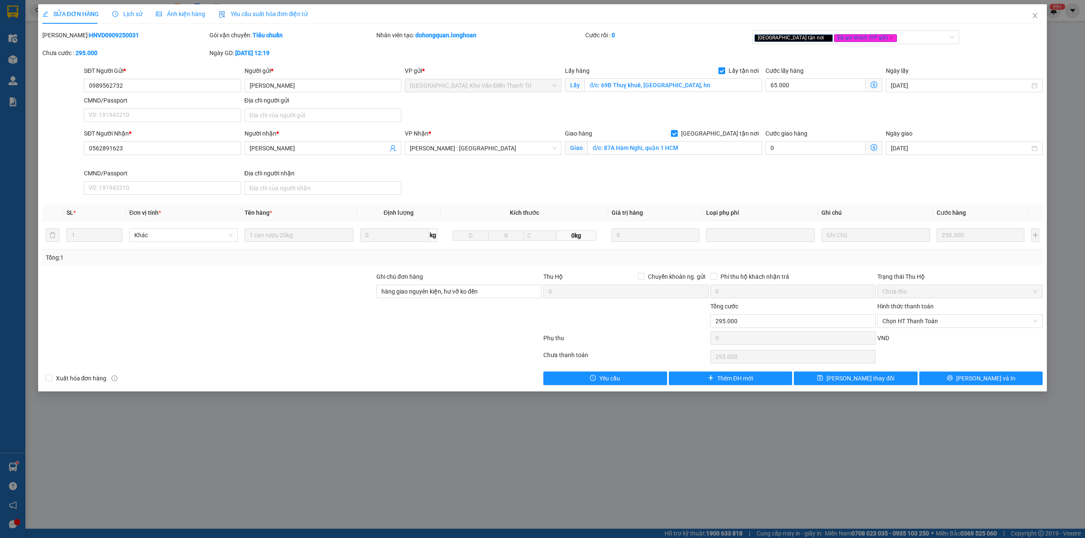
click at [125, 11] on span "Lịch sử" at bounding box center [127, 14] width 30 height 7
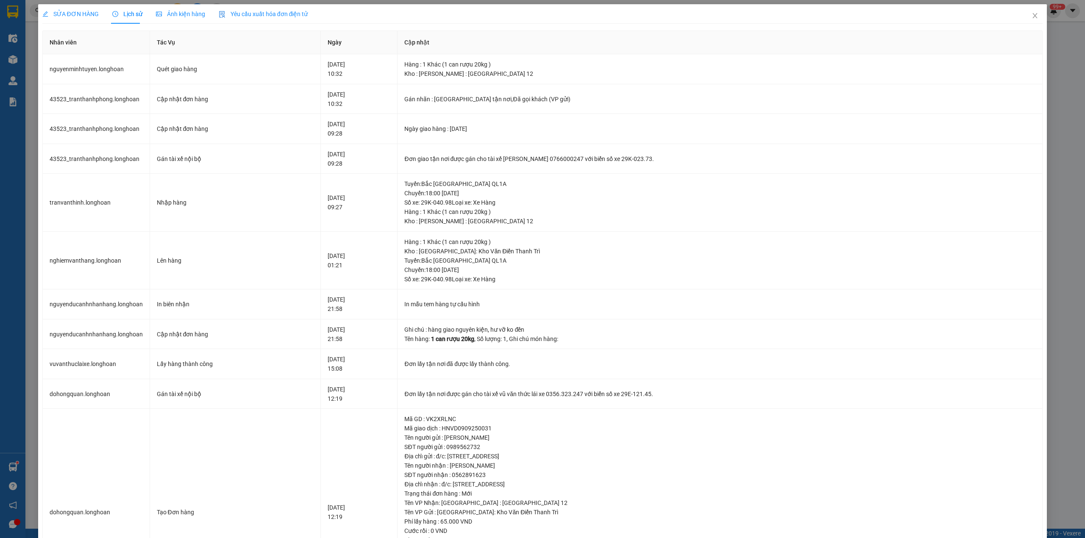
click at [58, 22] on div "SỬA ĐƠN HÀNG" at bounding box center [70, 13] width 56 height 19
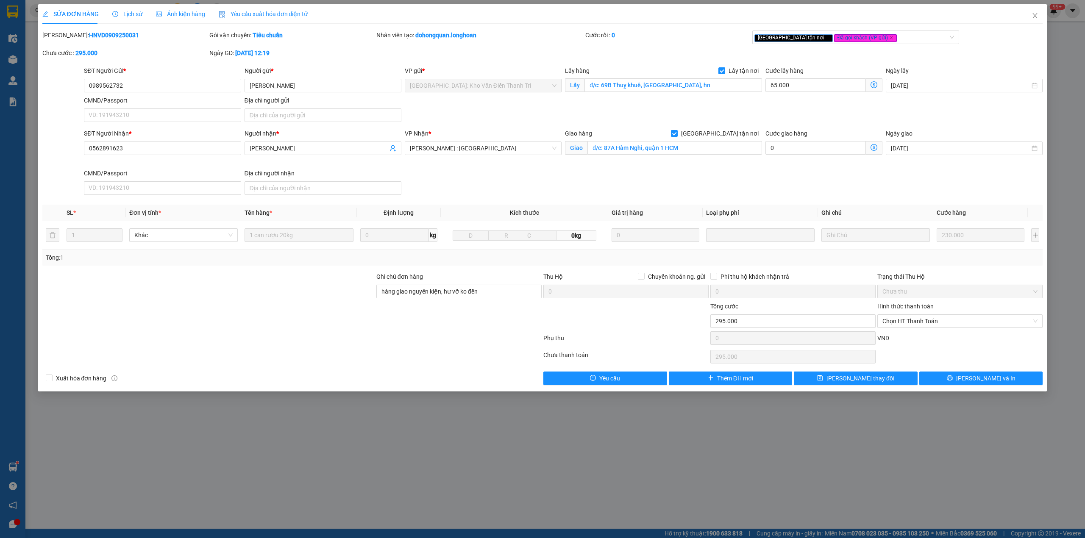
click at [552, 166] on div "VP Nhận * Hồ Chí Minh : Kho Quận 12" at bounding box center [483, 149] width 160 height 40
click at [134, 16] on span "Lịch sử" at bounding box center [127, 14] width 30 height 7
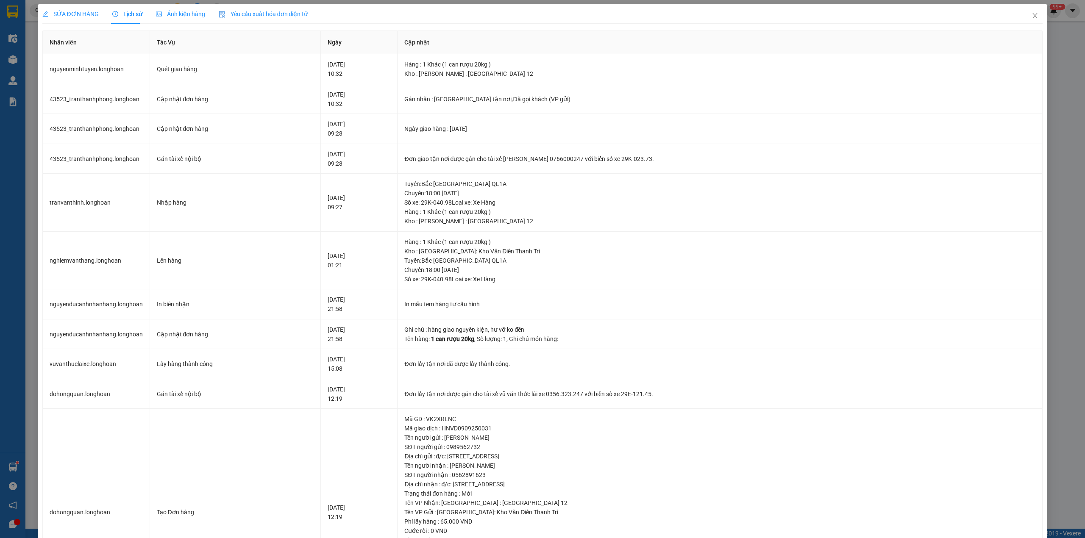
click at [71, 19] on div "SỬA ĐƠN HÀNG" at bounding box center [70, 13] width 56 height 19
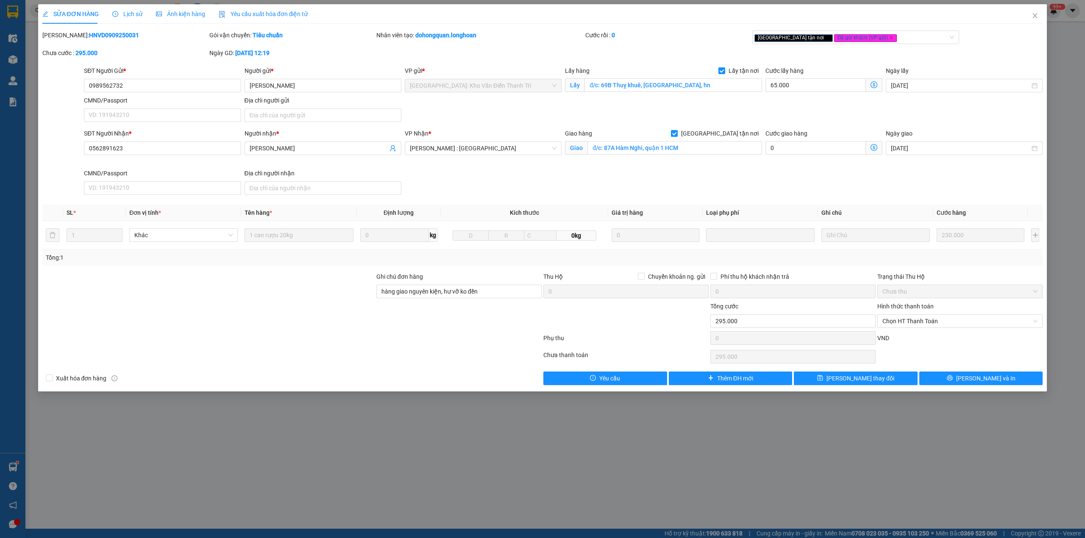
click at [130, 19] on div "Lịch sử" at bounding box center [127, 13] width 30 height 19
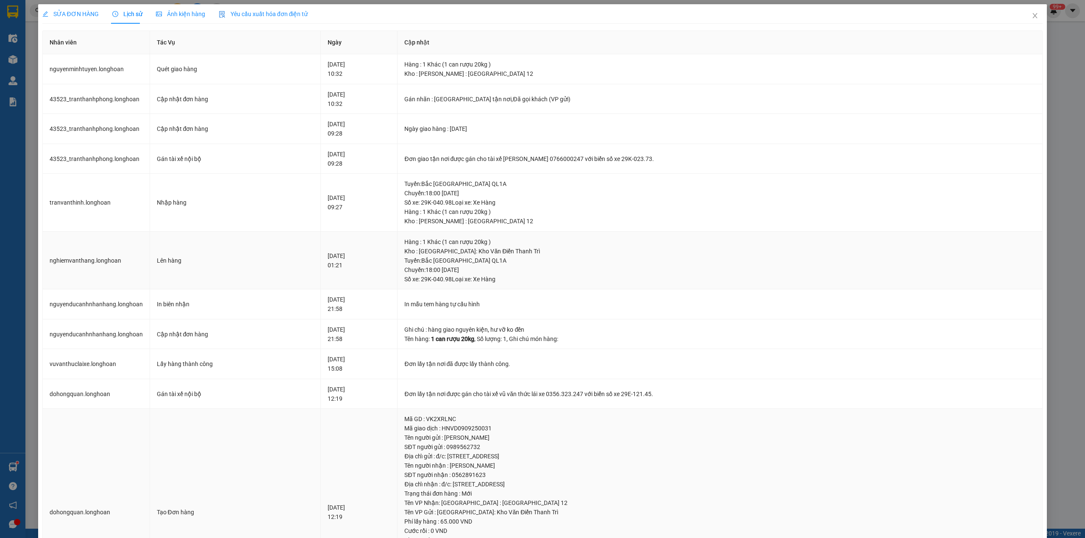
scroll to position [96, 0]
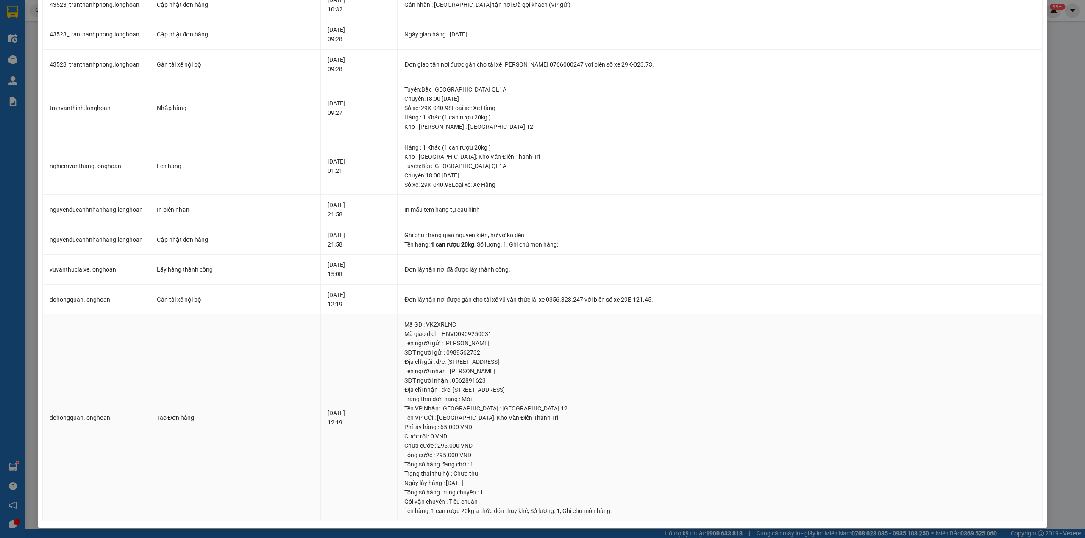
click at [338, 407] on td "09-09-2025 12:19" at bounding box center [359, 417] width 77 height 207
drag, startPoint x: 328, startPoint y: 410, endPoint x: 347, endPoint y: 408, distance: 19.2
click at [347, 408] on td "09-09-2025 12:19" at bounding box center [359, 417] width 77 height 207
click at [344, 408] on td "09-09-2025 12:19" at bounding box center [359, 417] width 77 height 207
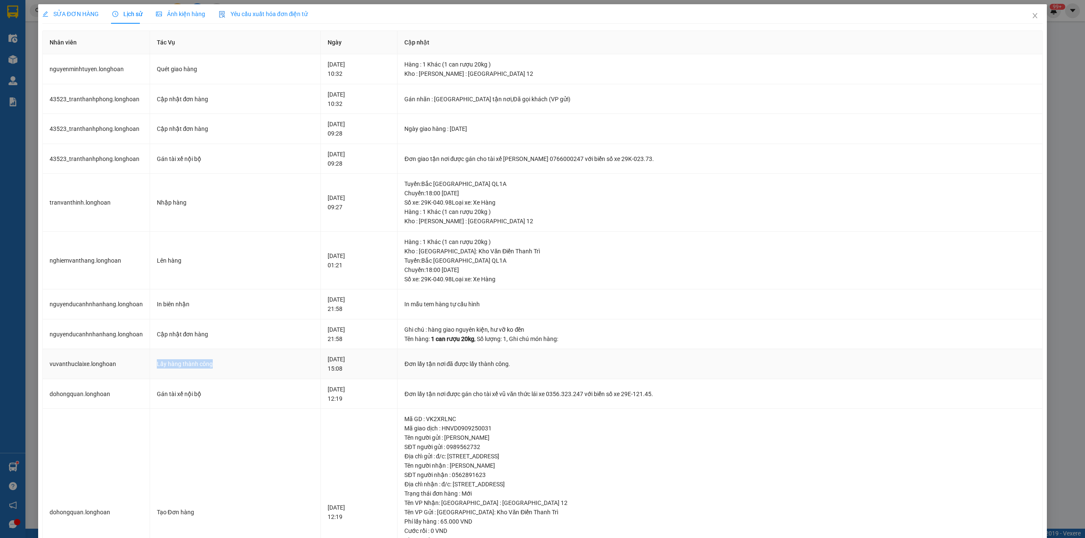
drag, startPoint x: 147, startPoint y: 363, endPoint x: 226, endPoint y: 358, distance: 79.3
click at [225, 358] on tr "vuvanthuclaixe.longhoan Lấy hàng thành công 09-09-2025 15:08 Đơn lấy tận nơi đã…" at bounding box center [543, 364] width 1000 height 30
click at [226, 358] on td "Lấy hàng thành công" at bounding box center [235, 364] width 171 height 30
drag, startPoint x: 124, startPoint y: 339, endPoint x: 182, endPoint y: 326, distance: 59.9
click at [182, 326] on tr "nguyenducanhnhanhang.longhoan Cập nhật đơn hàng 09-09-2025 21:58 Ghi chú : hàng…" at bounding box center [543, 334] width 1000 height 30
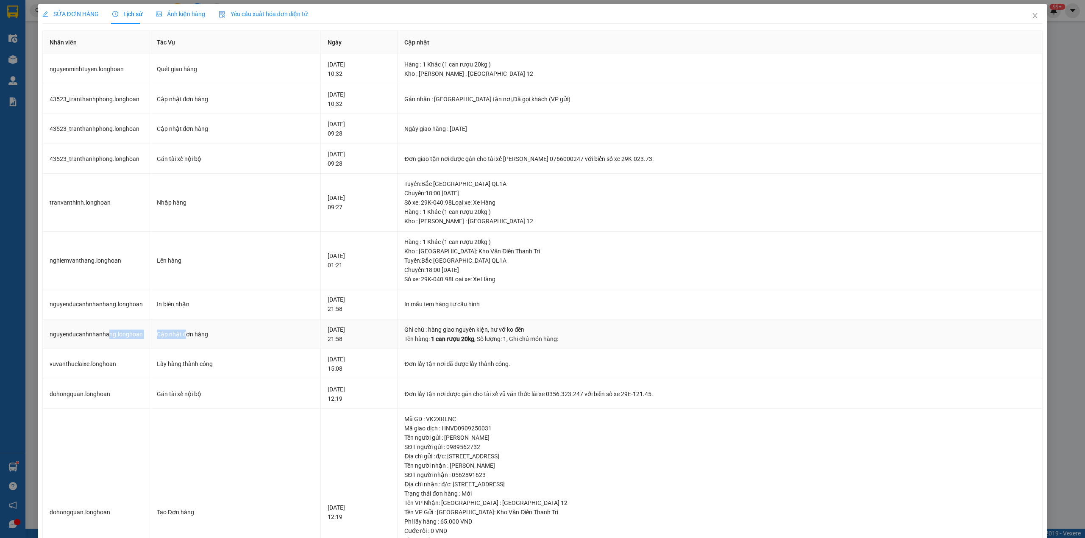
click at [182, 326] on td "Cập nhật đơn hàng" at bounding box center [235, 334] width 171 height 30
drag, startPoint x: 144, startPoint y: 312, endPoint x: 262, endPoint y: 312, distance: 117.4
click at [262, 312] on tr "nguyenducanhnhanhang.longhoan In biên nhận 09-09-2025 21:58 In mẫu tem hàng tự …" at bounding box center [543, 304] width 1000 height 30
click at [263, 311] on td "In biên nhận" at bounding box center [235, 304] width 171 height 30
click at [84, 12] on span "SỬA ĐƠN HÀNG" at bounding box center [70, 14] width 56 height 7
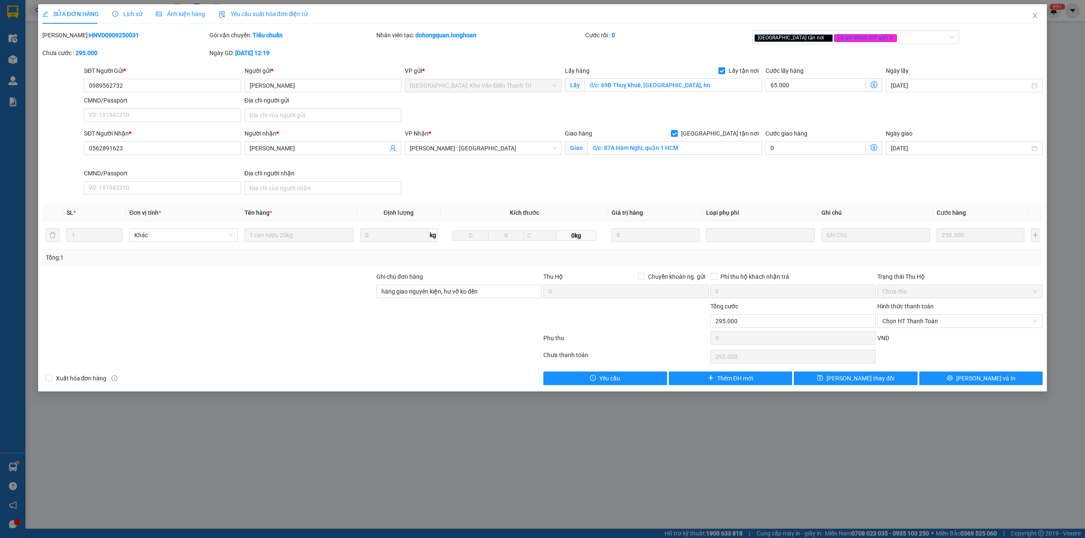
click at [425, 466] on div "SỬA ĐƠN HÀNG Lịch sử Ảnh kiện hàng Yêu cầu xuất hóa đơn điện tử Total Paid Fee …" at bounding box center [542, 269] width 1085 height 538
click at [1016, 17] on span "Close" at bounding box center [1035, 16] width 24 height 24
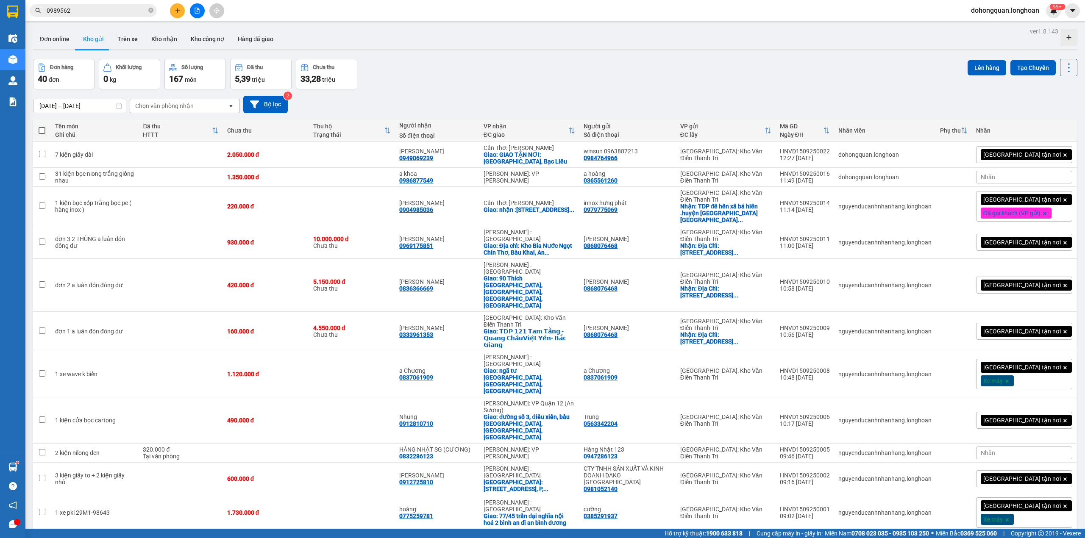
click at [90, 5] on span "0989562" at bounding box center [93, 10] width 127 height 13
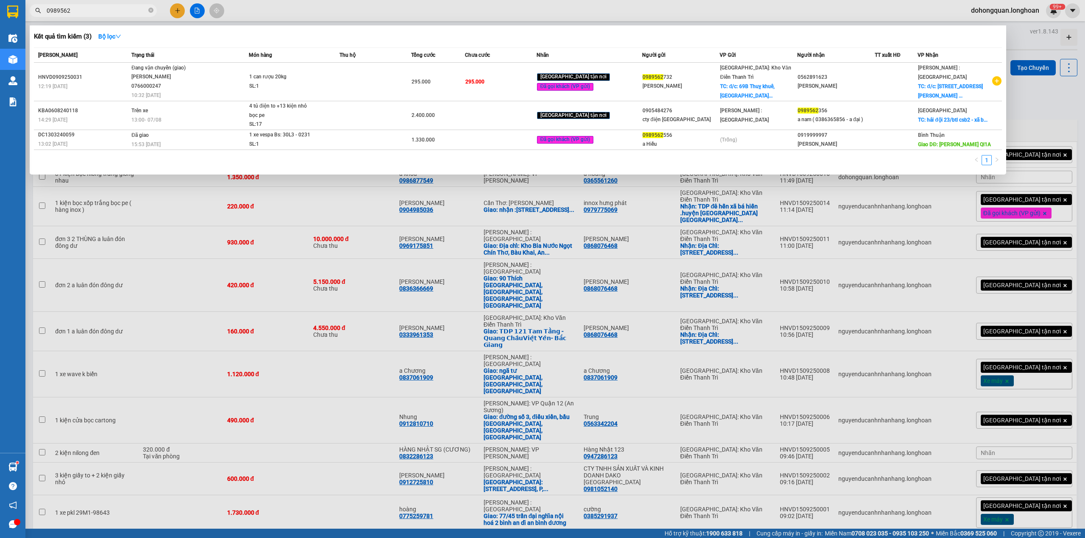
click at [89, 11] on input "0989562" at bounding box center [97, 10] width 100 height 9
paste input "73009589"
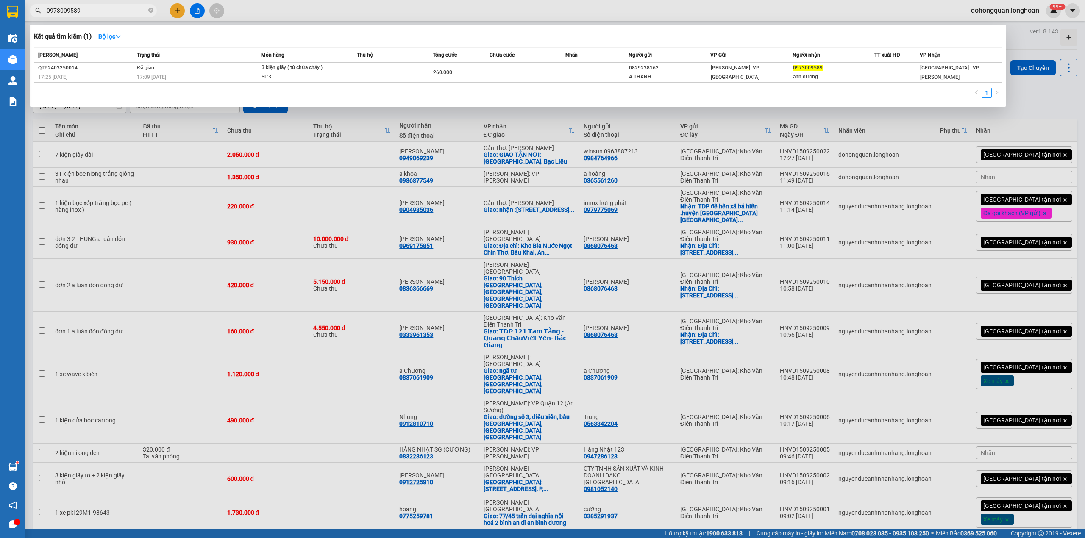
type input "0973009589"
click at [151, 12] on span at bounding box center [150, 10] width 5 height 9
click at [151, 12] on icon "close-circle" at bounding box center [150, 10] width 5 height 5
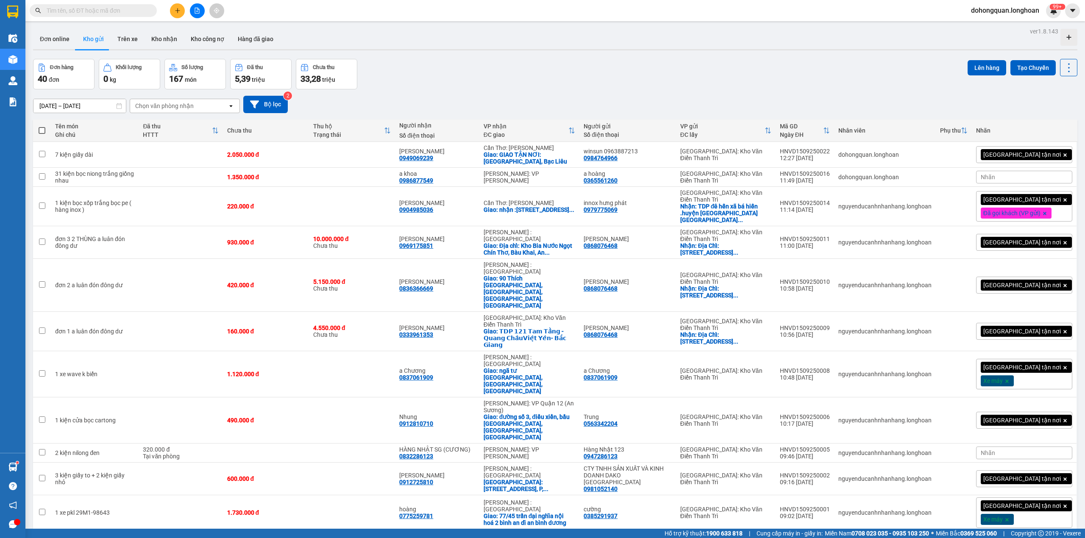
click at [118, 7] on input "text" at bounding box center [97, 10] width 100 height 9
paste input "0986212589"
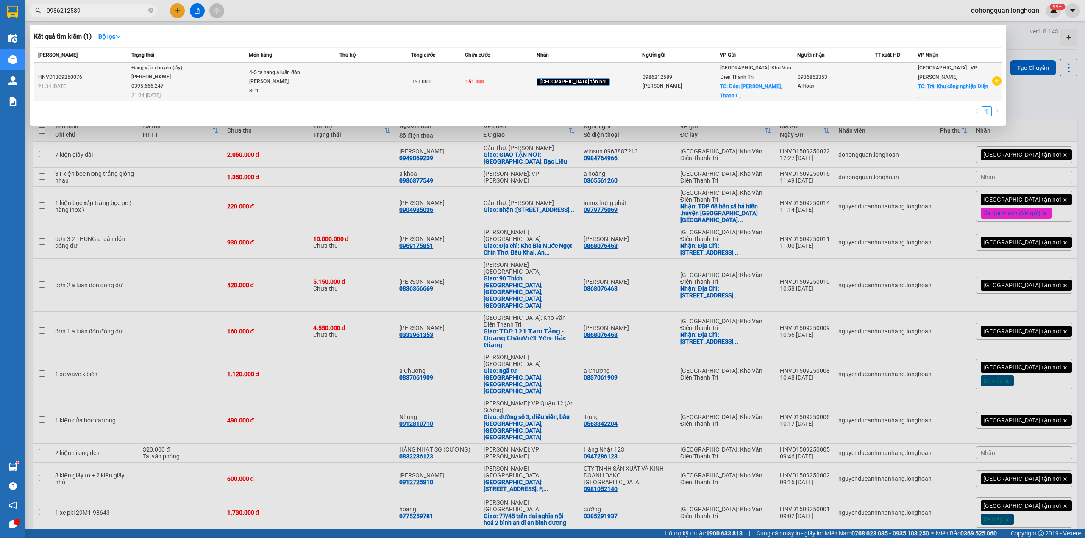
type input "0986212589"
click at [150, 80] on div "Phạm Thế Luân 0395.666.247" at bounding box center [163, 81] width 64 height 18
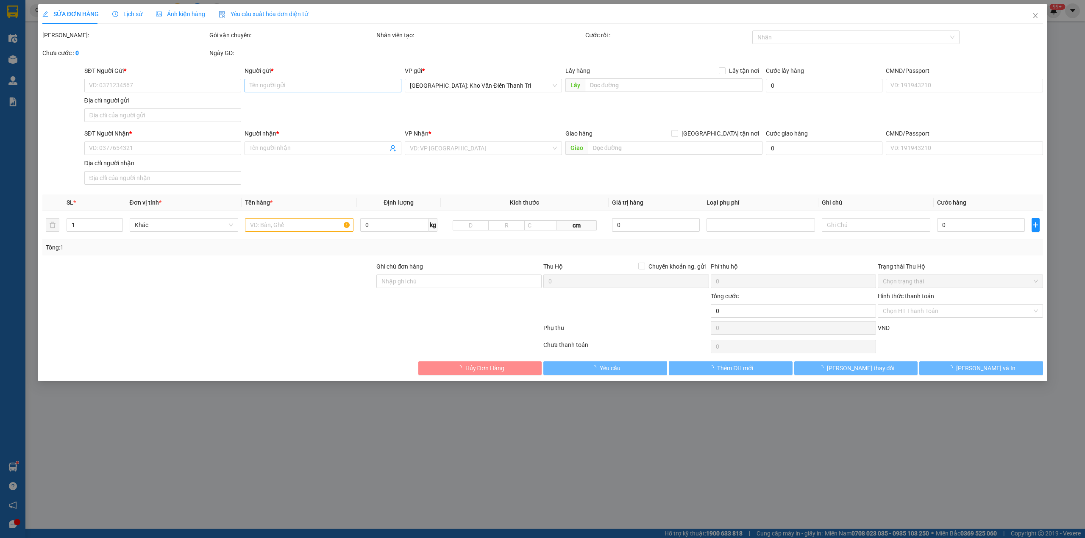
type input "0986212589"
type input "Minh Thu"
checkbox input "true"
type input "Đón: KCN Ngọc Hồi, Thanh trì HN"
type input "0936852353"
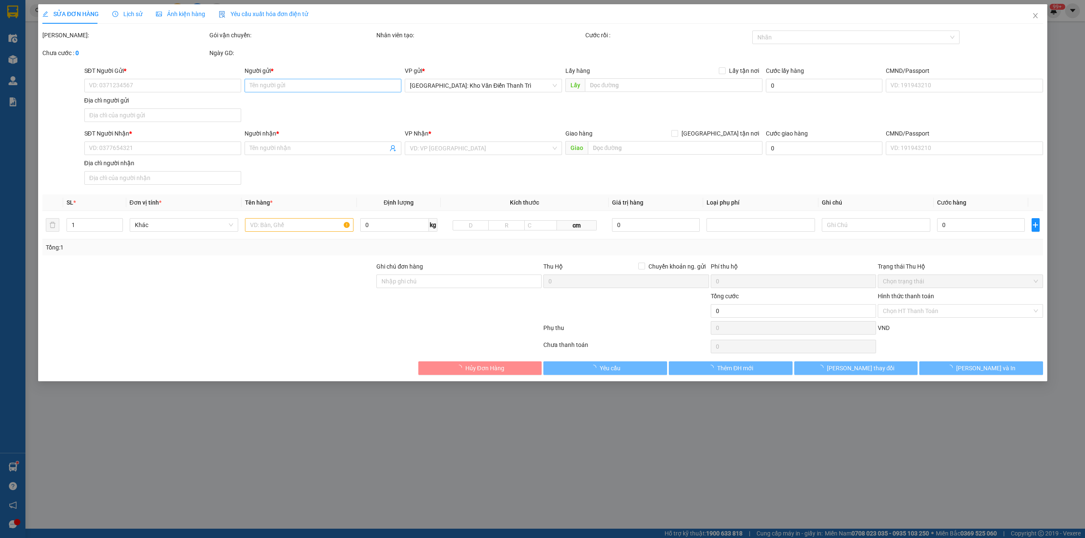
type input "A Hoàn"
checkbox input "true"
type input "Trả: Khu công nghiệp Điện Bàn, Điện Ngọc, Phường Điện Bàn Đông, Thành phố Đà Nẵ…"
type input "CÓ VAT"
type input "151.000"
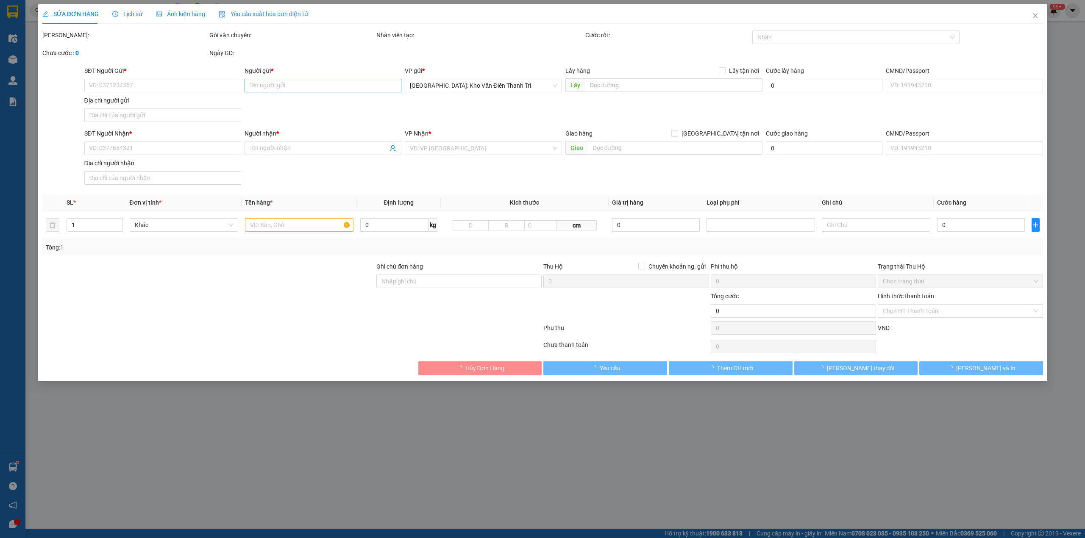
type input "151.000"
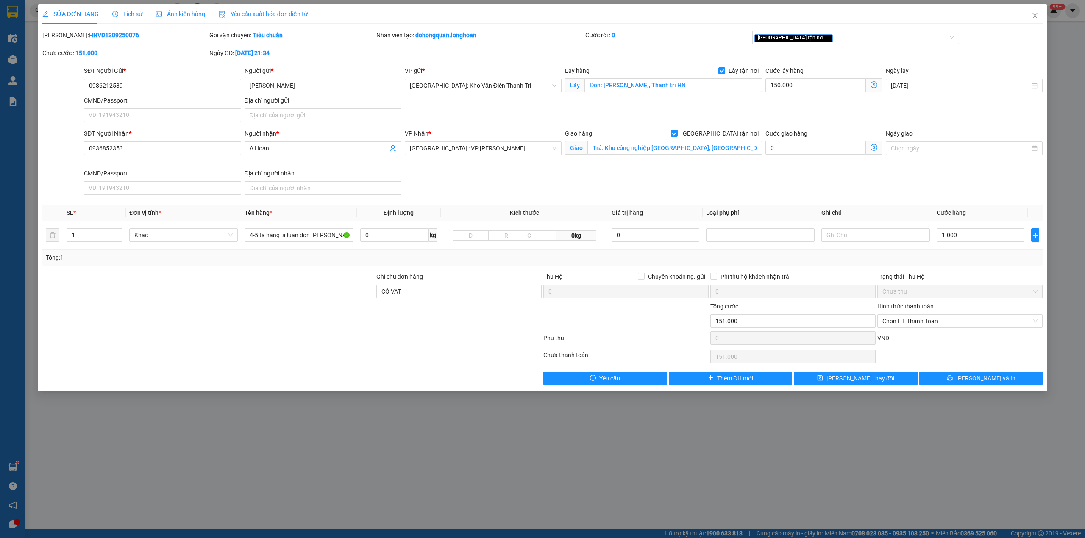
click at [560, 175] on div "SĐT Người Nhận * 0936852353 Người nhận * A Hoàn VP Nhận * Đà Nẵng : VP Thanh Kh…" at bounding box center [563, 163] width 962 height 69
click at [1016, 20] on span "Close" at bounding box center [1035, 16] width 24 height 24
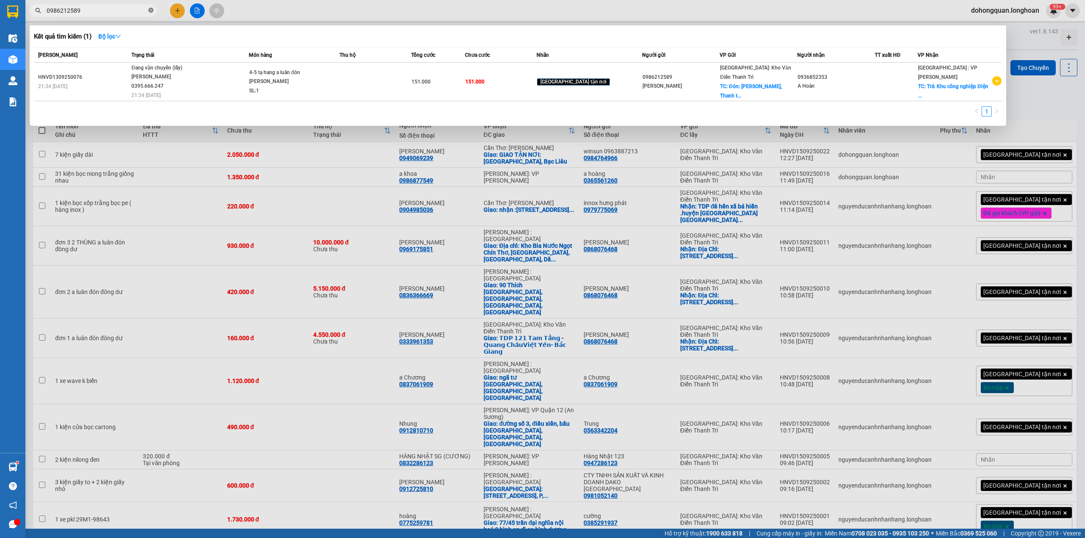
click at [150, 12] on icon "close-circle" at bounding box center [150, 10] width 5 height 5
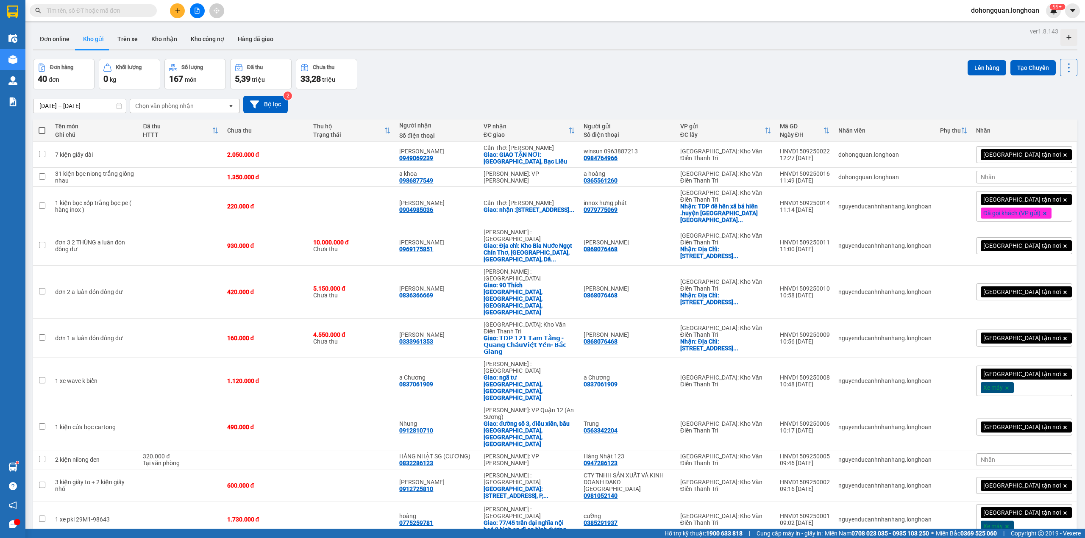
click at [182, 6] on button at bounding box center [177, 10] width 15 height 15
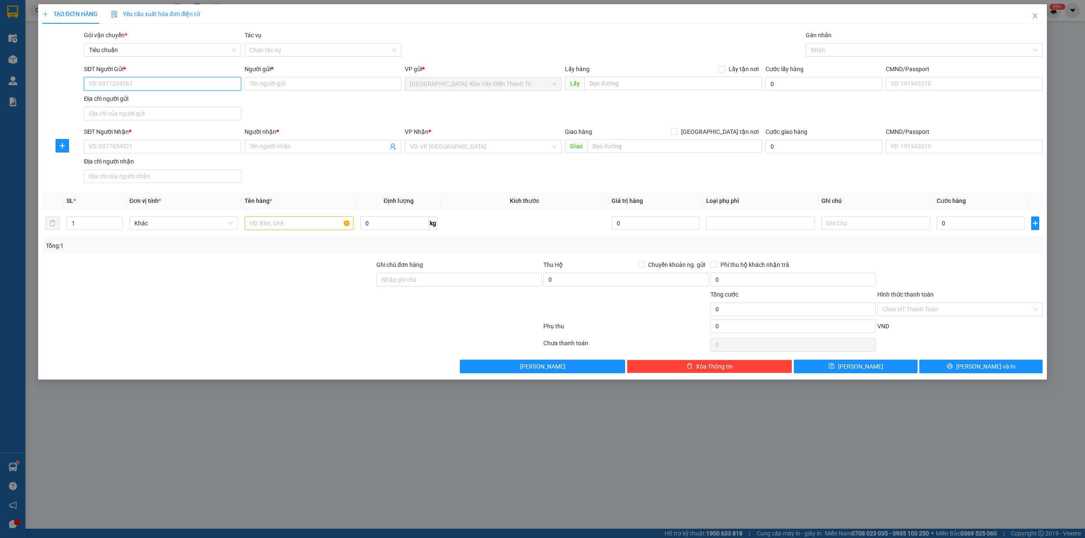
click at [135, 83] on input "SĐT Người Gửi *" at bounding box center [162, 84] width 157 height 14
paste input "0395698757"
type input "0395698757"
click at [129, 98] on div "0395698757 - kho Tpk" at bounding box center [162, 101] width 147 height 9
type input "kho Tpk"
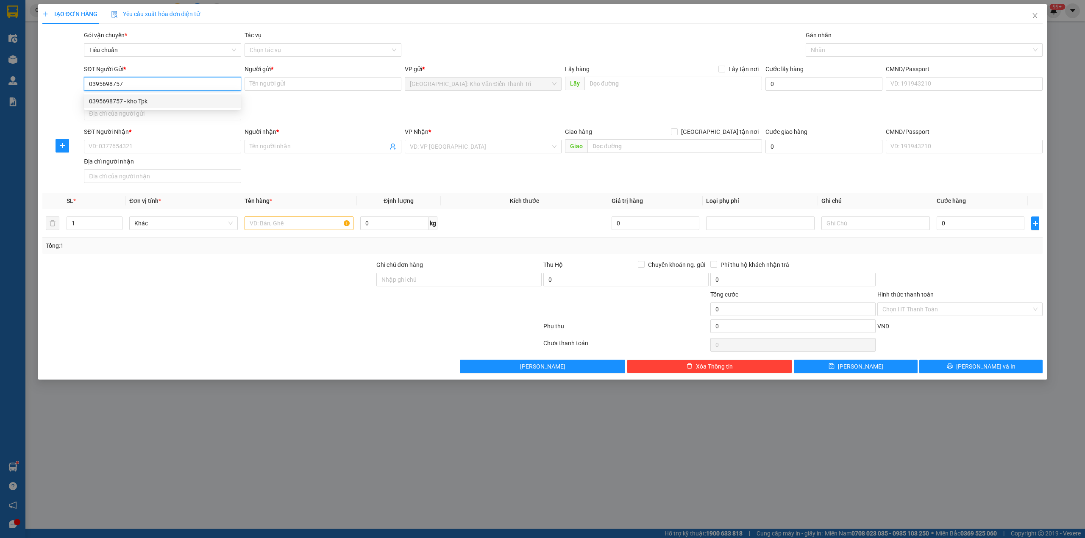
checkbox input "true"
type input "Công Ty Xí Nghiệp Cơ Khí Nam Sơn (kho số 3), công nghiệp Phú Minh, Đường Trại G…"
type input "65.000"
type input "0395698757"
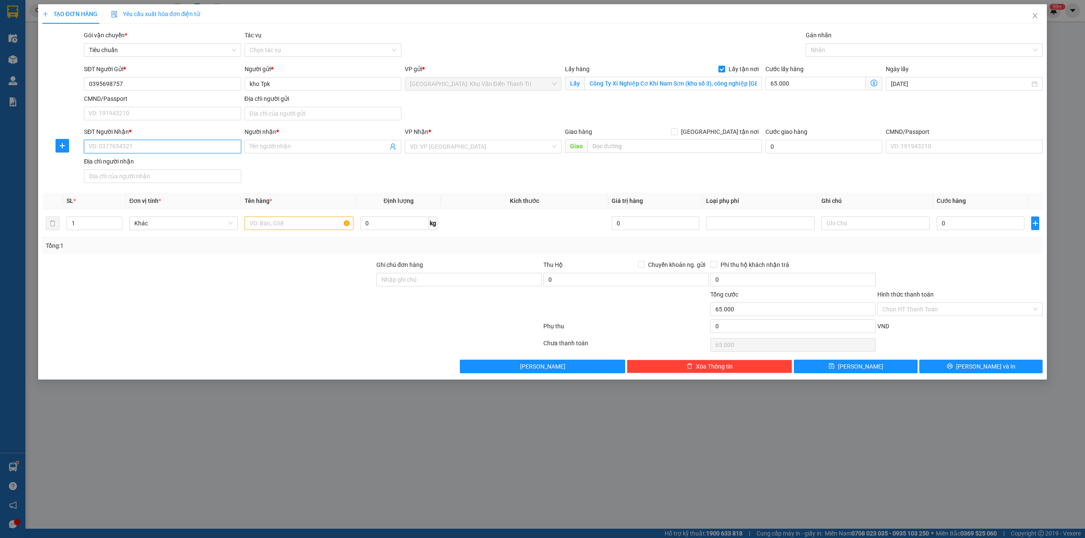
click at [124, 142] on input "SĐT Người Nhận *" at bounding box center [162, 147] width 157 height 14
click at [128, 147] on input "SĐT Người Nhận *" at bounding box center [162, 147] width 157 height 14
click at [141, 167] on div "0828182356 - Liên" at bounding box center [162, 164] width 147 height 9
type input "0828182356"
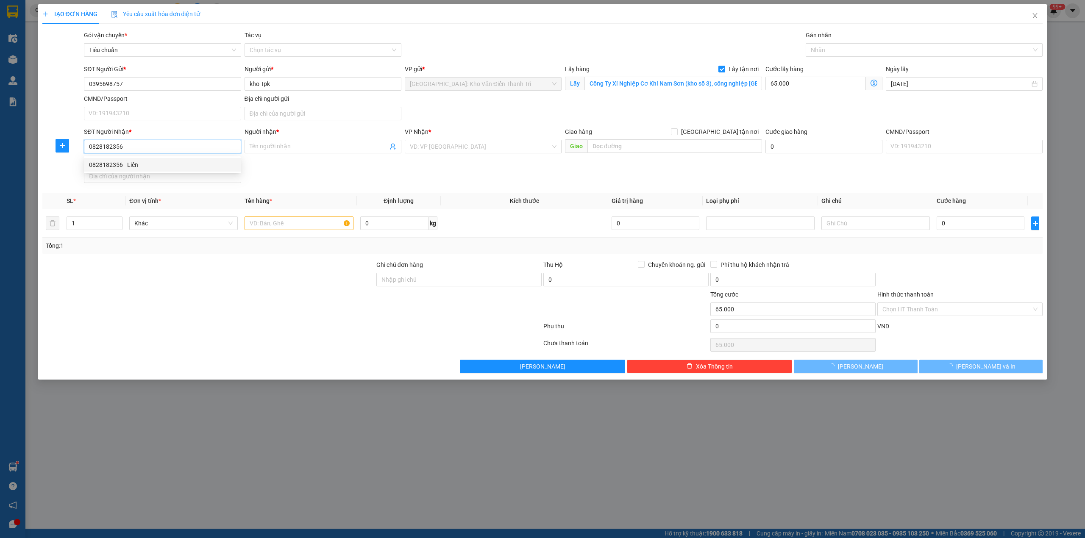
type input "Liên"
checkbox input "true"
type input "Cty TTH, đường Cầu Bính- Tân Dương-Thủy Nguyên-Hải Phòng"
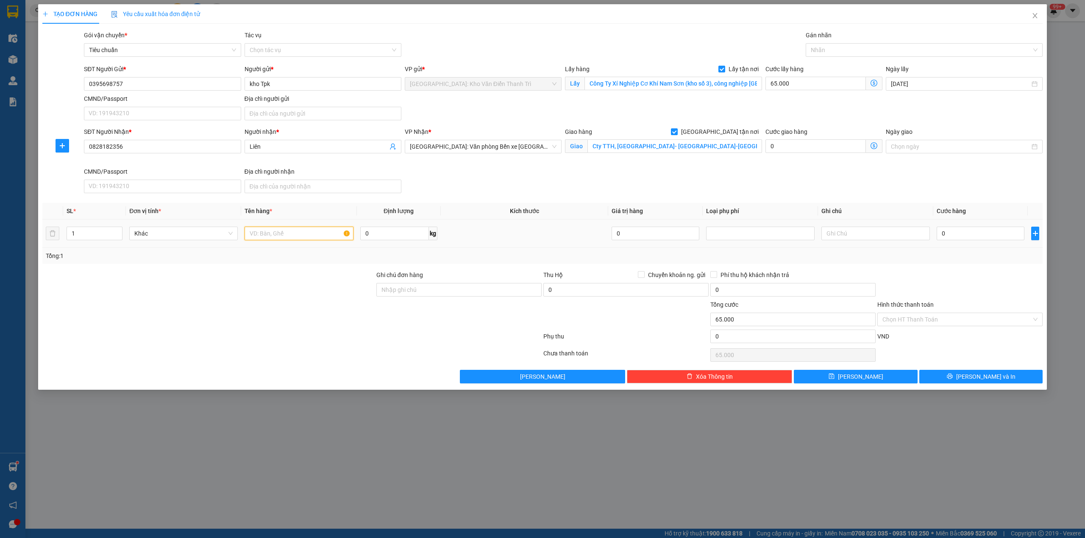
click at [294, 236] on input "text" at bounding box center [298, 234] width 108 height 14
type input "1"
type input "1 đơn hàng a bình đón trại gà"
click at [804, 86] on input "65.000" at bounding box center [815, 84] width 100 height 14
type input "1"
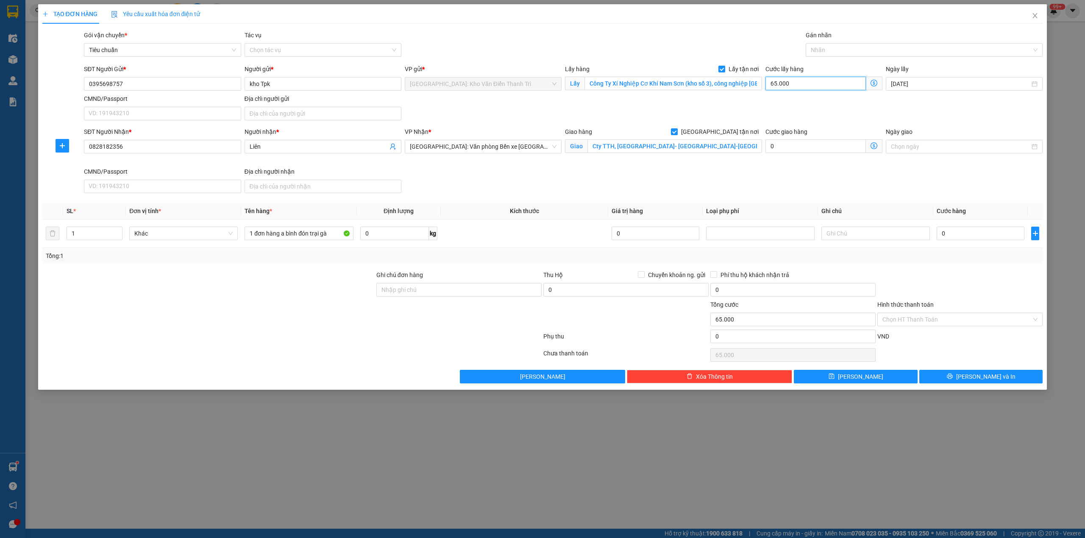
type input "1"
type input "10"
type input "100"
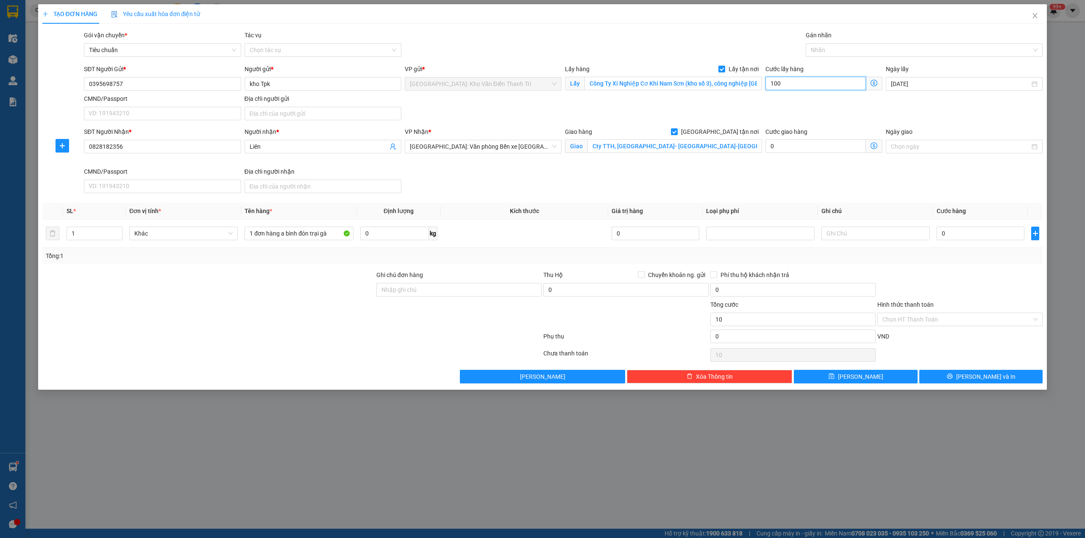
type input "100"
type input "1.000"
type input "10.000"
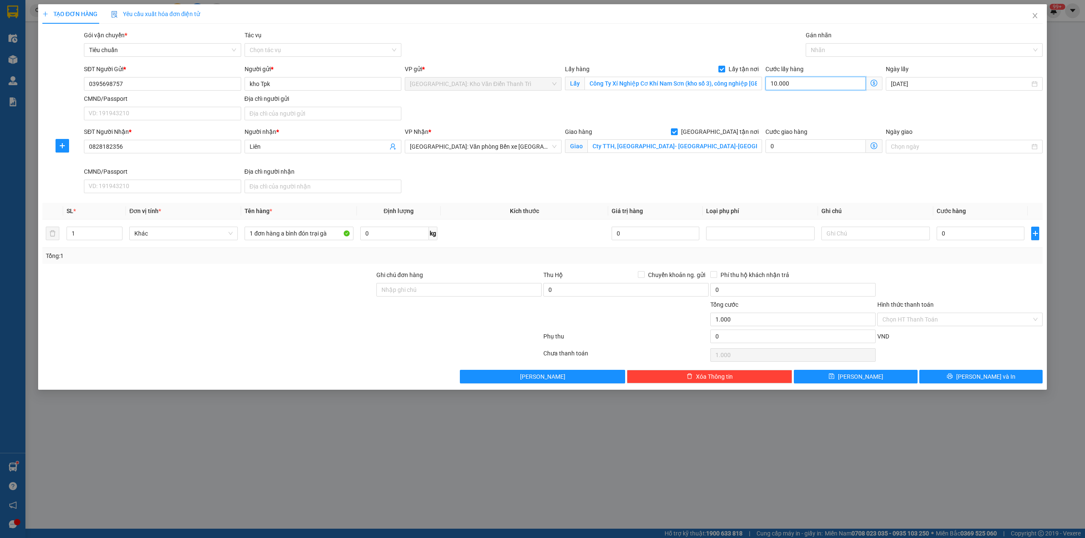
type input "10.000"
type input "100.000"
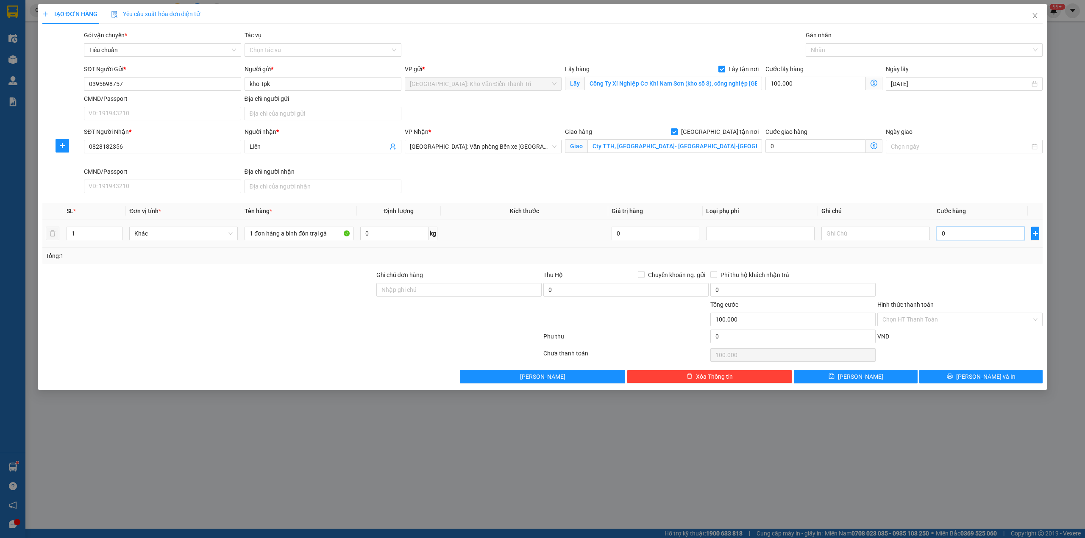
click at [972, 230] on input "0" at bounding box center [980, 234] width 88 height 14
type input "1"
type input "100.001"
type input "1.000"
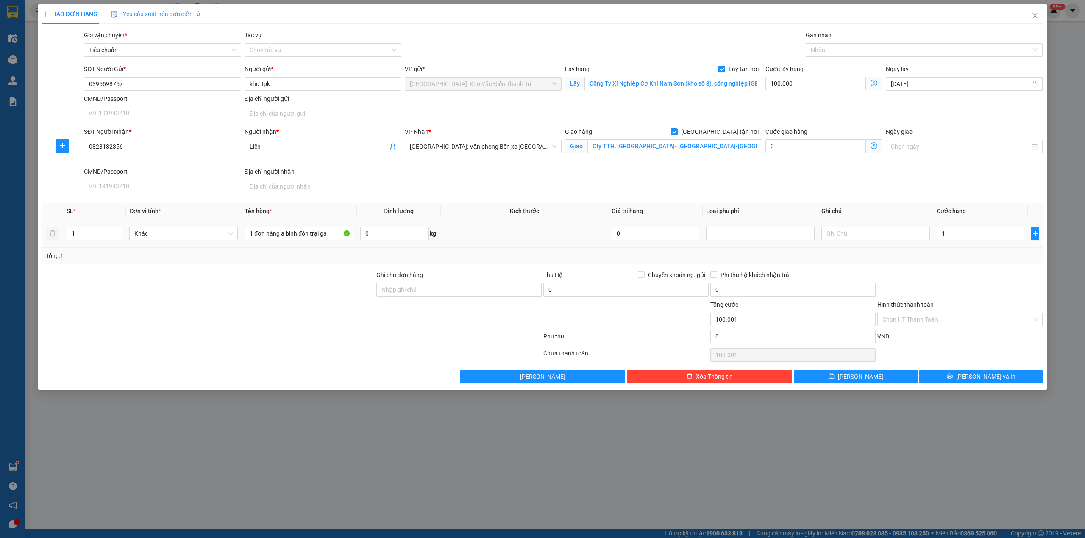
type input "101.000"
click at [936, 264] on div "Tổng: 1" at bounding box center [542, 256] width 1000 height 16
click at [835, 377] on button "Lưu" at bounding box center [856, 377] width 124 height 14
checkbox input "false"
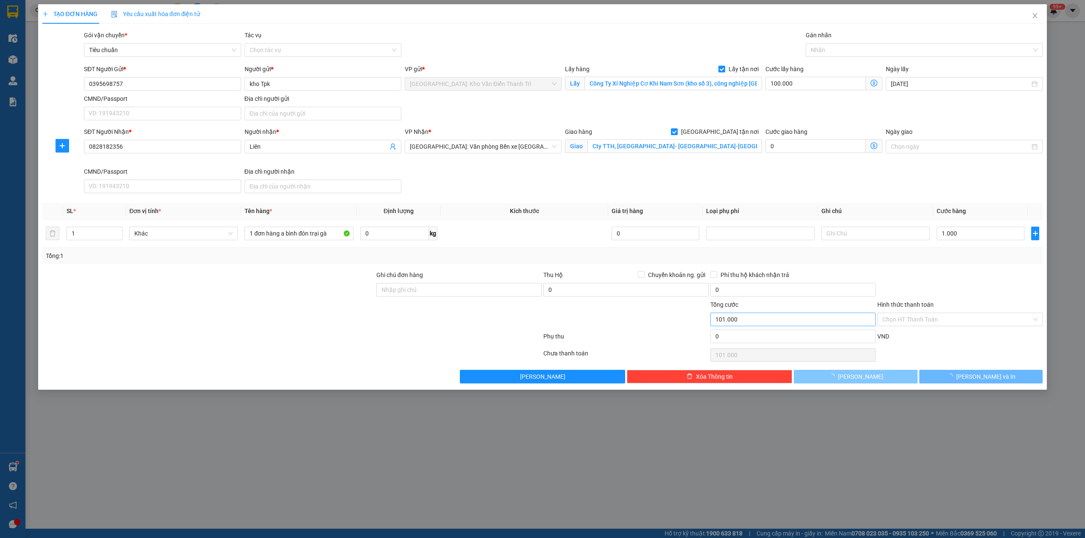
checkbox input "false"
type input "0"
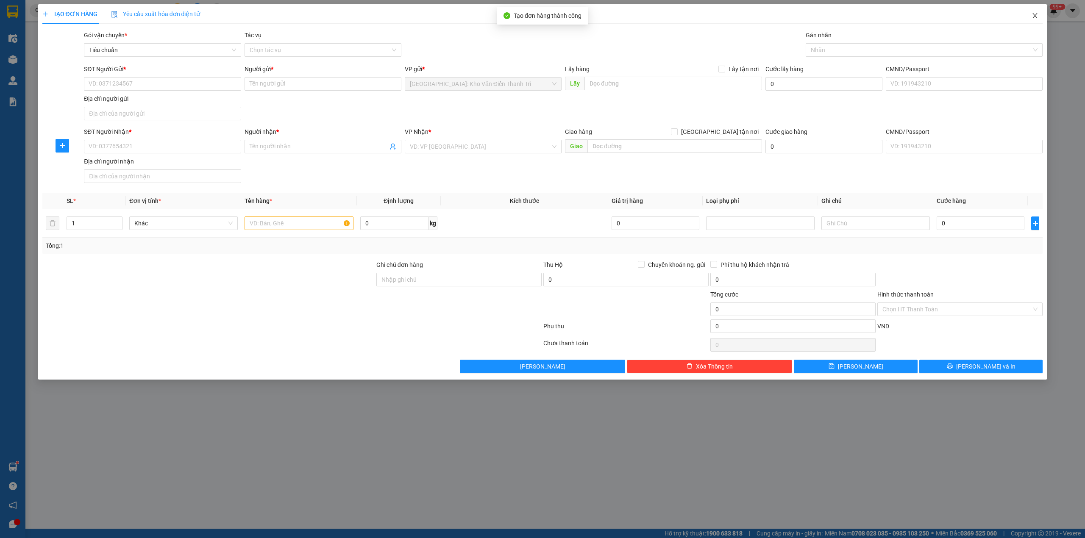
click at [1016, 14] on icon "close" at bounding box center [1034, 15] width 5 height 5
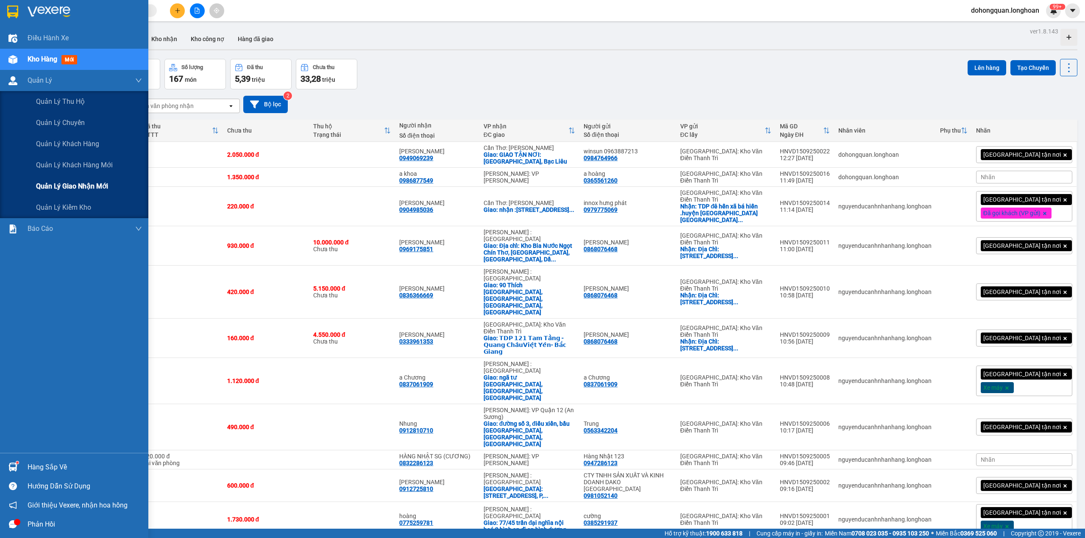
click at [55, 191] on span "Quản lý giao nhận mới" at bounding box center [72, 186] width 72 height 11
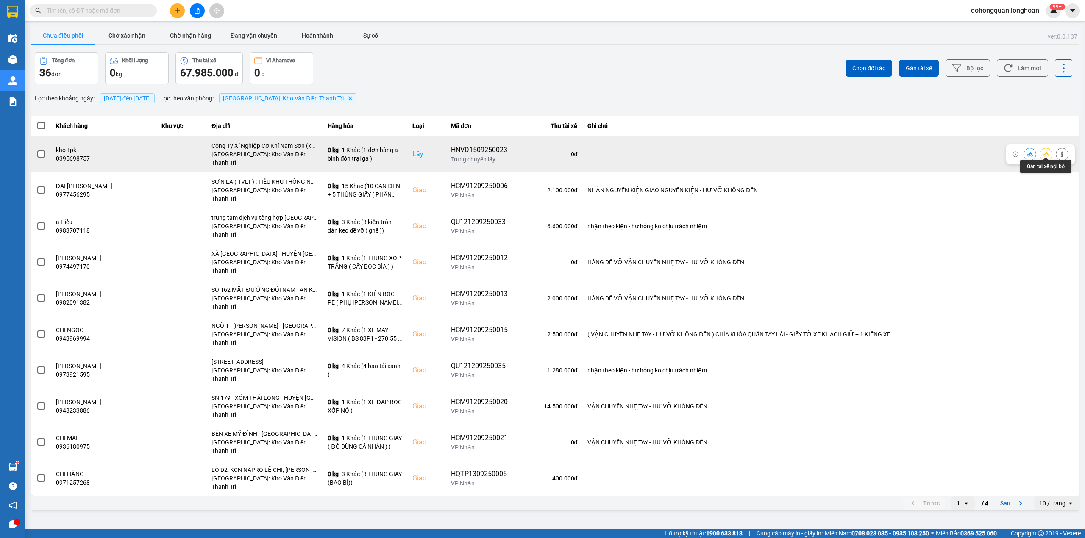
click at [1016, 153] on button at bounding box center [1046, 154] width 12 height 15
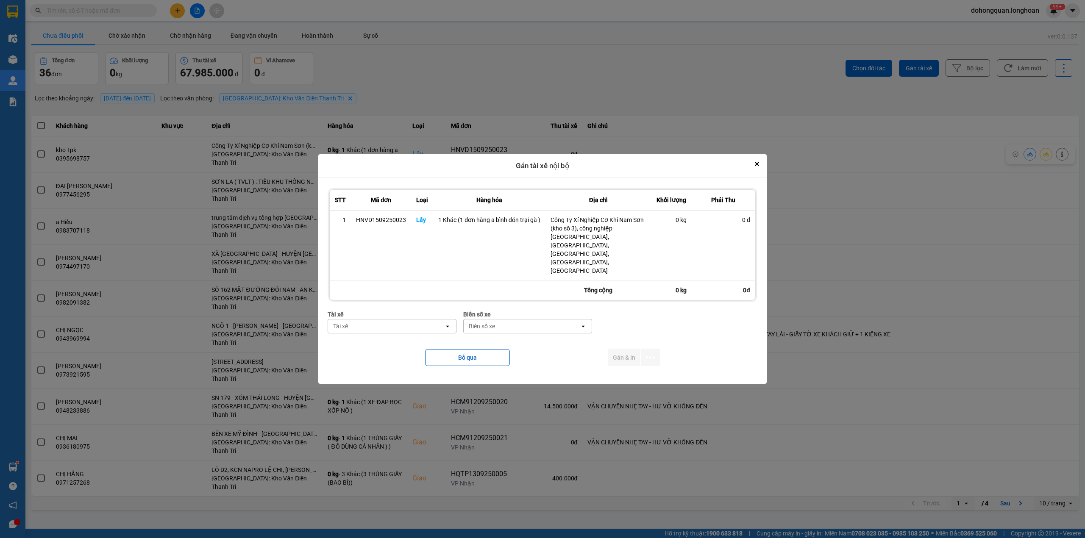
click at [341, 322] on div "Tài xế" at bounding box center [340, 326] width 15 height 8
type input "bình"
click at [407, 358] on span "0989592016 - Trần Thanh Bình--0862.666.247" at bounding box center [394, 360] width 118 height 17
click at [513, 322] on div "Biển số xe" at bounding box center [506, 326] width 26 height 8
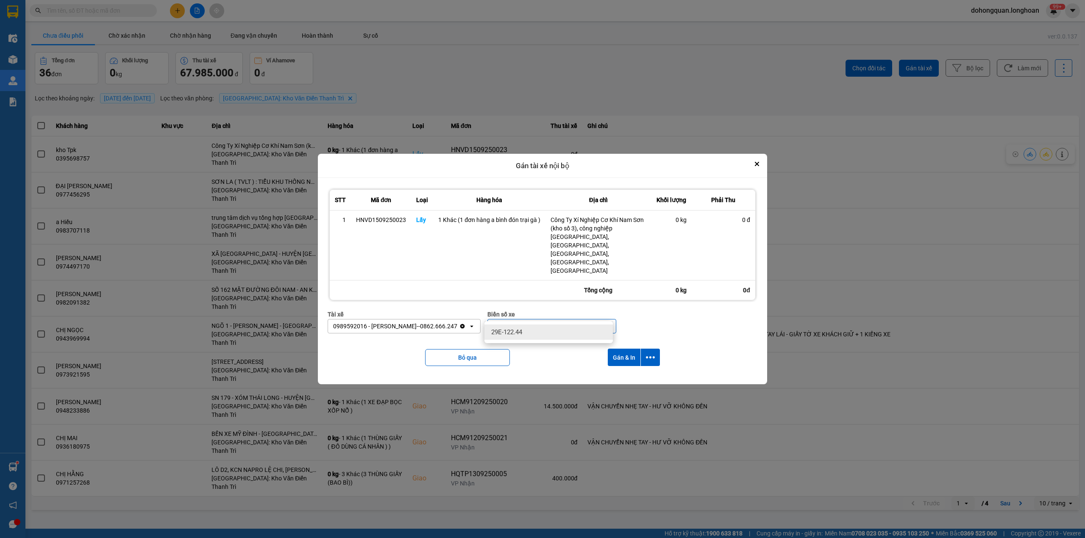
type input "44"
drag, startPoint x: 521, startPoint y: 328, endPoint x: 529, endPoint y: 327, distance: 7.6
click at [522, 328] on span "29E-122.44" at bounding box center [506, 332] width 31 height 8
click at [652, 353] on icon "dialog" at bounding box center [650, 357] width 9 height 9
click at [619, 366] on span "Chỉ gán tài" at bounding box center [616, 368] width 28 height 8
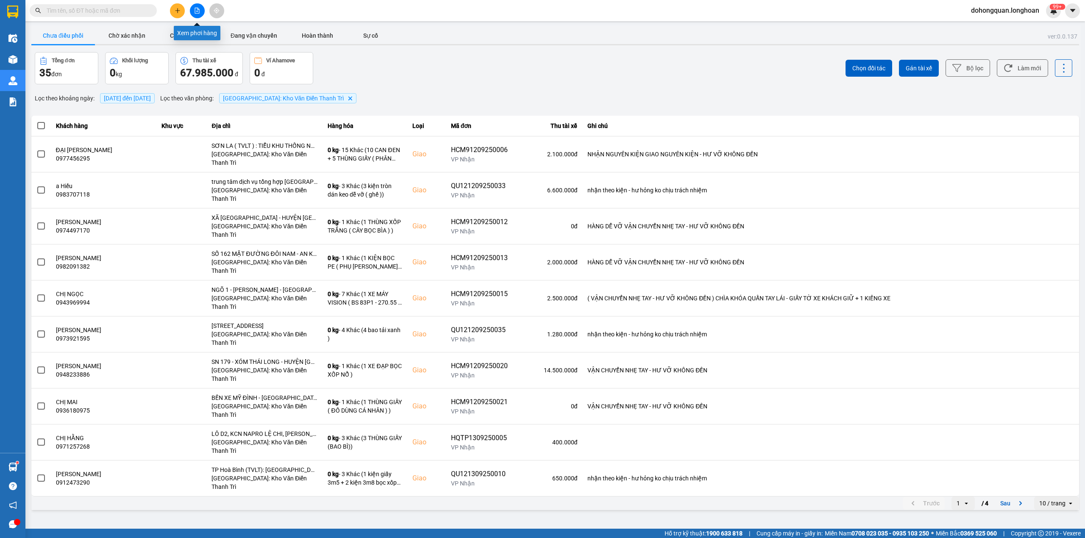
click at [177, 9] on icon "plus" at bounding box center [178, 11] width 6 height 6
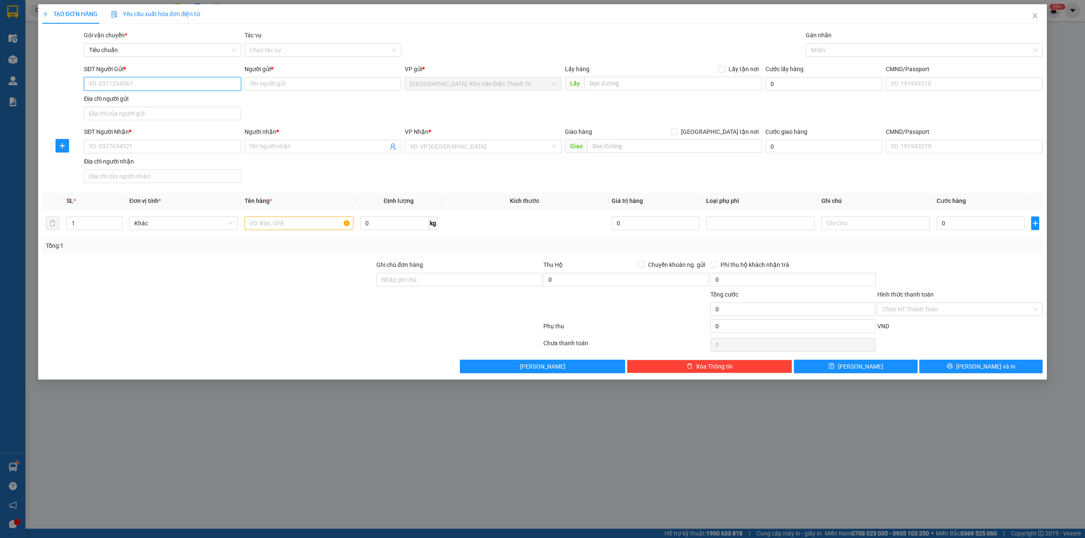
click at [133, 87] on input "SĐT Người Gửi *" at bounding box center [162, 84] width 157 height 14
click at [142, 104] on div "0988693608 - walppro" at bounding box center [162, 101] width 147 height 9
type input "0988693608"
type input "walppro"
type input "0988693608"
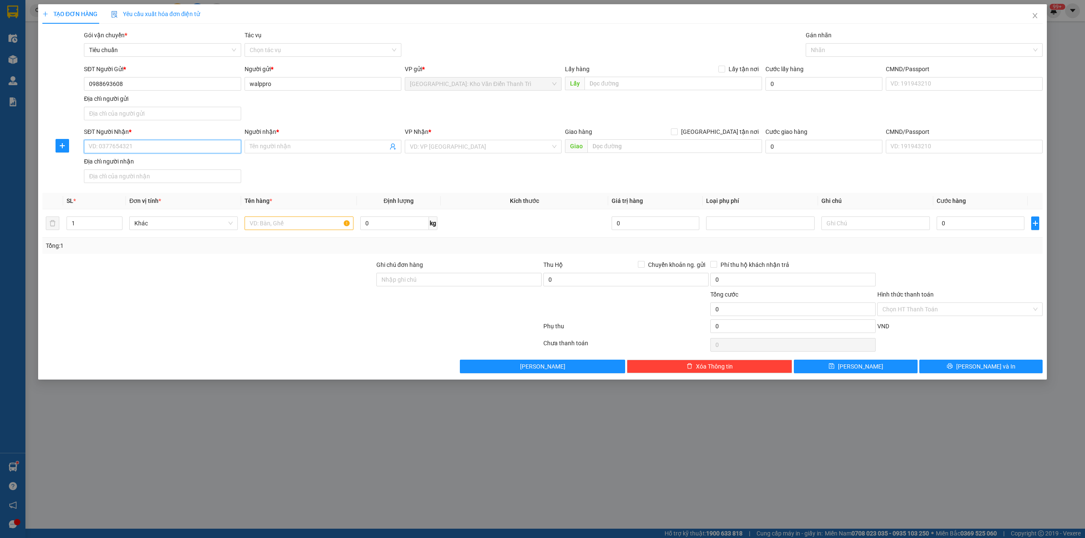
click at [138, 150] on input "SĐT Người Nhận *" at bounding box center [162, 147] width 157 height 14
click at [100, 146] on input "0914040931" at bounding box center [162, 147] width 157 height 14
click at [107, 151] on input "0914040931" at bounding box center [162, 147] width 157 height 14
click at [114, 148] on input "0914040931" at bounding box center [162, 147] width 157 height 14
click at [167, 144] on input "0914040931" at bounding box center [162, 147] width 157 height 14
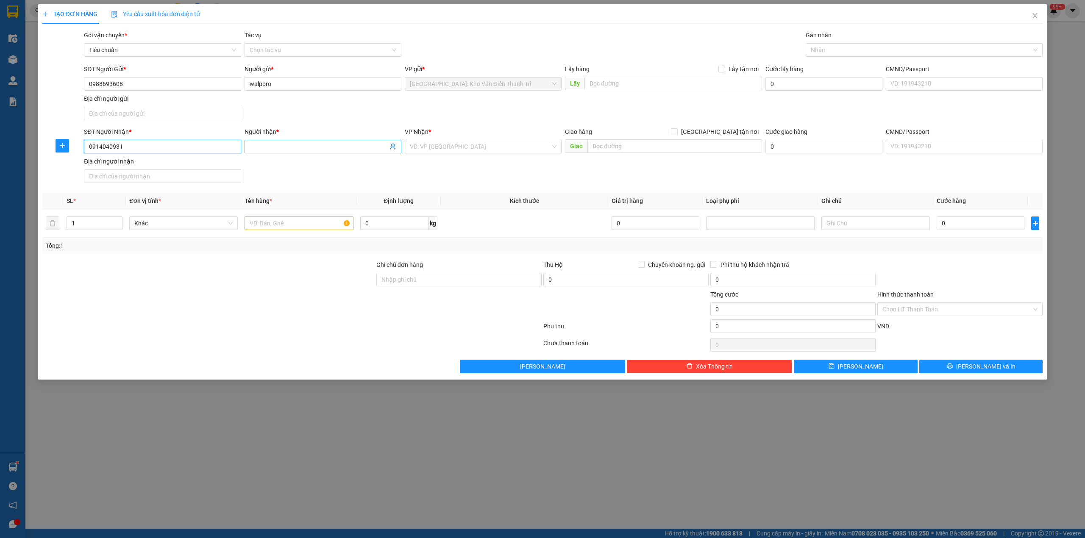
type input "0914040931"
click at [303, 153] on span at bounding box center [322, 147] width 157 height 14
type input "a thọ"
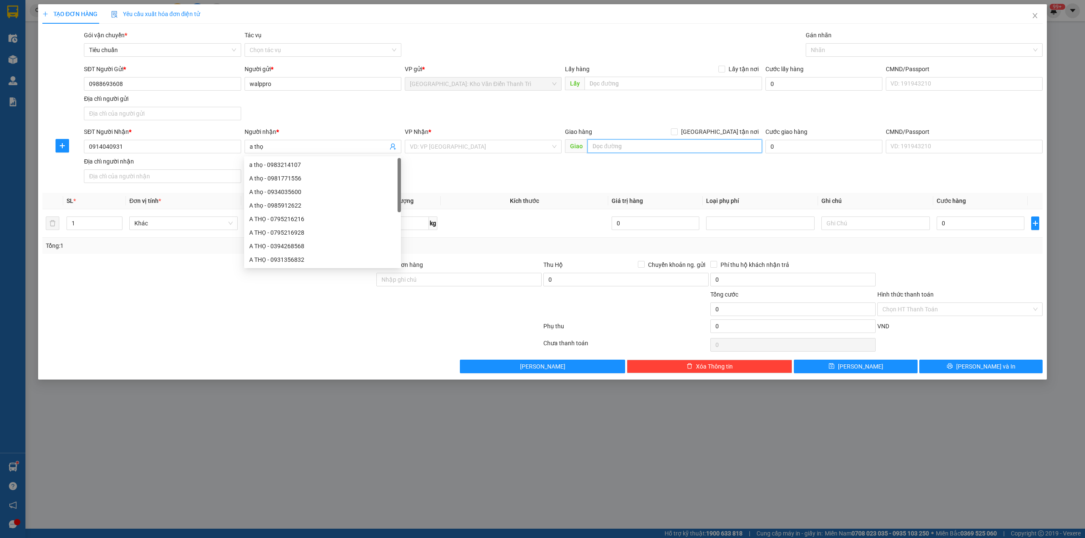
click at [637, 148] on input "text" at bounding box center [674, 146] width 175 height 14
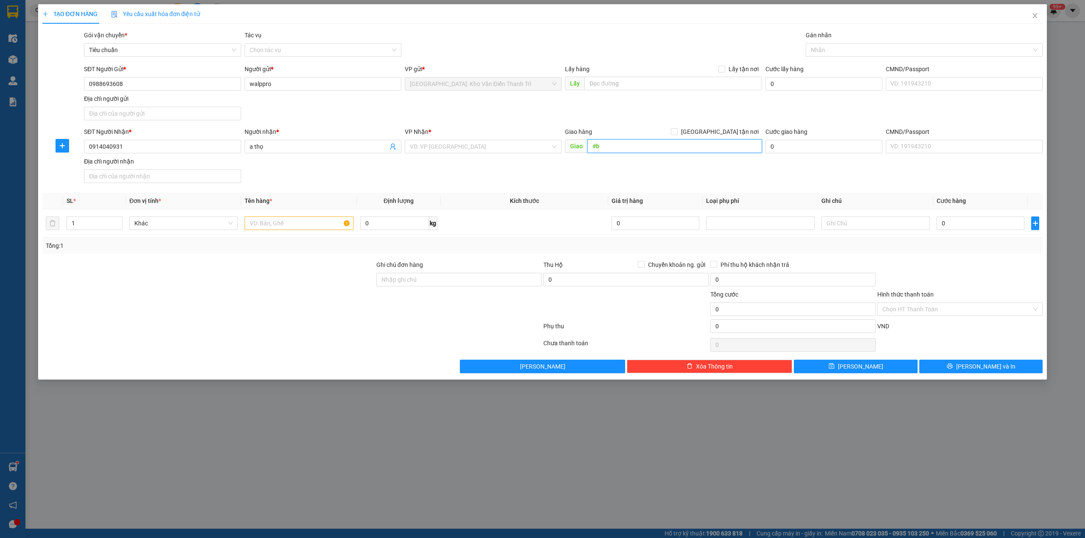
type input "#"
type input "33B đương lam sơn, nha trang [GEOGRAPHIC_DATA]"
click at [288, 227] on input "text" at bounding box center [298, 223] width 108 height 14
type input "1 kiện giấy bọc FE"
click at [641, 267] on input "Chuyển khoản ng. gửi" at bounding box center [641, 264] width 6 height 6
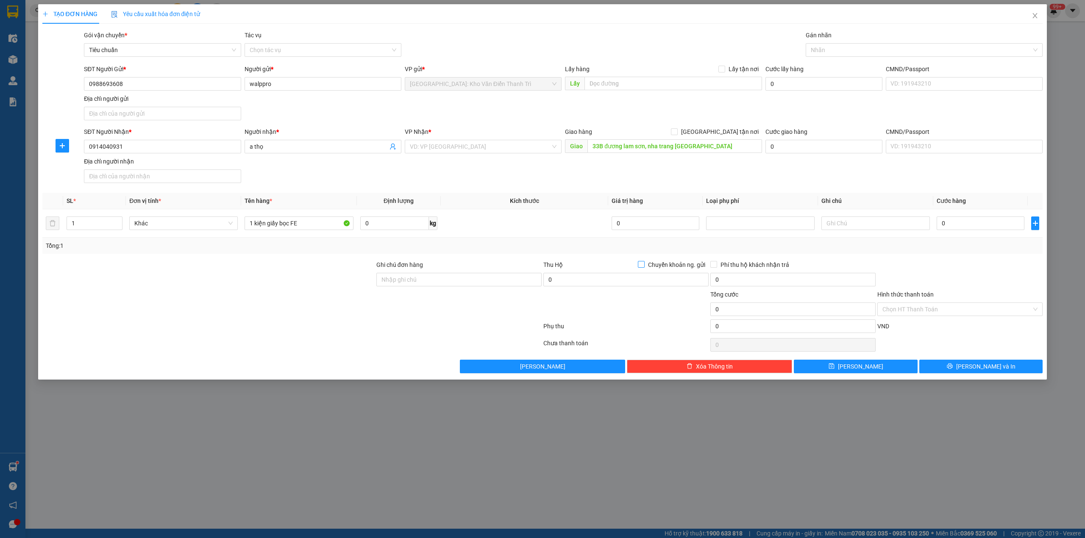
checkbox input "true"
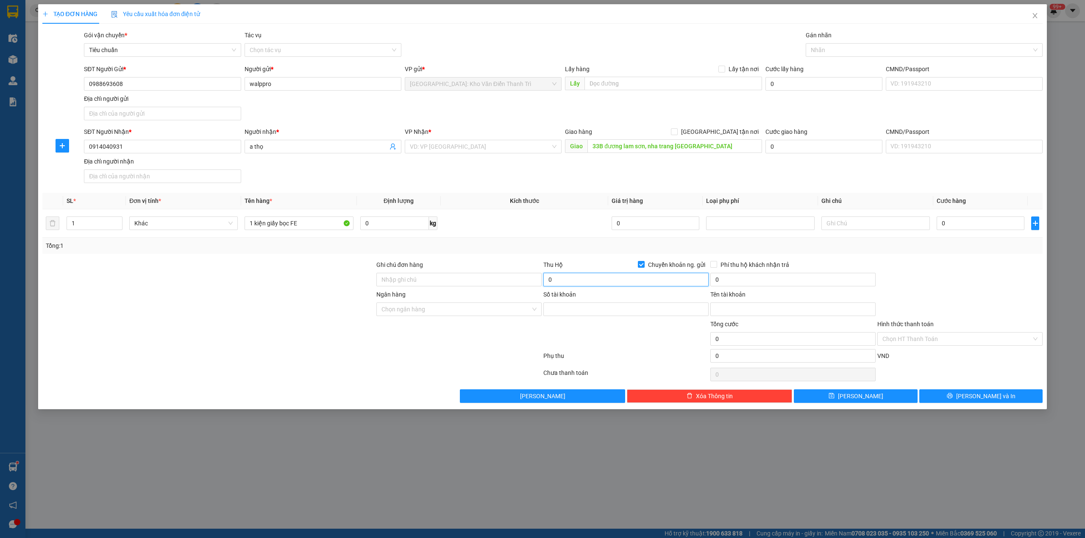
click at [609, 275] on input "0" at bounding box center [625, 280] width 165 height 14
type input "950.000"
drag, startPoint x: 718, startPoint y: 129, endPoint x: 749, endPoint y: 116, distance: 34.0
click at [677, 129] on input "[GEOGRAPHIC_DATA] tận nơi" at bounding box center [674, 131] width 6 height 6
checkbox input "true"
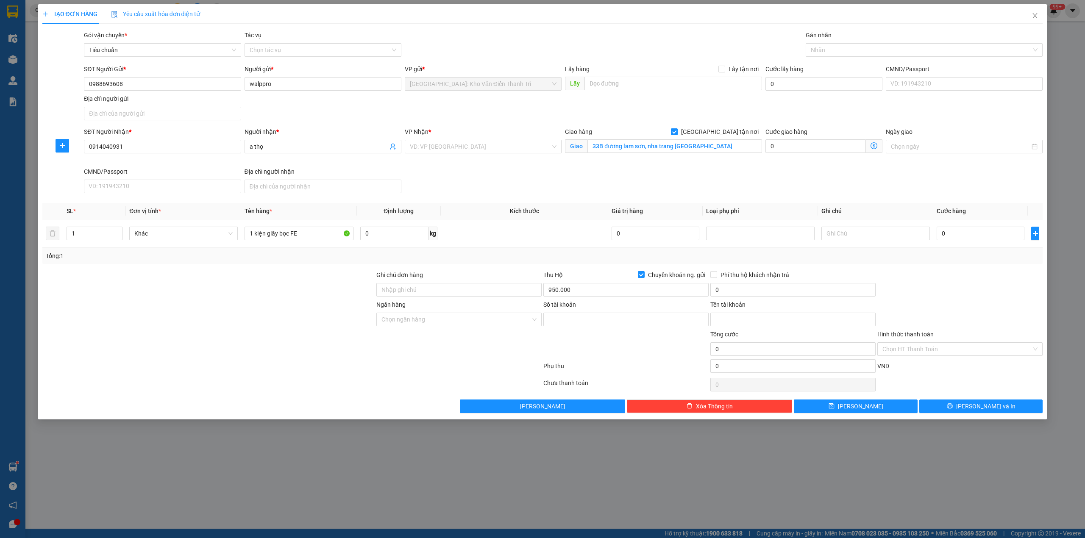
drag, startPoint x: 779, startPoint y: 108, endPoint x: 784, endPoint y: 107, distance: 5.4
click at [783, 107] on div "SĐT Người Gửi * 0988693608 Người gửi * walppro VP gửi * [GEOGRAPHIC_DATA]: Kho …" at bounding box center [563, 93] width 962 height 59
click at [825, 51] on div at bounding box center [920, 50] width 225 height 10
type input "gt"
click at [827, 66] on div "[GEOGRAPHIC_DATA] tận nơi" at bounding box center [923, 67] width 227 height 9
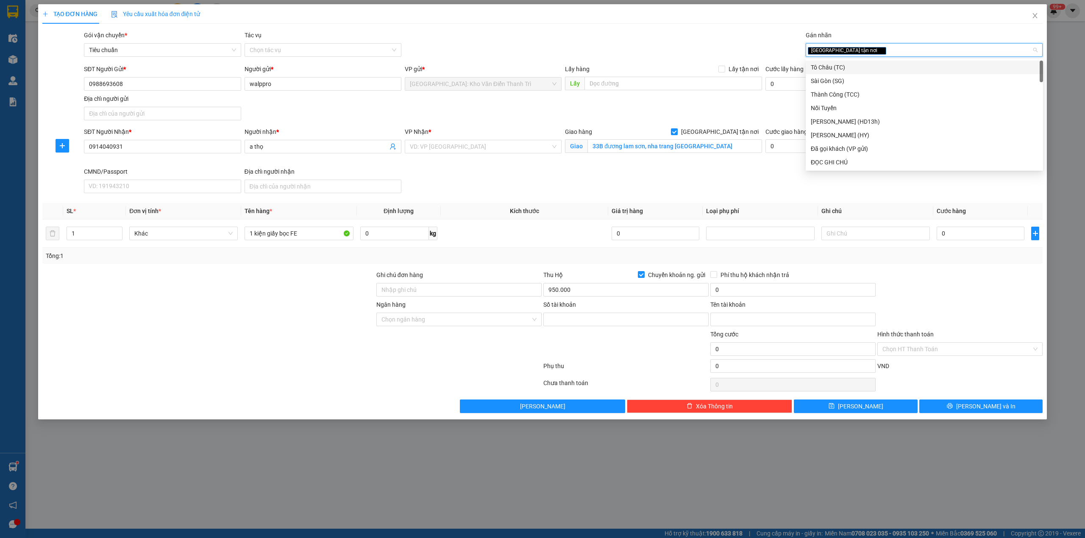
click at [571, 131] on form "SĐT Người Gửi * 0988693608 Người gửi * walppro VP gửi * [GEOGRAPHIC_DATA]: Kho …" at bounding box center [542, 130] width 1000 height 132
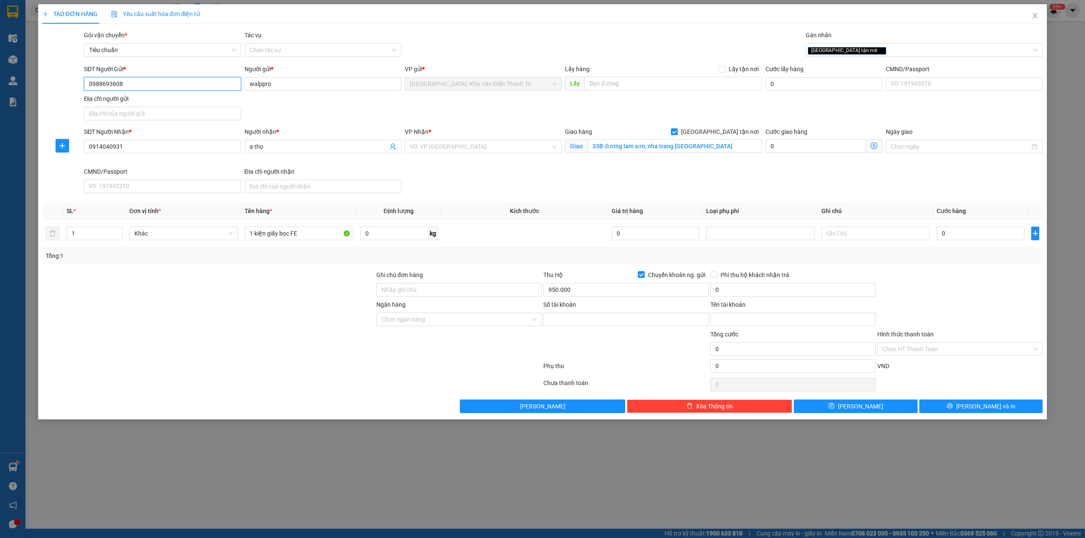
click at [131, 80] on input "0988693608" at bounding box center [162, 84] width 157 height 14
drag, startPoint x: 601, startPoint y: 321, endPoint x: 608, endPoint y: 318, distance: 8.2
click at [601, 321] on input "Số tài khoản" at bounding box center [625, 320] width 165 height 14
paste input "20825161"
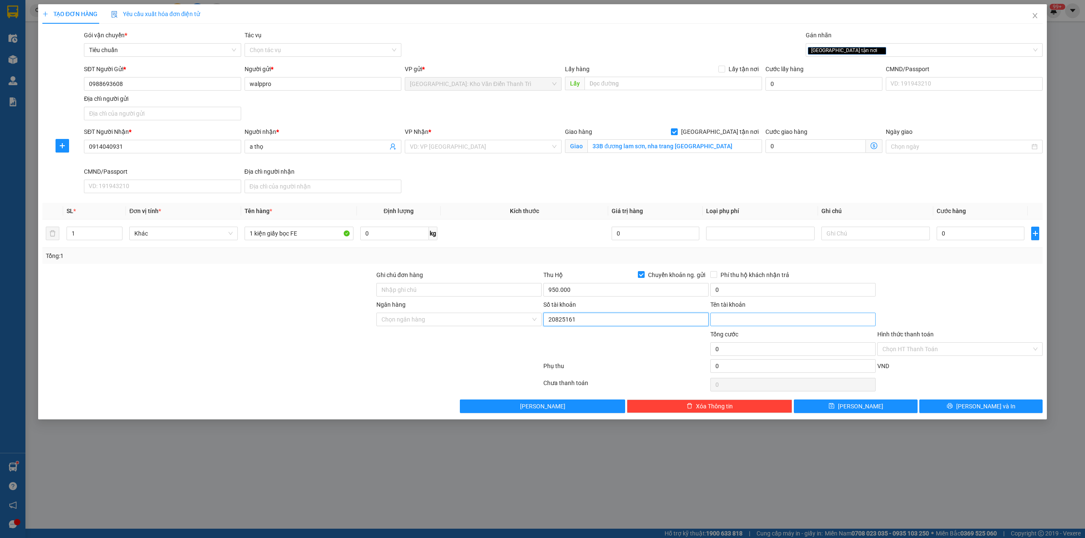
type input "20825161"
drag, startPoint x: 772, startPoint y: 321, endPoint x: 763, endPoint y: 319, distance: 9.1
click at [772, 321] on input "Tên tài khoản" at bounding box center [792, 320] width 165 height 14
click at [734, 326] on input "Tên tài khoản" at bounding box center [792, 320] width 165 height 14
paste input "[PERSON_NAME]"
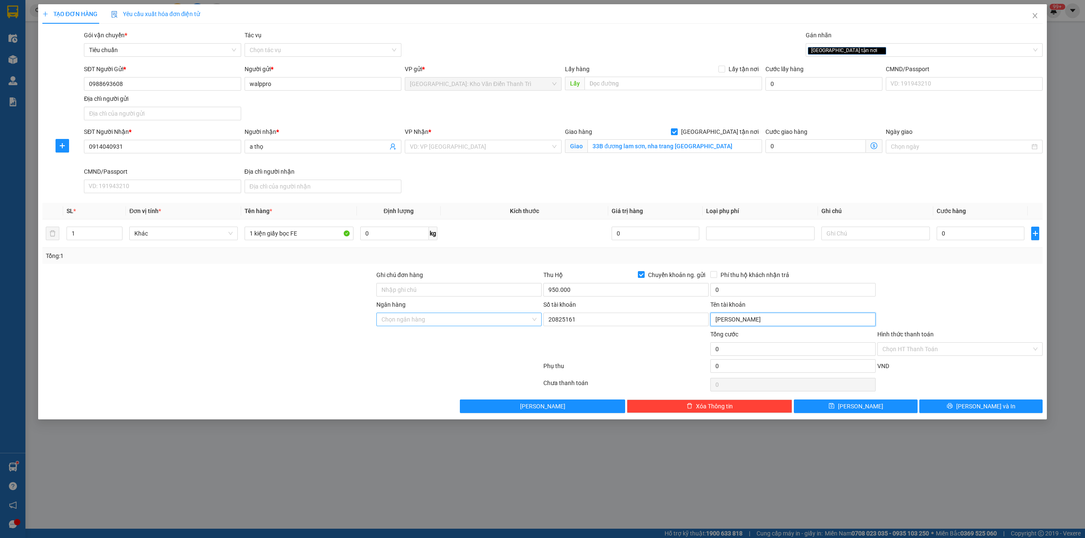
type input "[PERSON_NAME]"
click at [417, 317] on input "Ngân hàng" at bounding box center [455, 319] width 149 height 13
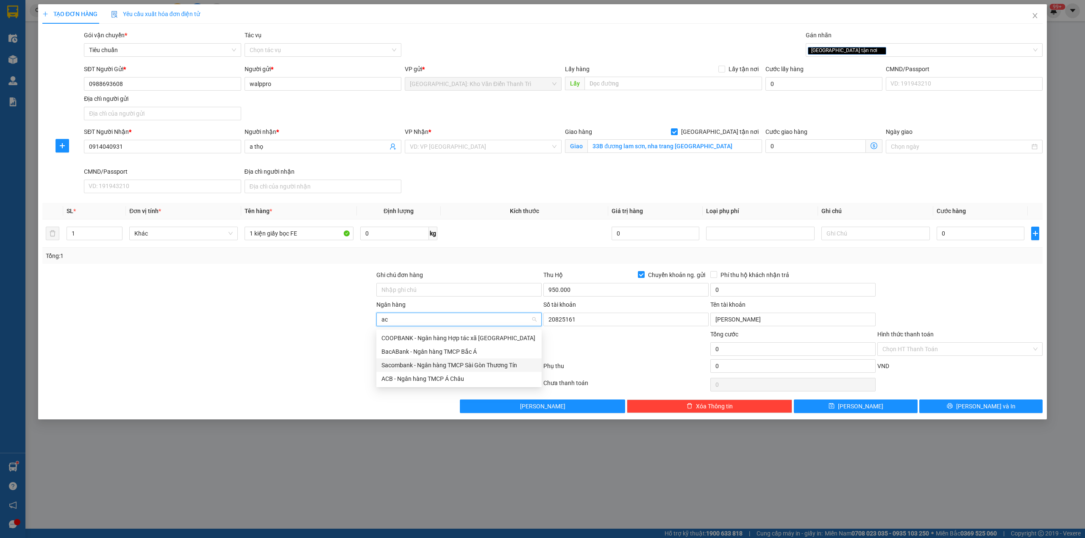
type input "acb"
click at [402, 336] on div "ACB - Ngân hàng TMCP Á Châu" at bounding box center [458, 337] width 155 height 9
click at [433, 364] on div at bounding box center [292, 367] width 501 height 17
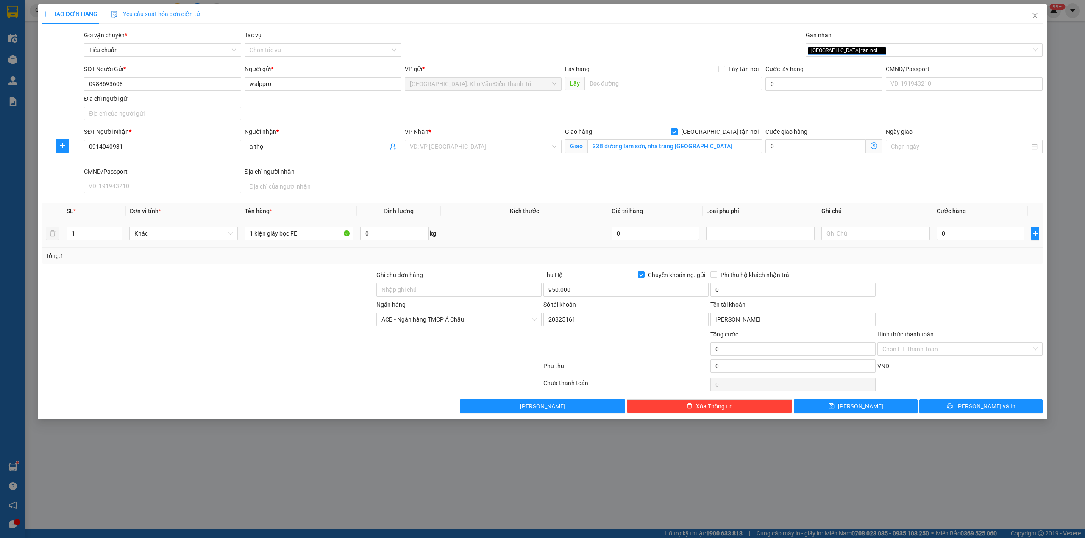
click at [964, 228] on td "0" at bounding box center [980, 233] width 94 height 28
click at [945, 233] on input "0" at bounding box center [980, 234] width 88 height 14
type input "1"
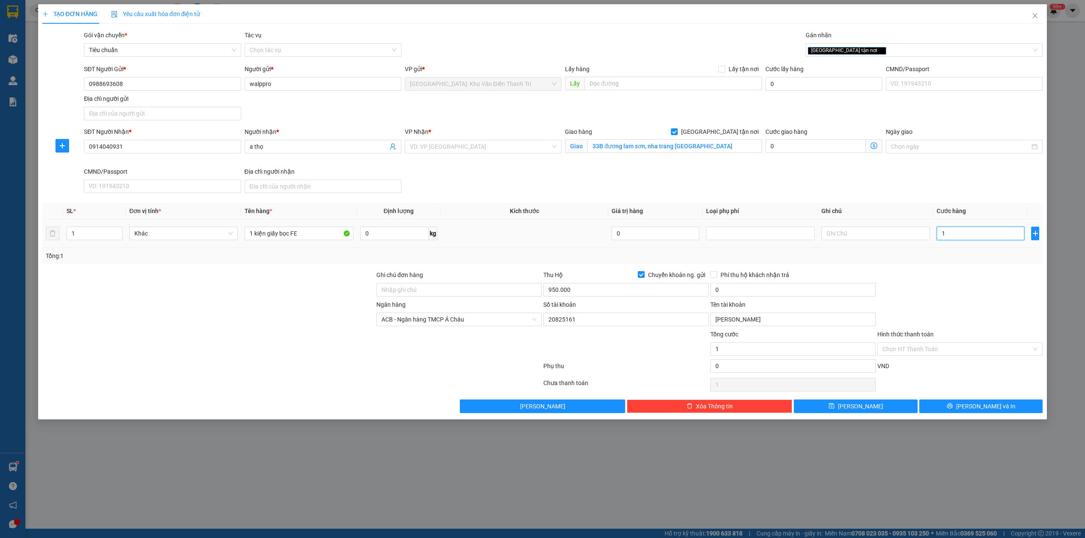
type input "10"
type input "100"
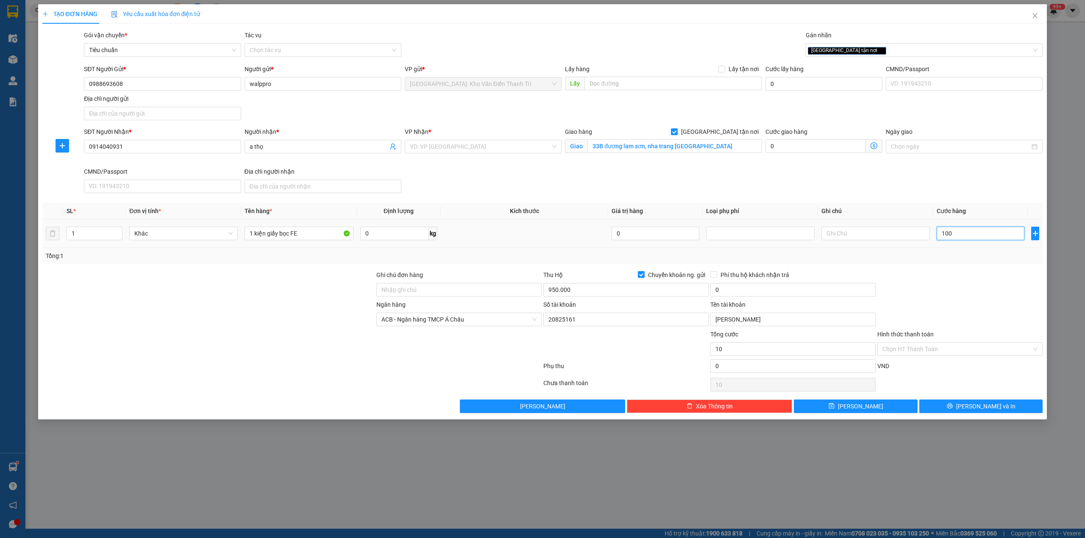
type input "100"
type input "1.000"
type input "10.000"
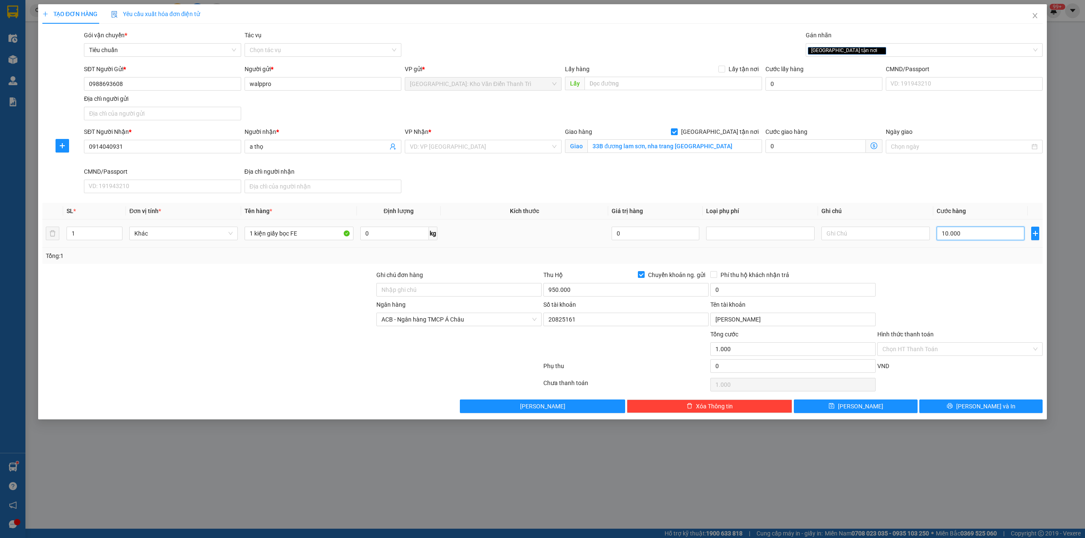
type input "10.000"
type input "100.000"
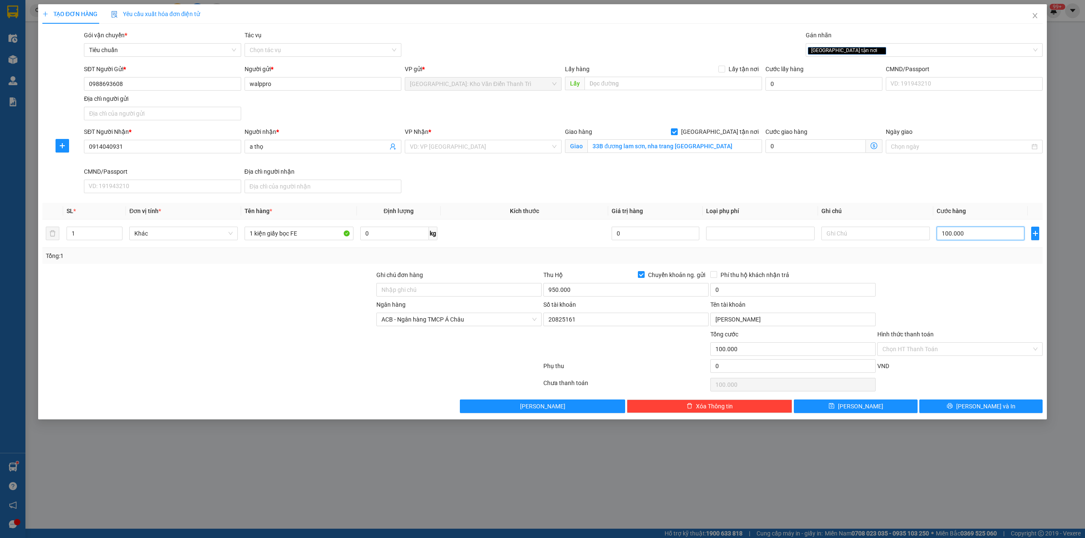
type input "100.000"
click at [817, 175] on div "SĐT Người Nhận * 0914040931 Người nhận * a thọ VP Nhận * VD: VP [GEOGRAPHIC_DAT…" at bounding box center [563, 161] width 962 height 69
click at [763, 290] on input "0" at bounding box center [792, 290] width 165 height 14
click at [924, 274] on div at bounding box center [959, 285] width 167 height 30
type input "5.000"
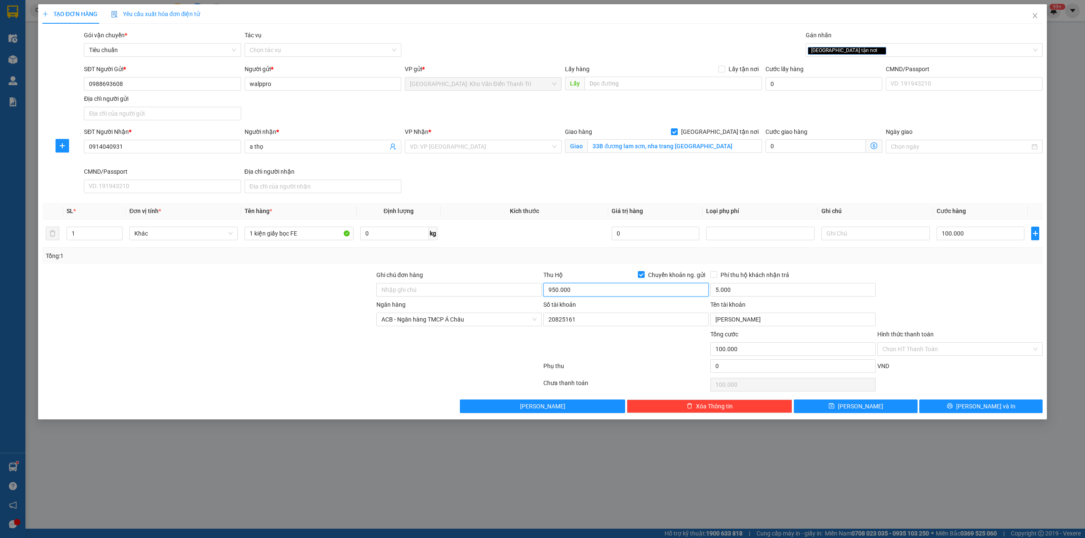
click at [625, 287] on input "950.000" at bounding box center [625, 290] width 165 height 14
type input "850.000"
click at [945, 416] on div "TẠO ĐƠN HÀNG Yêu cầu xuất hóa đơn điện tử Transit Pickup Surcharge Ids Transit …" at bounding box center [542, 211] width 1009 height 415
click at [946, 416] on div "TẠO ĐƠN HÀNG Yêu cầu xuất hóa đơn điện tử Transit Pickup Surcharge Ids Transit …" at bounding box center [542, 211] width 1009 height 415
click at [948, 412] on button "[PERSON_NAME] và In" at bounding box center [981, 407] width 124 height 14
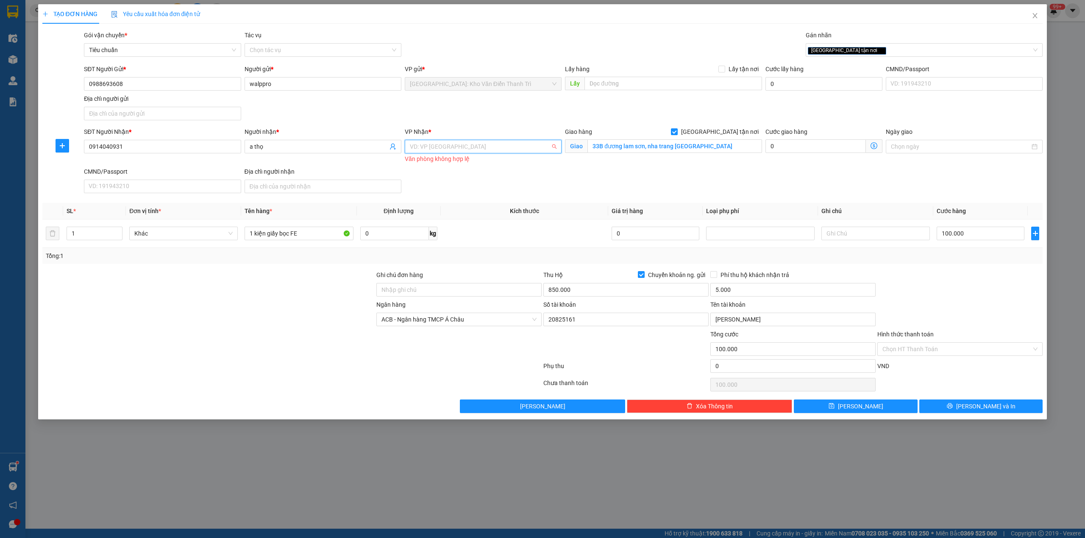
click at [465, 146] on input "search" at bounding box center [480, 146] width 141 height 13
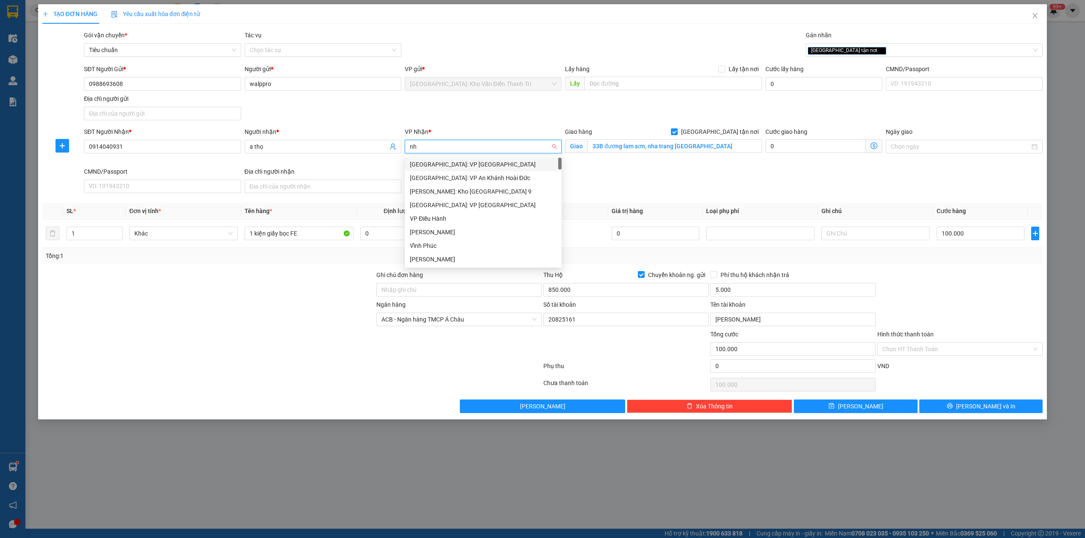
type input "nha"
click at [475, 174] on div "[GEOGRAPHIC_DATA]: Kho Bến Xe Phía Nam" at bounding box center [487, 177] width 155 height 9
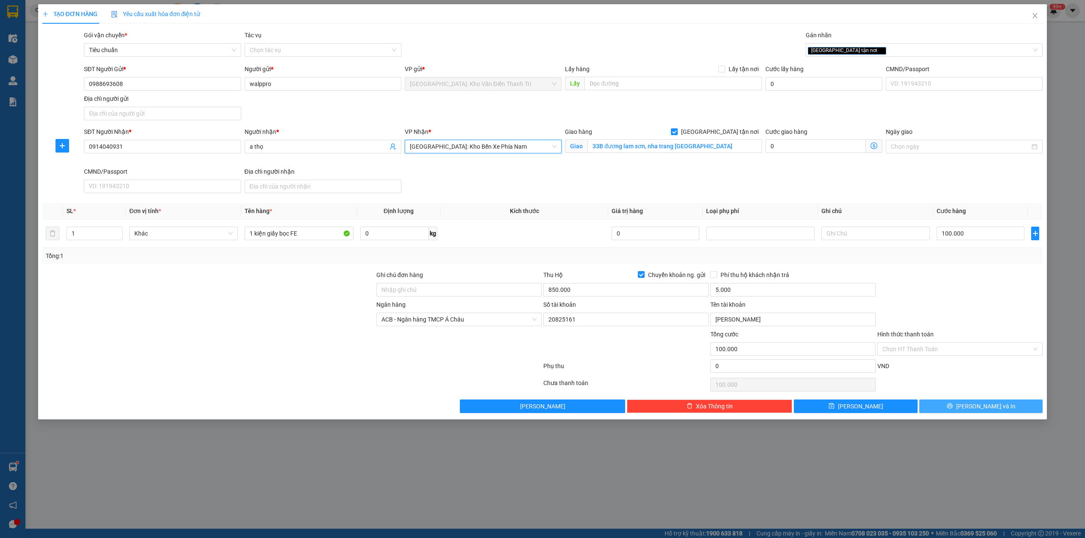
click at [995, 411] on span "[PERSON_NAME] và In" at bounding box center [985, 406] width 59 height 9
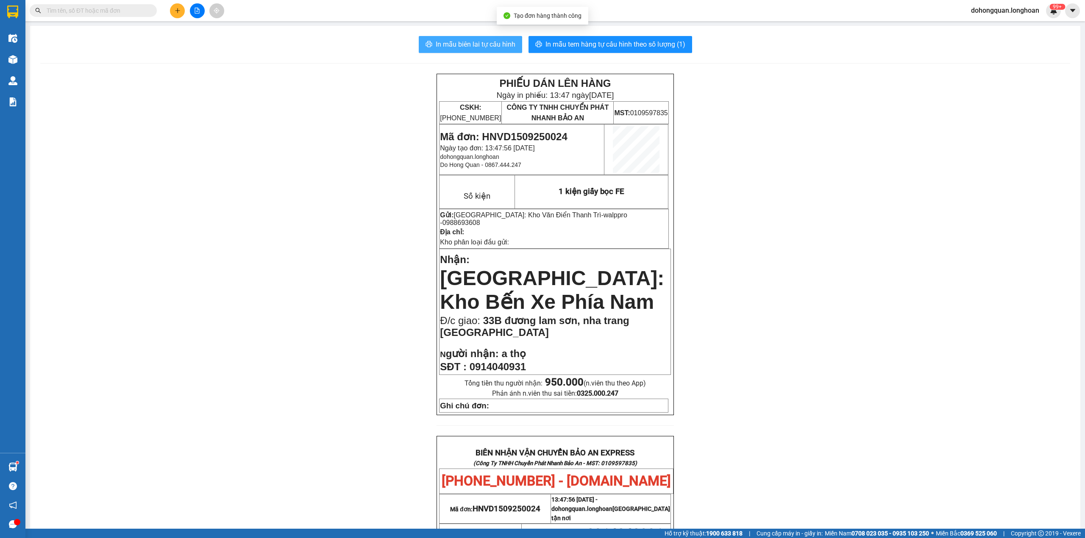
click at [444, 41] on span "In mẫu biên lai tự cấu hình" at bounding box center [476, 44] width 80 height 11
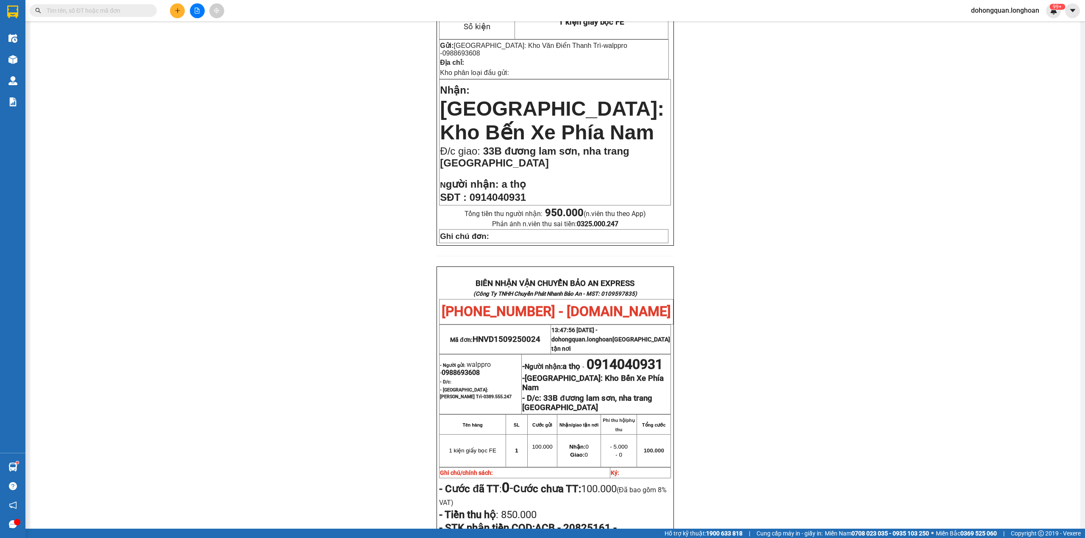
click at [910, 440] on div "PHIẾU DÁN LÊN HÀNG Ngày in phiếu: 13:47 [DATE] CSKH: [PHONE_NUMBER] CÔNG TY TNH…" at bounding box center [555, 308] width 1030 height 808
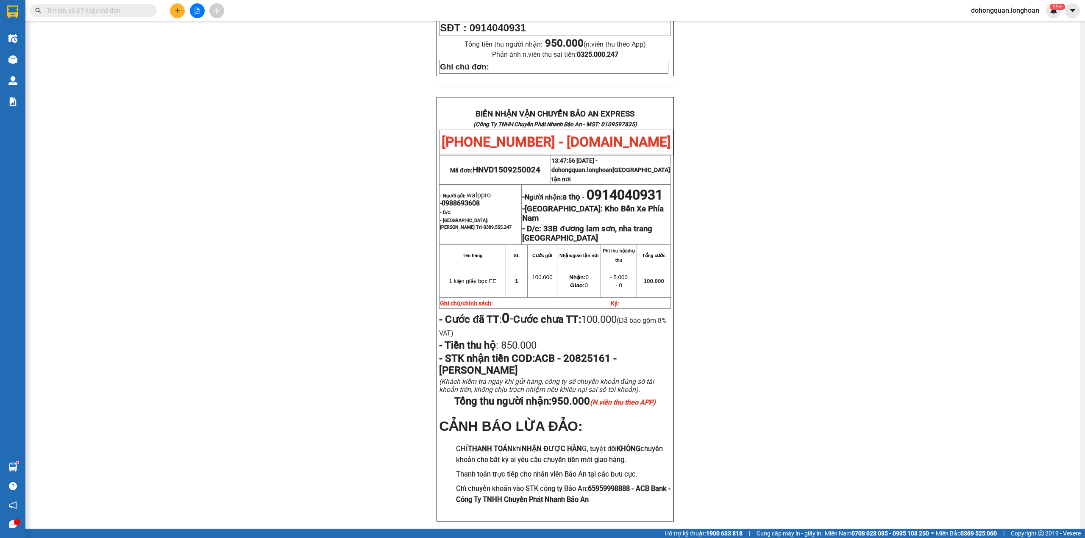
scroll to position [369, 0]
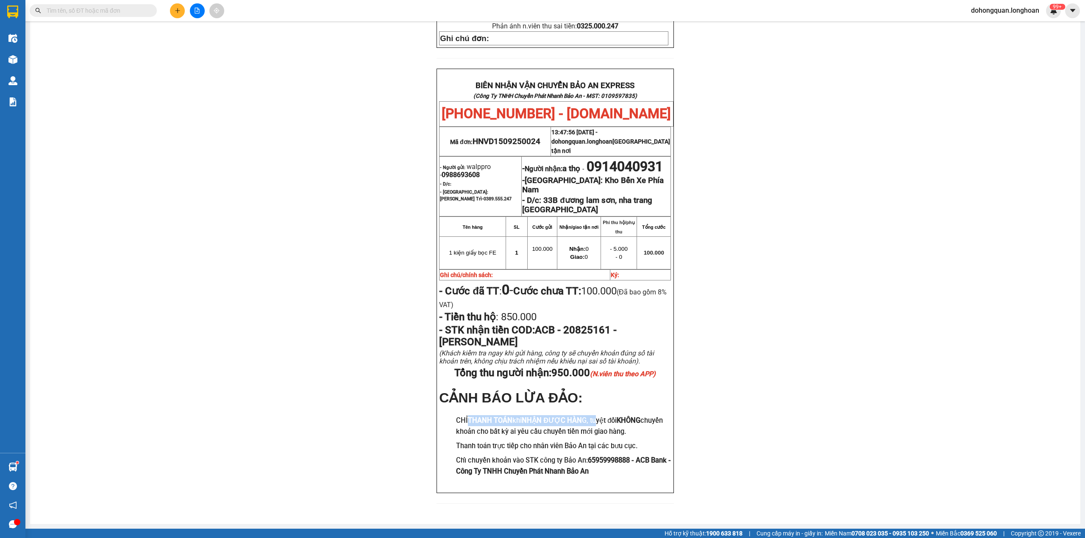
click at [600, 417] on h3 "CHỈ THANH TOÁN khi NHẬN ĐƯỢC HÀN G, tuyệt đối KHÔNG chuyển khoản cho bất kỳ ai …" at bounding box center [563, 426] width 215 height 22
click at [590, 420] on h3 "CHỈ THANH TOÁN khi NHẬN ĐƯỢC HÀN G, tuyệt đối KHÔNG chuyển khoản cho bất kỳ ai …" at bounding box center [563, 426] width 215 height 22
click at [572, 443] on h3 "Thanh toán trực tiếp cho nhân viên Bảo An tại các bưu cục." at bounding box center [563, 446] width 215 height 11
drag, startPoint x: 508, startPoint y: 427, endPoint x: 624, endPoint y: 419, distance: 116.4
click at [624, 419] on h3 "CHỈ THANH TOÁN khi NHẬN ĐƯỢC HÀN G, tuyệt đối KHÔNG chuyển khoản cho bất kỳ ai …" at bounding box center [563, 426] width 215 height 22
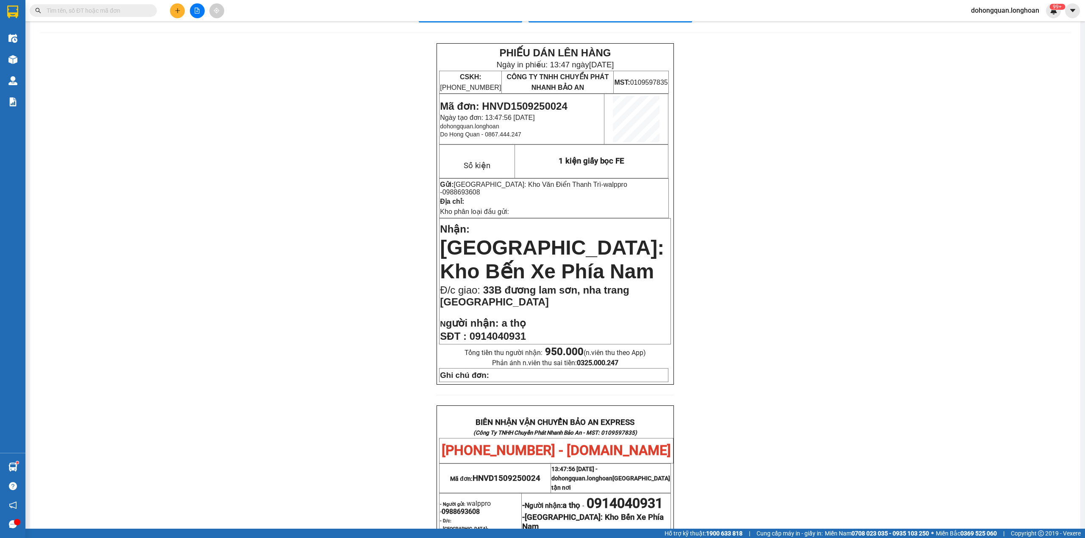
scroll to position [0, 0]
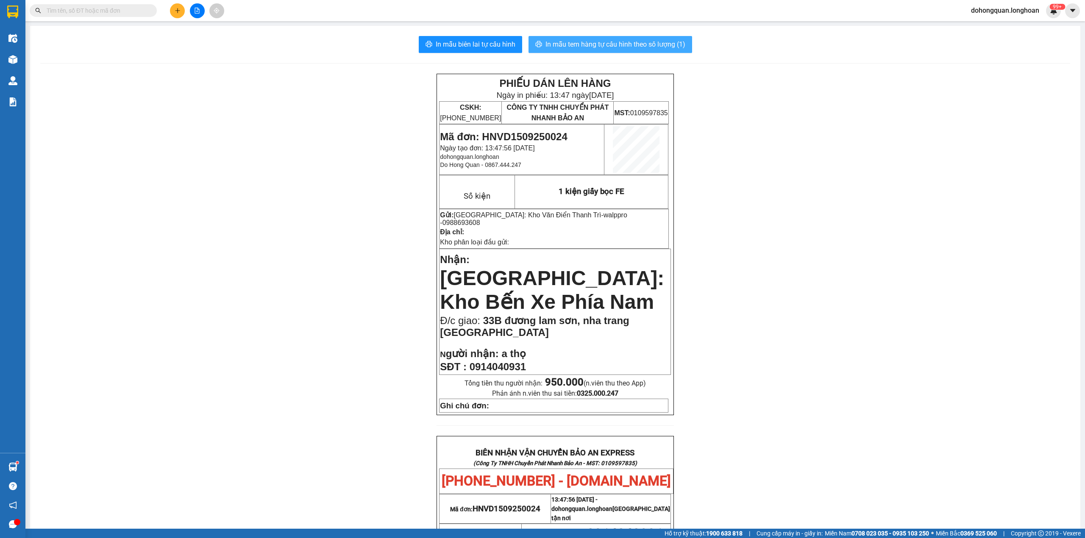
click at [579, 44] on span "In mẫu tem hàng tự cấu hình theo số lượng (1)" at bounding box center [615, 44] width 140 height 11
click at [177, 14] on button at bounding box center [177, 10] width 15 height 15
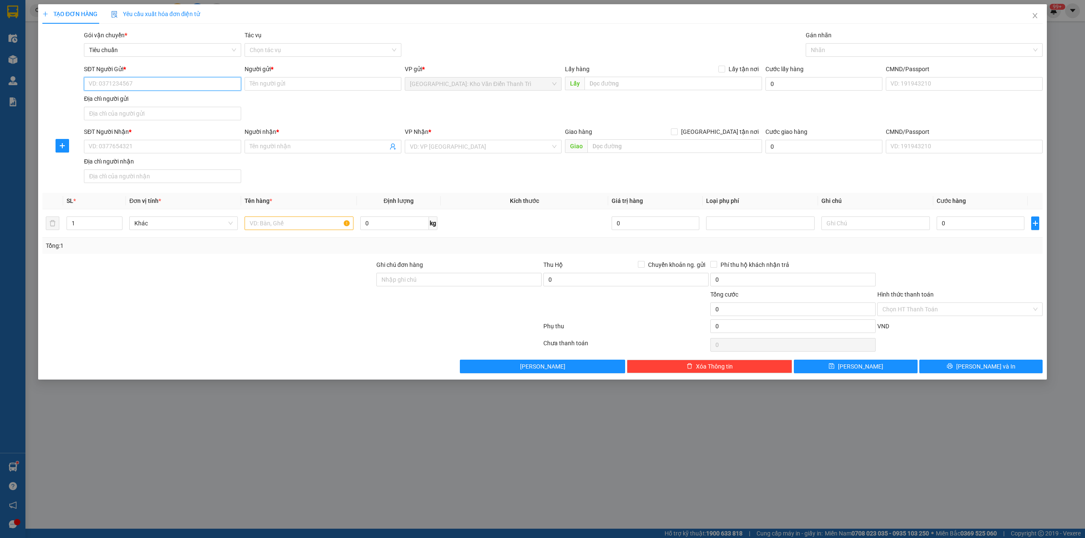
click at [151, 83] on input "SĐT Người Gửi *" at bounding box center [162, 84] width 157 height 14
paste input "0903415181"
type input "0903415181"
click at [274, 78] on input "Người gửi *" at bounding box center [322, 84] width 157 height 14
paste input "Mai"
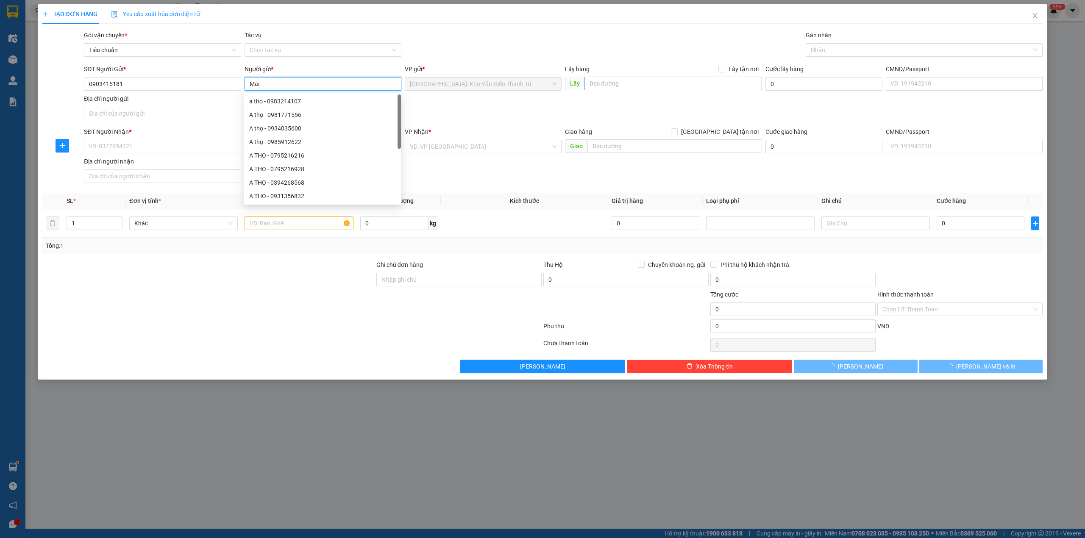
type input "Mai"
click at [615, 82] on input "text" at bounding box center [673, 84] width 178 height 14
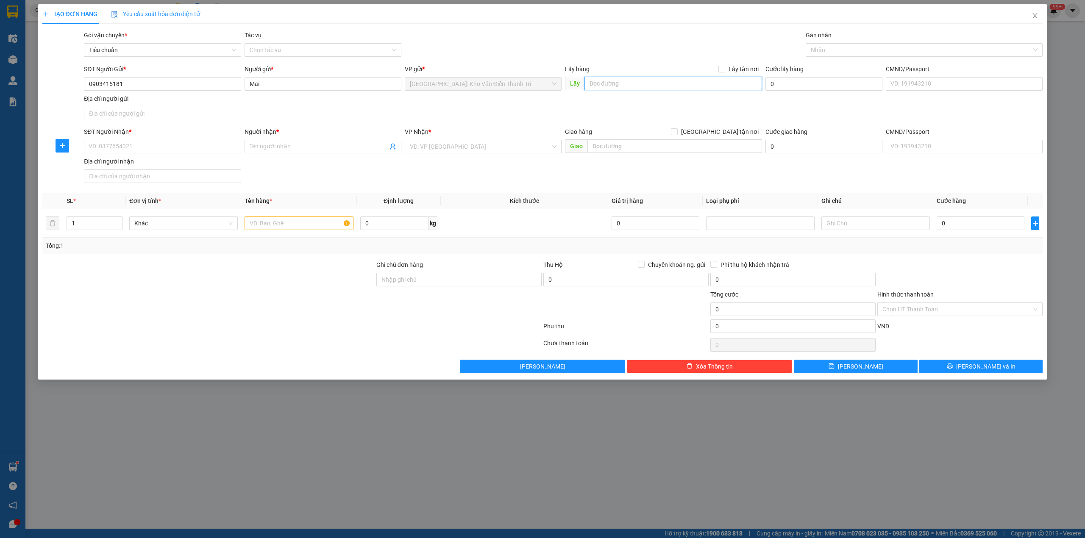
paste input "Đón: 21 ngõ 178 đường giải phóng- [PERSON_NAME]"
type input "Đón: 21 ngõ 178 đường giải phóng- [PERSON_NAME]"
click at [724, 73] on label "Lấy tận nơi" at bounding box center [740, 68] width 44 height 9
click at [724, 72] on input "Lấy tận nơi" at bounding box center [721, 69] width 6 height 6
checkbox input "true"
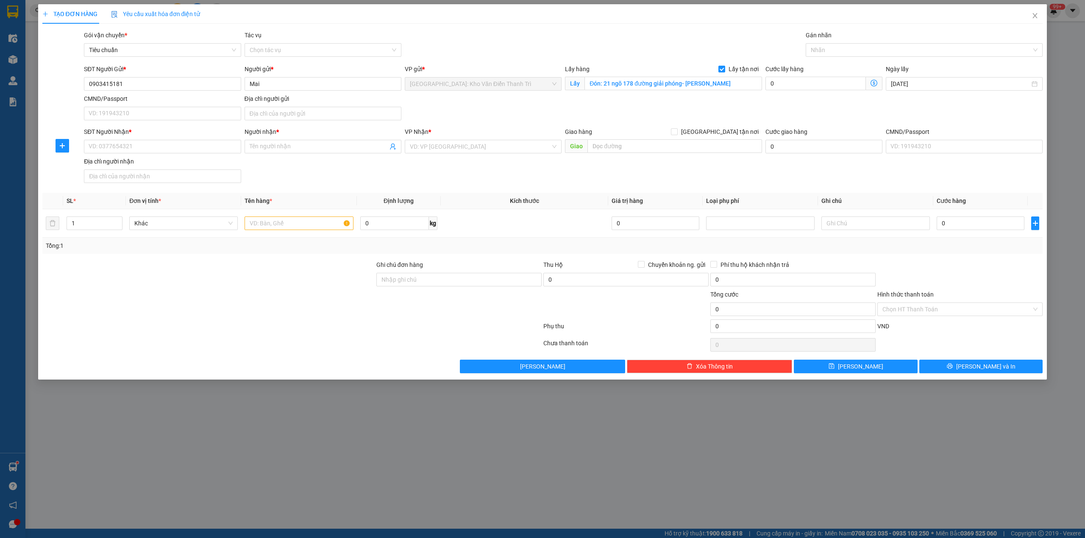
drag, startPoint x: 144, startPoint y: 132, endPoint x: 137, endPoint y: 145, distance: 14.4
click at [144, 133] on div "SĐT Người Nhận *" at bounding box center [162, 131] width 157 height 9
click at [144, 140] on input "SĐT Người Nhận *" at bounding box center [162, 147] width 157 height 14
click at [137, 149] on input "SĐT Người Nhận *" at bounding box center [162, 147] width 157 height 14
paste input "0985217201"
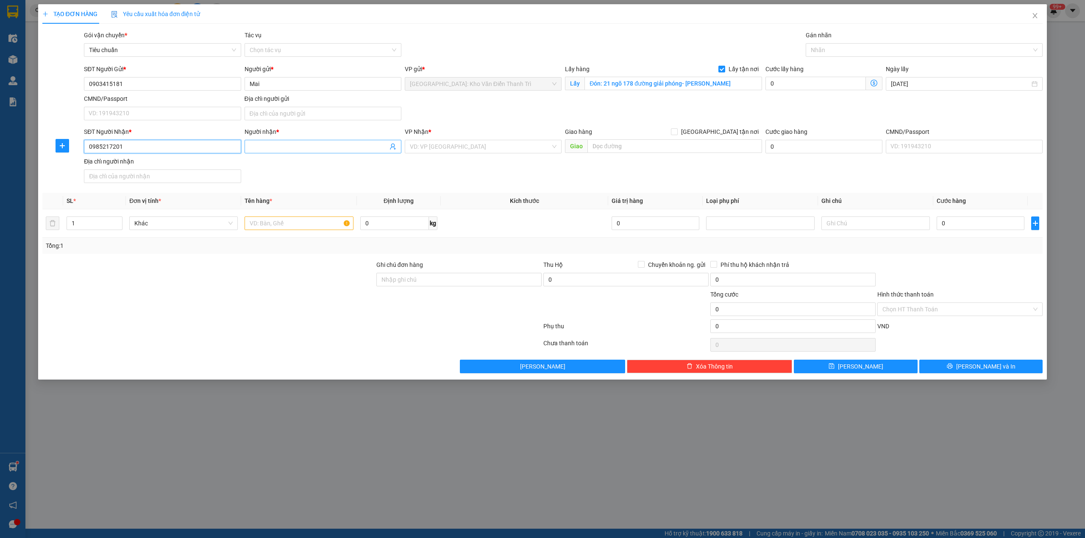
type input "0985217201"
click at [282, 148] on input "Người nhận *" at bounding box center [319, 146] width 138 height 9
paste input "Thúy"
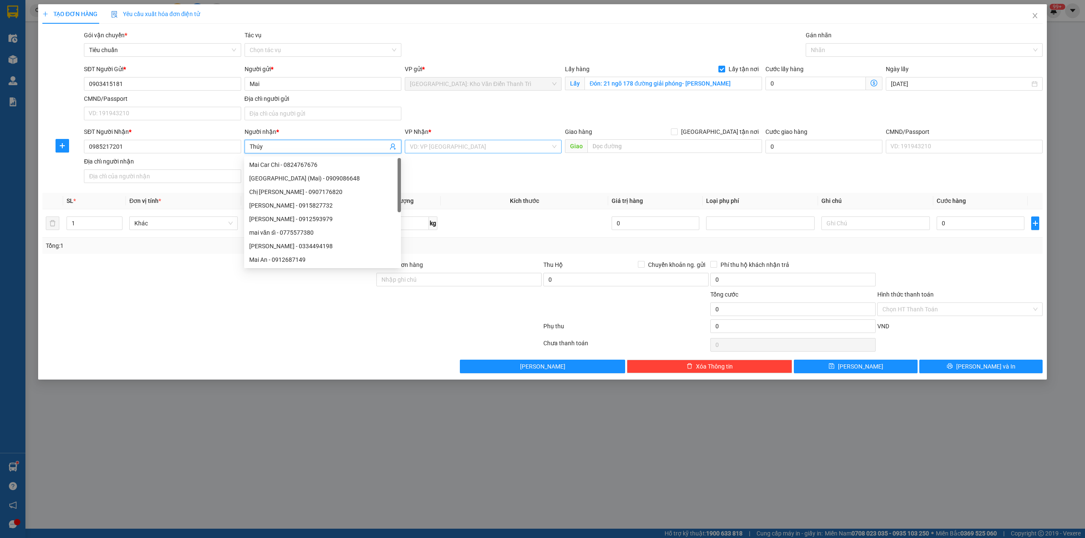
type input "Thúy"
click at [443, 150] on input "search" at bounding box center [480, 146] width 141 height 13
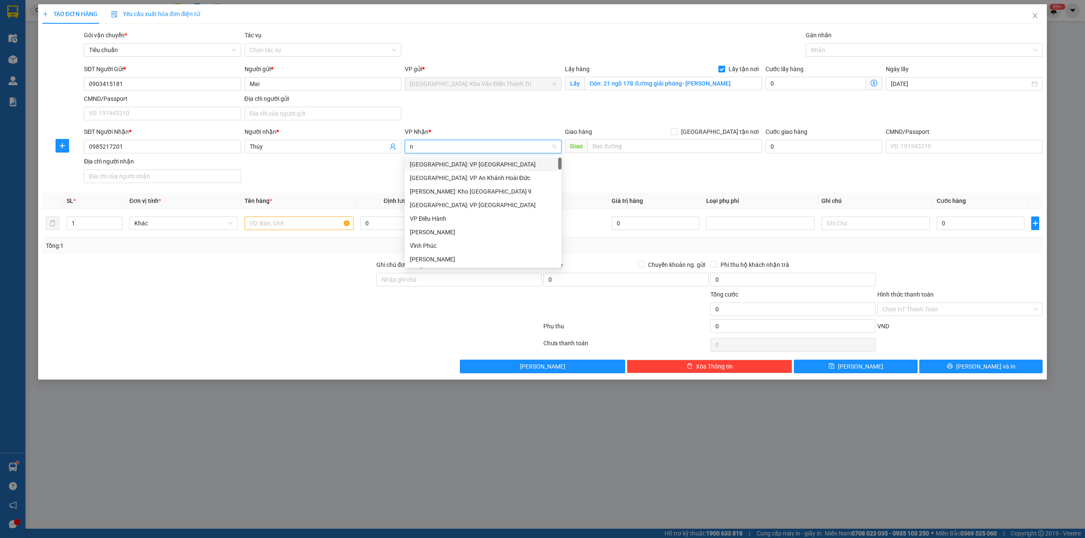
type input "ni"
click at [458, 161] on div "Cần Thơ: [PERSON_NAME]" at bounding box center [483, 164] width 147 height 9
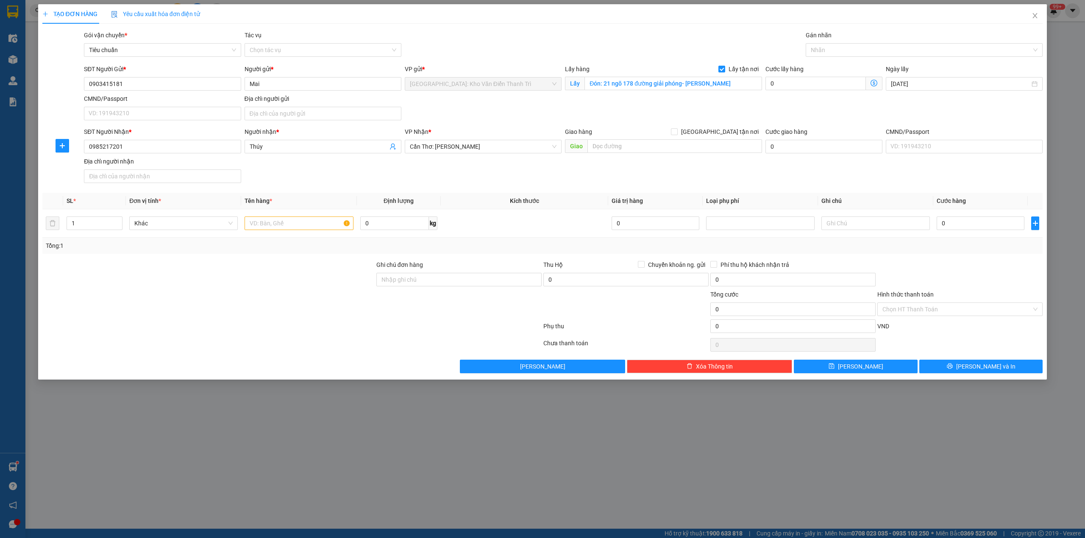
click at [576, 146] on span "Giao" at bounding box center [576, 146] width 22 height 14
click at [605, 147] on input "text" at bounding box center [674, 146] width 175 height 14
paste input "Trả: Ấp 4 lương hoà tĩnh [GEOGRAPHIC_DATA]"
type input "Trả: Ấp 4 lương hoà tĩnh [GEOGRAPHIC_DATA]"
click at [727, 134] on span "[GEOGRAPHIC_DATA] tận nơi" at bounding box center [719, 131] width 84 height 9
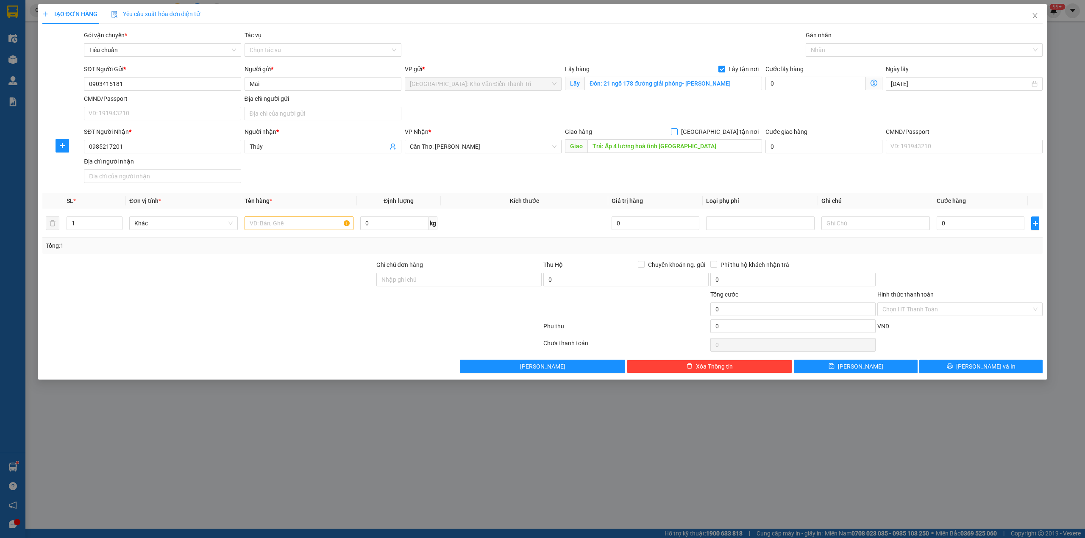
click at [677, 134] on input "[GEOGRAPHIC_DATA] tận nơi" at bounding box center [674, 131] width 6 height 6
checkbox input "true"
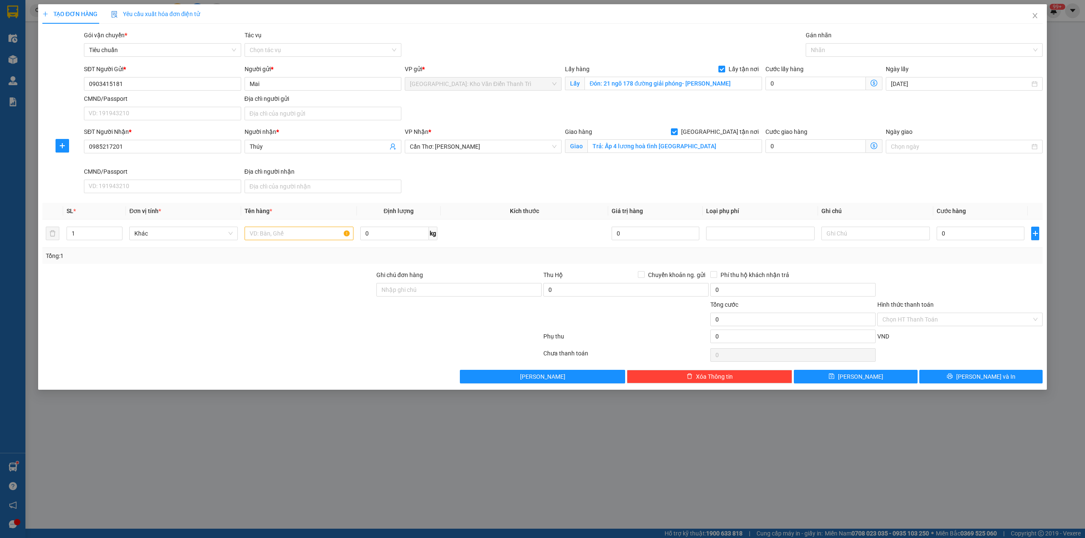
drag, startPoint x: 792, startPoint y: 97, endPoint x: 819, endPoint y: 61, distance: 44.6
click at [794, 97] on div "SĐT Người Gửi * 0903415181 Người gửi * Mai VP gửi * [GEOGRAPHIC_DATA]: [PERSON_…" at bounding box center [563, 93] width 962 height 59
drag, startPoint x: 819, startPoint y: 60, endPoint x: 831, endPoint y: 48, distance: 16.5
click at [822, 58] on div "Gán nhãn Nhãn" at bounding box center [923, 46] width 237 height 30
click at [831, 48] on div at bounding box center [920, 50] width 225 height 10
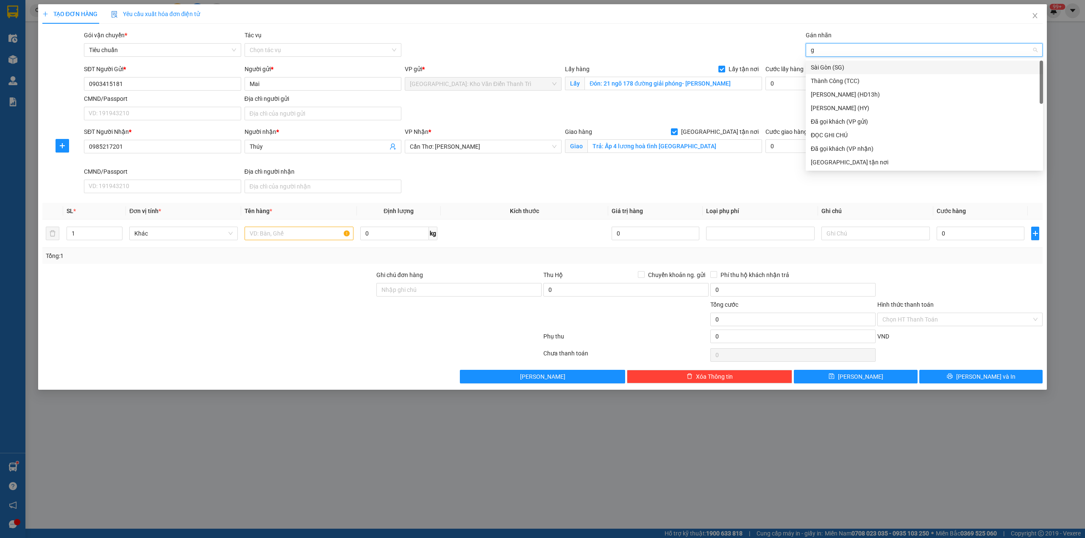
type input "gt"
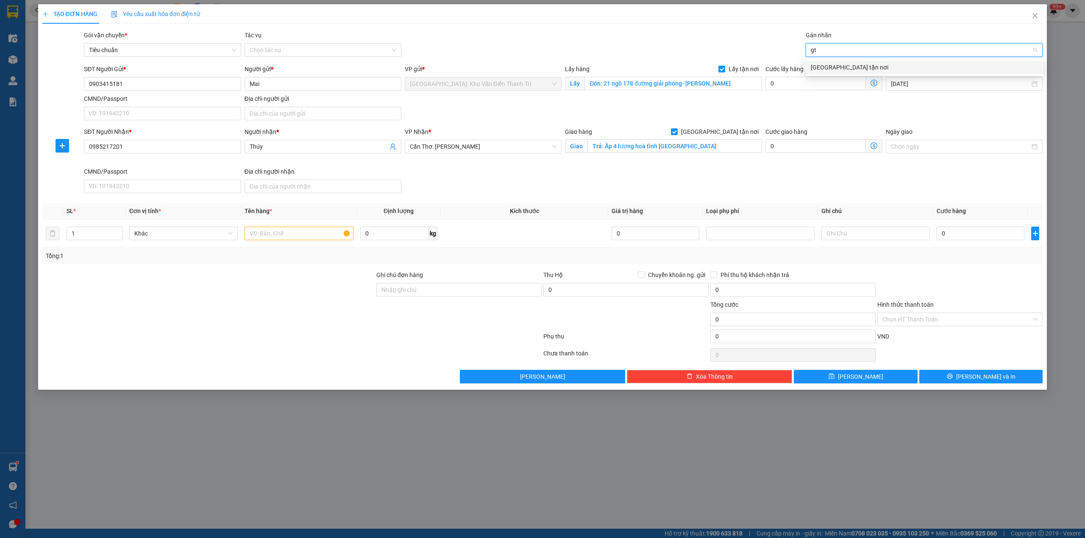
click at [829, 64] on div "[GEOGRAPHIC_DATA] tận nơi" at bounding box center [923, 67] width 227 height 9
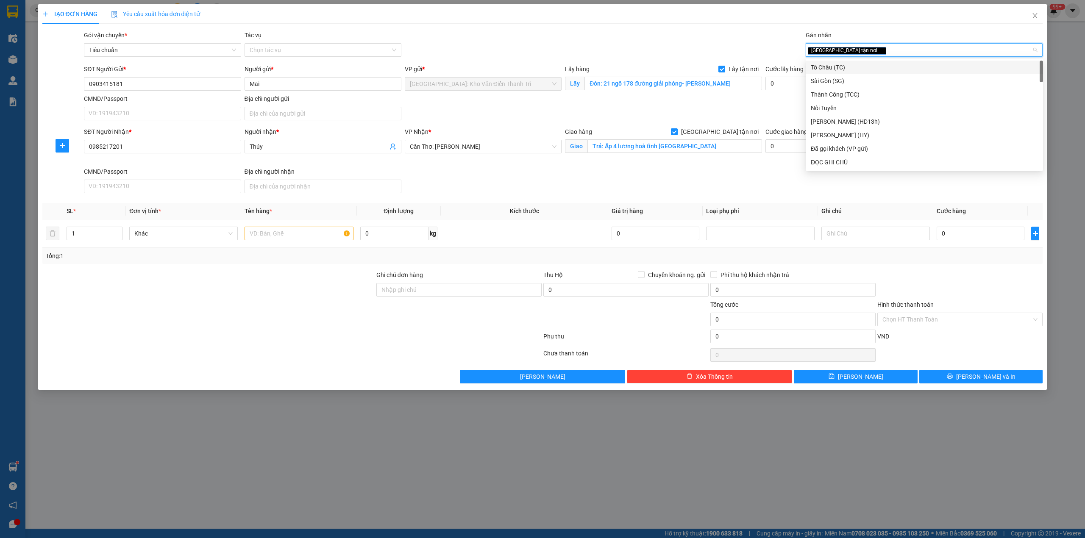
click at [713, 166] on div "Giao hàng [GEOGRAPHIC_DATA] tận nơi [GEOGRAPHIC_DATA]: Ấp 4 lương hoà tĩnh [GEO…" at bounding box center [663, 147] width 200 height 40
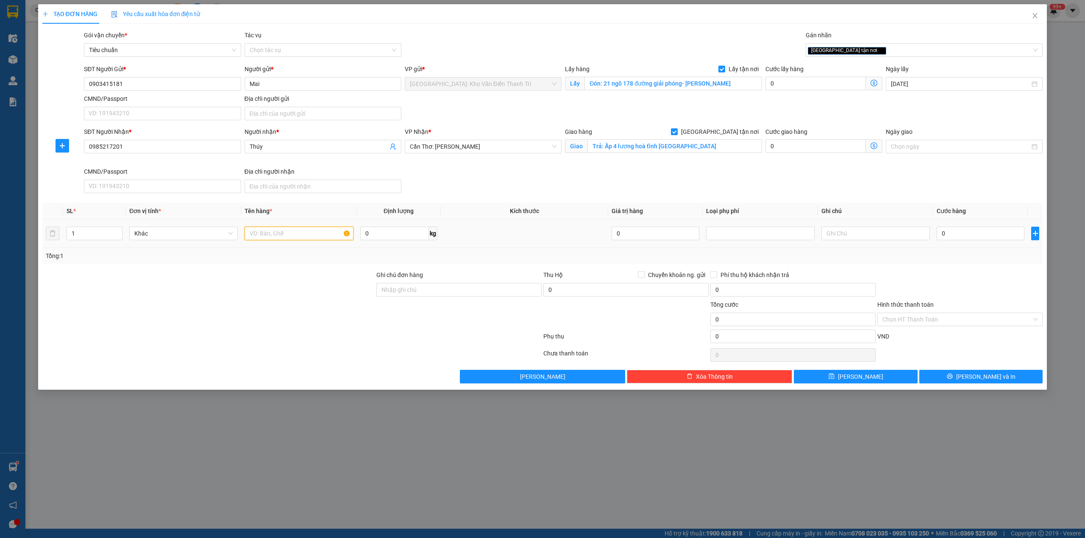
click at [290, 238] on input "text" at bounding box center [298, 234] width 108 height 14
paste input "3 kiện giấy"
type input "3 kiện giấy a luân đón 178 giải phóng"
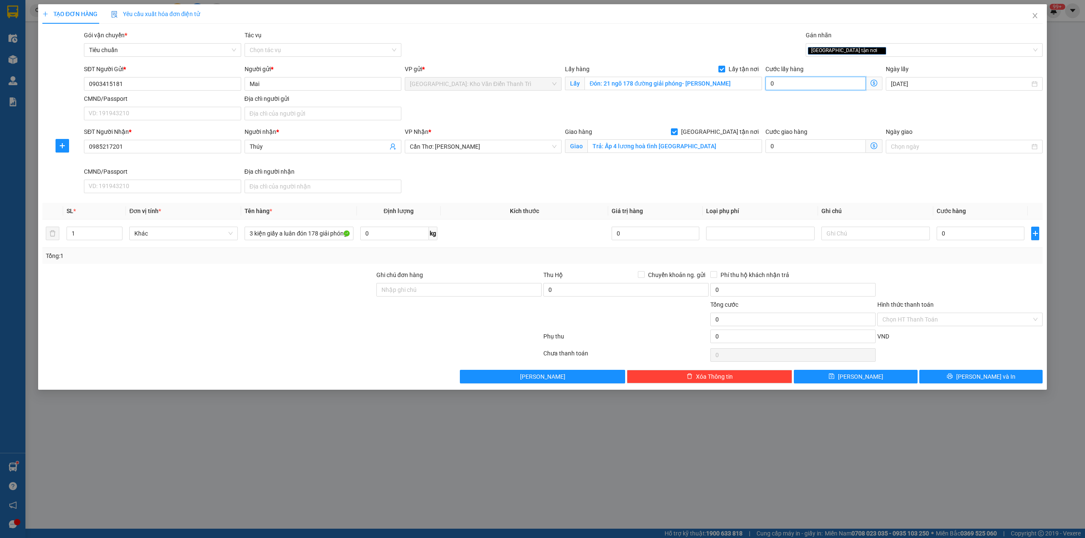
click at [797, 83] on input "0" at bounding box center [815, 84] width 100 height 14
type input "1"
type input "10"
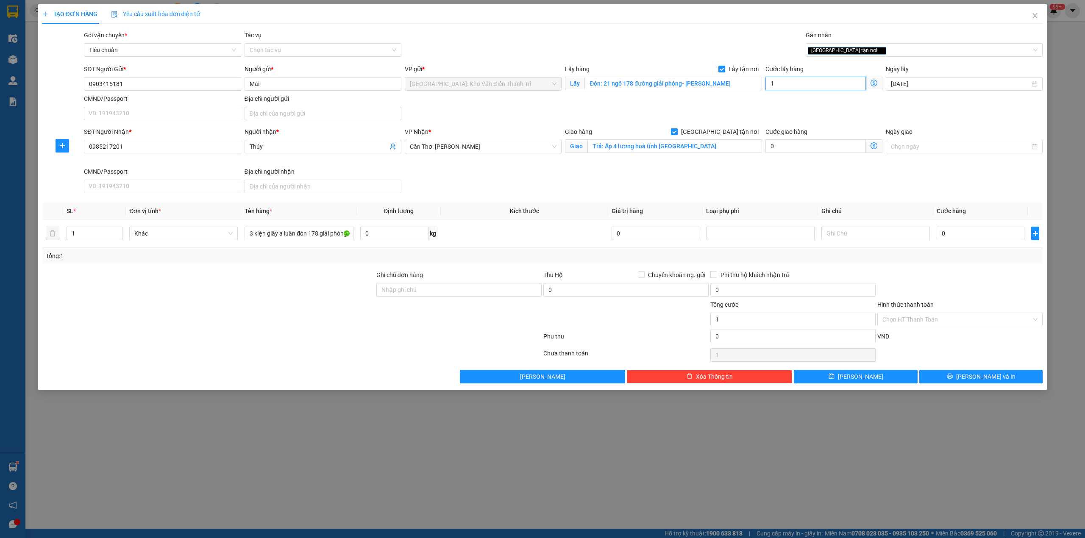
type input "10"
type input "100"
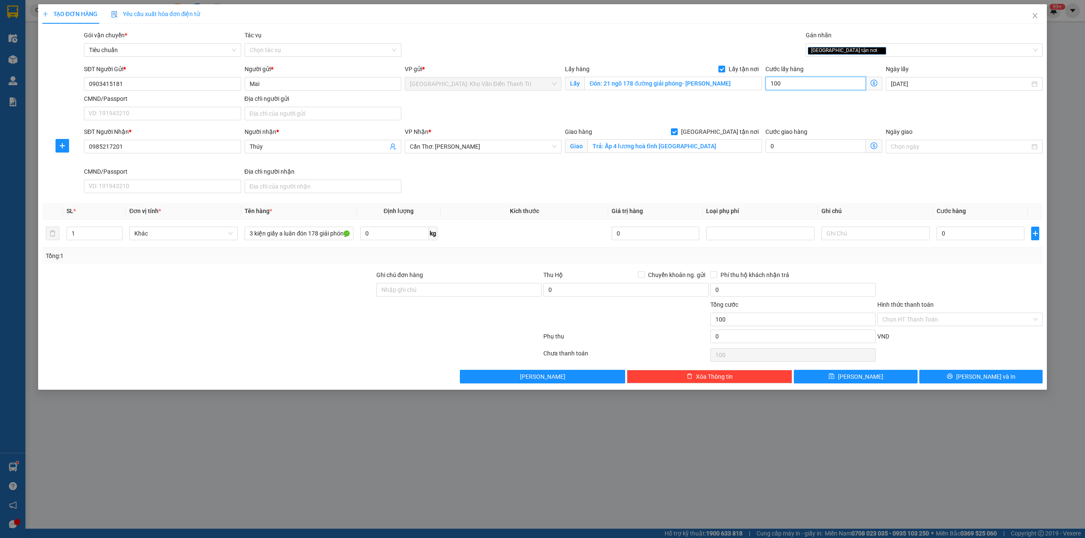
type input "1.000"
type input "10.000"
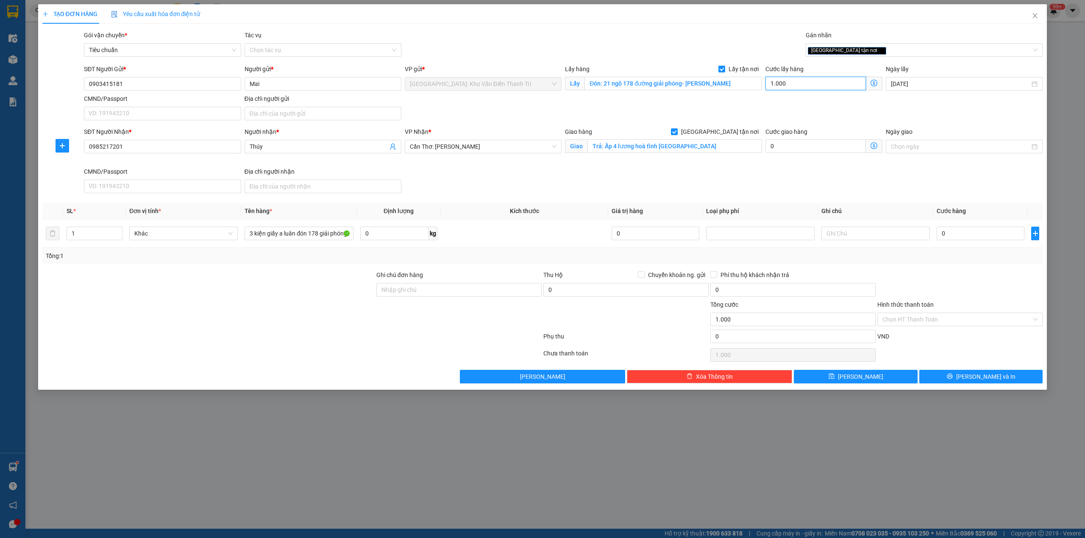
type input "10.000"
type input "100.000"
click at [946, 245] on td "0" at bounding box center [980, 233] width 94 height 28
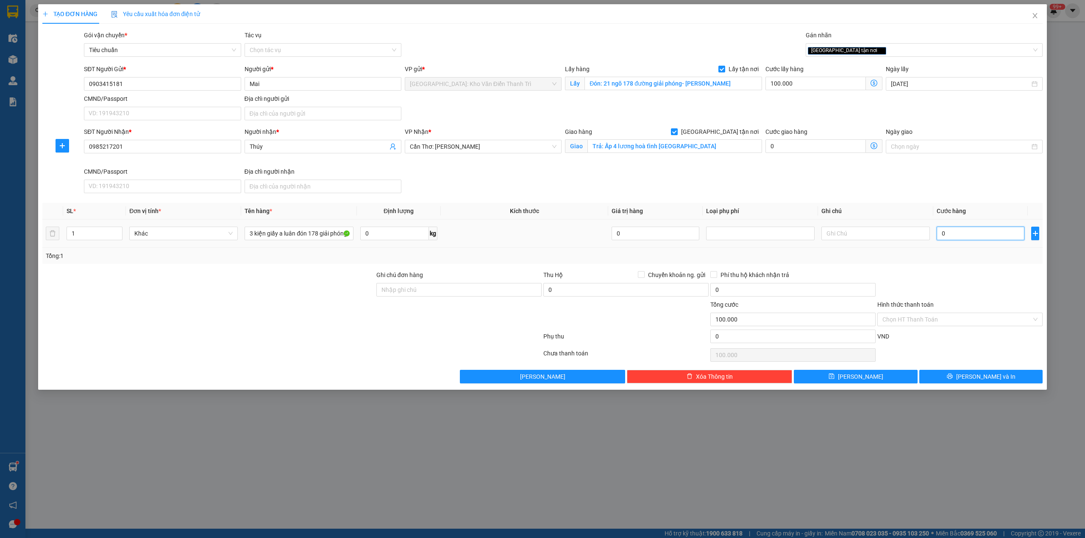
click at [957, 237] on input "0" at bounding box center [980, 234] width 88 height 14
type input "1"
type input "100.001"
type input "1.000"
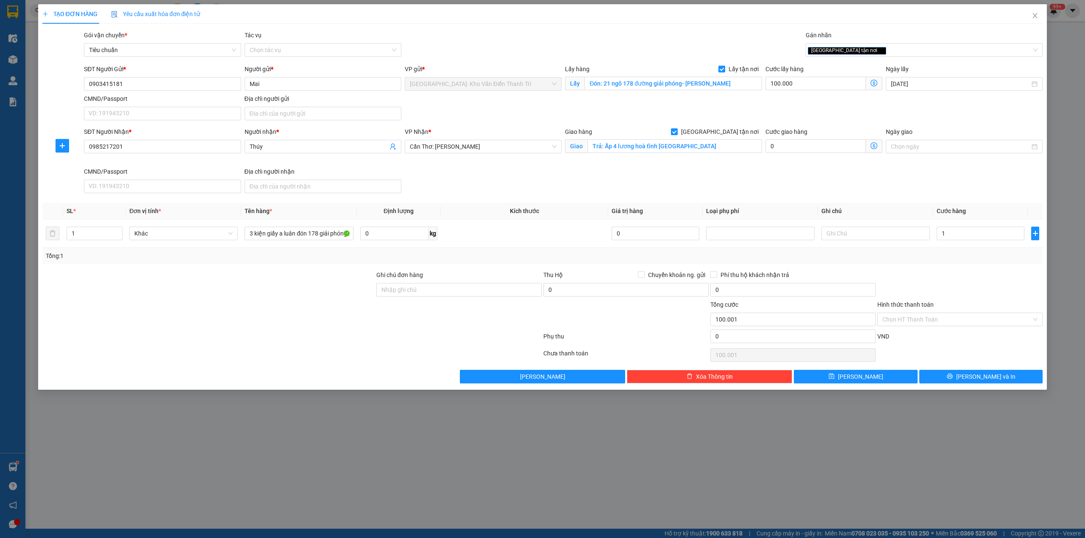
type input "101.000"
click at [1031, 300] on div at bounding box center [959, 285] width 167 height 30
click at [883, 364] on div "Chọn HT Thanh Toán" at bounding box center [959, 355] width 167 height 17
click at [885, 372] on button "[PERSON_NAME]" at bounding box center [856, 377] width 124 height 14
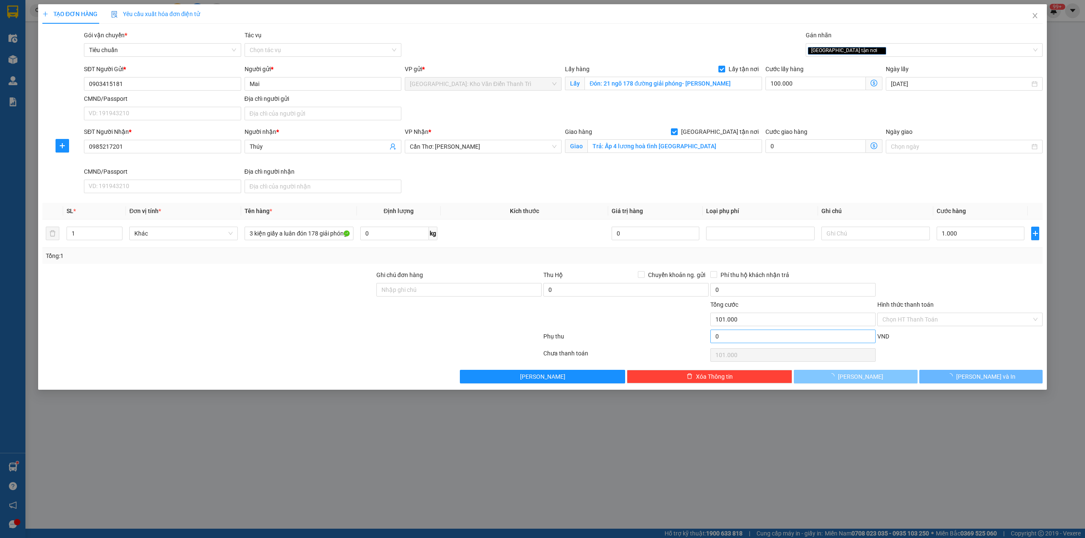
checkbox input "false"
type input "0"
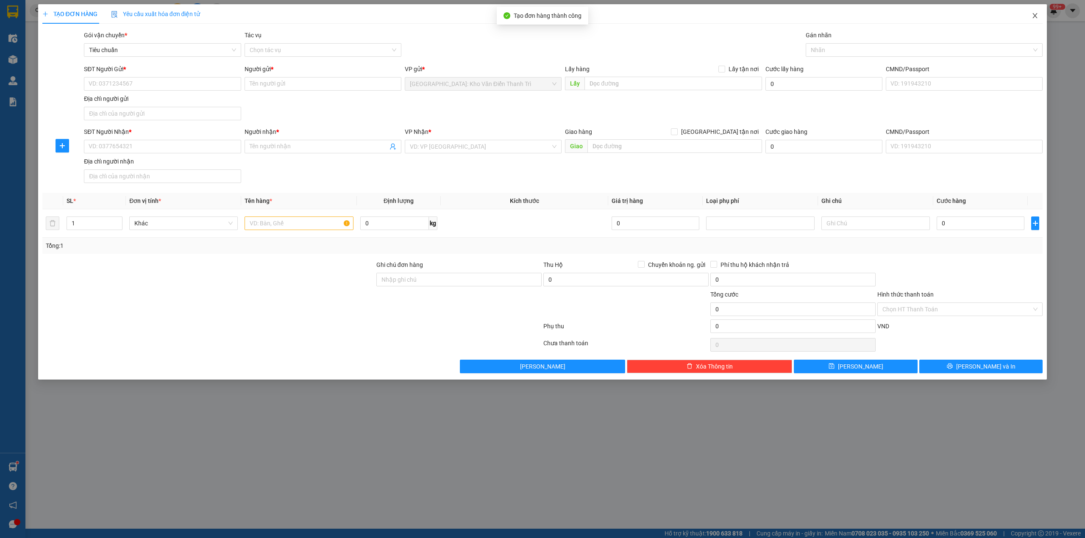
click at [1034, 17] on icon "close" at bounding box center [1034, 15] width 5 height 5
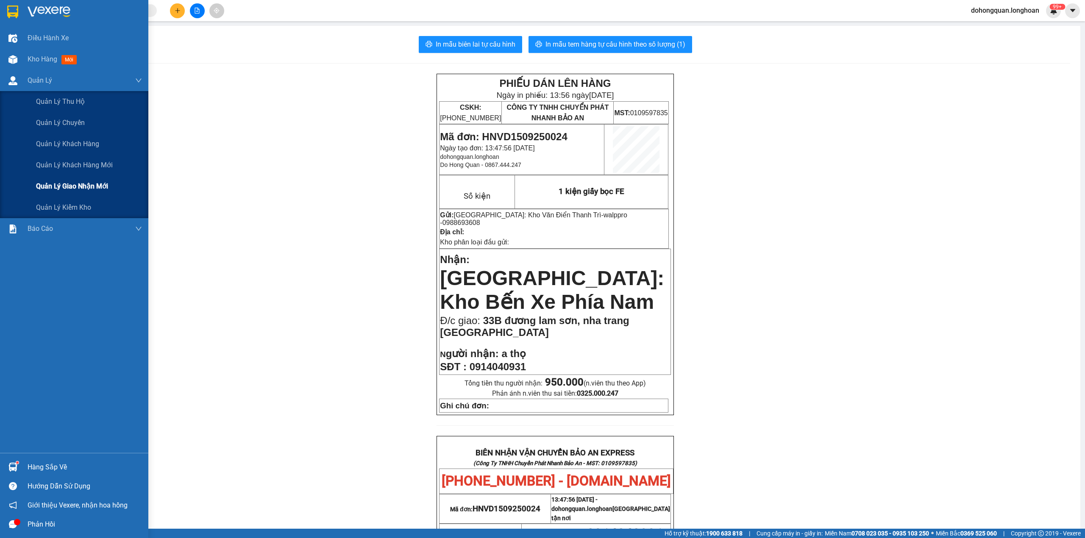
click at [45, 189] on span "Quản lý giao nhận mới" at bounding box center [72, 186] width 72 height 11
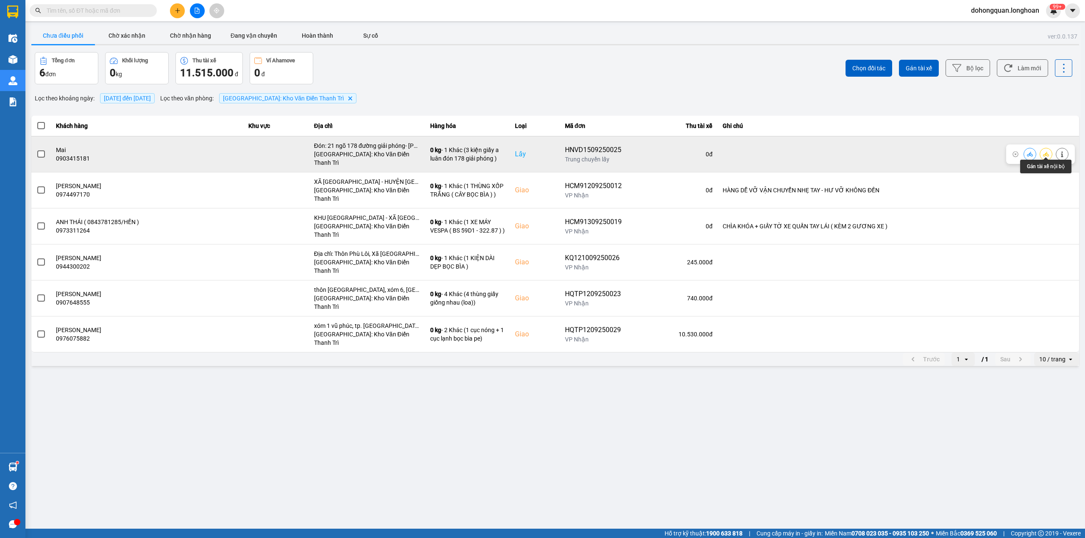
click at [1048, 151] on icon at bounding box center [1046, 154] width 6 height 6
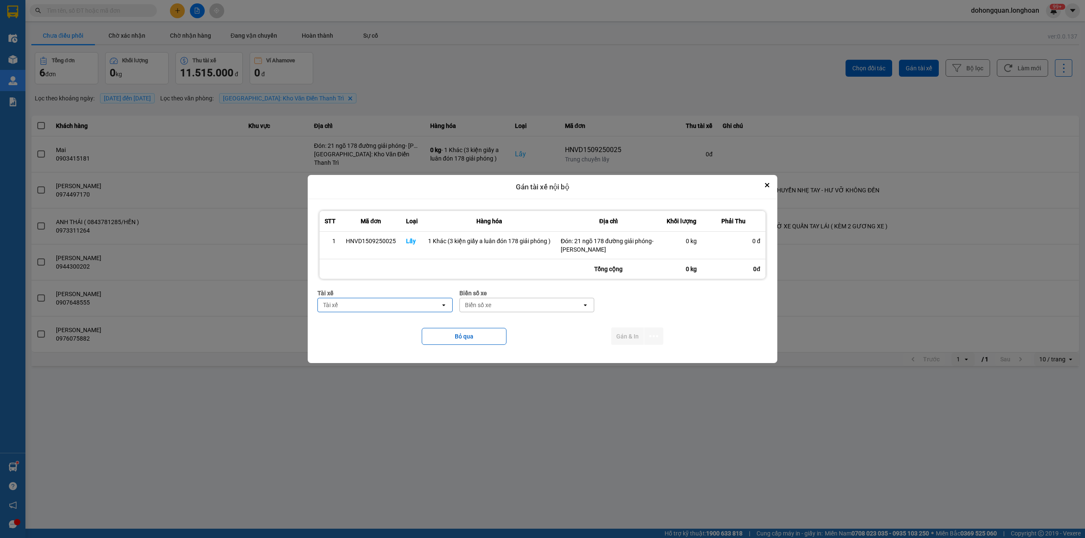
click at [345, 310] on div "Tài xế" at bounding box center [379, 305] width 122 height 14
type input "luân"
click at [355, 326] on span "0395666247 - [PERSON_NAME] 0395.666.247" at bounding box center [387, 327] width 125 height 17
click at [488, 305] on div "Biển số xe" at bounding box center [493, 305] width 26 height 8
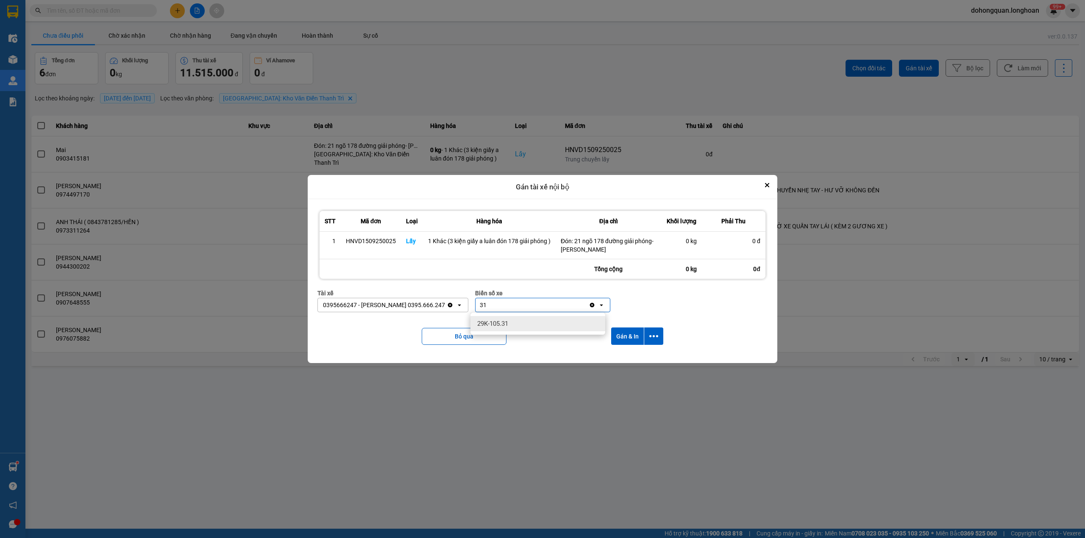
type input "31"
click at [505, 319] on div "29K-105.31" at bounding box center [537, 323] width 135 height 15
click at [654, 334] on icon "dialog" at bounding box center [653, 336] width 9 height 9
click at [620, 365] on li "Chỉ gán tài" at bounding box center [631, 359] width 64 height 15
click at [657, 335] on icon "dialog" at bounding box center [653, 336] width 9 height 9
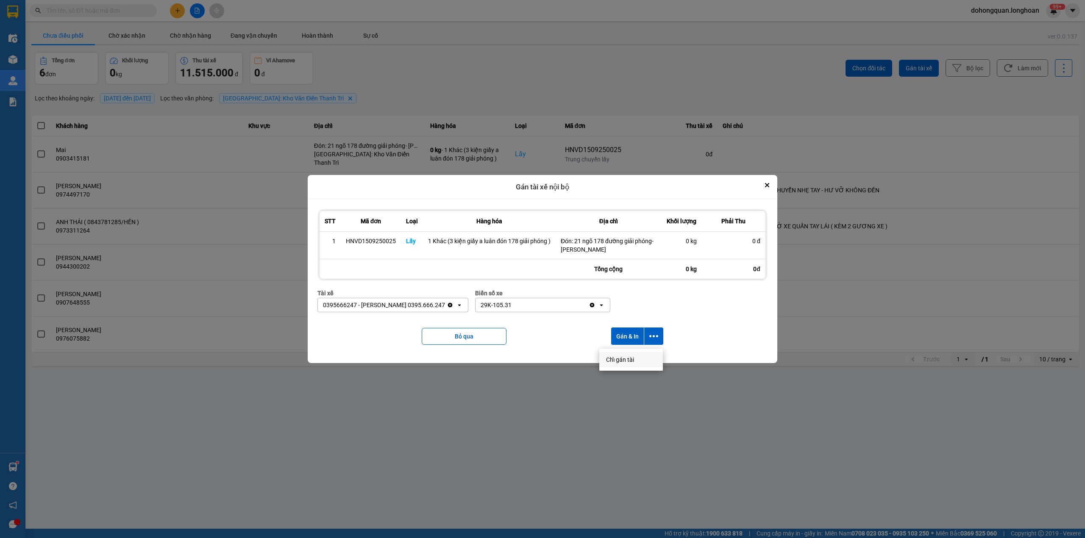
click at [634, 357] on span "Chỉ gán tài" at bounding box center [620, 359] width 28 height 8
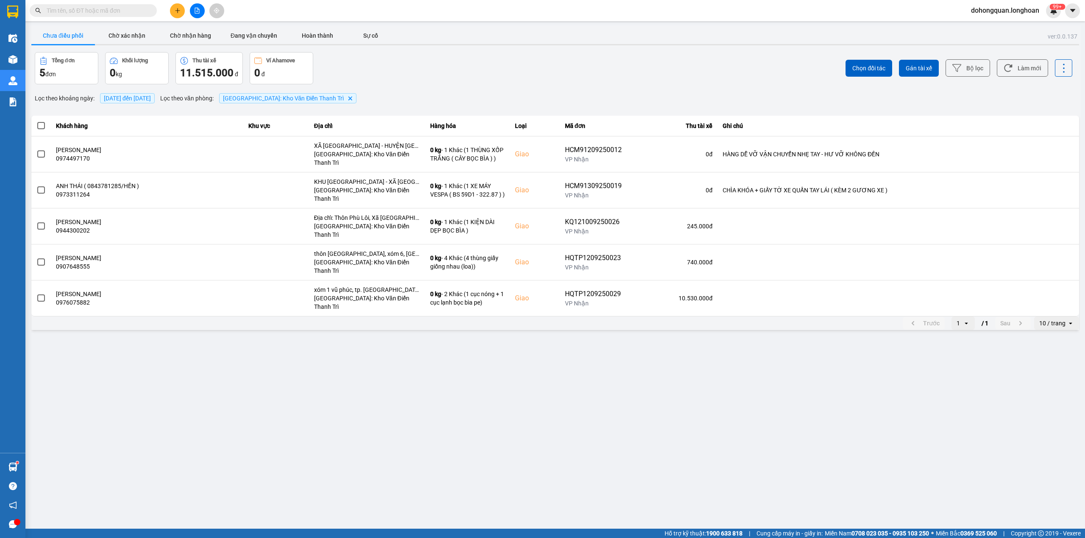
click at [72, 7] on input "text" at bounding box center [97, 10] width 100 height 9
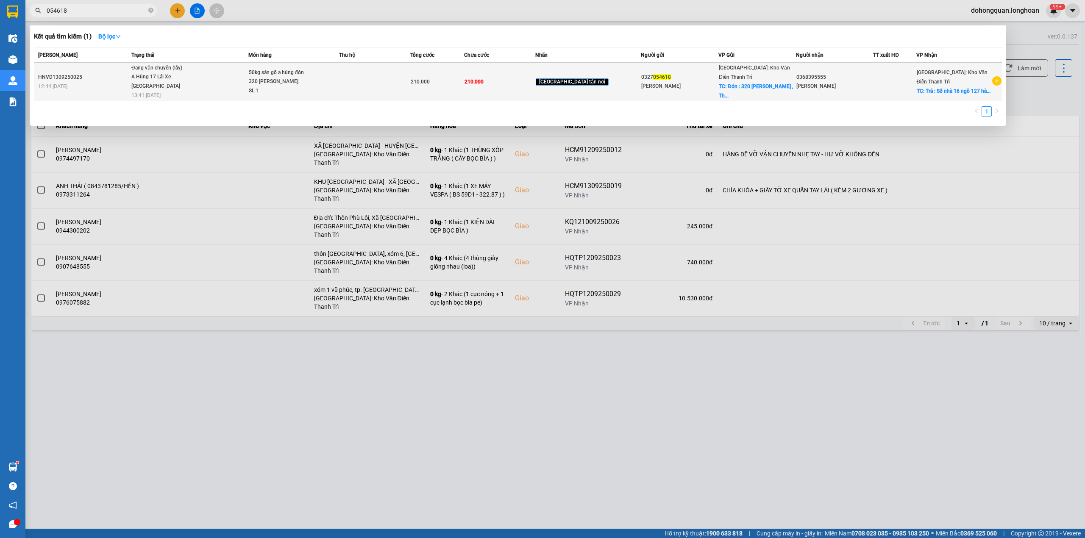
type input "054618"
click at [225, 82] on span "Đang vận chuyển (lấy) A Hùng 17 [GEOGRAPHIC_DATA] 0325666247 13:41 [DATE]" at bounding box center [189, 81] width 117 height 35
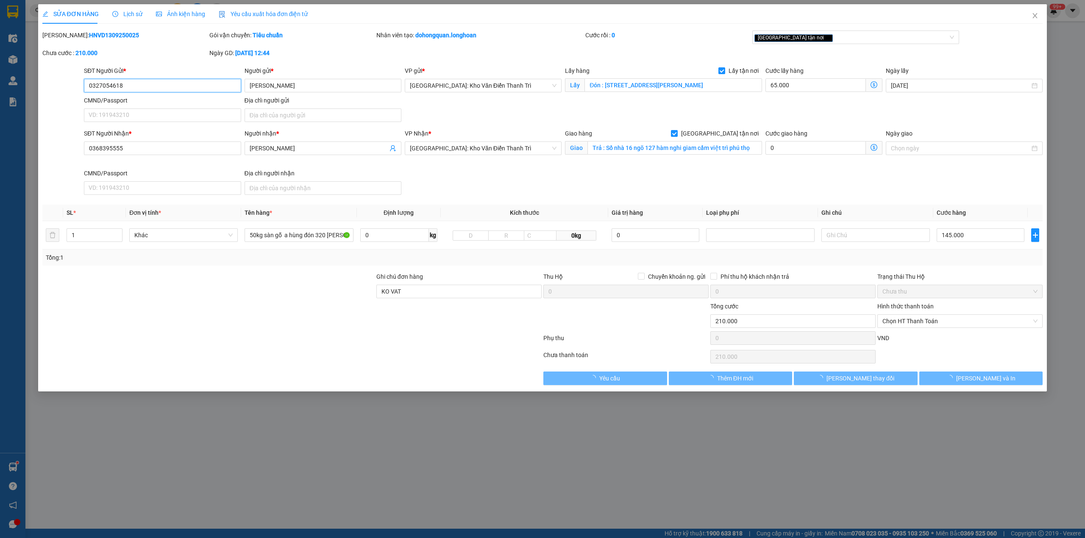
click at [129, 16] on span "Lịch sử" at bounding box center [127, 14] width 30 height 7
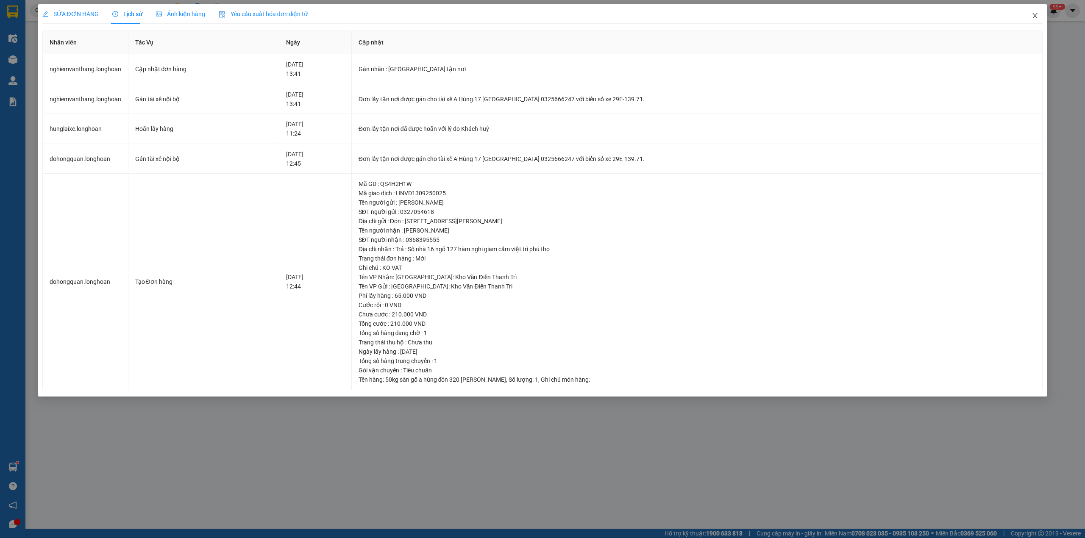
click at [1036, 16] on icon "close" at bounding box center [1034, 15] width 7 height 7
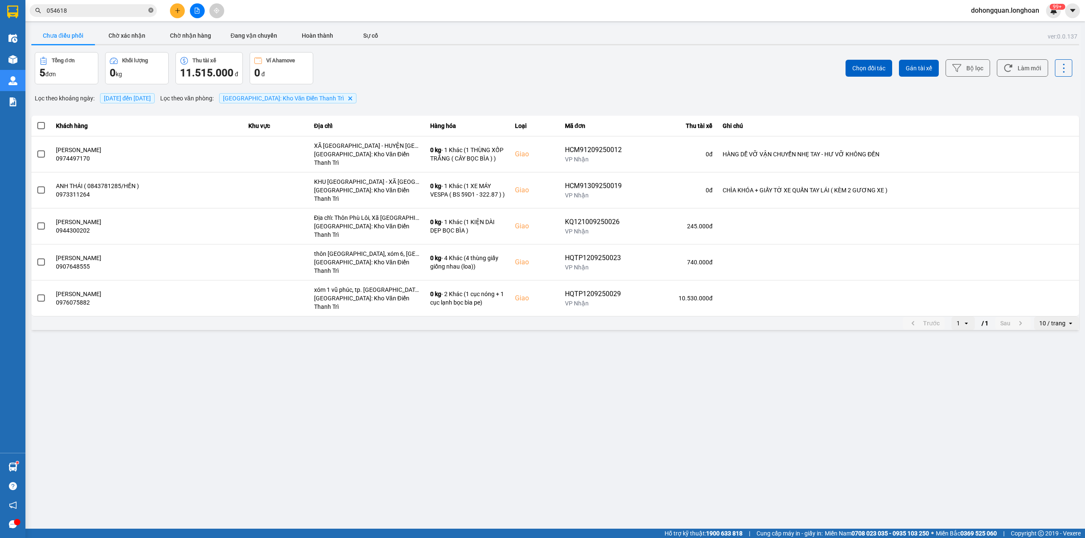
click at [149, 9] on icon "close-circle" at bounding box center [150, 10] width 5 height 5
click at [178, 17] on button at bounding box center [177, 10] width 15 height 15
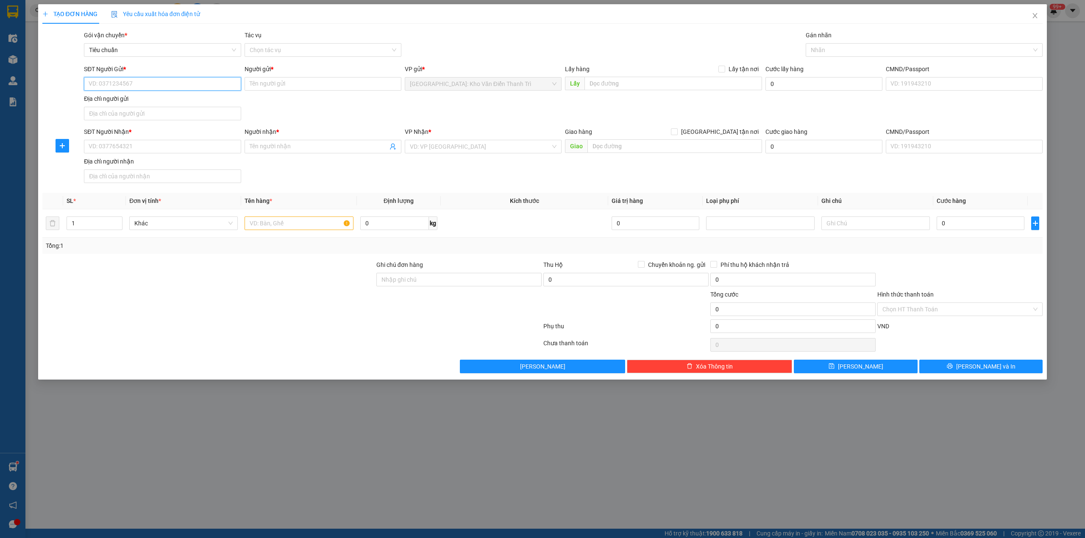
click at [119, 82] on input "SĐT Người Gửi *" at bounding box center [162, 84] width 157 height 14
paste input "0985228706"
type input "0985228706"
click at [138, 103] on div "0985228706 - ANDA" at bounding box center [162, 101] width 147 height 9
type input "ANDA"
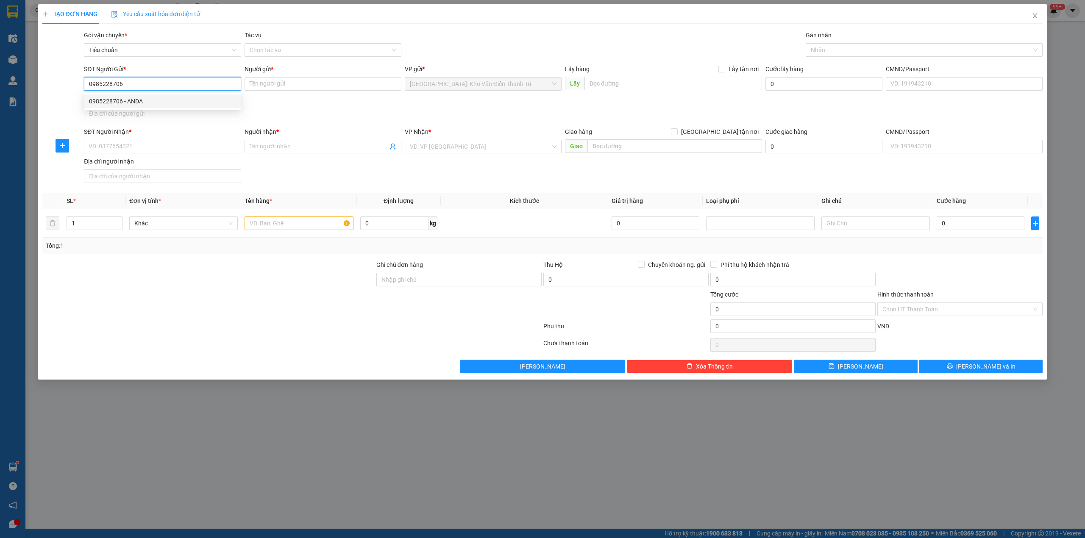
checkbox input "true"
type input "ĐCHI: Số 3 + 5 [PERSON_NAME], [GEOGRAPHIC_DATA], [GEOGRAPHIC_DATA], [GEOGRAPHIC…"
type input "150.000"
type input "0985228706"
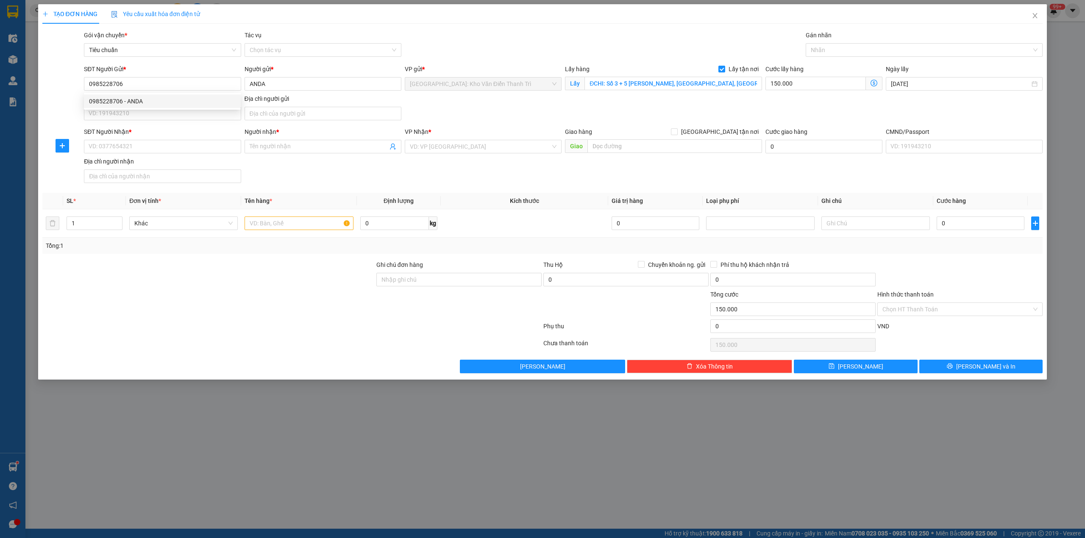
click at [500, 103] on div "SĐT Người Gửi * 0985228706 0985228706 Người gửi * ANDA VP gửi * [GEOGRAPHIC_DAT…" at bounding box center [563, 93] width 962 height 59
click at [180, 151] on input "SĐT Người Nhận *" at bounding box center [162, 147] width 157 height 14
paste input "0336203104"
type input "0336203104"
click at [161, 169] on div "0336203104 - CHỊ [PERSON_NAME]" at bounding box center [162, 165] width 157 height 14
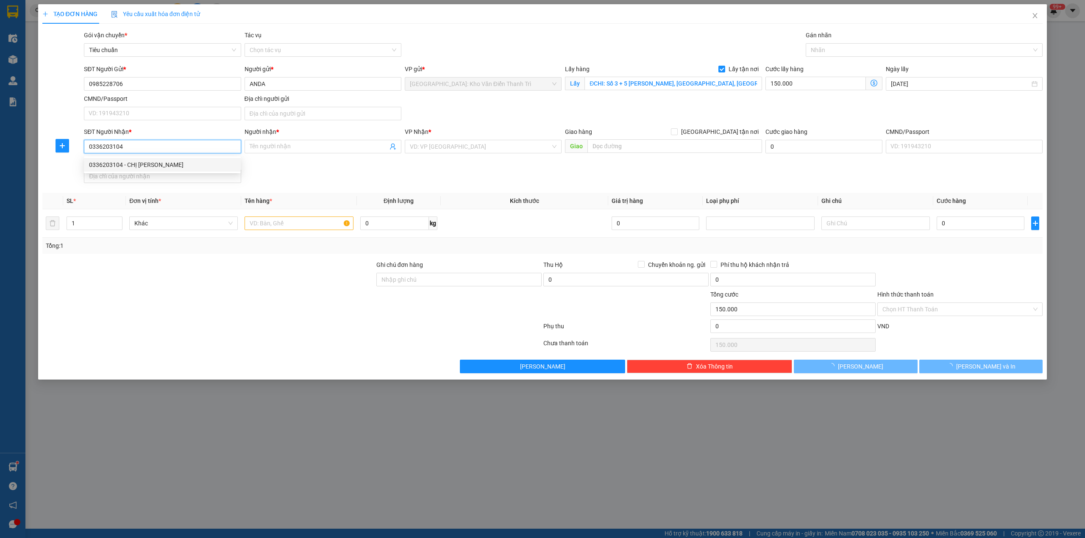
type input "CHỊ [PERSON_NAME]"
checkbox input "true"
type input "QUÁN CAFE THÀNH PHÁT, ẤP [GEOGRAPHIC_DATA], [GEOGRAPHIC_DATA],[GEOGRAPHIC_DATA]…"
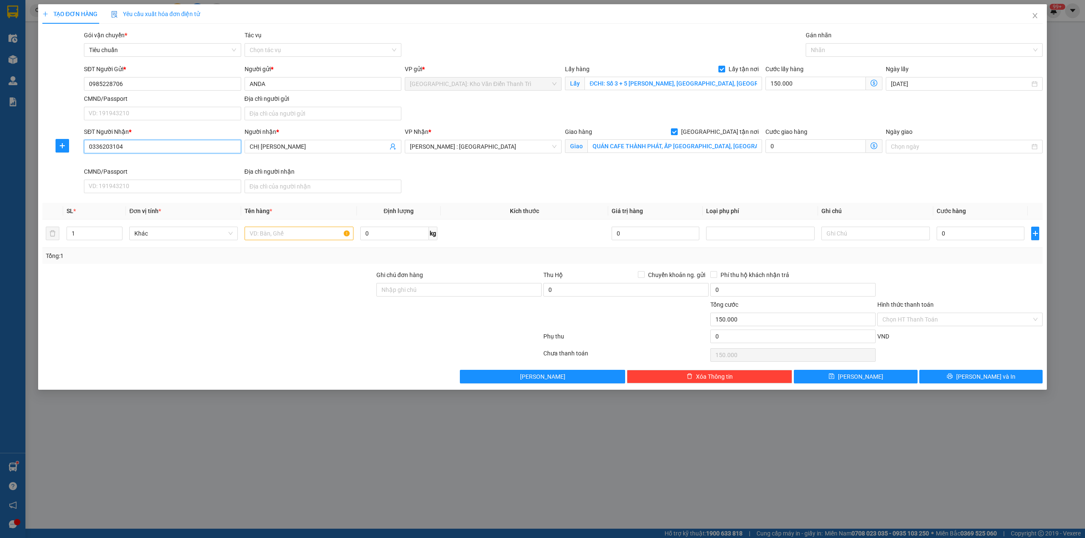
type input "0336203104"
click at [492, 170] on div "SĐT Người Nhận * 0336203104 0336203104 Người nhận * CHỊ HUYỀN VP Nhận * [GEOGRA…" at bounding box center [563, 161] width 962 height 69
click at [284, 236] on input "text" at bounding box center [298, 234] width 108 height 14
type input "1 lô hàng a sinh đón"
click at [959, 236] on input "0" at bounding box center [980, 234] width 88 height 14
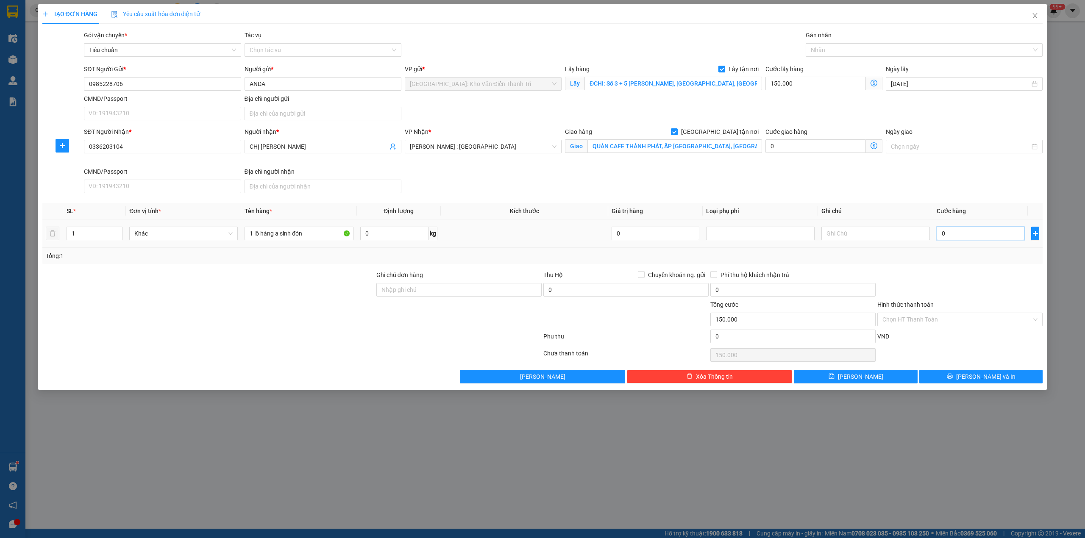
type input "1"
type input "150.001"
type input "1.000"
type input "151.000"
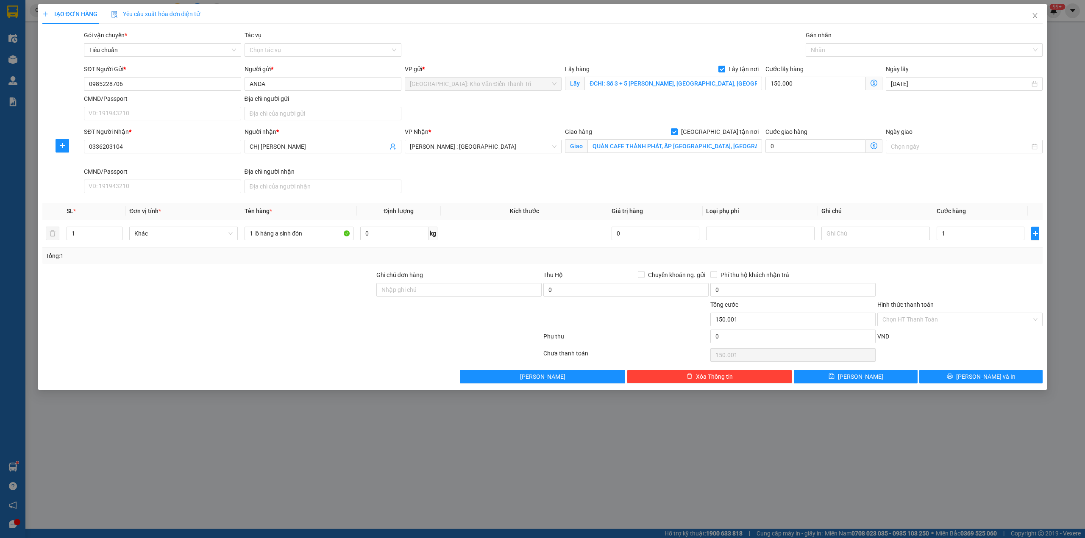
type input "151.000"
click at [938, 273] on div at bounding box center [959, 285] width 167 height 30
click at [311, 236] on input "1 lô hàng a sinh đón" at bounding box center [298, 234] width 108 height 14
type input "1 lô hàng a sinh đón long biên"
click at [878, 377] on button "[PERSON_NAME]" at bounding box center [856, 377] width 124 height 14
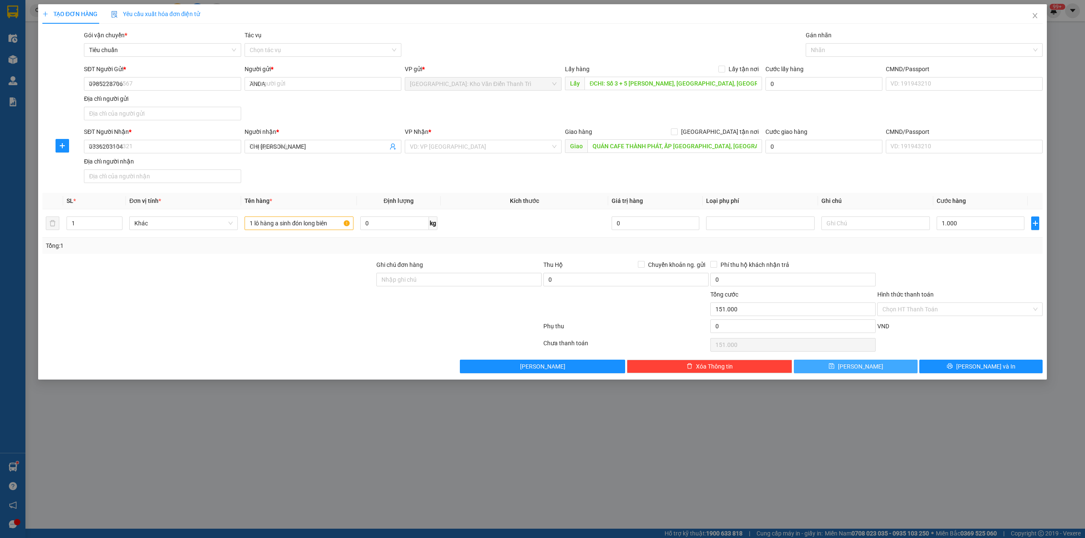
checkbox input "false"
type input "0"
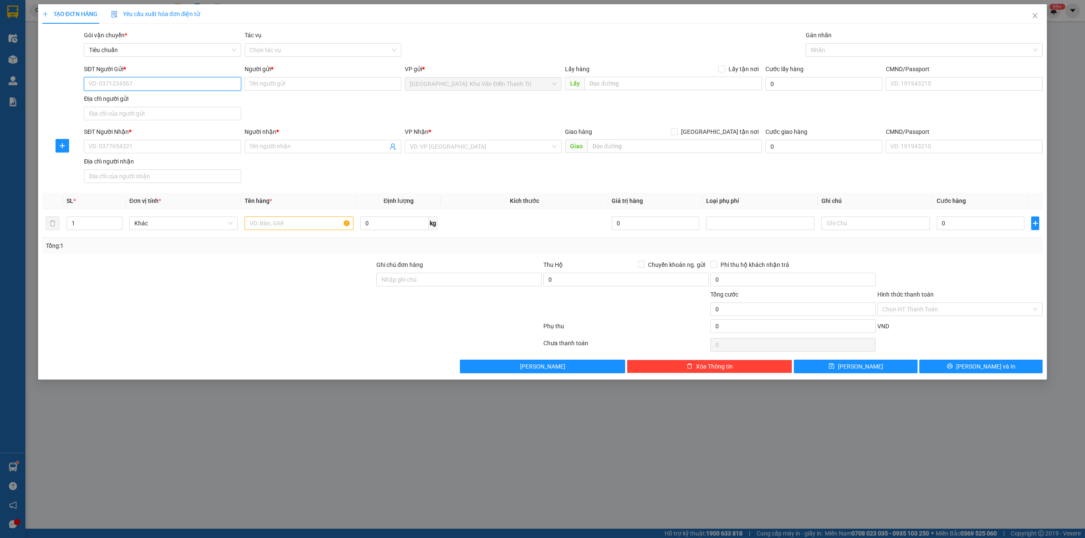
click at [141, 83] on input "SĐT Người Gửi *" at bounding box center [162, 84] width 157 height 14
paste input "0366678882"
type input "0366678882"
click at [297, 87] on input "Người gửi *" at bounding box center [322, 84] width 157 height 14
paste input "[PERSON_NAME]"
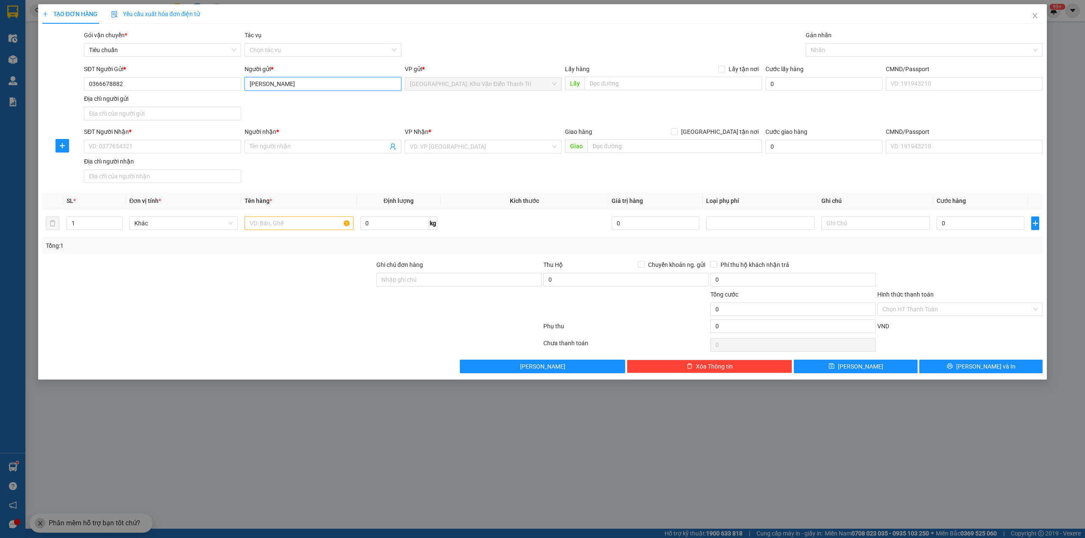
type input "[PERSON_NAME]"
drag, startPoint x: 502, startPoint y: 105, endPoint x: 529, endPoint y: 94, distance: 30.0
click at [502, 104] on div "SĐT Người Gửi * 0366678882 Người gửi * [PERSON_NAME] VP gửi * [GEOGRAPHIC_DATA]…" at bounding box center [563, 93] width 962 height 59
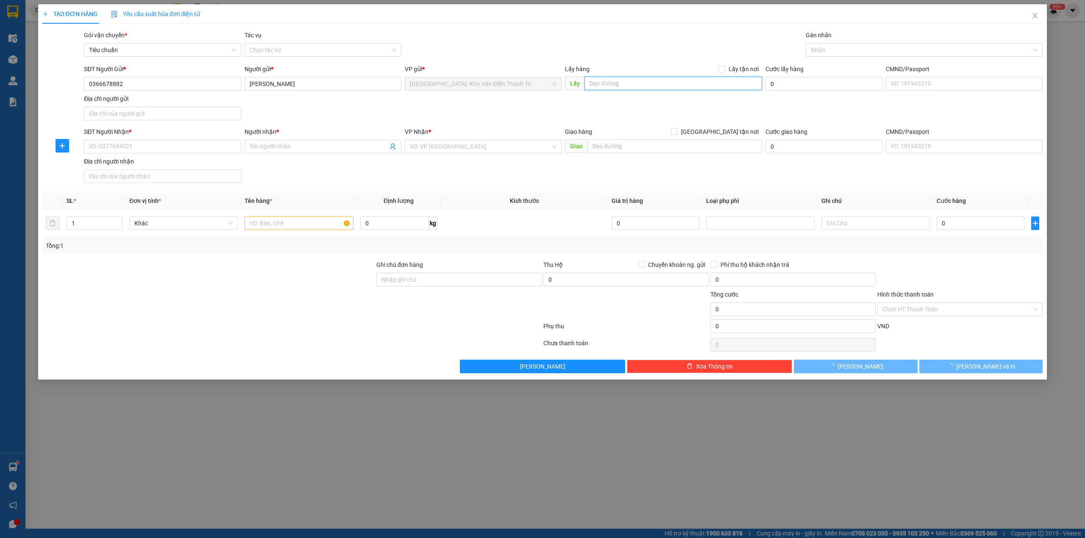
click at [634, 85] on input "text" at bounding box center [673, 84] width 178 height 14
paste input "Ngã [PERSON_NAME][GEOGRAPHIC_DATA]"
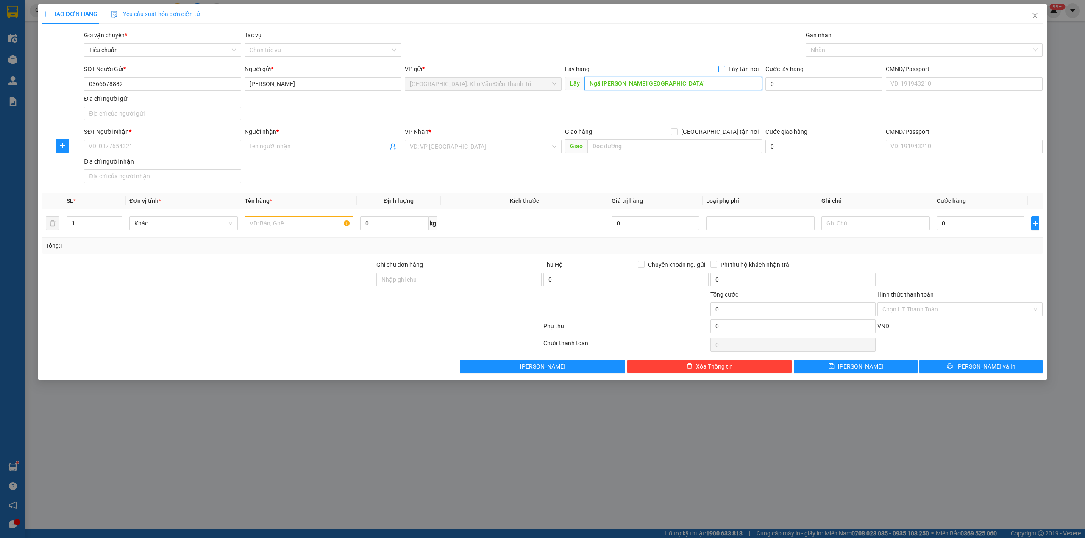
type input "Ngã [PERSON_NAME][GEOGRAPHIC_DATA]"
click at [729, 67] on span "Lấy tận nơi" at bounding box center [743, 68] width 37 height 9
click at [724, 67] on input "Lấy tận nơi" at bounding box center [721, 69] width 6 height 6
checkbox input "true"
click at [182, 152] on input "SĐT Người Nhận *" at bounding box center [162, 147] width 157 height 14
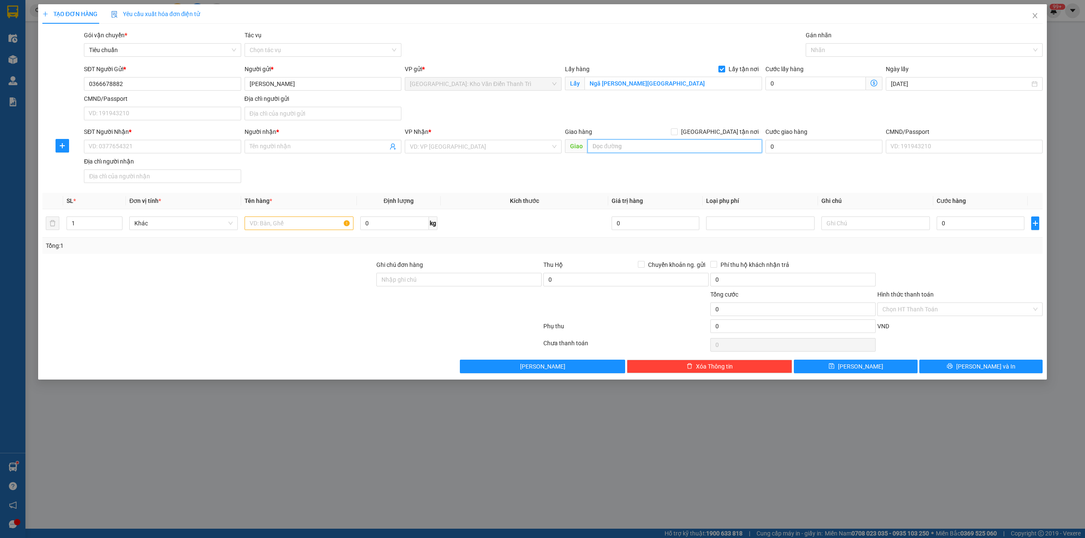
click at [663, 149] on input "text" at bounding box center [674, 146] width 175 height 14
paste input "Vào [PERSON_NAME], [PERSON_NAME], cần đước, long an"
type input "Vào [PERSON_NAME], [PERSON_NAME], cần đước, long an"
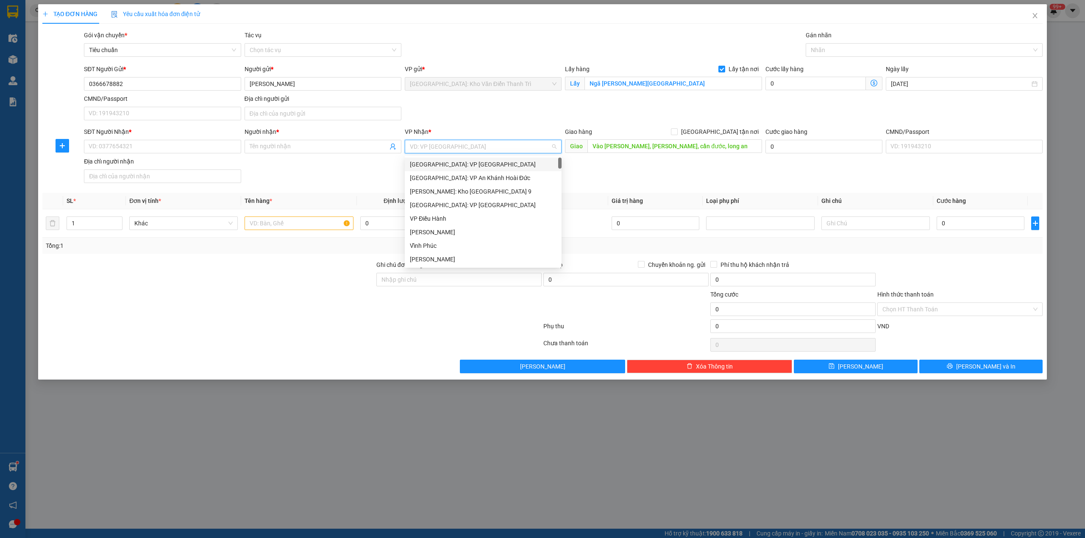
click at [449, 144] on input "search" at bounding box center [480, 146] width 141 height 13
type input "12"
click at [455, 178] on div "[PERSON_NAME] : [GEOGRAPHIC_DATA]" at bounding box center [483, 177] width 147 height 9
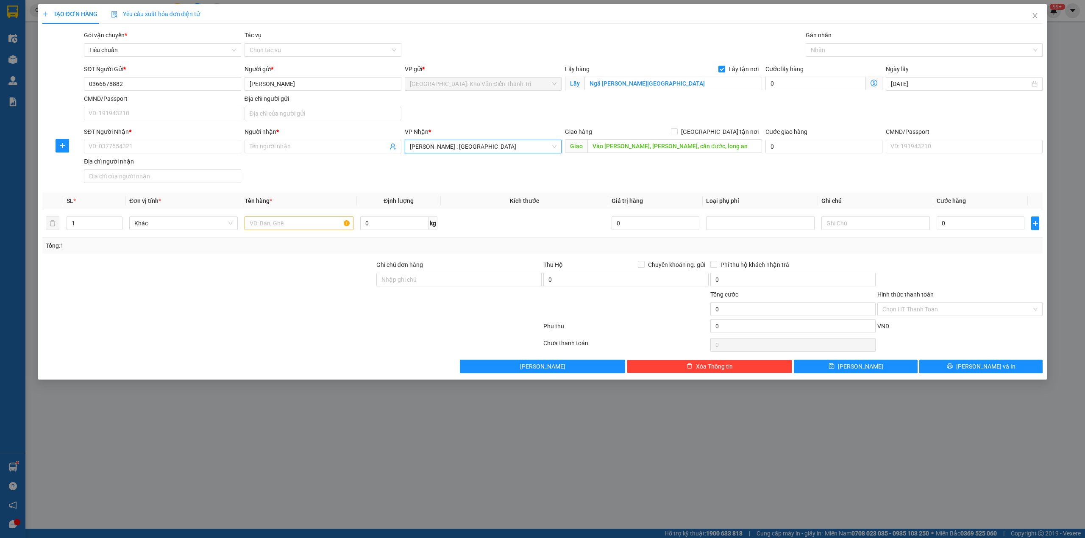
drag, startPoint x: 661, startPoint y: 169, endPoint x: 704, endPoint y: 158, distance: 44.2
click at [668, 168] on div "SĐT Người Nhận * VD: 0377654321 Người nhận * Tên người nhận VP Nhận * [GEOGRAPH…" at bounding box center [563, 156] width 962 height 59
click at [733, 132] on span "[GEOGRAPHIC_DATA] tận nơi" at bounding box center [719, 131] width 84 height 9
click at [807, 107] on div "SĐT Người Gửi * 0366678882 Người gửi * [PERSON_NAME] VP gửi * [GEOGRAPHIC_DATA]…" at bounding box center [563, 93] width 962 height 59
click at [677, 132] on input "[GEOGRAPHIC_DATA] tận nơi" at bounding box center [674, 131] width 6 height 6
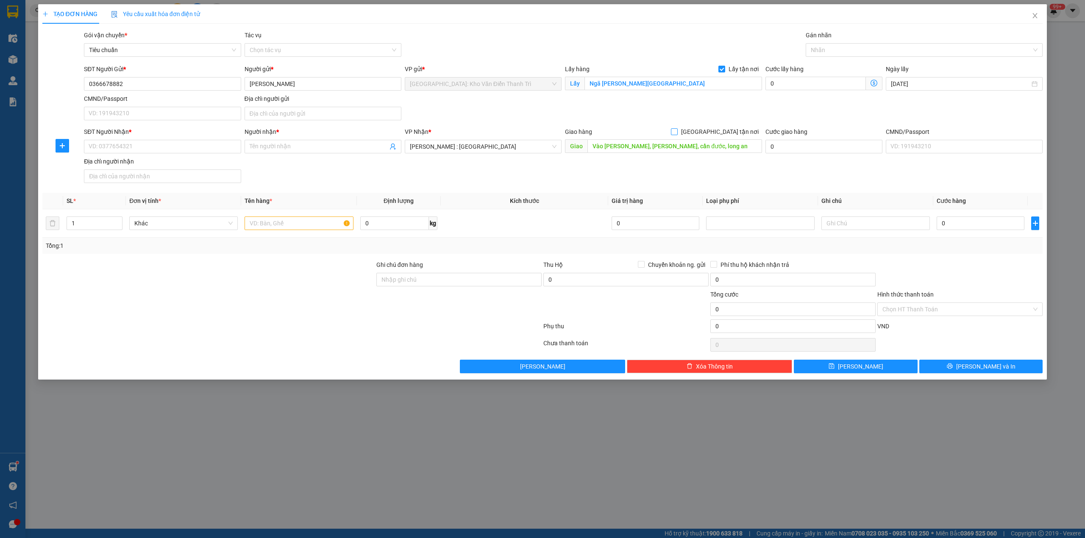
checkbox input "true"
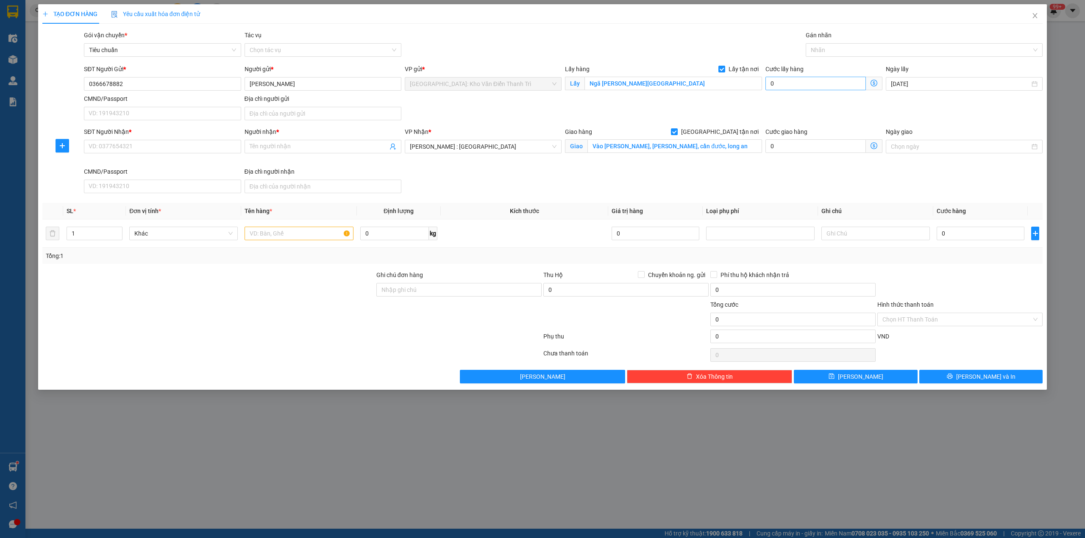
drag, startPoint x: 788, startPoint y: 107, endPoint x: 800, endPoint y: 89, distance: 22.1
click at [789, 105] on div "SĐT Người Gửi * 0366678882 Người gửi * [PERSON_NAME] VP gửi * [GEOGRAPHIC_DATA]…" at bounding box center [563, 93] width 962 height 59
click at [824, 53] on div at bounding box center [920, 50] width 225 height 10
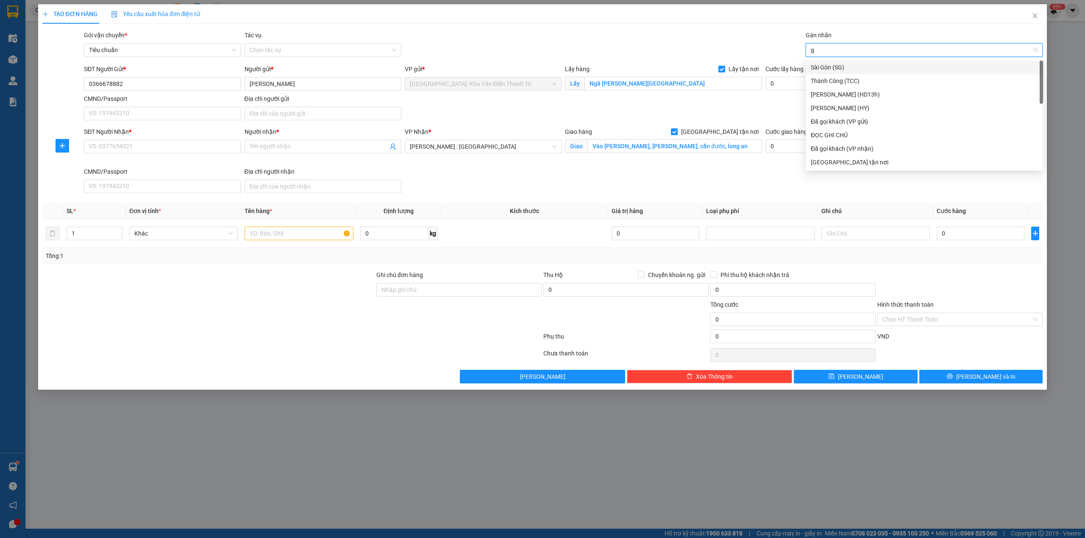
type input "gt"
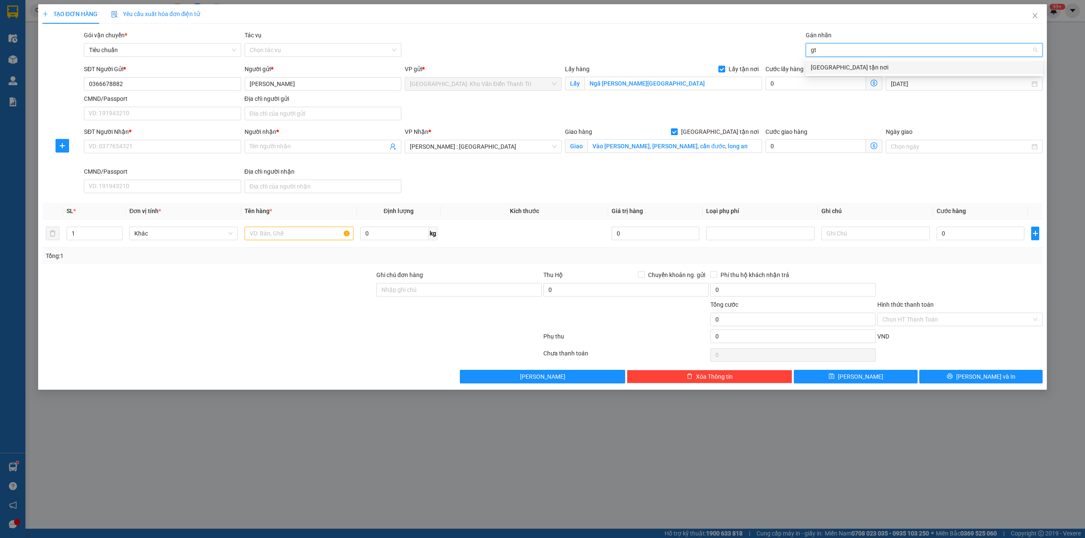
click at [821, 68] on div "[GEOGRAPHIC_DATA] tận nơi" at bounding box center [923, 67] width 227 height 9
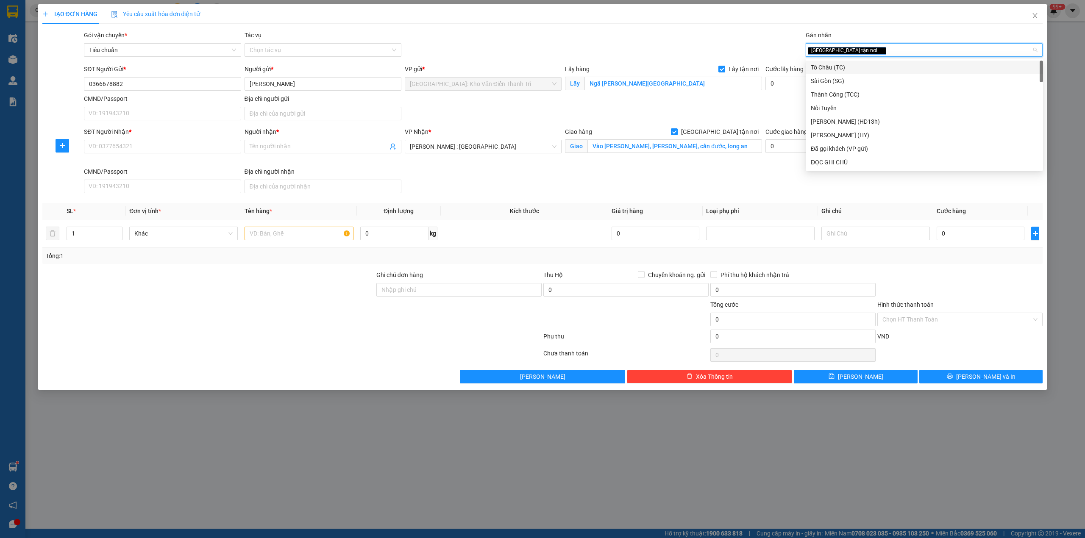
drag, startPoint x: 624, startPoint y: 170, endPoint x: 551, endPoint y: 175, distance: 73.4
click at [624, 171] on div "SĐT Người Nhận * VD: 0377654321 Người nhận * Tên người nhận VP Nhận * [GEOGRAPH…" at bounding box center [563, 161] width 962 height 69
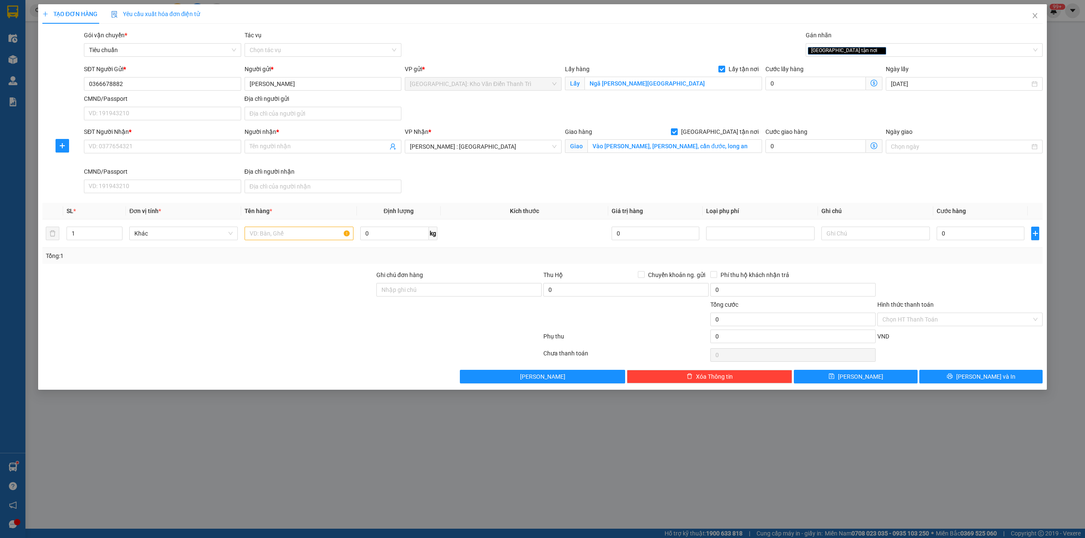
click at [129, 140] on div "SĐT Người Nhận *" at bounding box center [162, 133] width 157 height 13
click at [129, 156] on div "SĐT Người Nhận * VD: 0377654321" at bounding box center [162, 142] width 157 height 30
click at [134, 149] on input "SĐT Người Nhận *" at bounding box center [162, 147] width 157 height 14
paste input "0911011628"
type input "0911011628"
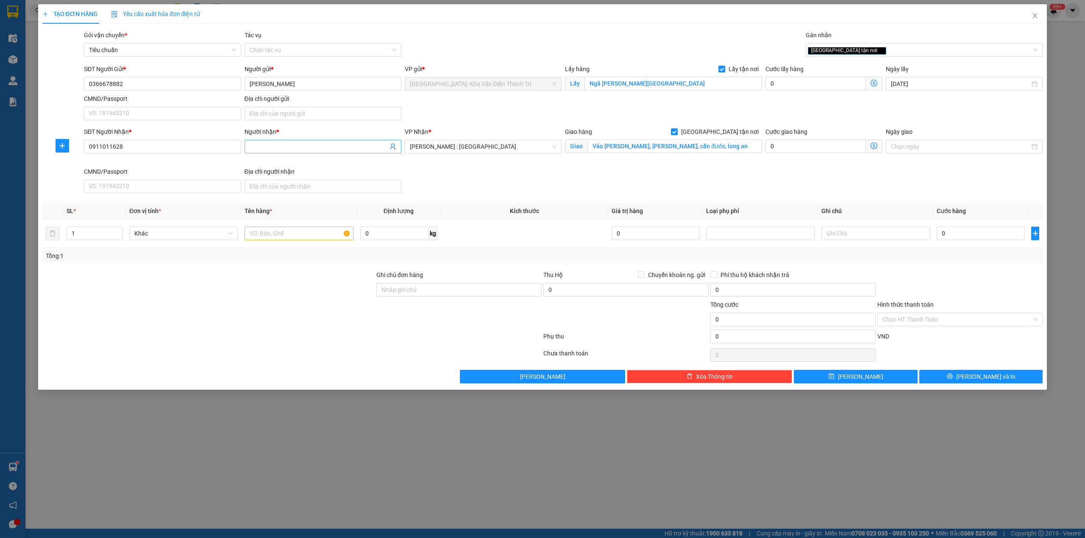
click at [262, 147] on input "Người nhận *" at bounding box center [319, 146] width 138 height 9
paste input "[PERSON_NAME]"
type input "[PERSON_NAME]"
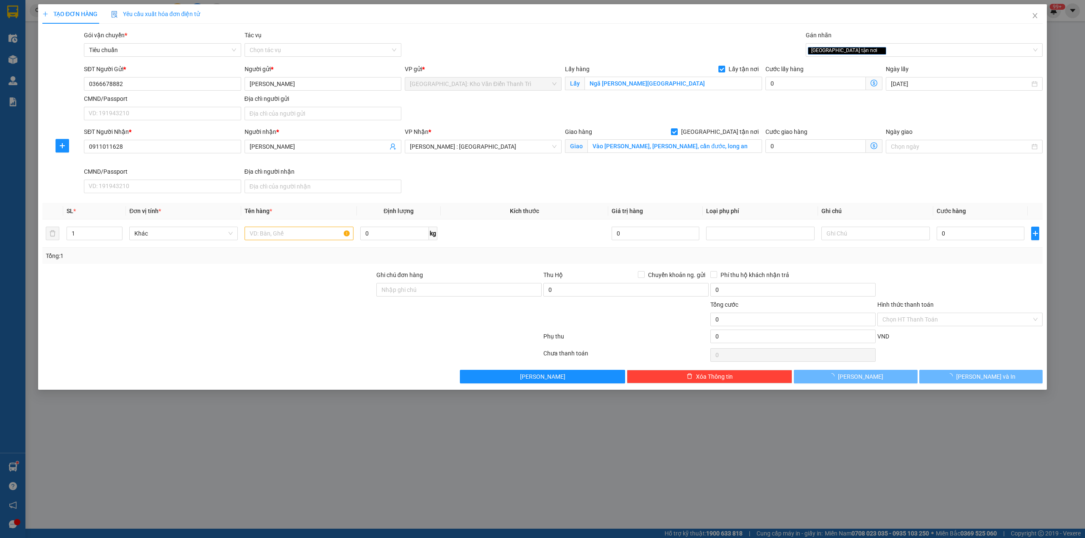
click at [477, 176] on div "SĐT Người Nhận * 0911011628 Người nhận * Em Thanh VP Nhận * [GEOGRAPHIC_DATA] :…" at bounding box center [563, 161] width 962 height 69
click at [282, 240] on input "text" at bounding box center [298, 234] width 108 height 14
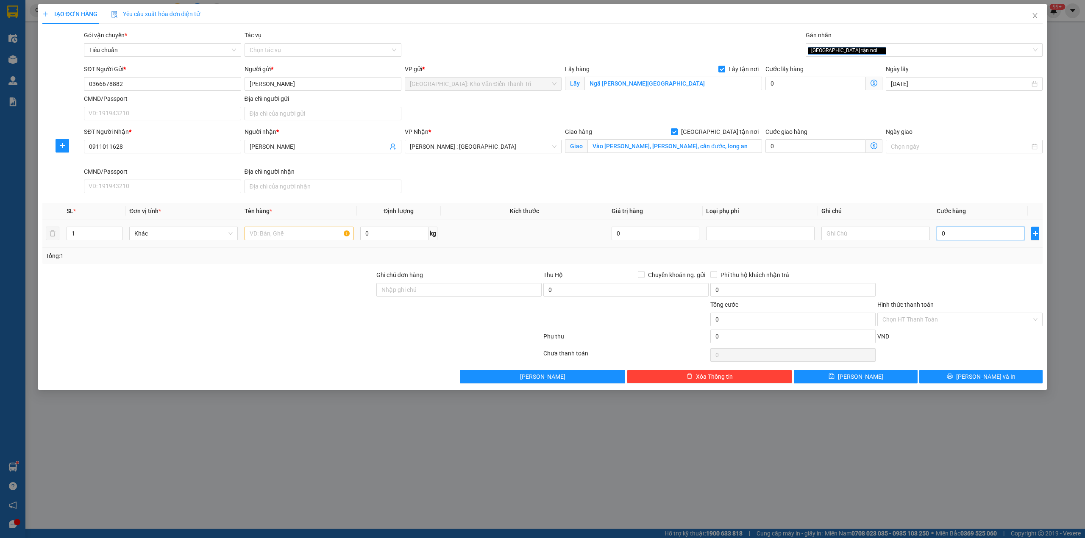
click at [992, 231] on input "0" at bounding box center [980, 234] width 88 height 14
type input "3"
type input "32"
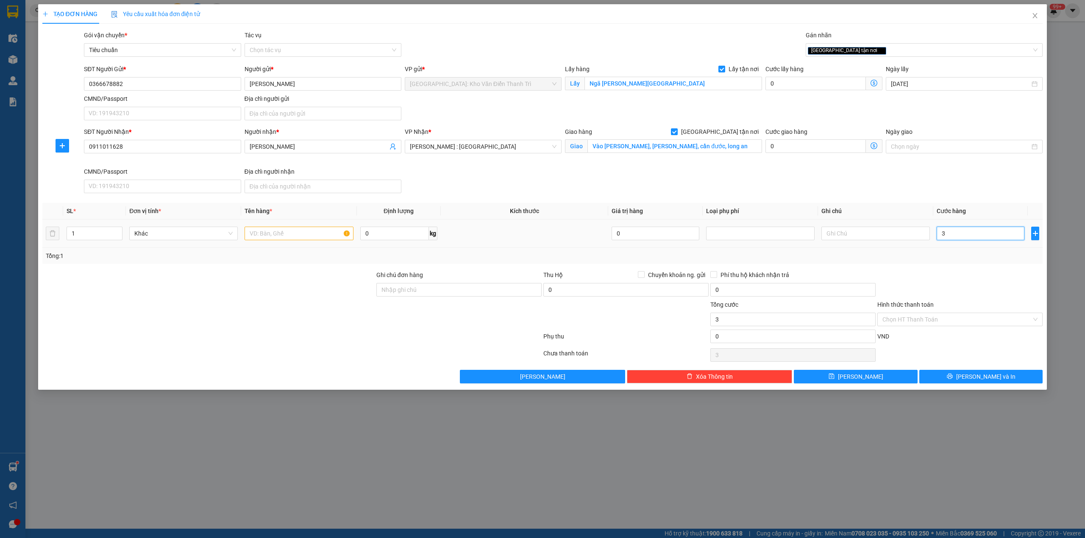
type input "32"
type input "320"
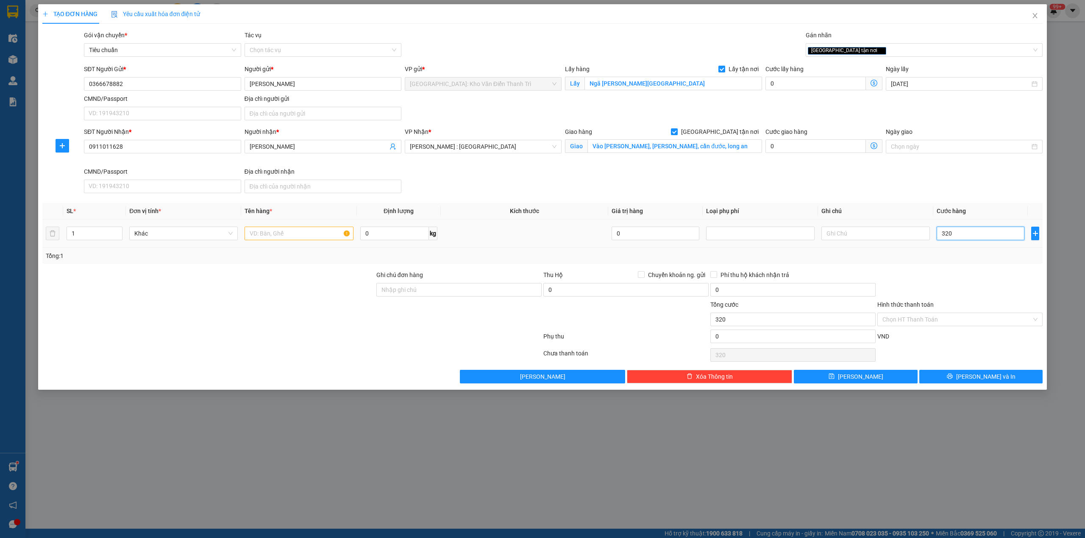
type input "3.200"
type input "32.000"
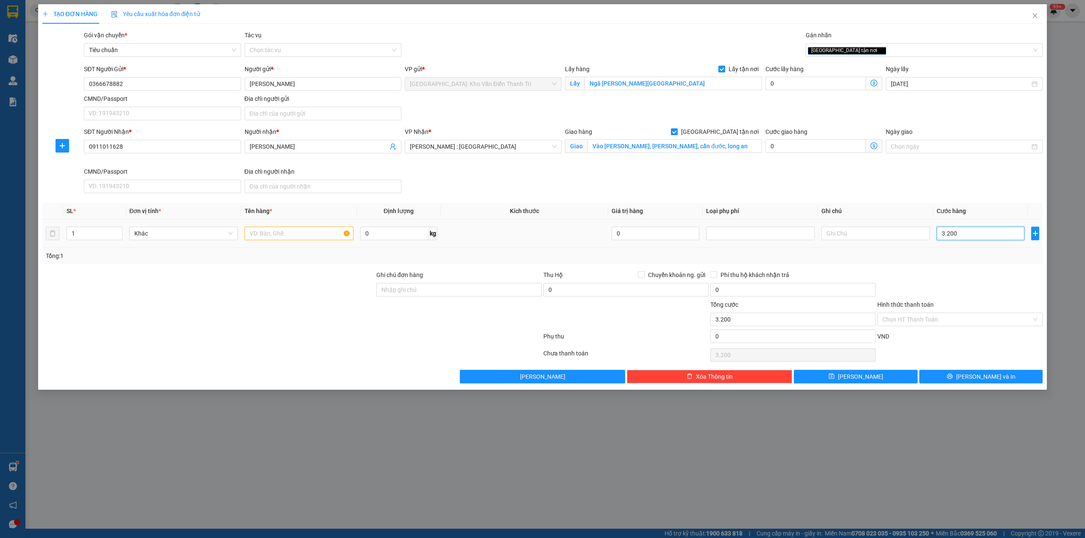
type input "32.000"
type input "320.000"
type input "3.200.000"
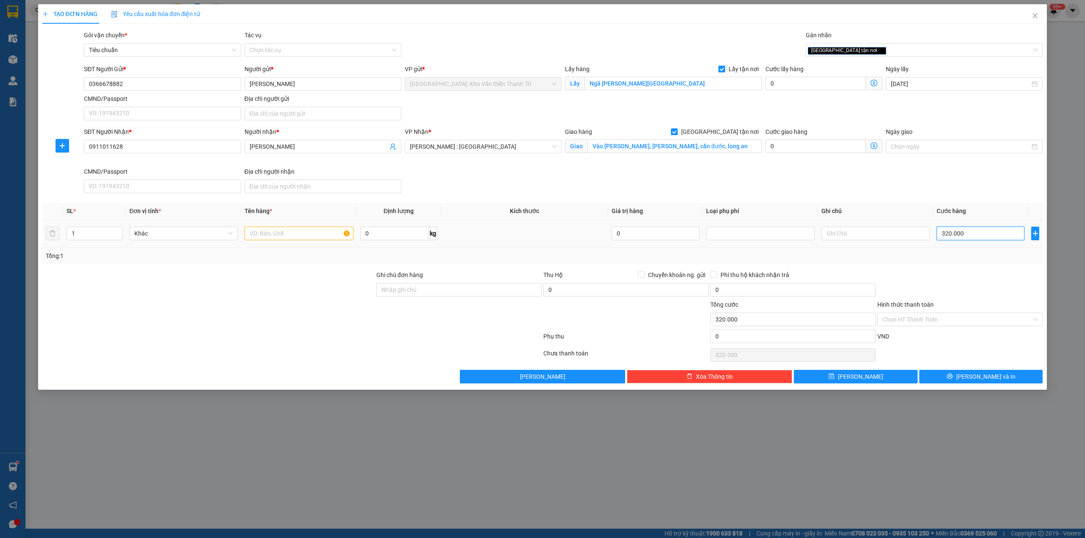
type input "3.200.000"
click at [264, 226] on td at bounding box center [298, 233] width 115 height 28
click at [271, 233] on input "text" at bounding box center [298, 234] width 108 height 14
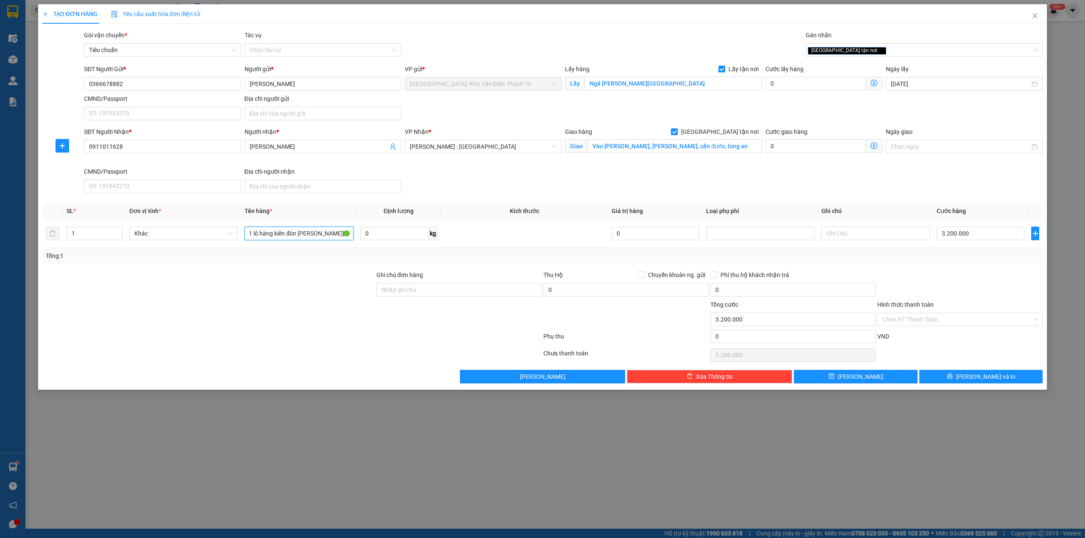
scroll to position [0, 3]
type input "1 lô hàng kiên đón [PERSON_NAME][GEOGRAPHIC_DATA]"
click at [407, 299] on div "Ghi chú đơn hàng" at bounding box center [458, 285] width 165 height 30
click at [411, 293] on input "Ghi chú đơn hàng" at bounding box center [458, 290] width 165 height 14
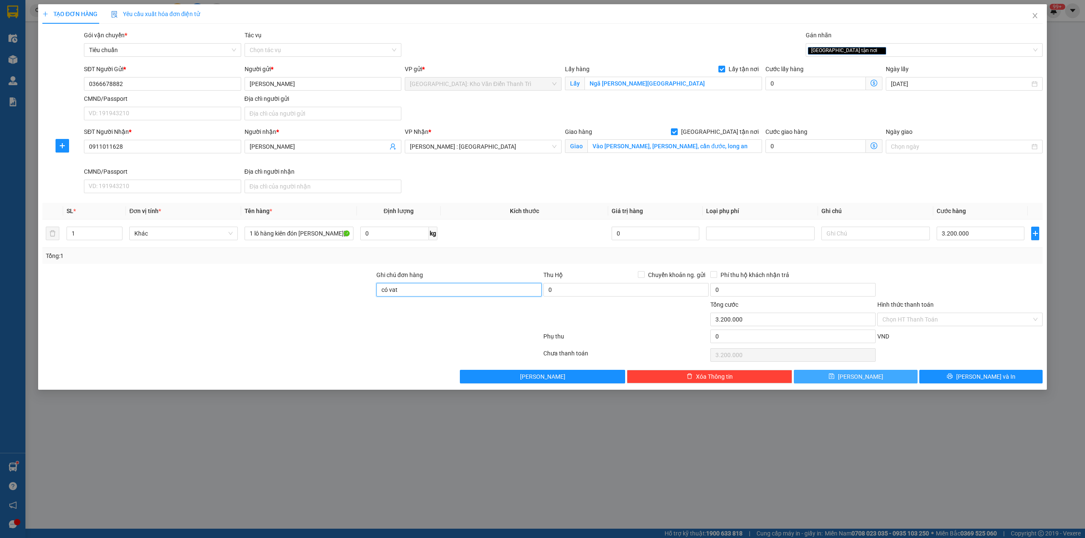
type input "có vat"
click at [874, 379] on button "[PERSON_NAME]" at bounding box center [856, 377] width 124 height 14
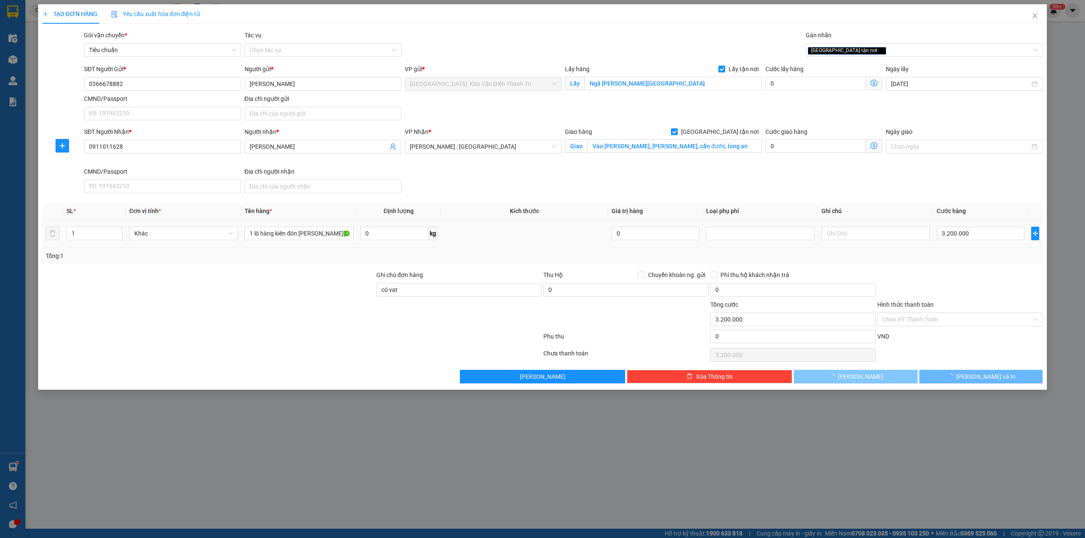
checkbox input "false"
type input "0"
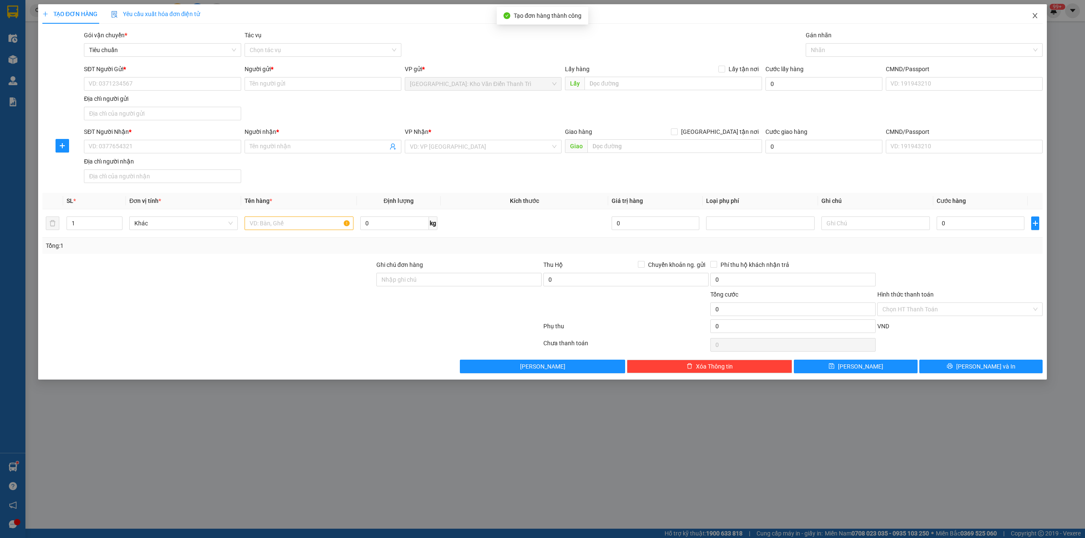
click at [1030, 17] on span "Close" at bounding box center [1035, 16] width 24 height 24
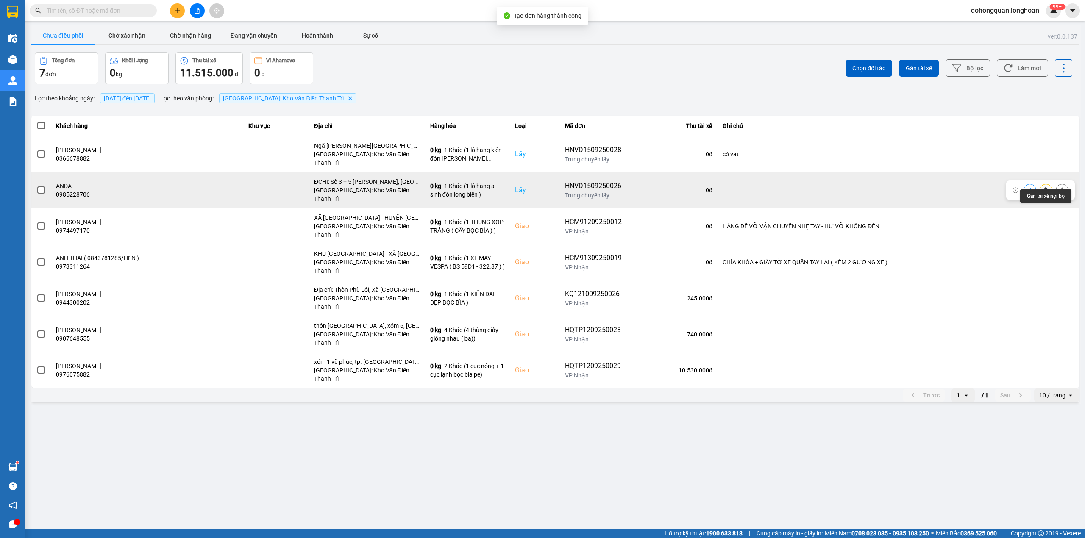
click at [1044, 188] on icon at bounding box center [1046, 190] width 6 height 5
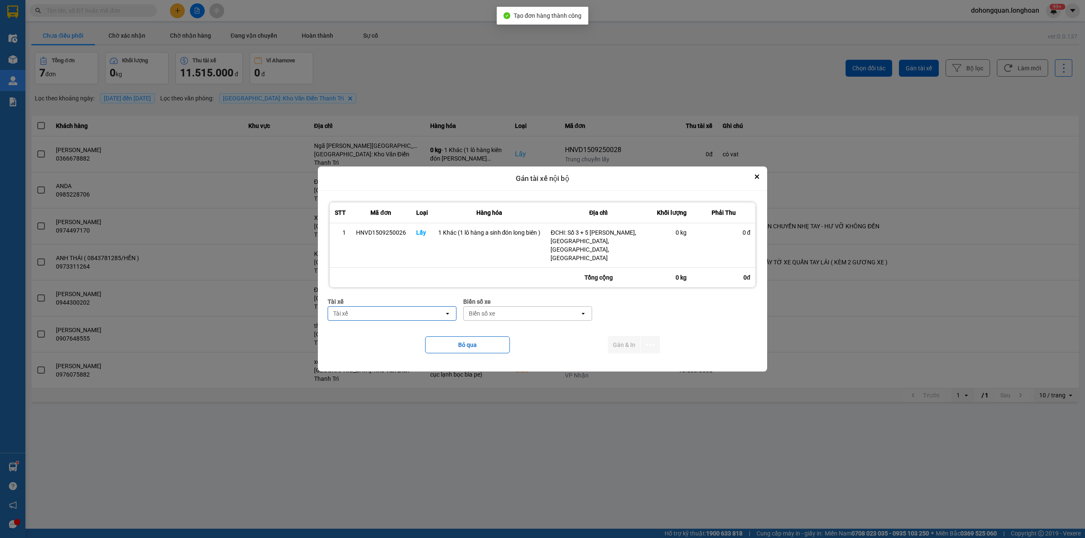
click at [380, 315] on div "Tài xế" at bounding box center [386, 314] width 116 height 14
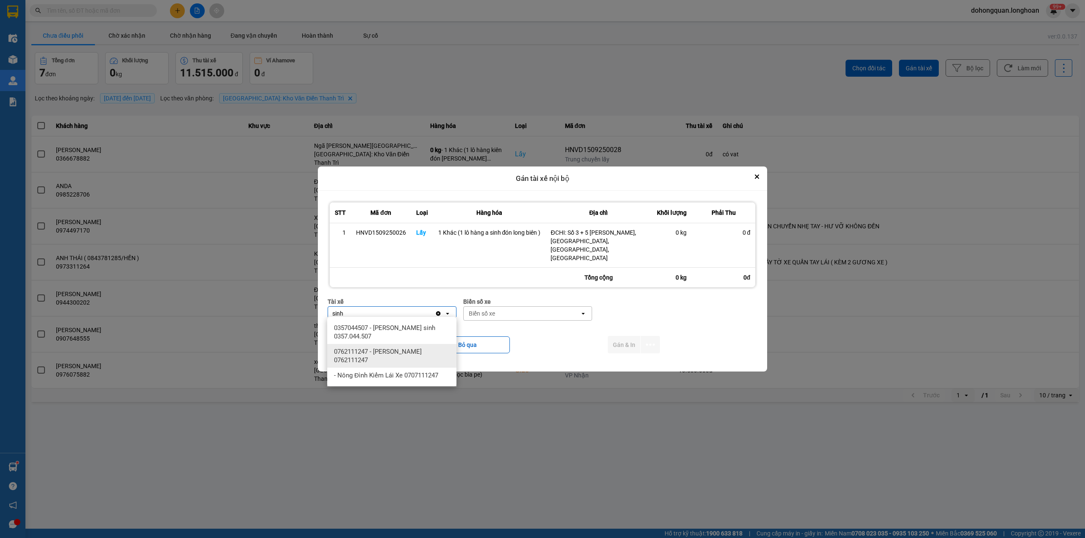
type input "sinh"
click at [363, 334] on div "0357044507 - [PERSON_NAME] sinh 0357.044.507" at bounding box center [391, 332] width 129 height 24
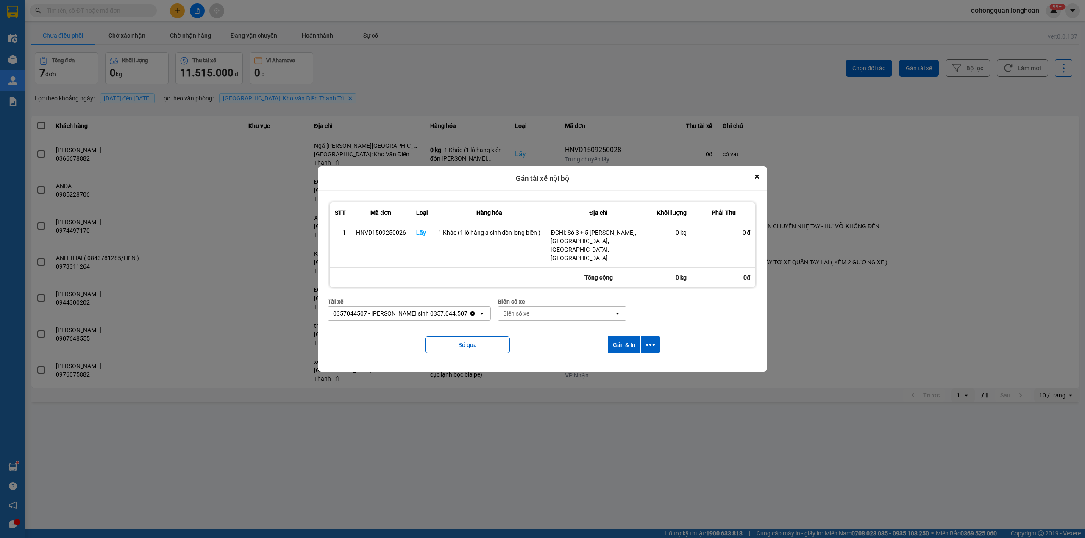
click at [527, 310] on div "Biển số xe" at bounding box center [556, 314] width 116 height 14
type input "31"
click at [513, 324] on div "29K-105.31" at bounding box center [533, 327] width 129 height 15
click at [652, 340] on icon "dialog" at bounding box center [650, 344] width 9 height 9
click at [633, 367] on div "Chỉ gán tài" at bounding box center [627, 364] width 50 height 8
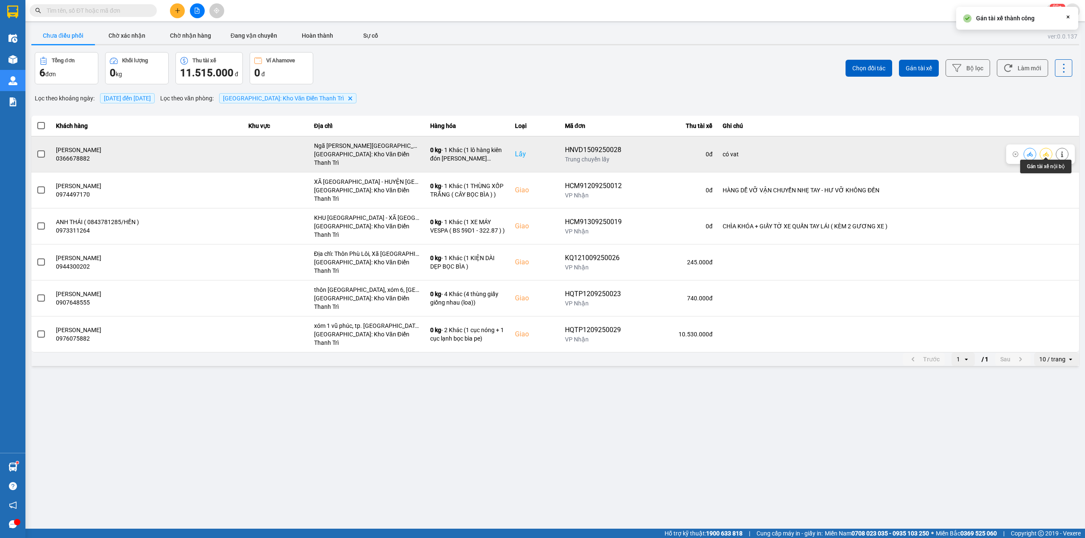
click at [1046, 152] on icon at bounding box center [1046, 154] width 6 height 5
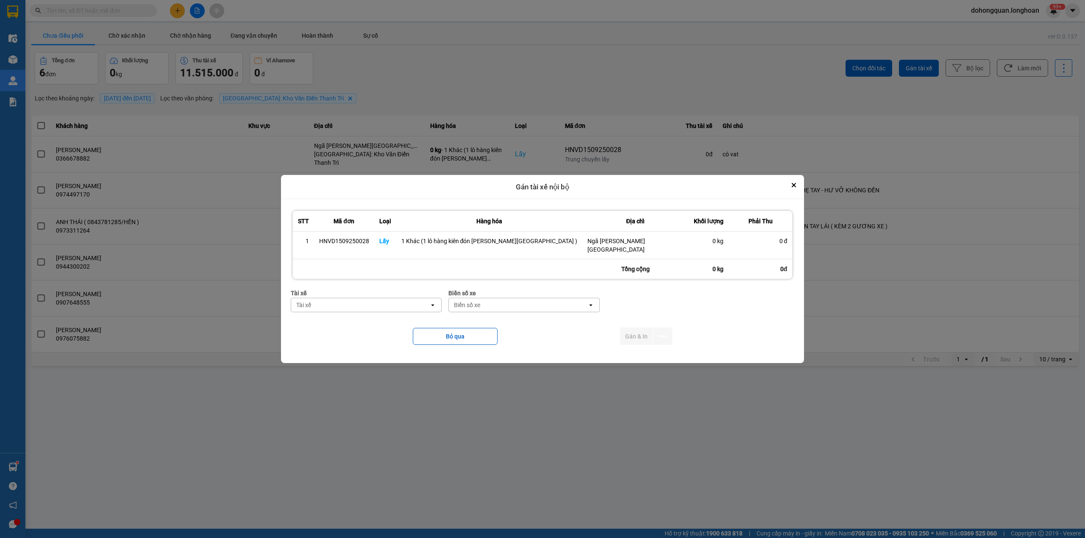
click at [341, 306] on div "Tài xế" at bounding box center [360, 305] width 139 height 14
type input "kiên"
drag, startPoint x: 375, startPoint y: 336, endPoint x: 419, endPoint y: 321, distance: 46.4
click at [377, 337] on span "0869828247 - [PERSON_NAME] 0869.828.247" at bounding box center [386, 343] width 125 height 17
click at [531, 308] on div "Biển số xe" at bounding box center [518, 305] width 139 height 14
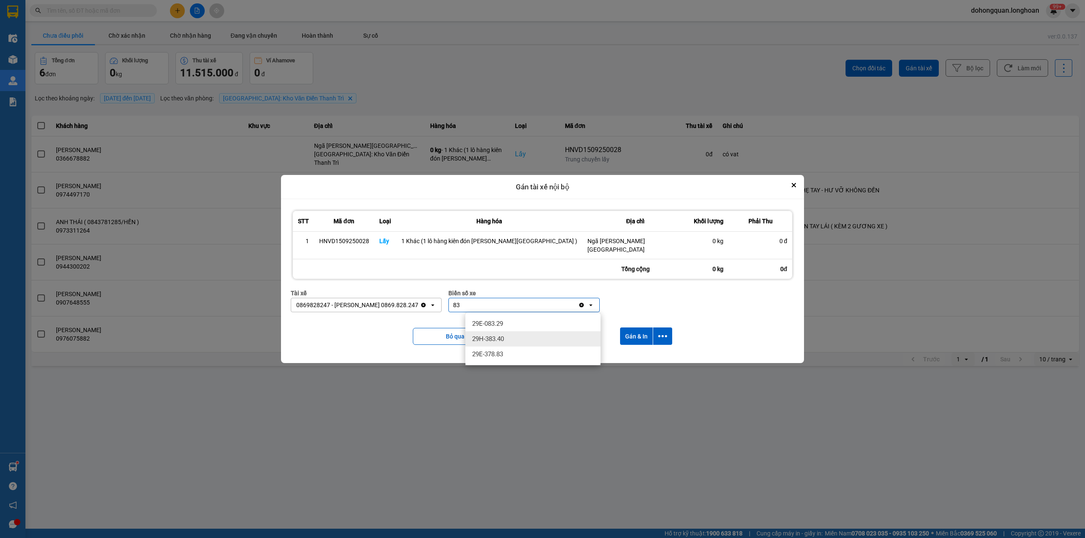
type input "83"
click at [482, 348] on div "29E-378.83" at bounding box center [532, 354] width 135 height 15
click at [658, 336] on icon "dialog" at bounding box center [662, 336] width 9 height 9
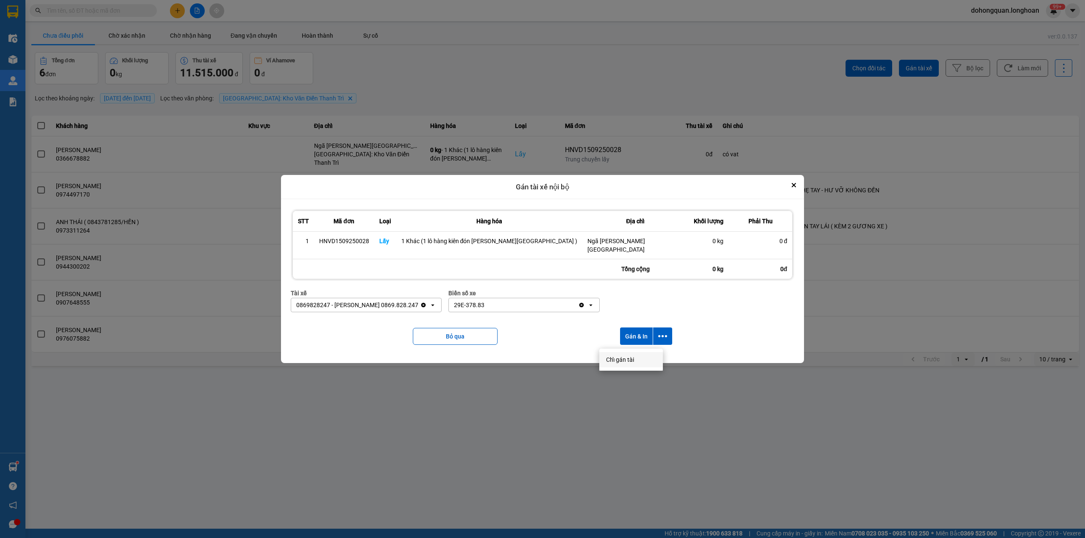
click at [631, 364] on span "Chỉ gán tài" at bounding box center [620, 359] width 28 height 8
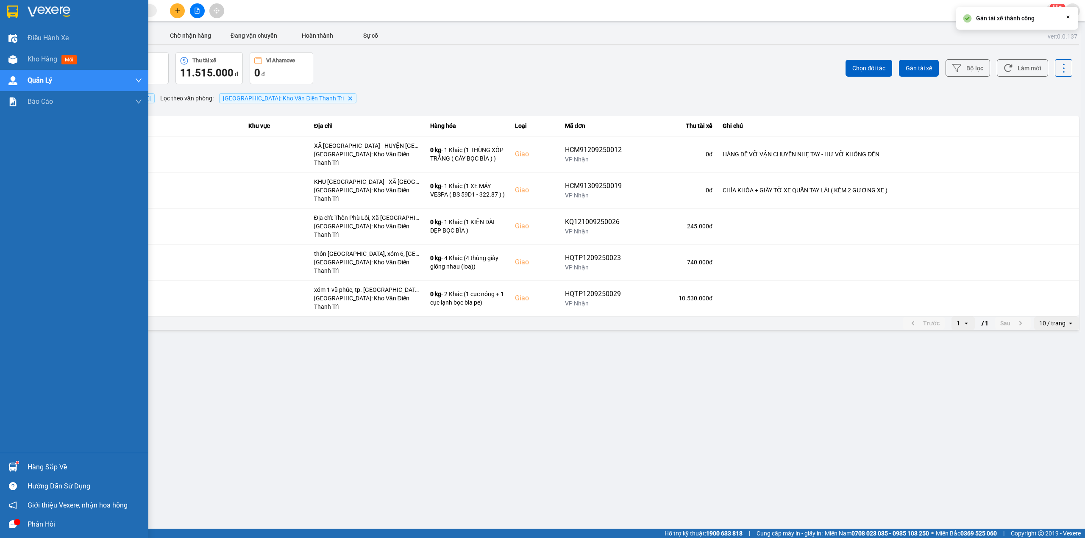
click at [24, 9] on div at bounding box center [74, 14] width 148 height 28
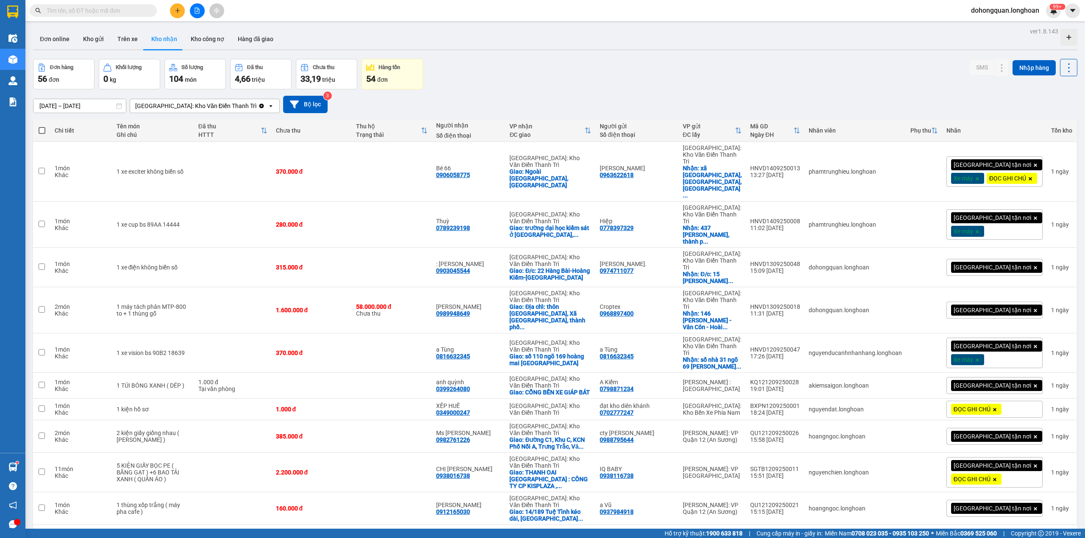
click at [77, 9] on input "text" at bounding box center [97, 10] width 100 height 9
paste input "0988693608"
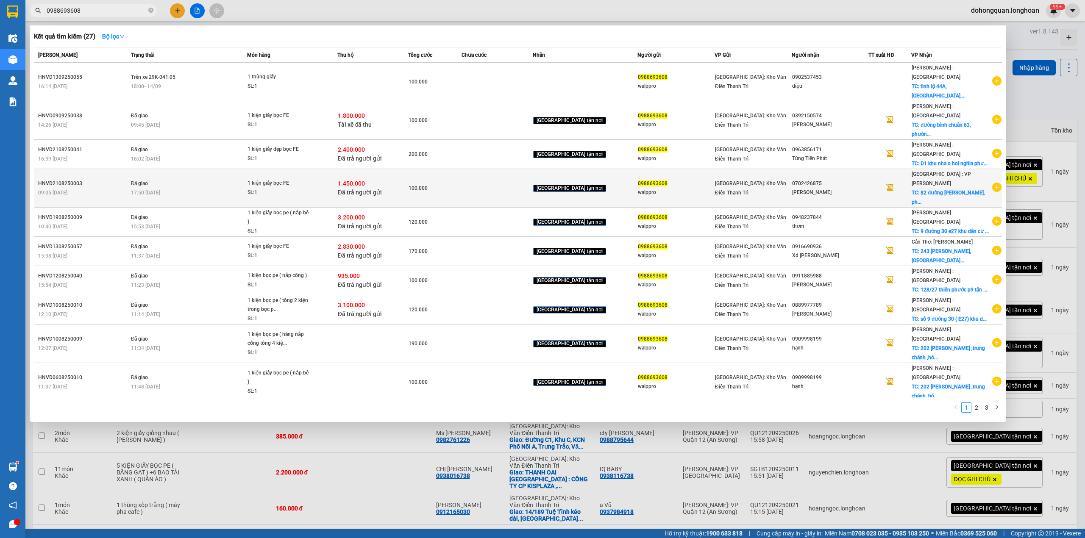
type input "0988693608"
click at [316, 169] on td "1 kiện giấy bọc FE SL: 1" at bounding box center [292, 188] width 90 height 39
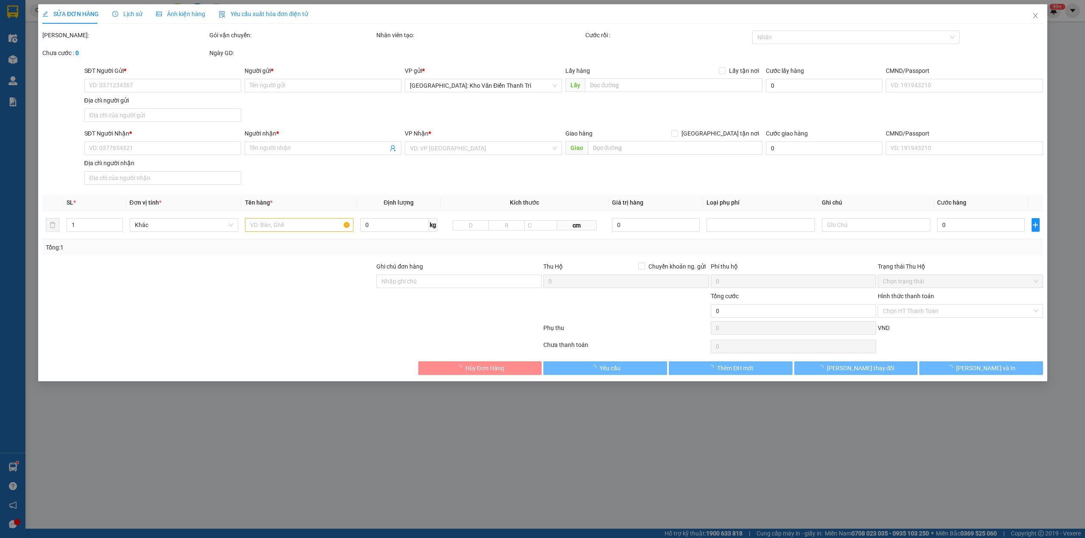
type input "0988693608"
type input "walppro"
type input "0702426875"
type input "[PERSON_NAME]"
checkbox input "true"
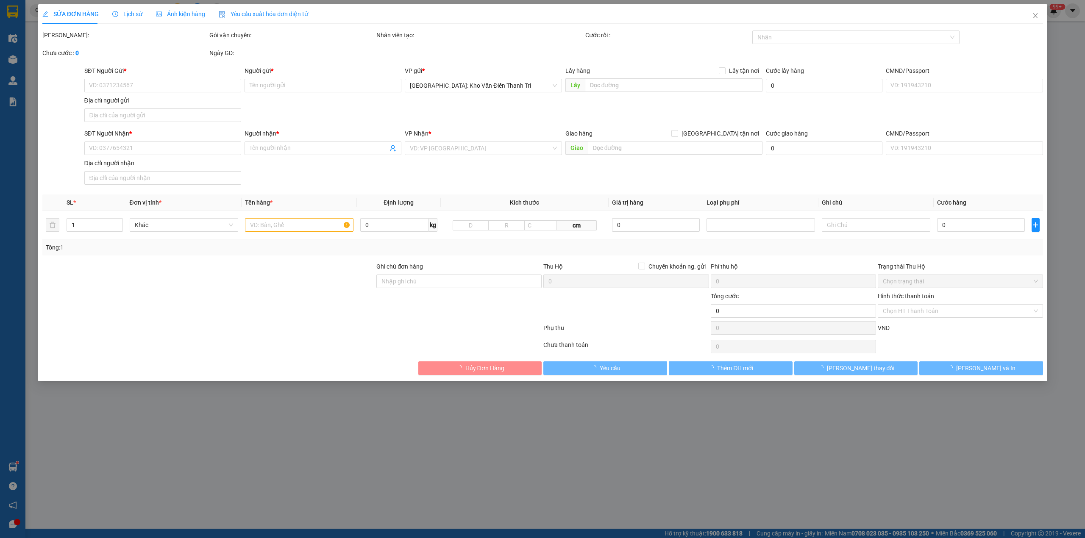
type input "[STREET_ADDRESS]"
checkbox input "true"
type input "1.450.000"
type input "10.000"
type input "100.000"
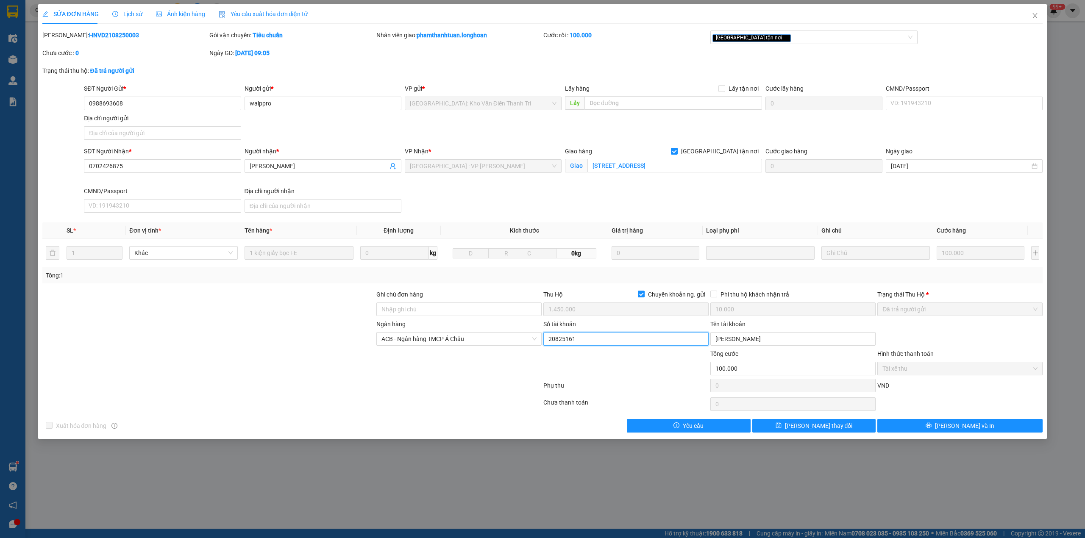
click at [591, 339] on input "20825161" at bounding box center [625, 339] width 165 height 14
click at [766, 349] on div "Tên tài khoản [PERSON_NAME]" at bounding box center [792, 334] width 165 height 30
click at [766, 344] on input "[PERSON_NAME]" at bounding box center [792, 339] width 165 height 14
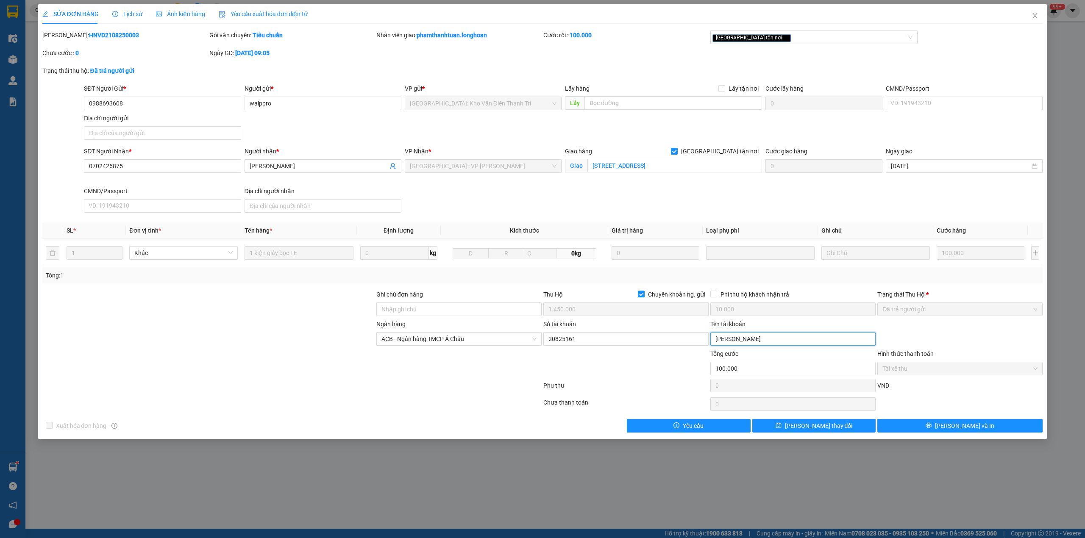
click at [766, 344] on input "[PERSON_NAME]" at bounding box center [792, 339] width 165 height 14
